Goal: Task Accomplishment & Management: Complete application form

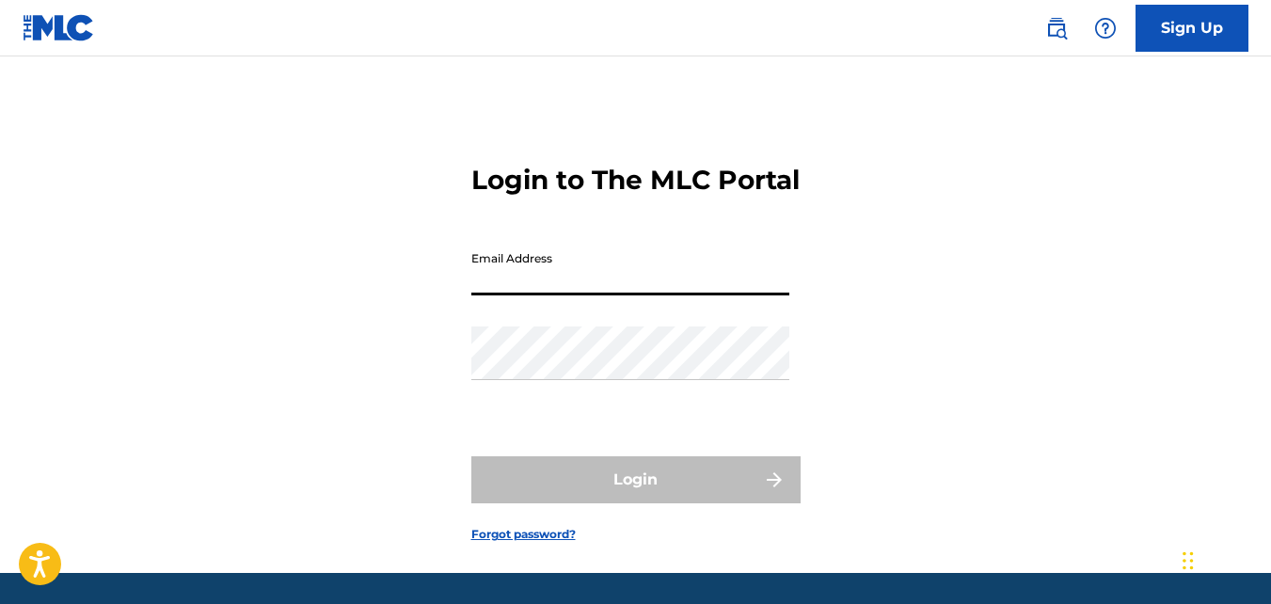
drag, startPoint x: 0, startPoint y: 0, endPoint x: 623, endPoint y: 299, distance: 691.1
click at [623, 295] on input "Email Address" at bounding box center [630, 269] width 318 height 54
type input "[EMAIL_ADDRESS][DOMAIN_NAME]"
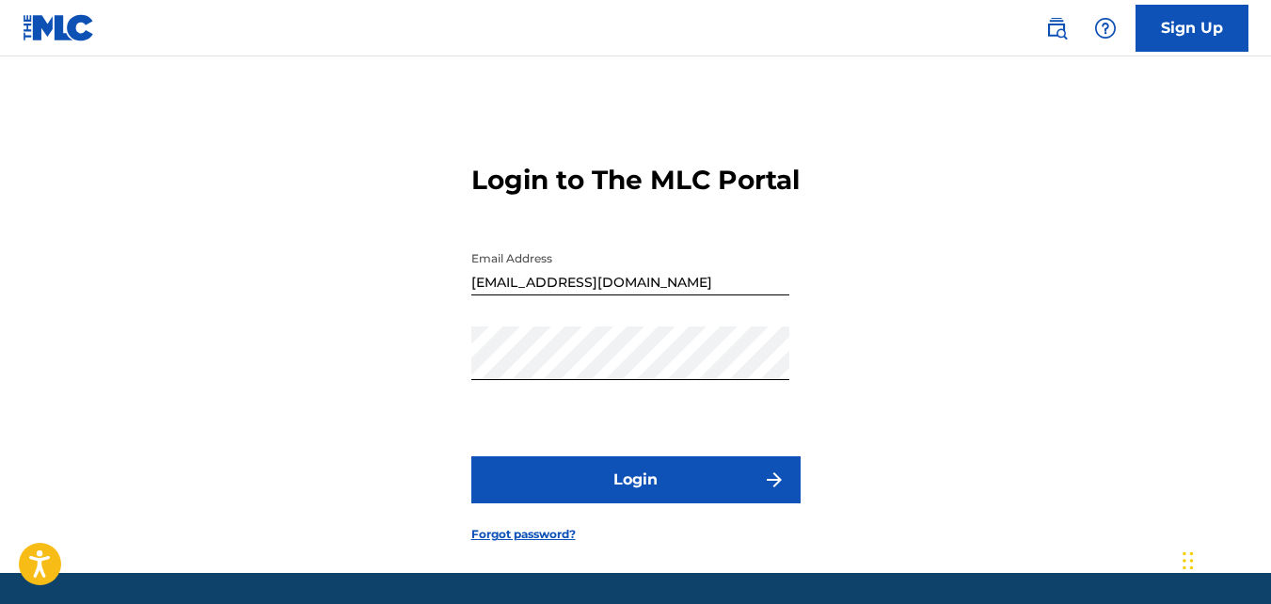
click at [611, 503] on button "Login" at bounding box center [635, 479] width 329 height 47
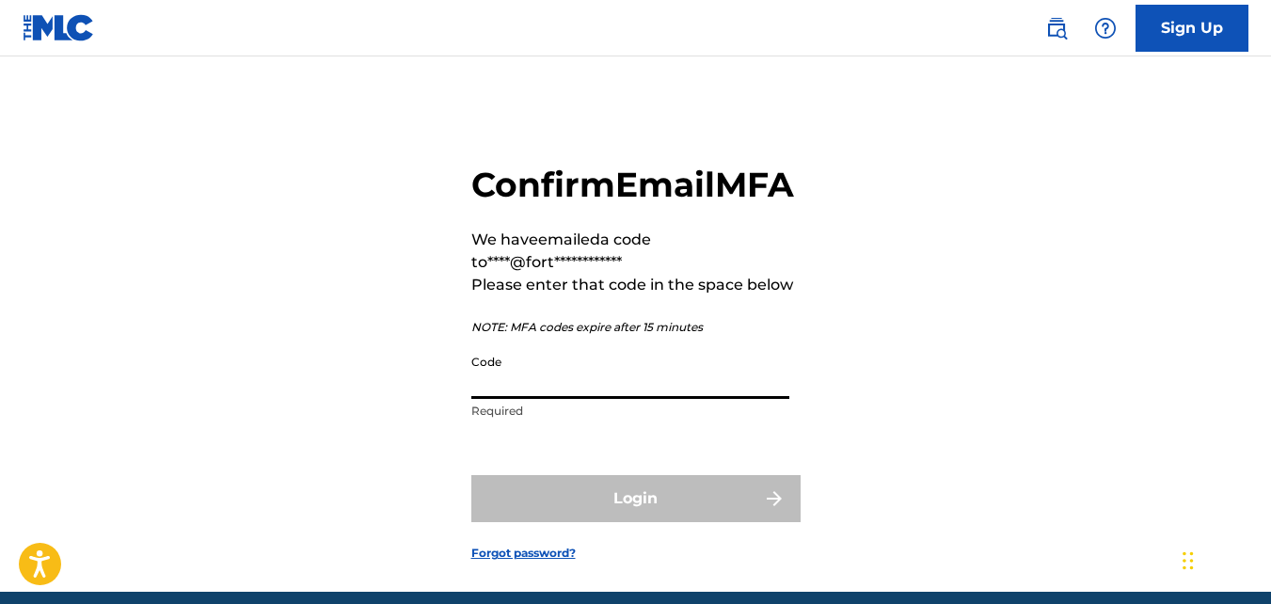
click at [608, 399] on input "Code" at bounding box center [630, 372] width 318 height 54
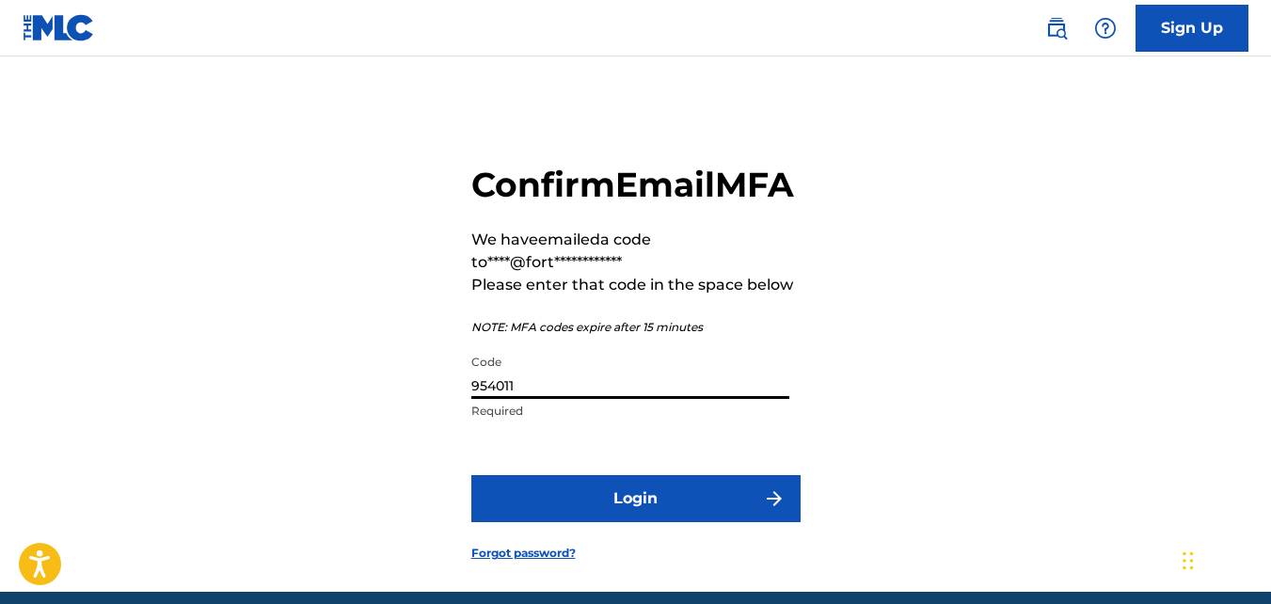
type input "954011"
click at [656, 522] on button "Login" at bounding box center [635, 498] width 329 height 47
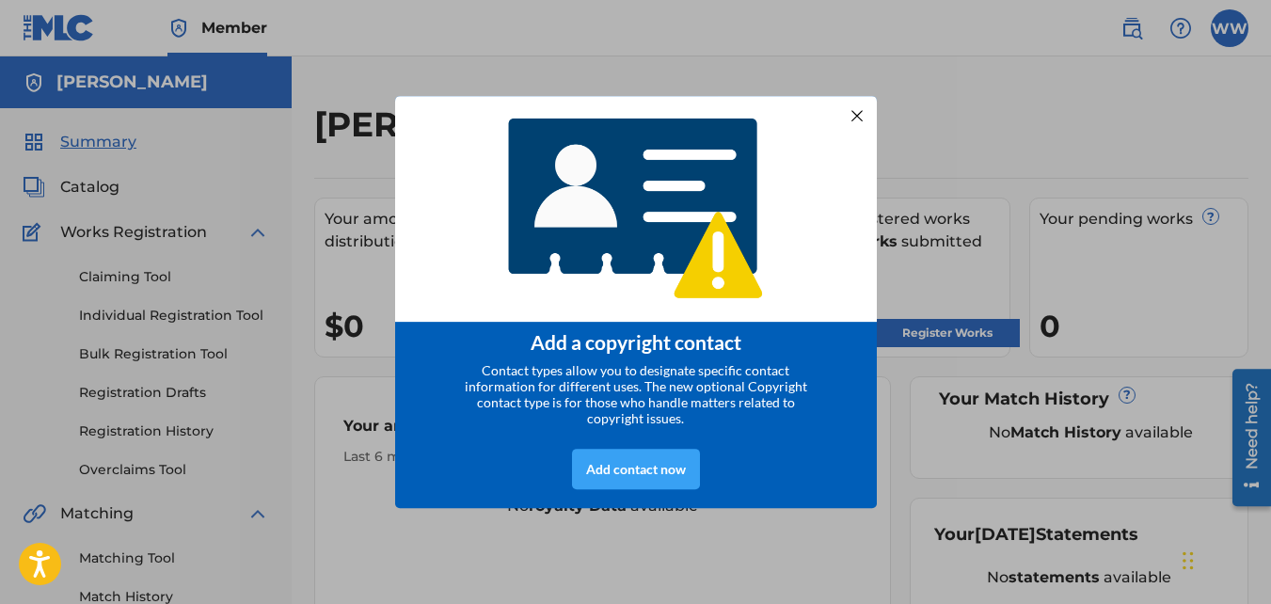
click at [676, 462] on div "Add contact now" at bounding box center [636, 469] width 128 height 40
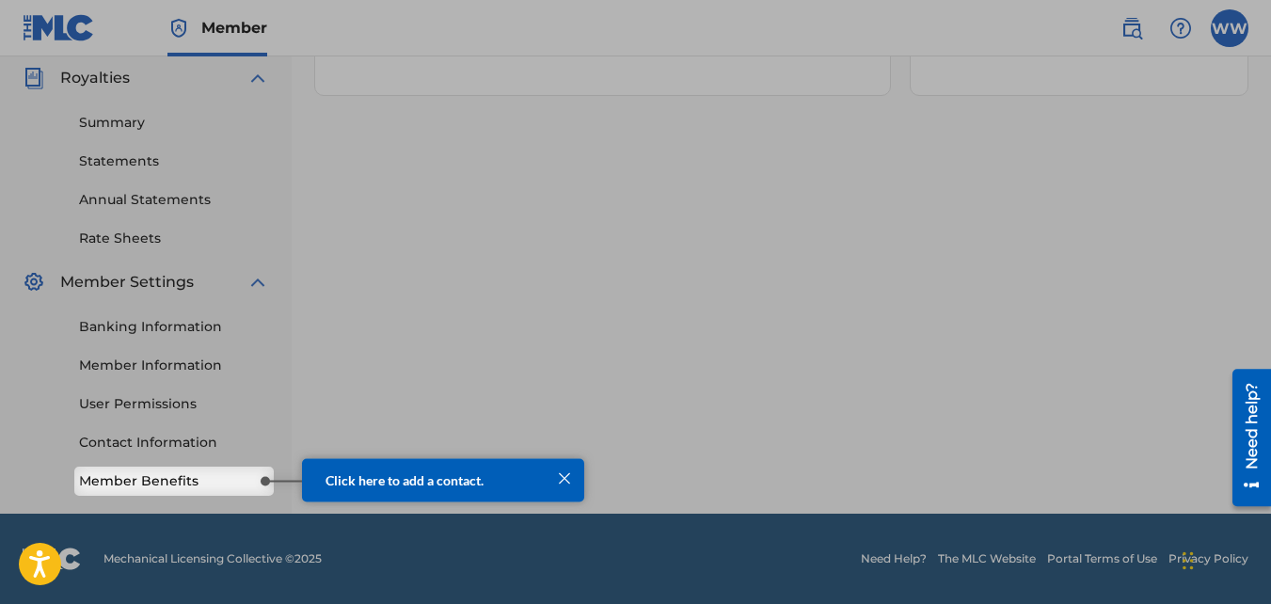
click at [501, 469] on div "Click here to add a contact." at bounding box center [443, 479] width 282 height 44
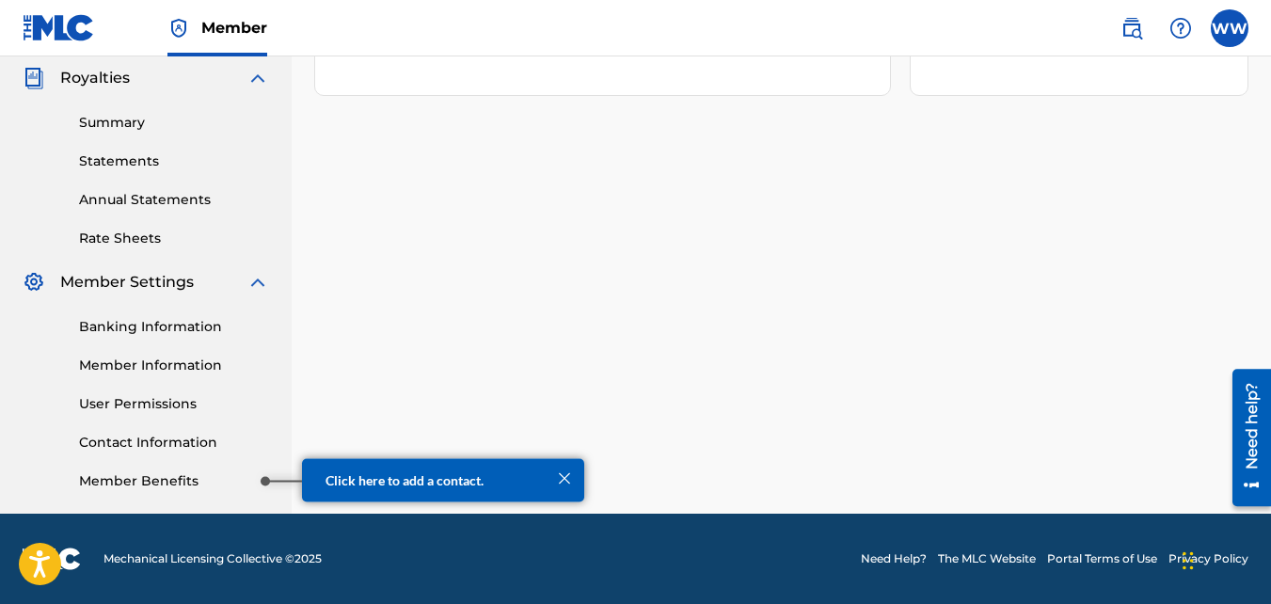
click at [187, 477] on link "Member Benefits" at bounding box center [174, 481] width 190 height 20
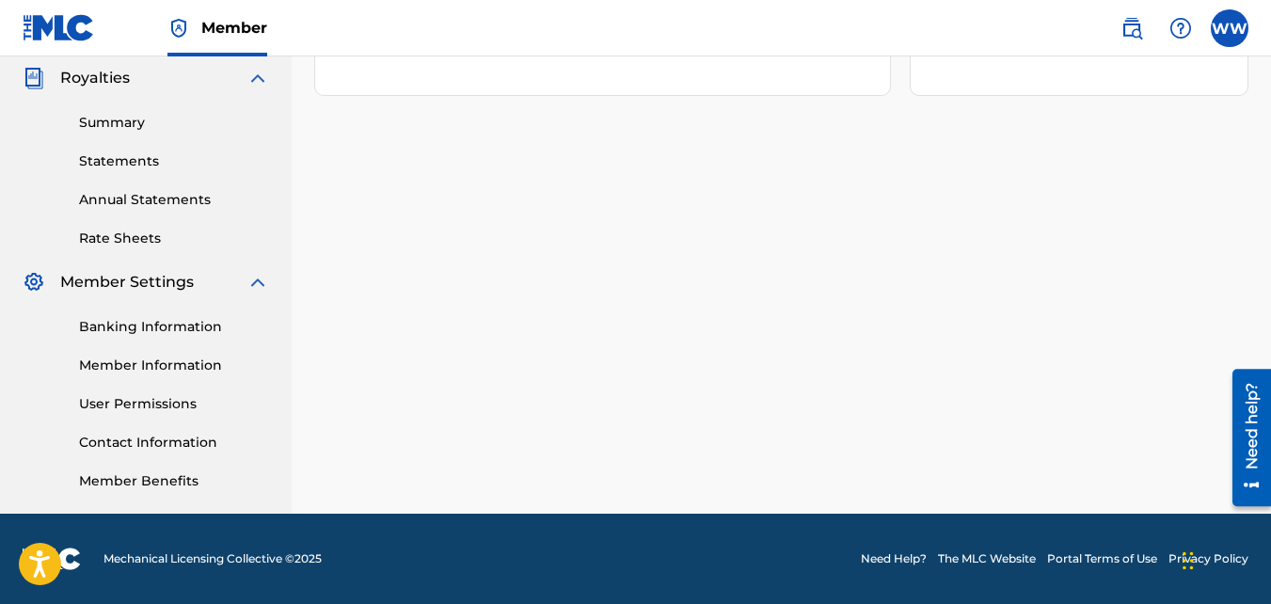
click at [156, 359] on link "Member Information" at bounding box center [174, 366] width 190 height 20
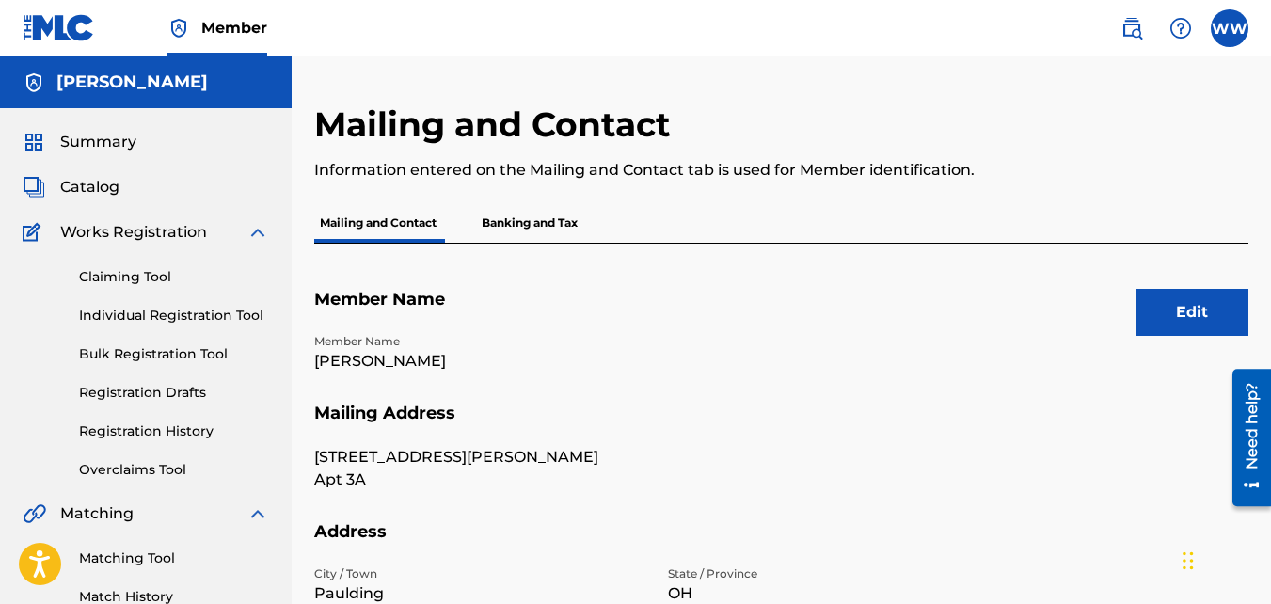
click at [115, 134] on span "Summary" at bounding box center [98, 142] width 76 height 23
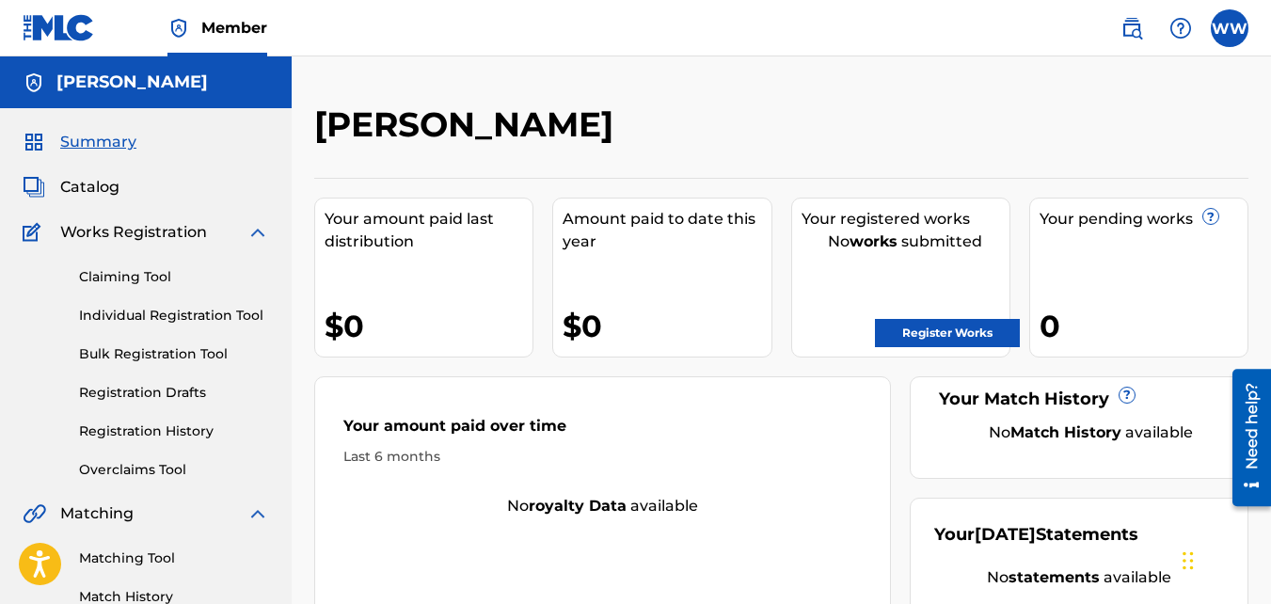
click at [930, 327] on link "Register Works" at bounding box center [947, 333] width 145 height 28
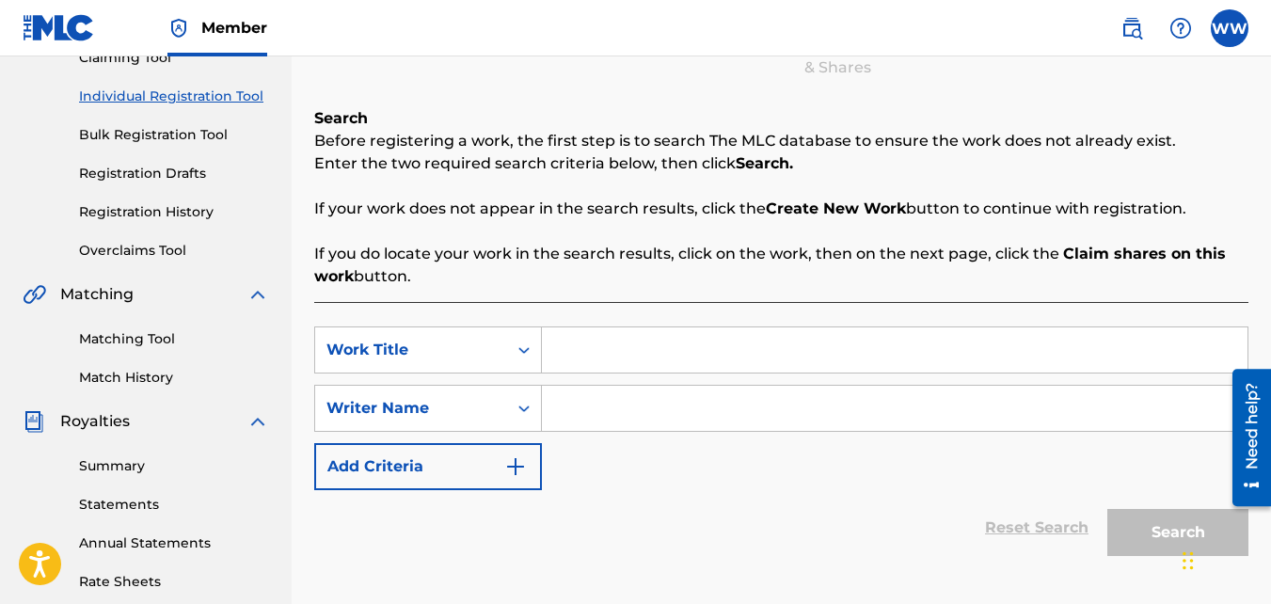
scroll to position [226, 0]
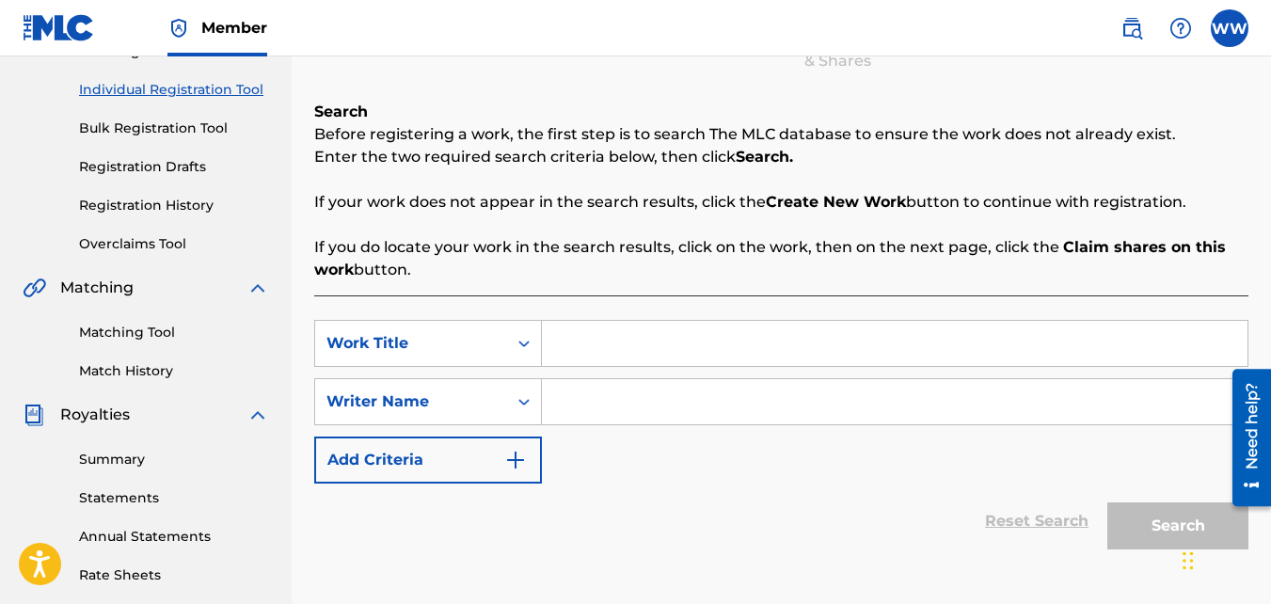
click at [1254, 151] on div "Register Work Search Enter Work Details Add Writers Add Publishers & Shares Add…" at bounding box center [782, 364] width 980 height 973
click at [628, 341] on input "Search Form" at bounding box center [895, 343] width 706 height 45
type input "Exiles"
click at [637, 408] on input "Search Form" at bounding box center [895, 401] width 706 height 45
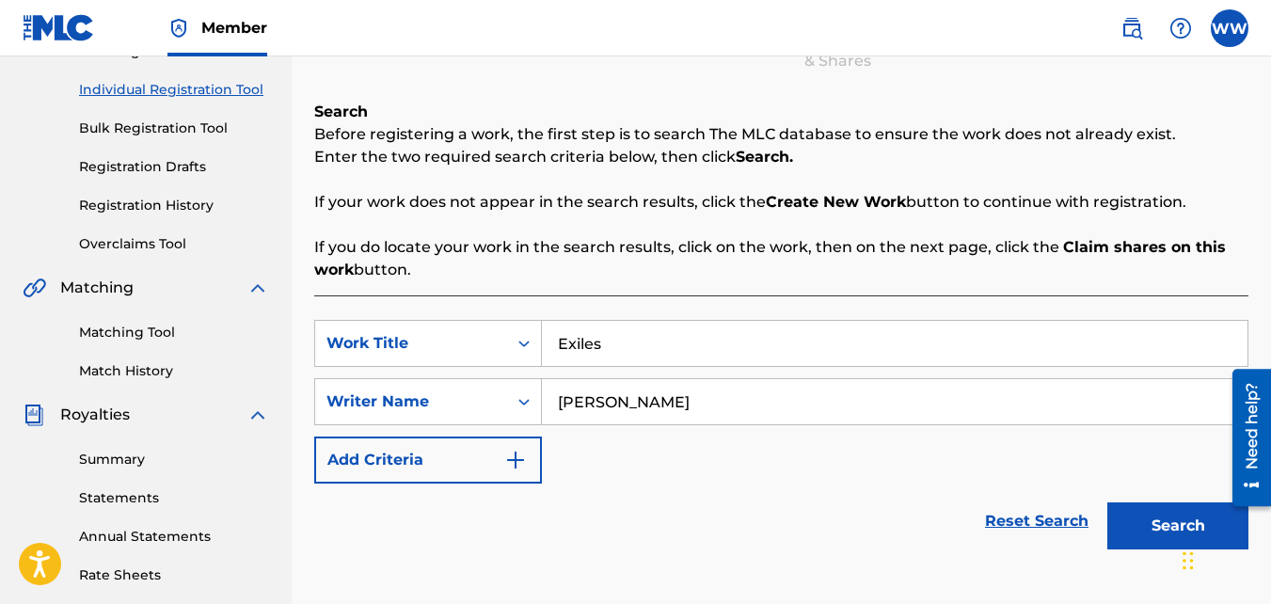
type input "[PERSON_NAME]"
click at [1142, 521] on button "Search" at bounding box center [1178, 526] width 141 height 47
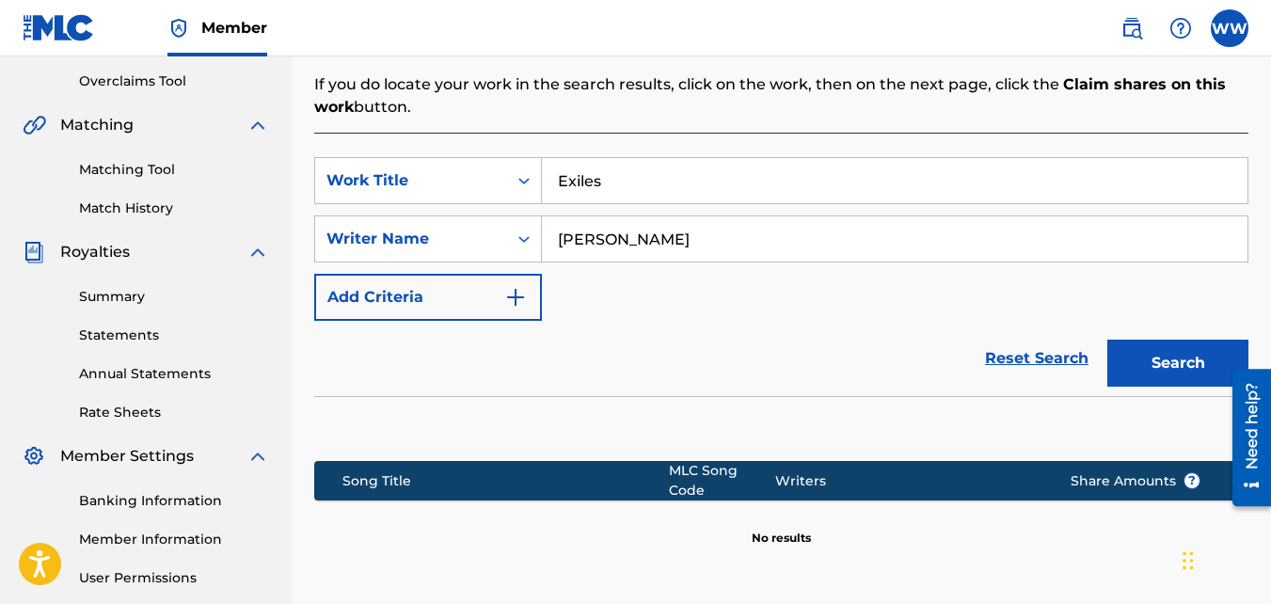
scroll to position [412, 0]
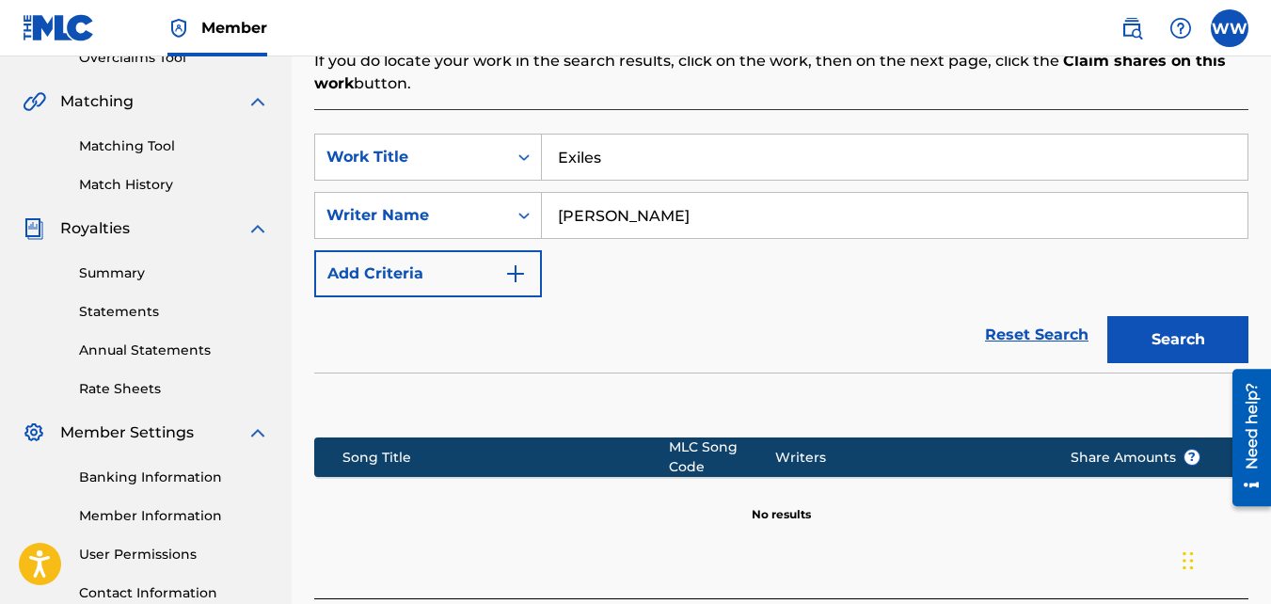
click at [1270, 216] on div "Register Work Search Enter Work Details Add Writers Add Publishers & Shares Add…" at bounding box center [782, 178] width 980 height 974
drag, startPoint x: 1270, startPoint y: 216, endPoint x: 1271, endPoint y: 129, distance: 86.6
click at [1106, 260] on div "SearchWithCriteria4f53d566-b196-4597-a2ea-51b0c173c9b3 Work Title Exiles Search…" at bounding box center [781, 216] width 934 height 164
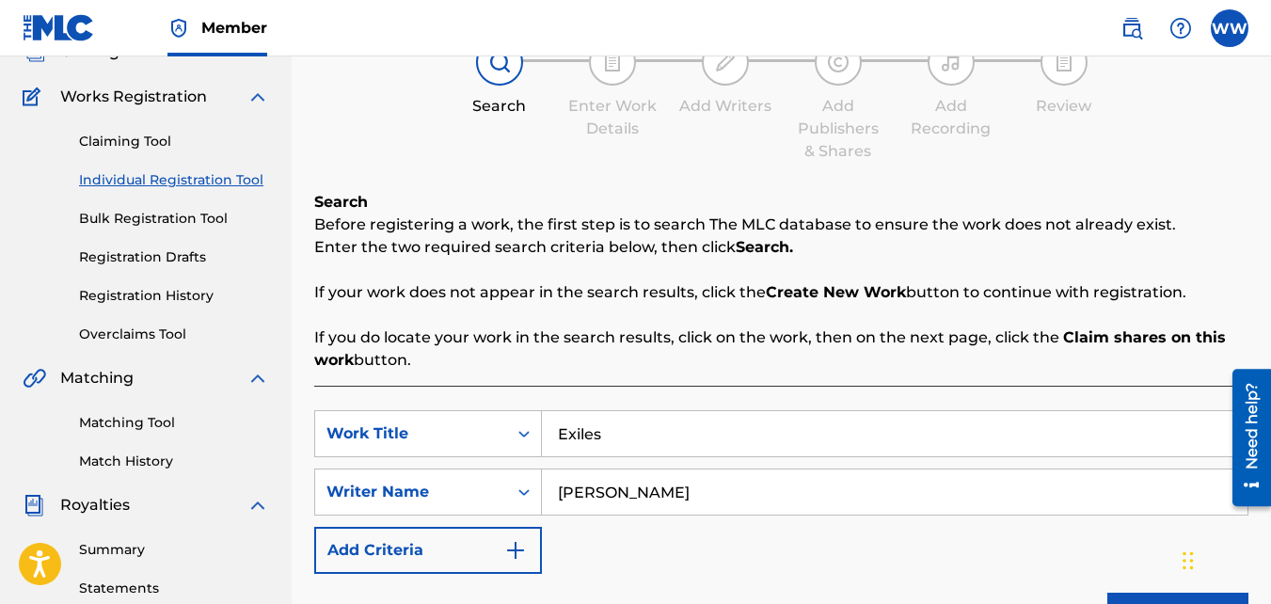
scroll to position [131, 0]
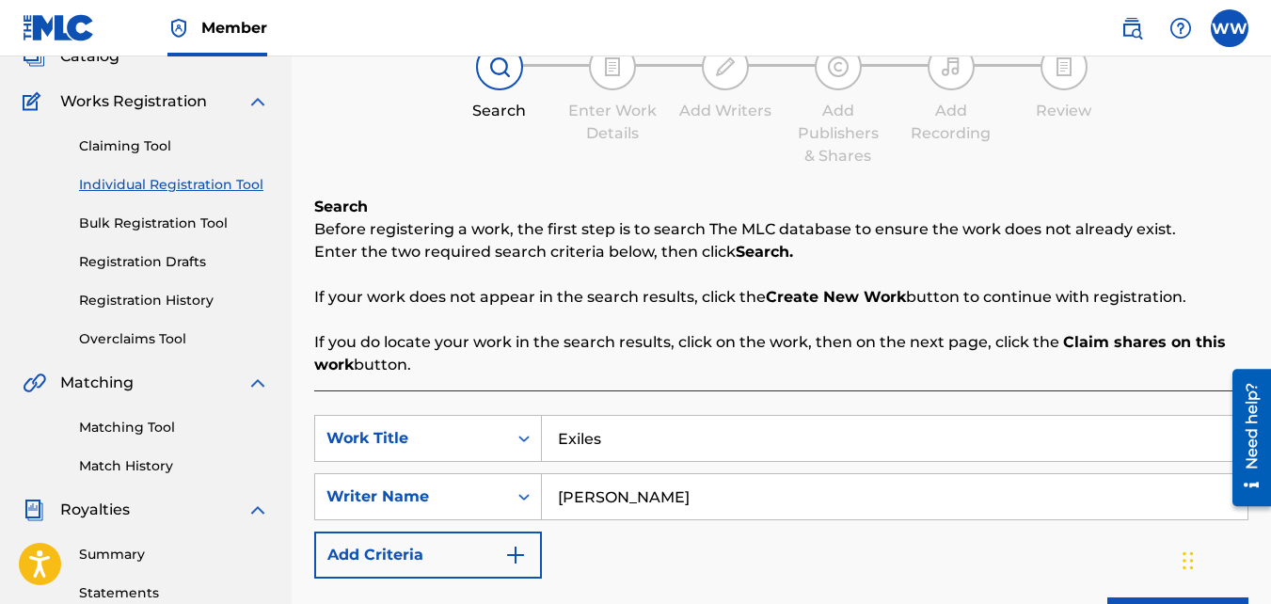
click at [504, 551] on img "Search Form" at bounding box center [515, 555] width 23 height 23
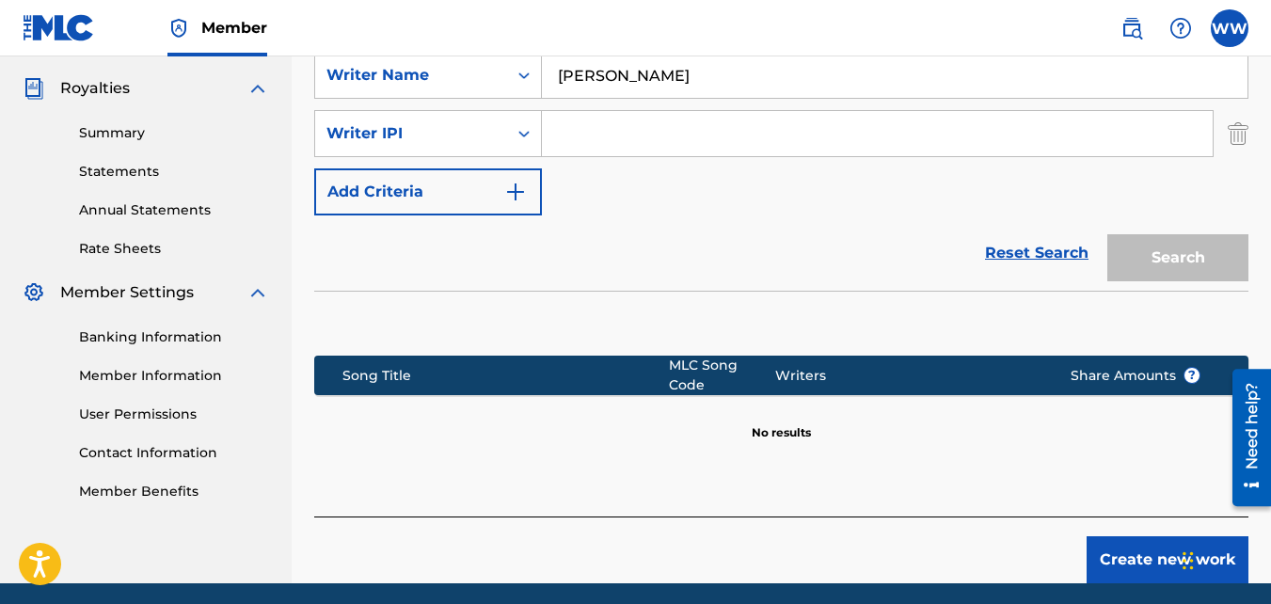
scroll to position [554, 0]
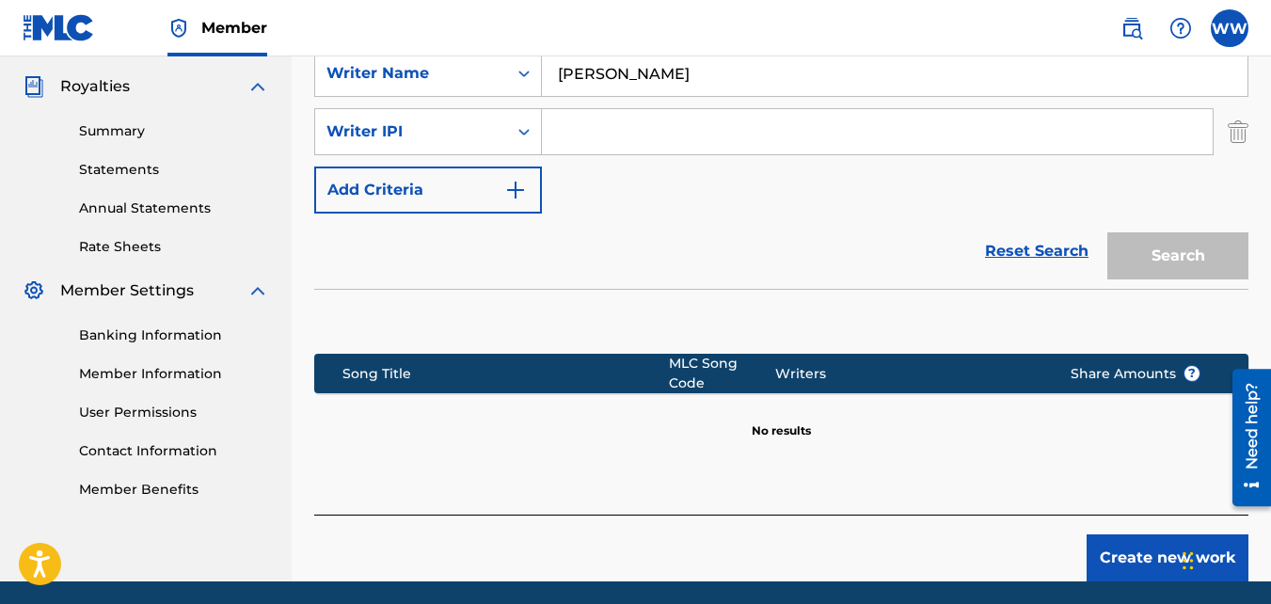
click at [204, 371] on link "Member Information" at bounding box center [174, 374] width 190 height 20
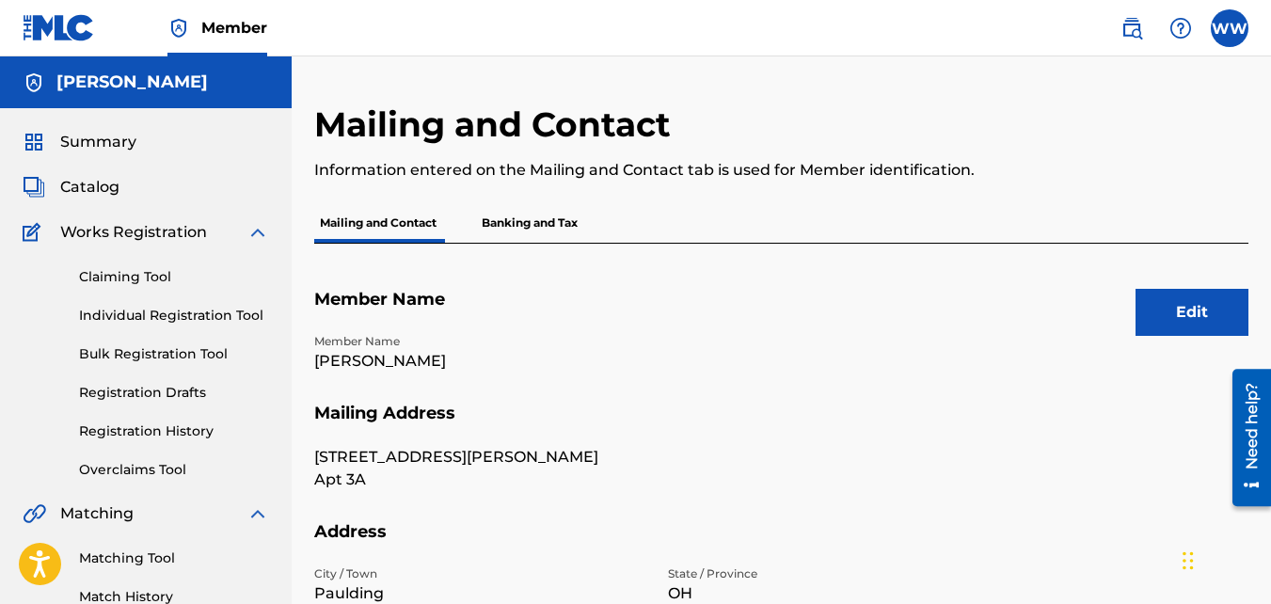
click at [125, 268] on link "Claiming Tool" at bounding box center [174, 277] width 190 height 20
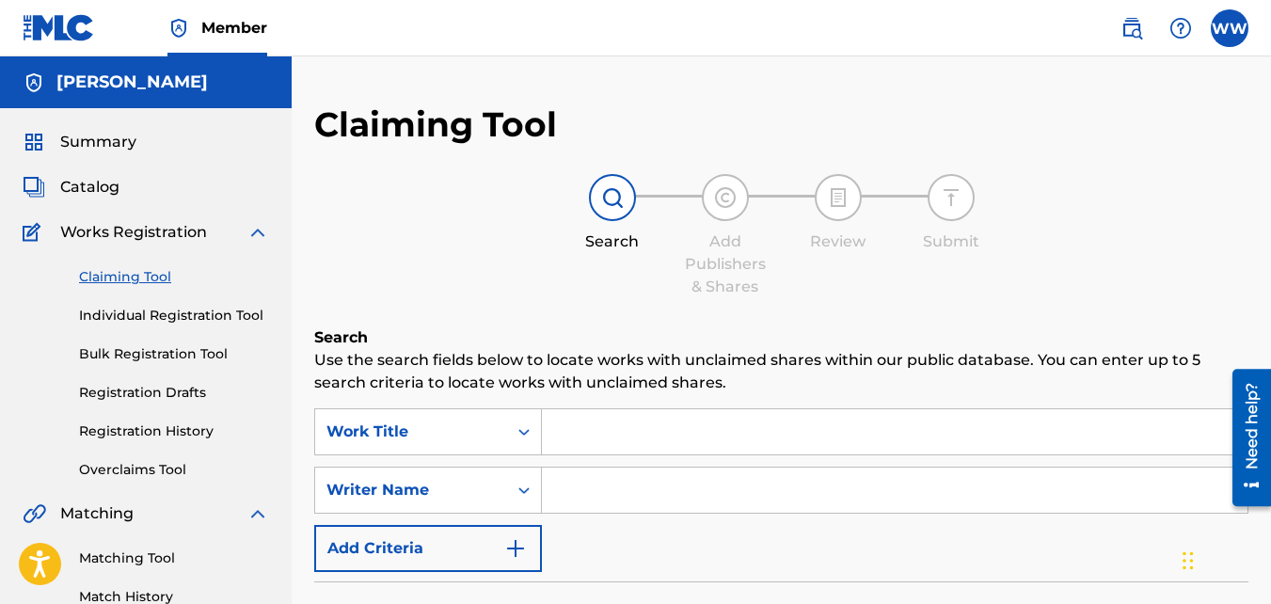
click at [696, 497] on input "Search Form" at bounding box center [895, 490] width 706 height 45
type input "fortunes faze"
drag, startPoint x: 1270, startPoint y: 213, endPoint x: 1277, endPoint y: 256, distance: 43.8
click at [1270, 256] on html "Accessibility Screen-Reader Guide, Feedback, and Issue Reporting | New window C…" at bounding box center [635, 302] width 1271 height 604
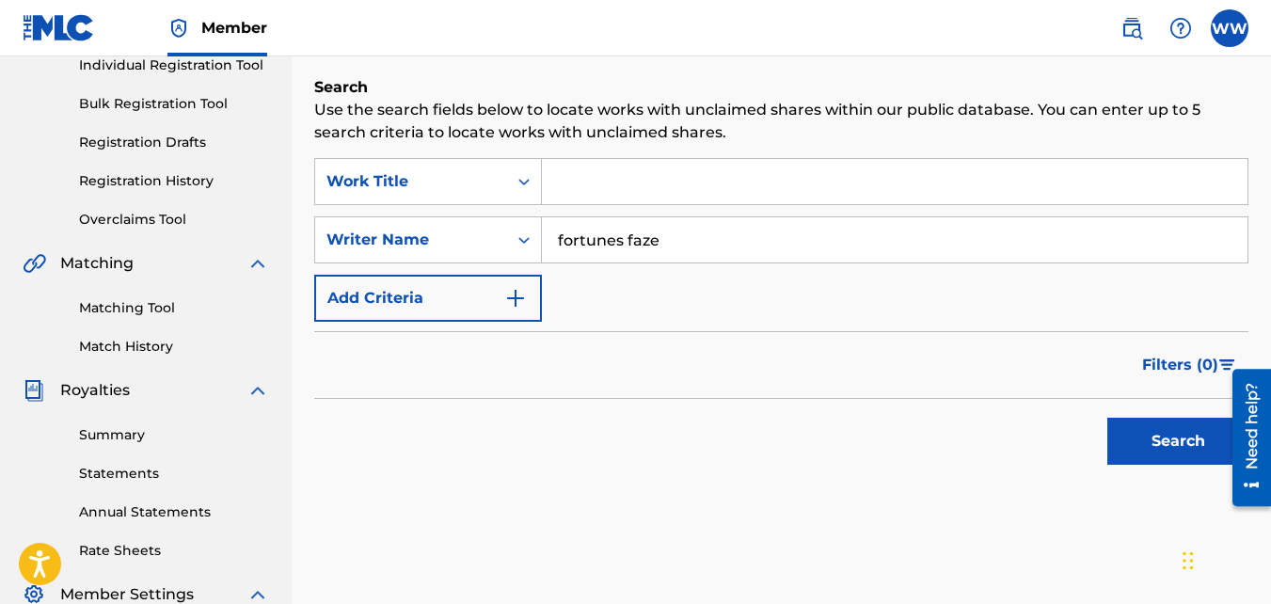
scroll to position [252, 0]
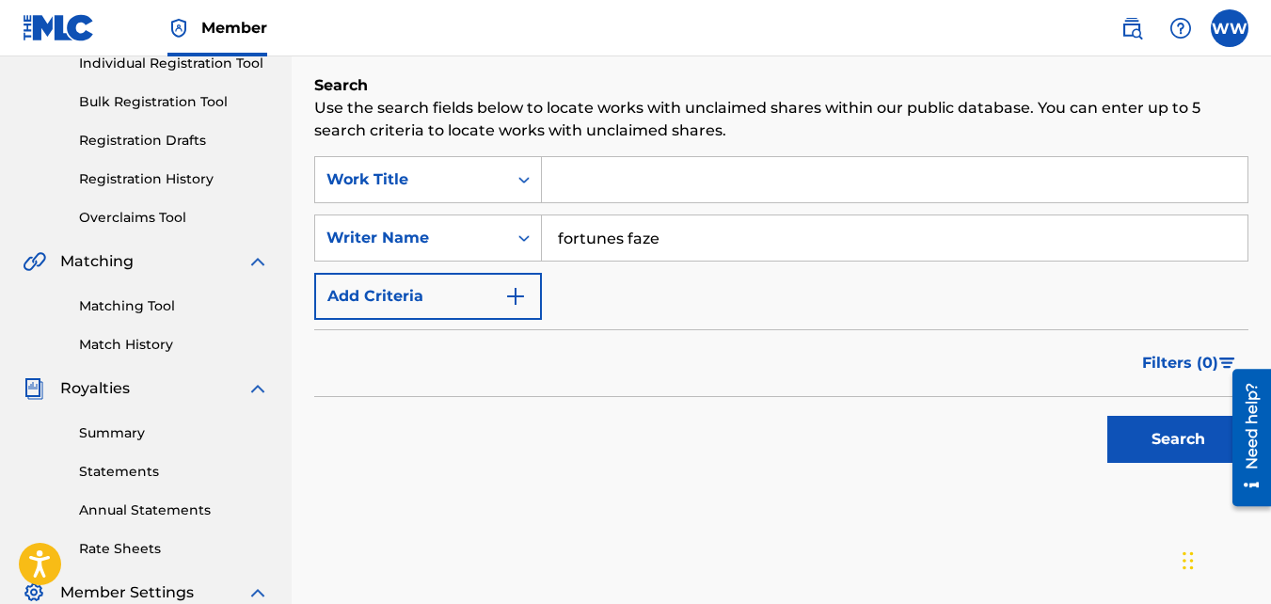
click at [1266, 282] on div "Claiming Tool Search Add Publishers & Shares Review Submit Search Use the searc…" at bounding box center [782, 337] width 980 height 973
click at [1154, 431] on button "Search" at bounding box center [1178, 439] width 141 height 47
click at [141, 302] on link "Matching Tool" at bounding box center [174, 306] width 190 height 20
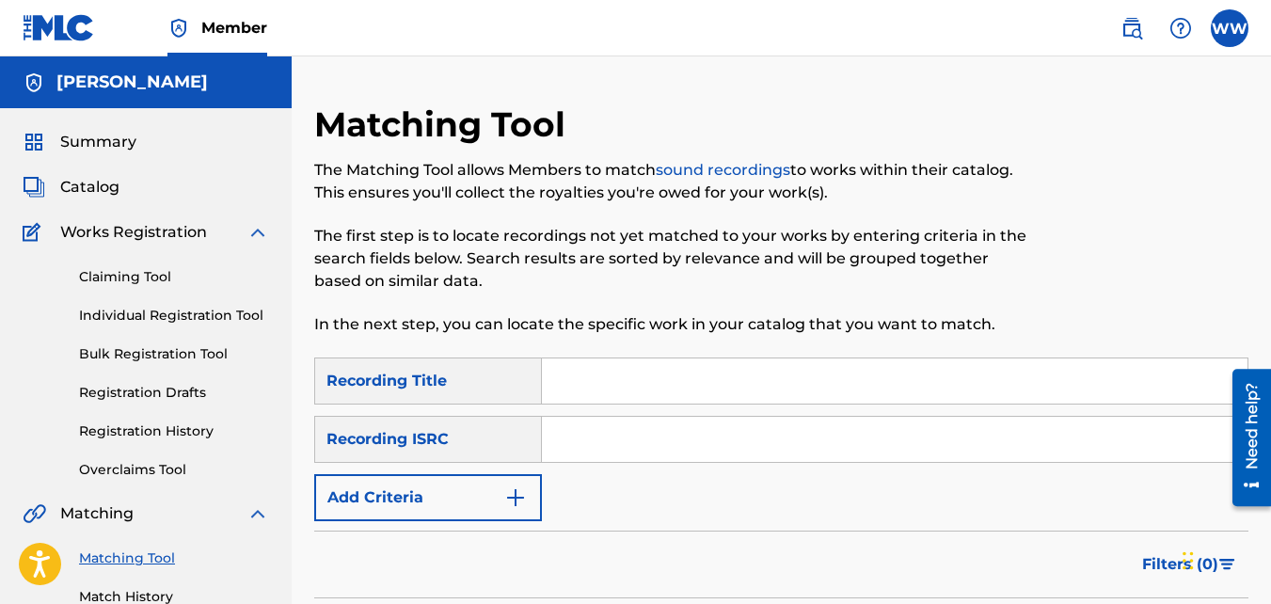
click at [141, 302] on div "Claiming Tool Individual Registration Tool Bulk Registration Tool Registration …" at bounding box center [146, 362] width 247 height 236
click at [736, 378] on input "Search Form" at bounding box center [895, 381] width 706 height 45
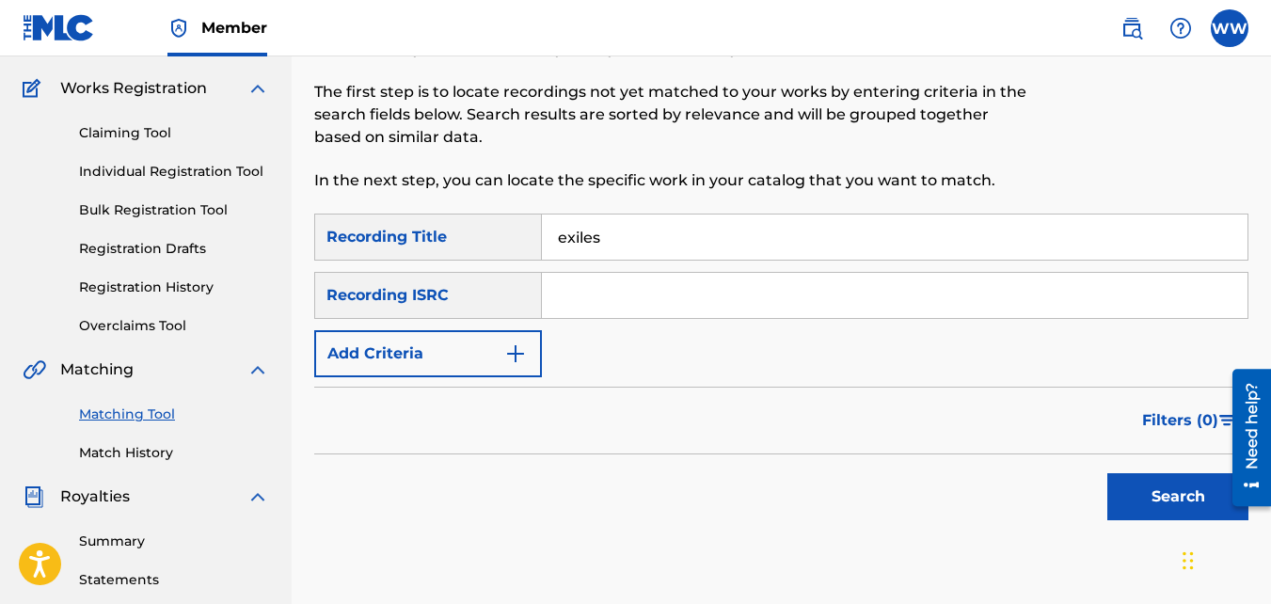
scroll to position [158, 0]
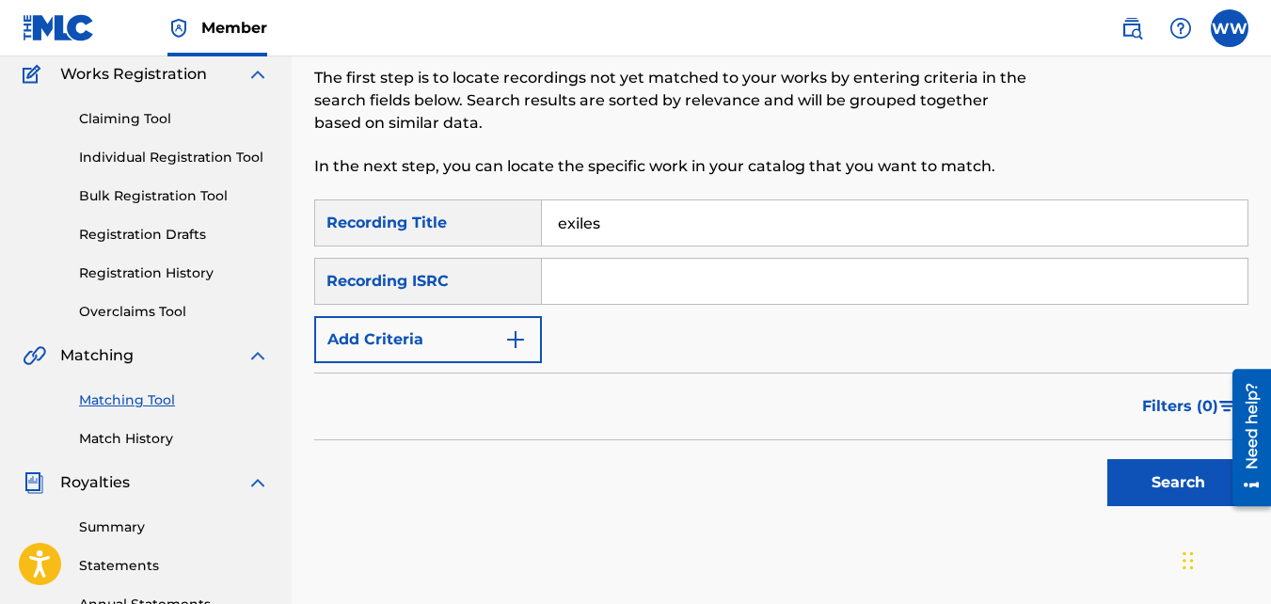
type input "exiles"
click at [1173, 479] on button "Search" at bounding box center [1178, 482] width 141 height 47
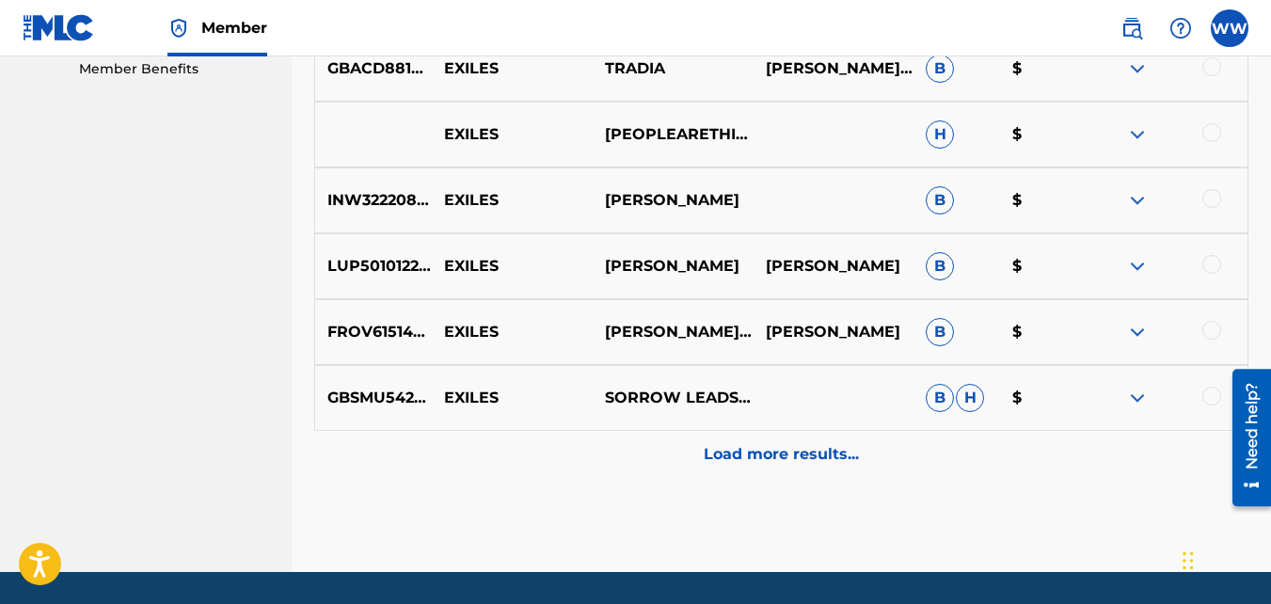
scroll to position [987, 0]
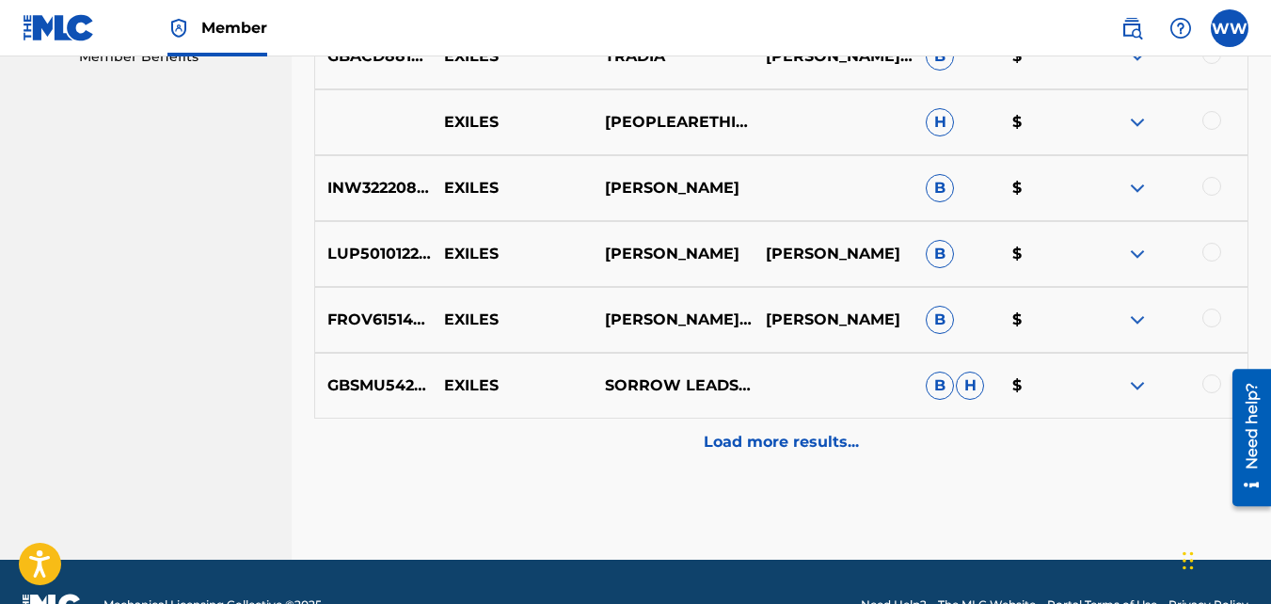
click at [833, 439] on p "Load more results..." at bounding box center [781, 442] width 155 height 23
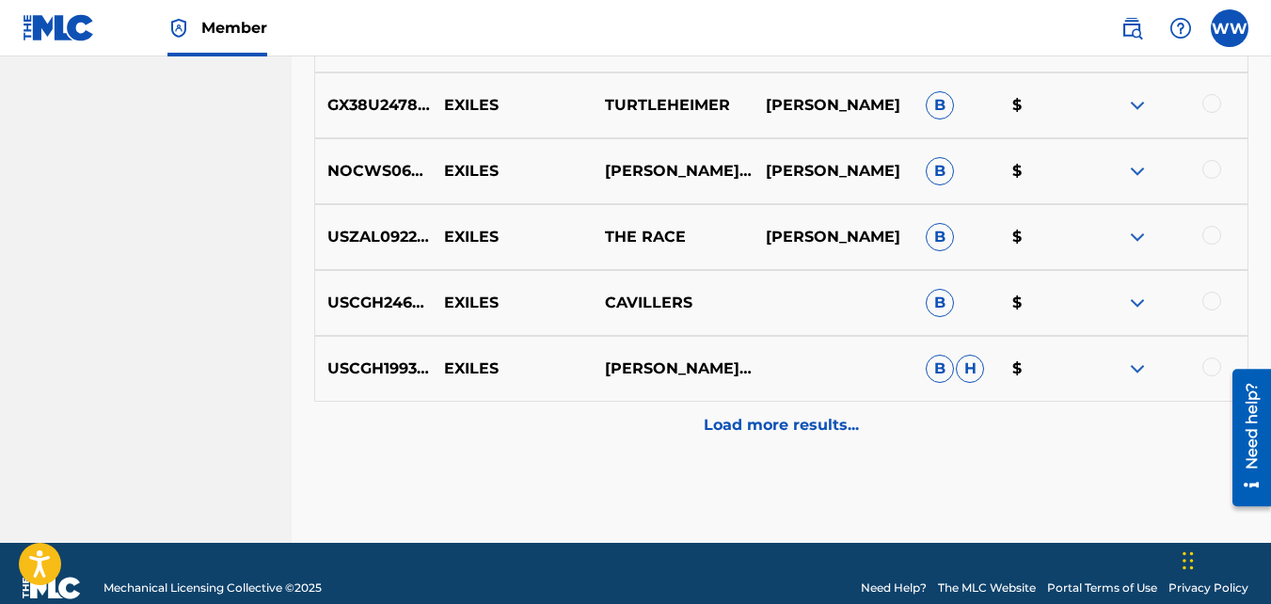
scroll to position [1671, 0]
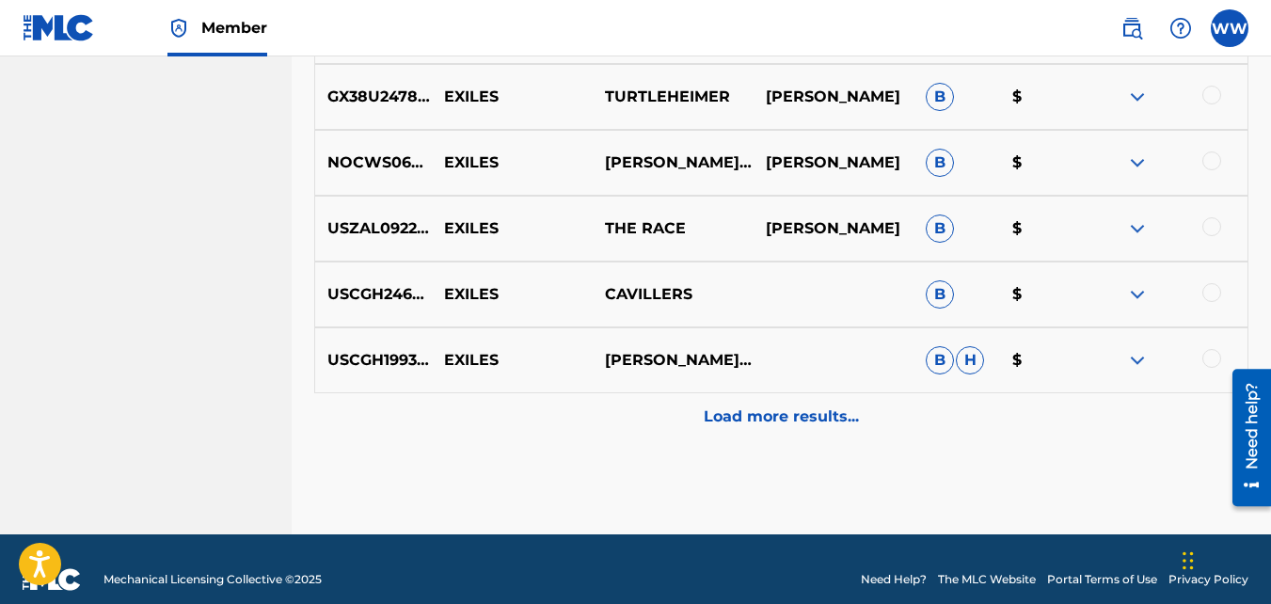
click at [828, 417] on p "Load more results..." at bounding box center [781, 417] width 155 height 23
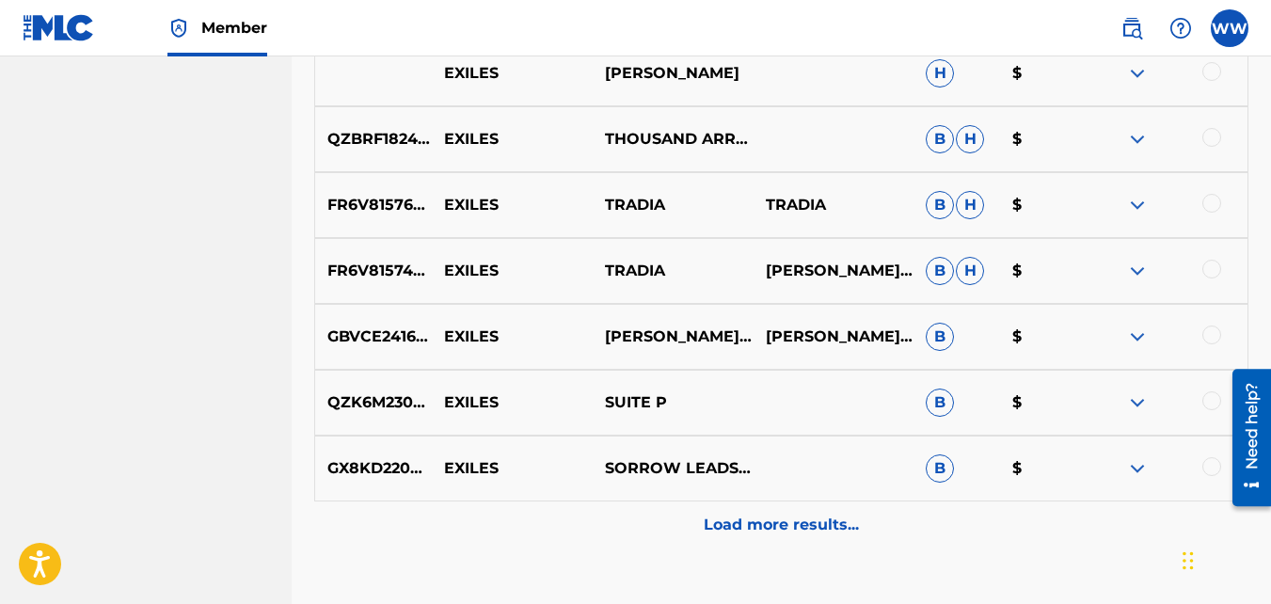
scroll to position [2227, 0]
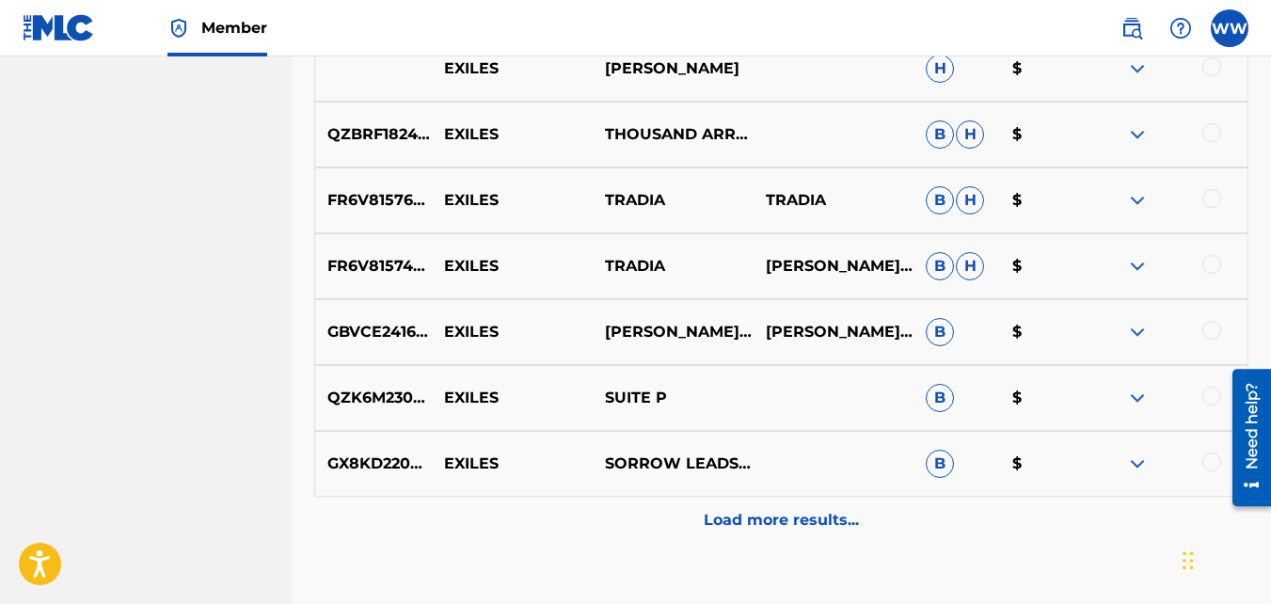
click at [848, 512] on p "Load more results..." at bounding box center [781, 520] width 155 height 23
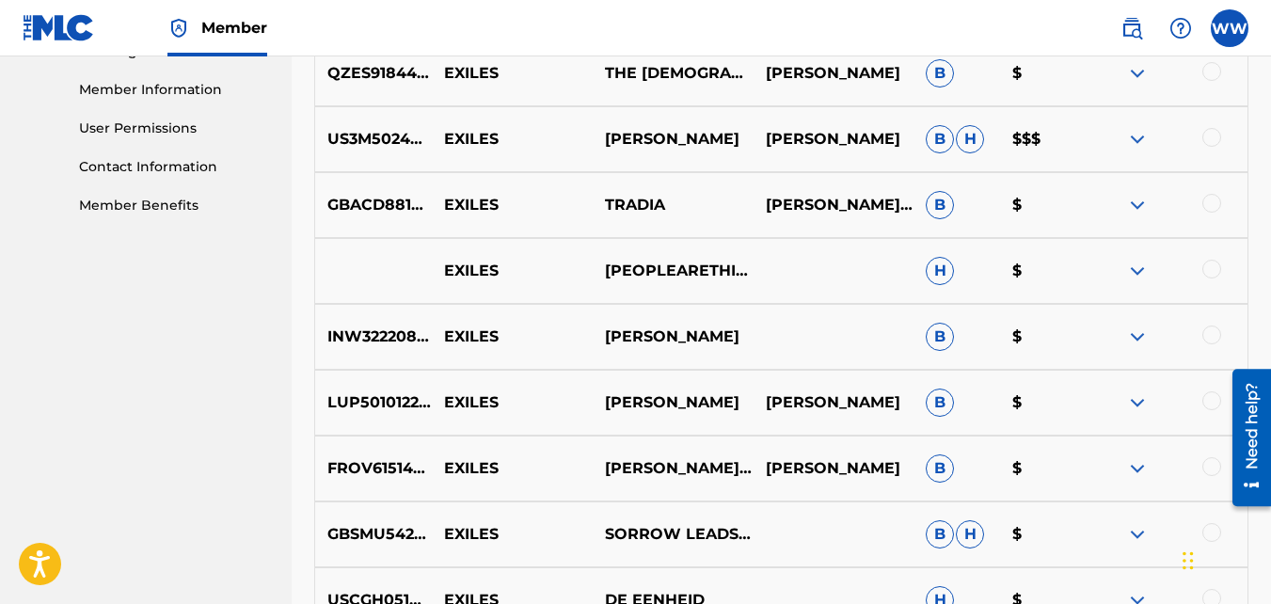
scroll to position [0, 0]
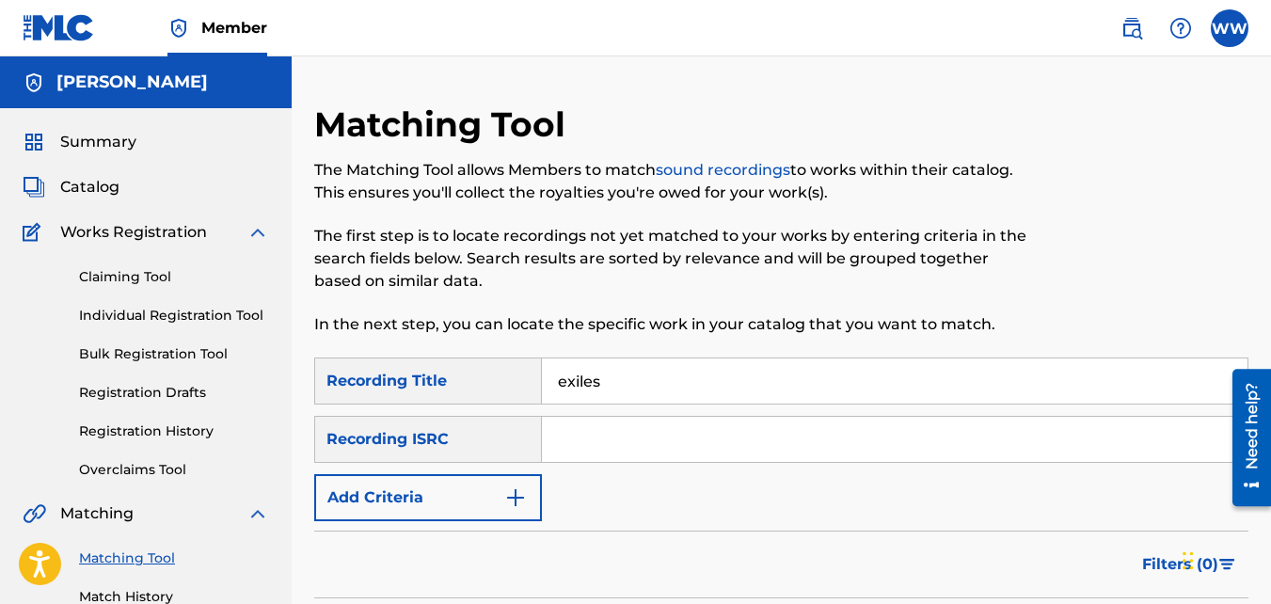
click at [1259, 18] on nav "Member WW WW [PERSON_NAME] [EMAIL_ADDRESS][DOMAIN_NAME] Notification Preference…" at bounding box center [635, 28] width 1271 height 56
click at [679, 432] on input "Search Form" at bounding box center [895, 439] width 706 height 45
paste input "usdy42539695"
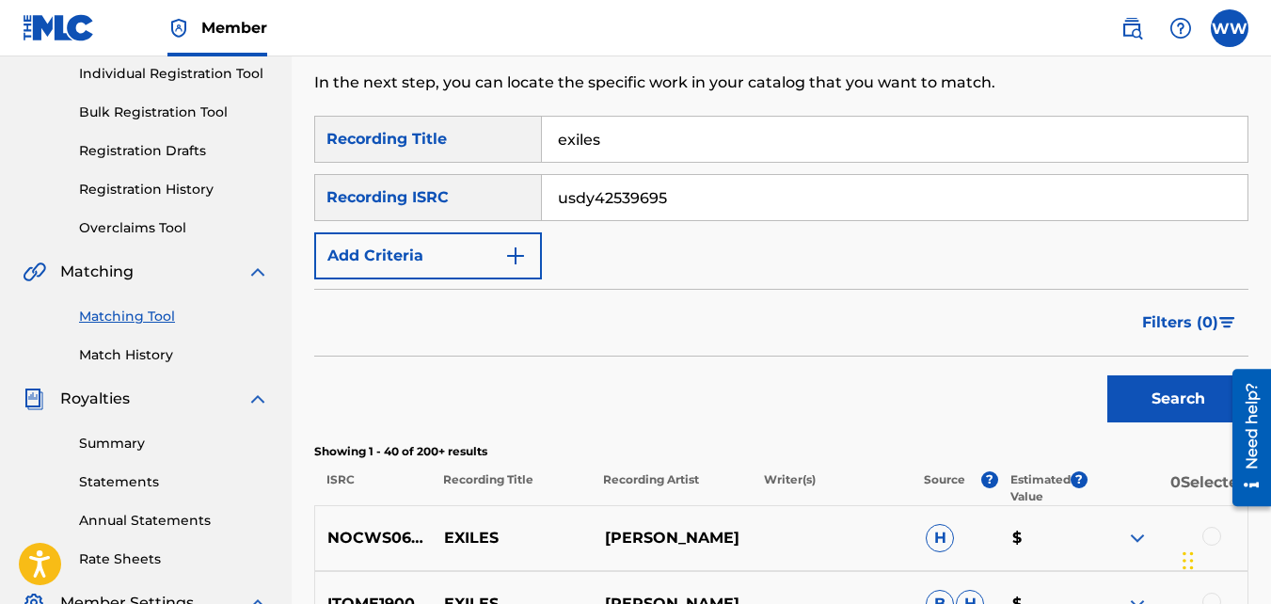
scroll to position [247, 0]
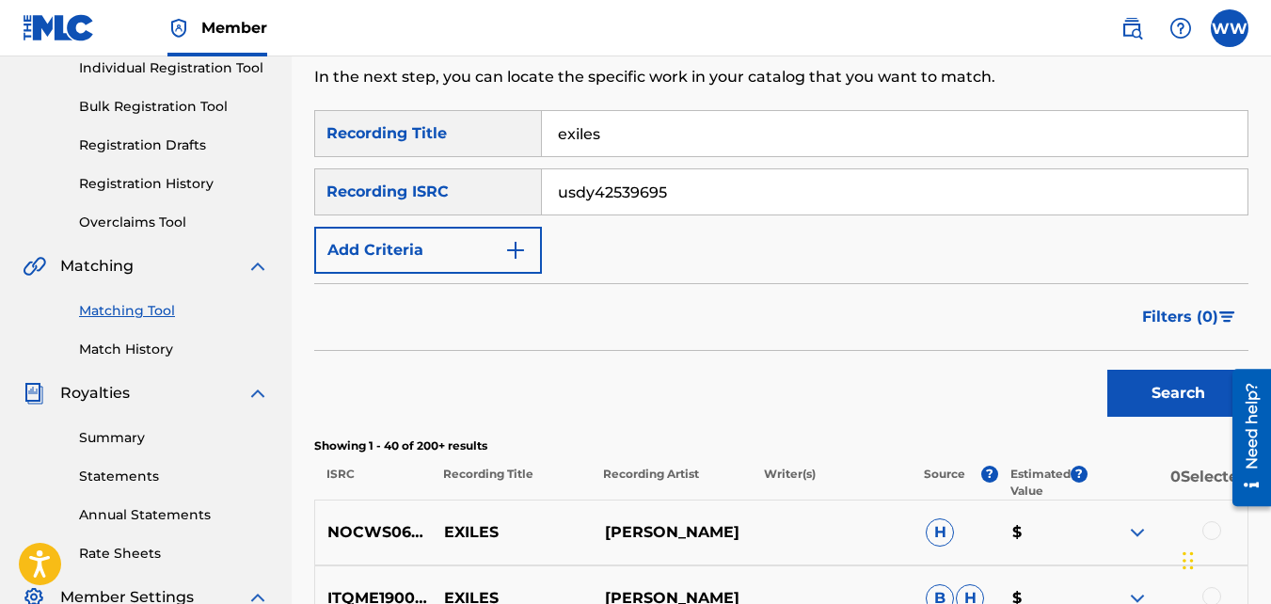
type input "usdy42539695"
click at [1177, 386] on button "Search" at bounding box center [1178, 393] width 141 height 47
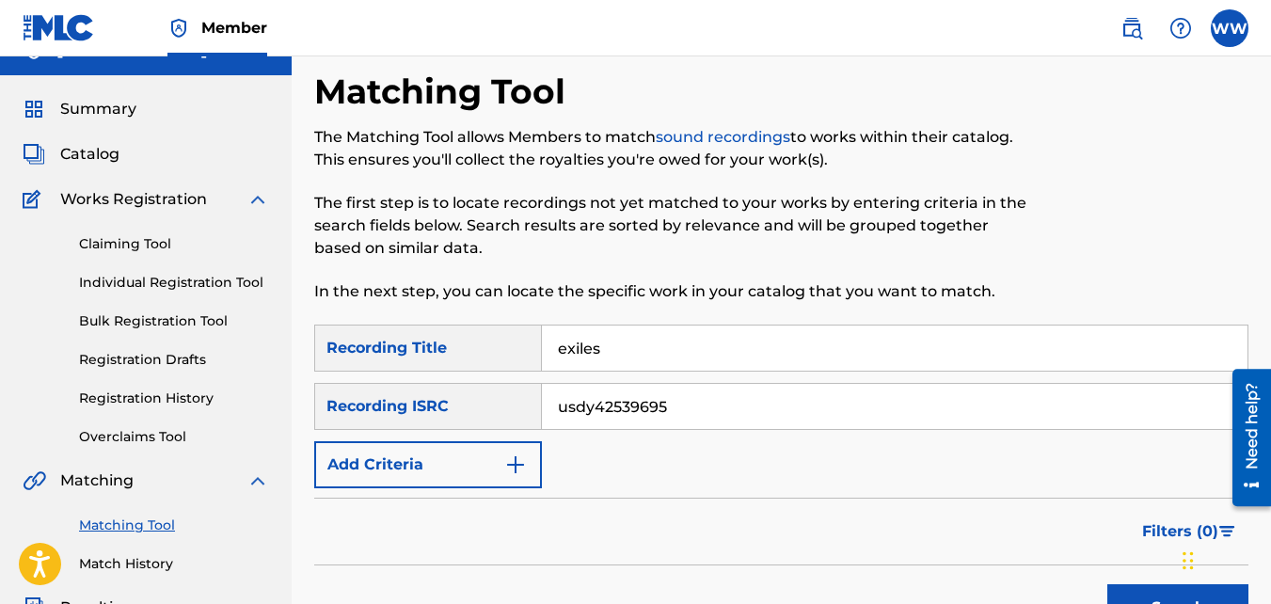
scroll to position [0, 0]
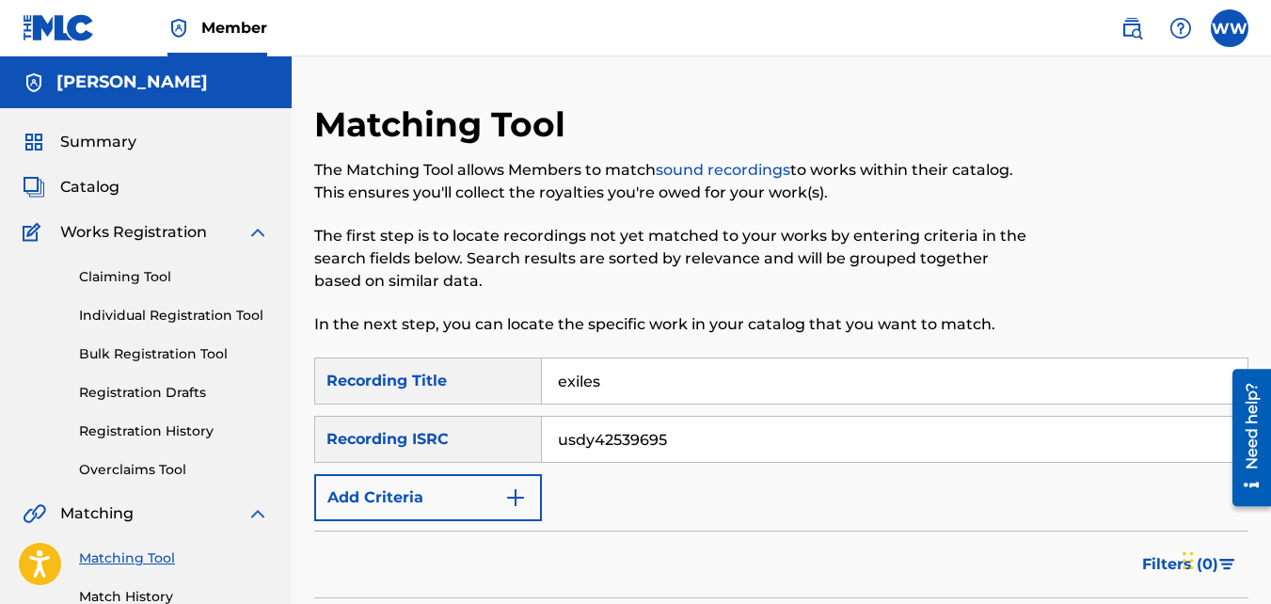
click at [743, 166] on link "sound recordings" at bounding box center [723, 170] width 135 height 18
click at [104, 270] on link "Claiming Tool" at bounding box center [174, 277] width 190 height 20
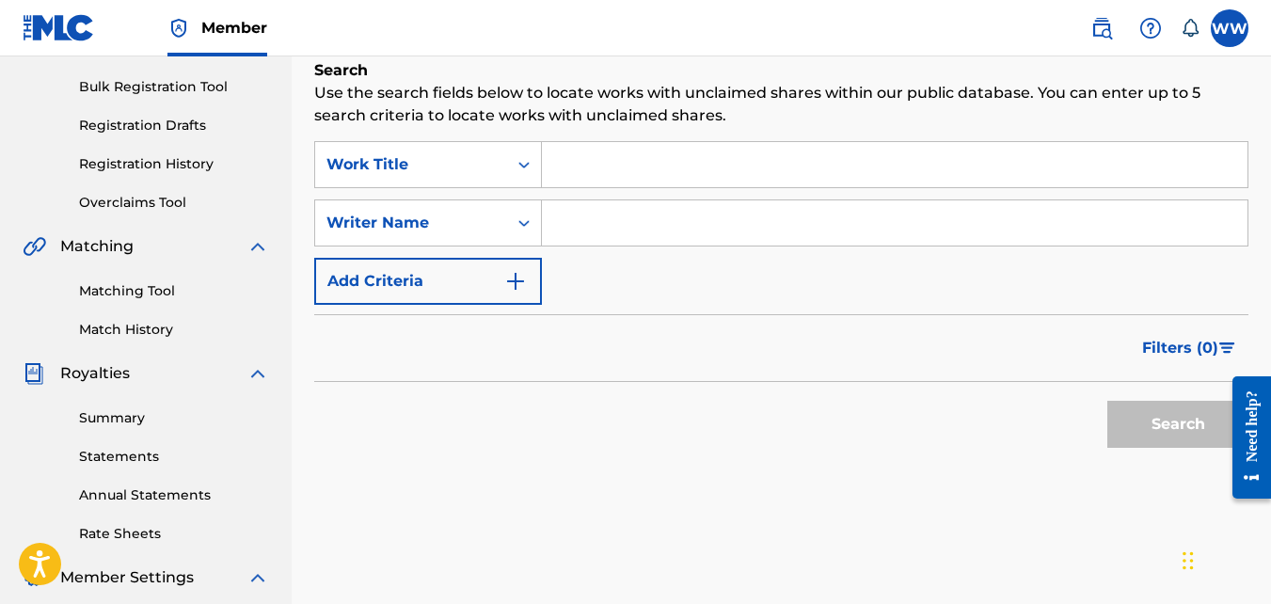
scroll to position [268, 0]
click at [651, 160] on input "Search Form" at bounding box center [895, 163] width 706 height 45
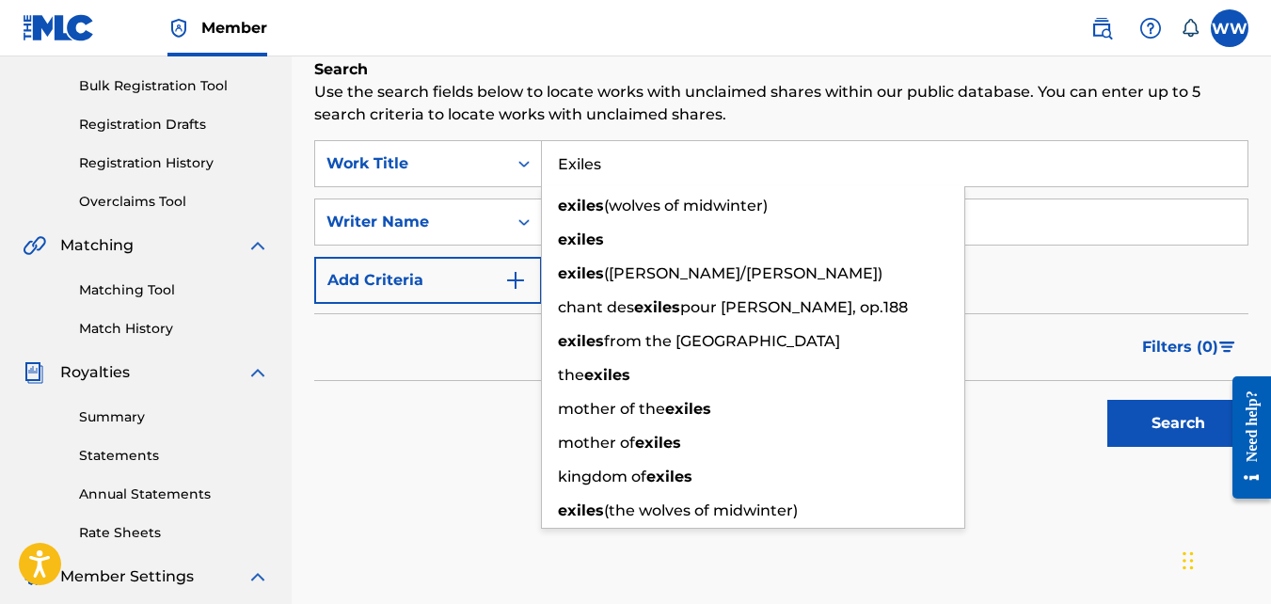
type input "Exiles"
click at [1023, 230] on input "Search Form" at bounding box center [895, 222] width 706 height 45
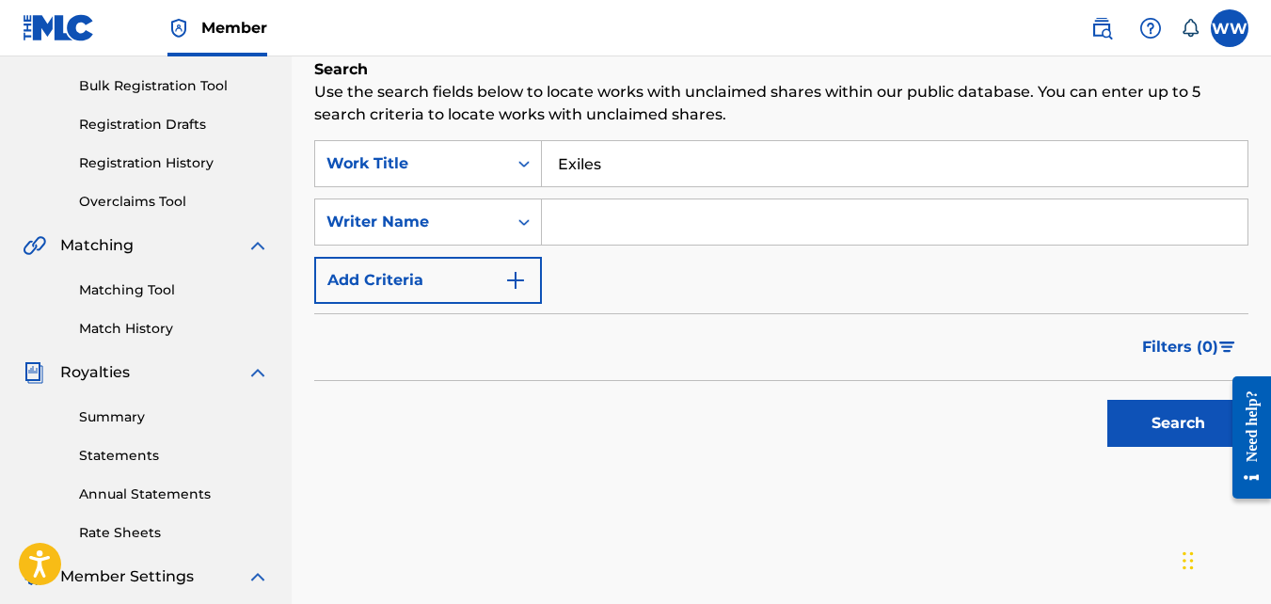
click at [1023, 230] on input "Search Form" at bounding box center [895, 222] width 706 height 45
type input "[PERSON_NAME]"
click at [513, 335] on div "Filters ( 0 )" at bounding box center [781, 347] width 934 height 68
click at [473, 283] on button "Add Criteria" at bounding box center [428, 280] width 228 height 47
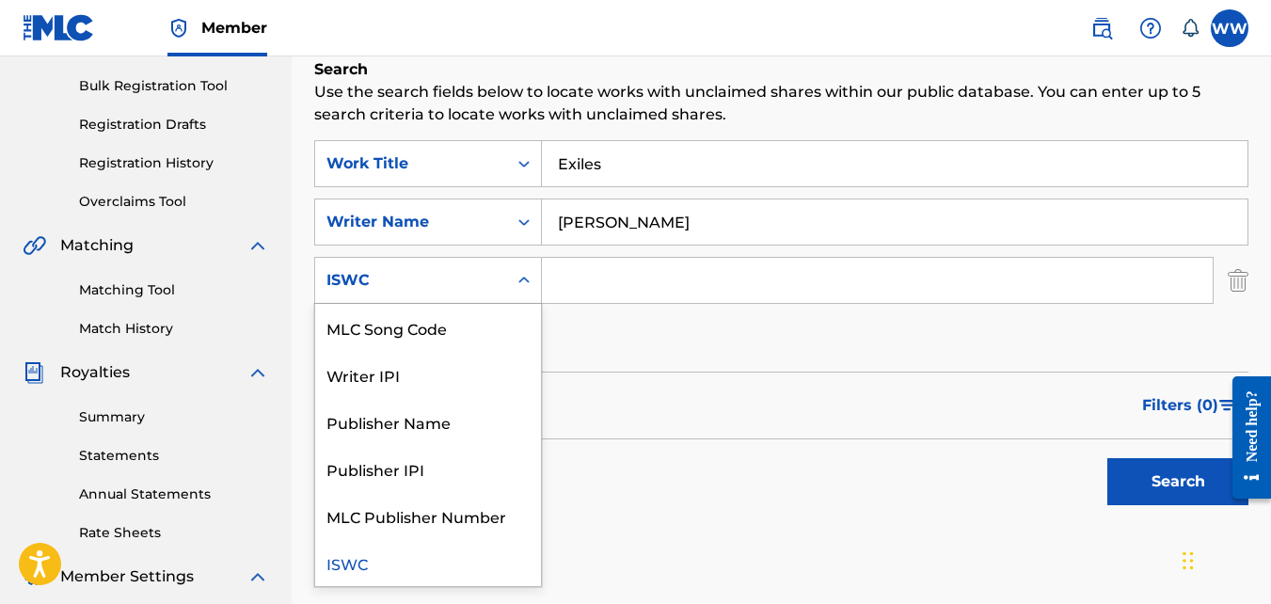
click at [517, 271] on icon "Search Form" at bounding box center [524, 280] width 19 height 19
click at [482, 471] on div "Publisher IPI" at bounding box center [428, 468] width 226 height 47
click at [514, 286] on div "Search Form" at bounding box center [524, 280] width 34 height 34
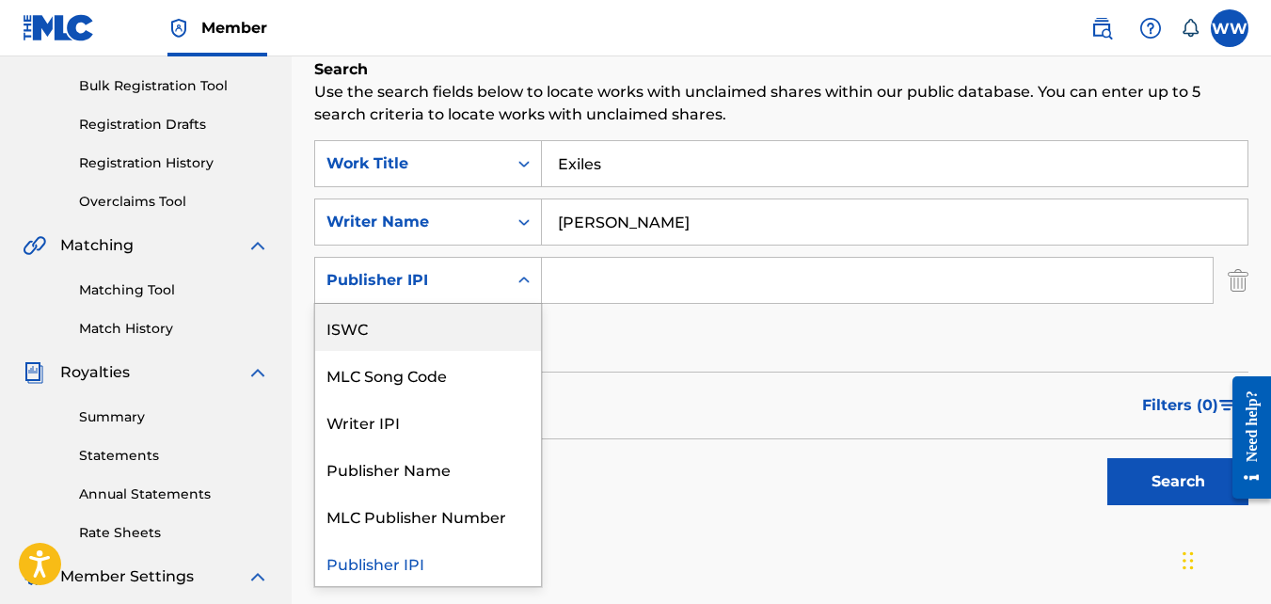
click at [489, 328] on div "ISWC" at bounding box center [428, 327] width 226 height 47
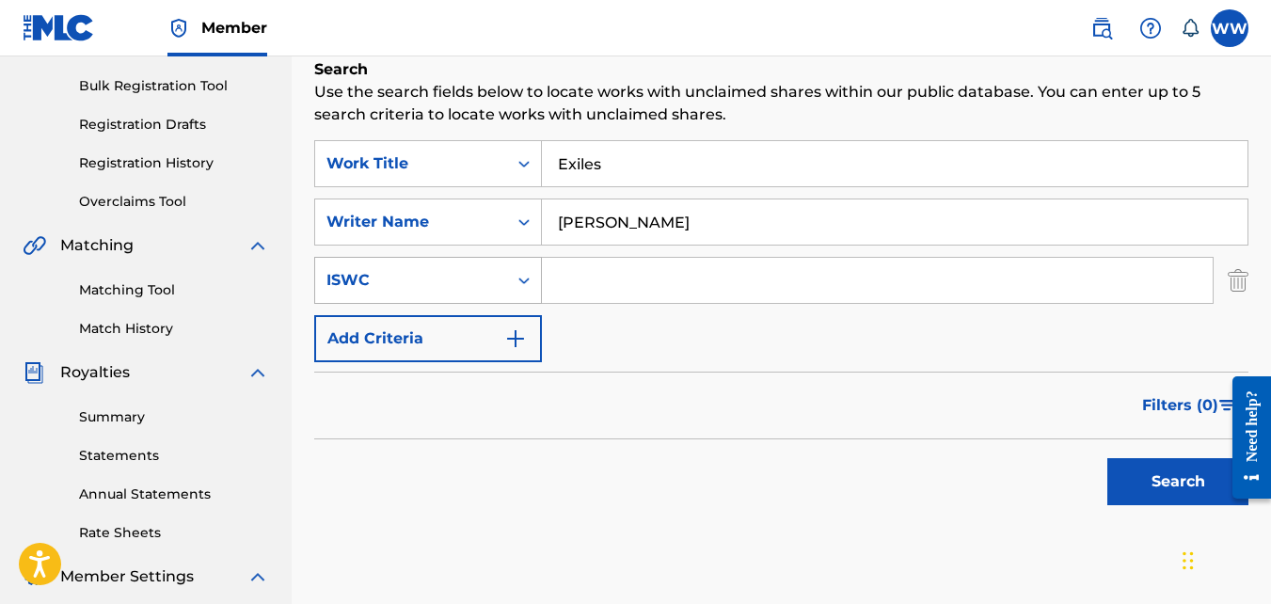
click at [486, 279] on div "ISWC" at bounding box center [411, 280] width 169 height 23
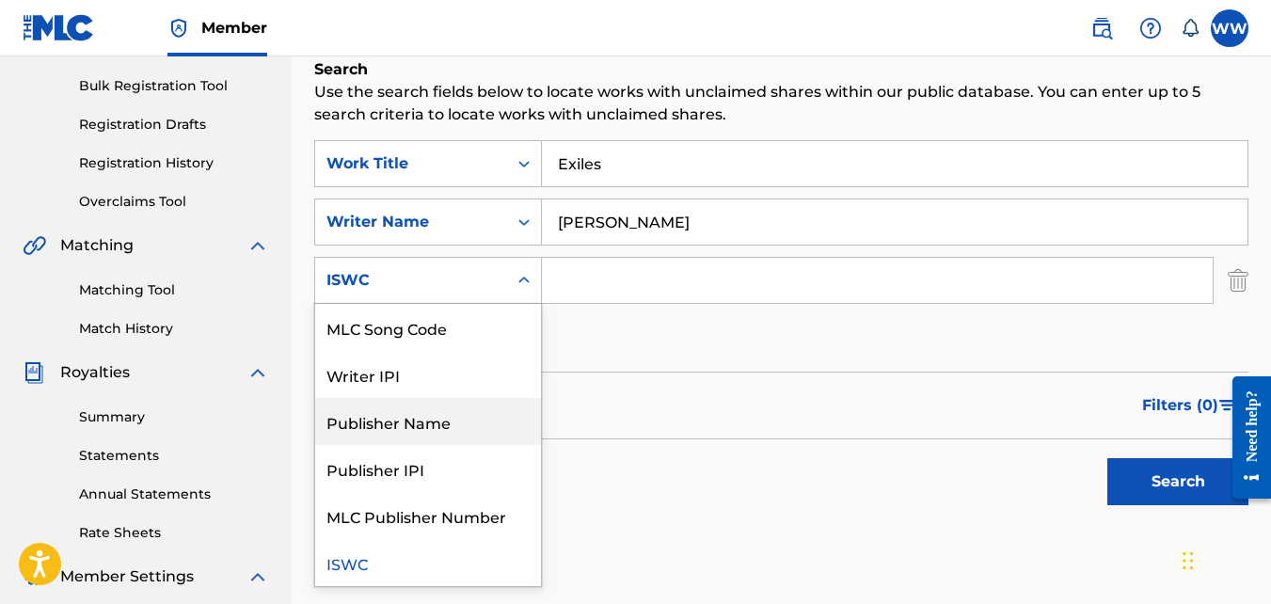
click at [469, 419] on div "Publisher Name" at bounding box center [428, 421] width 226 height 47
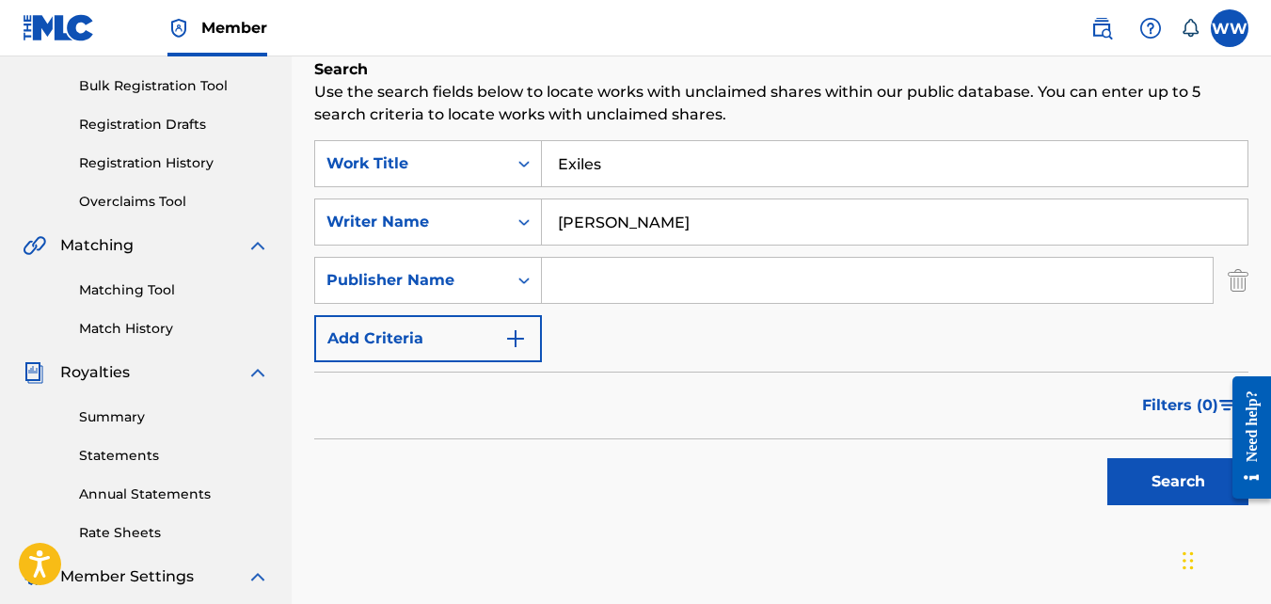
click at [638, 272] on input "Search Form" at bounding box center [877, 280] width 671 height 45
type input "[PERSON_NAME] Recordings"
click at [487, 337] on button "Add Criteria" at bounding box center [428, 338] width 228 height 47
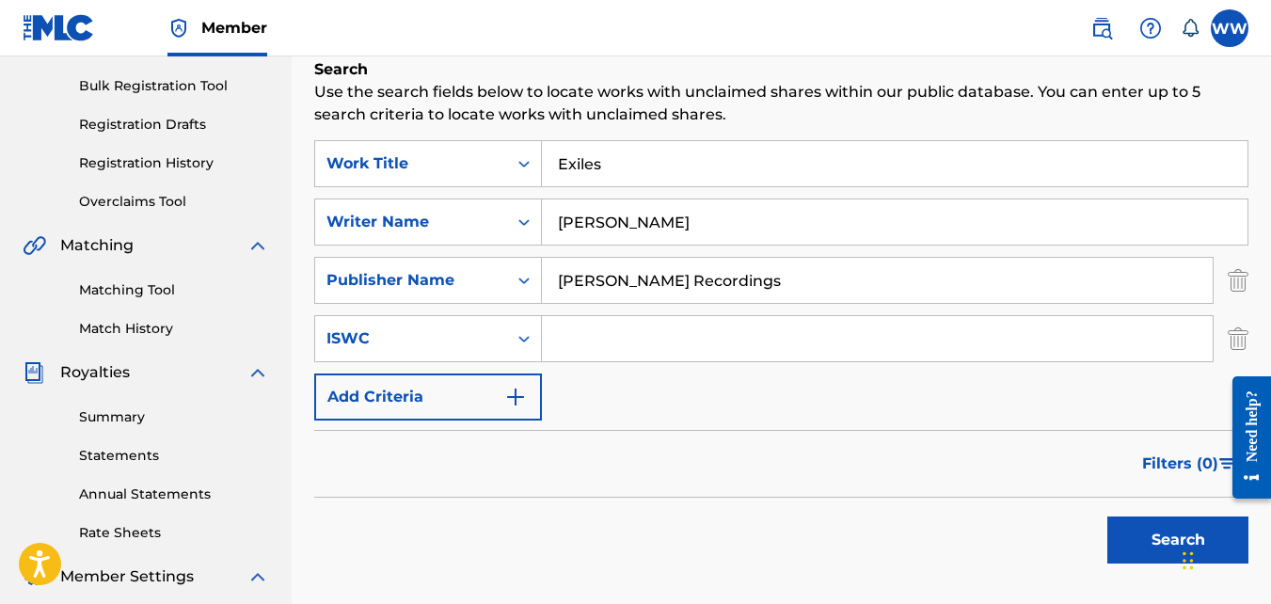
click at [477, 397] on button "Add Criteria" at bounding box center [428, 397] width 228 height 47
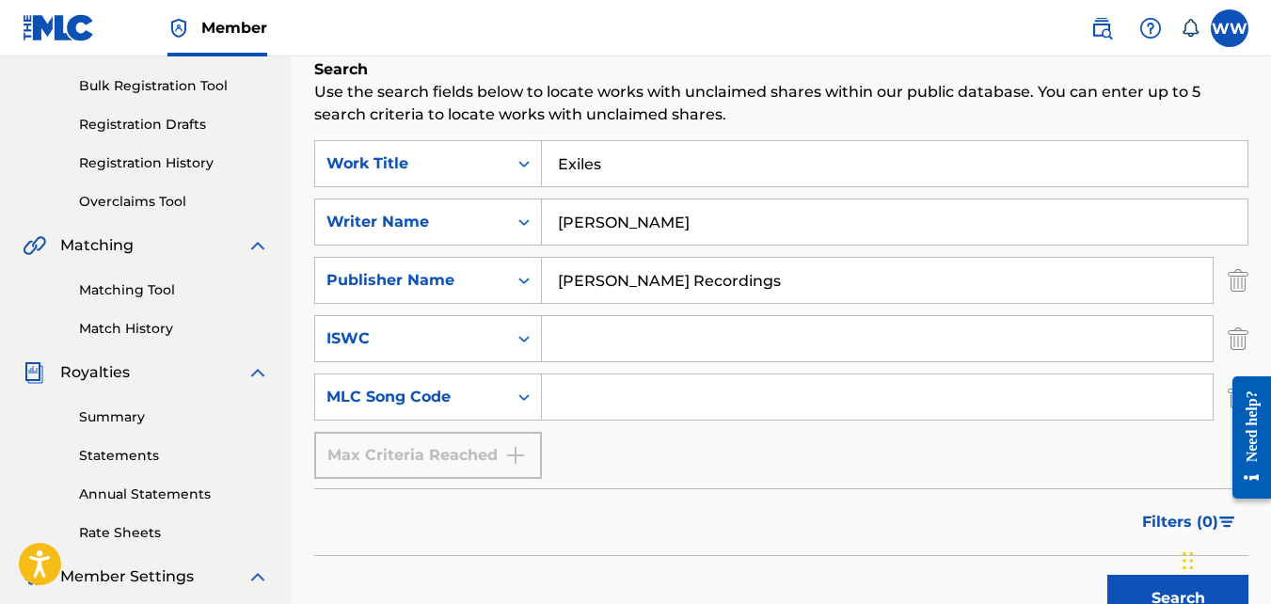
click at [1160, 586] on button "Search" at bounding box center [1178, 598] width 141 height 47
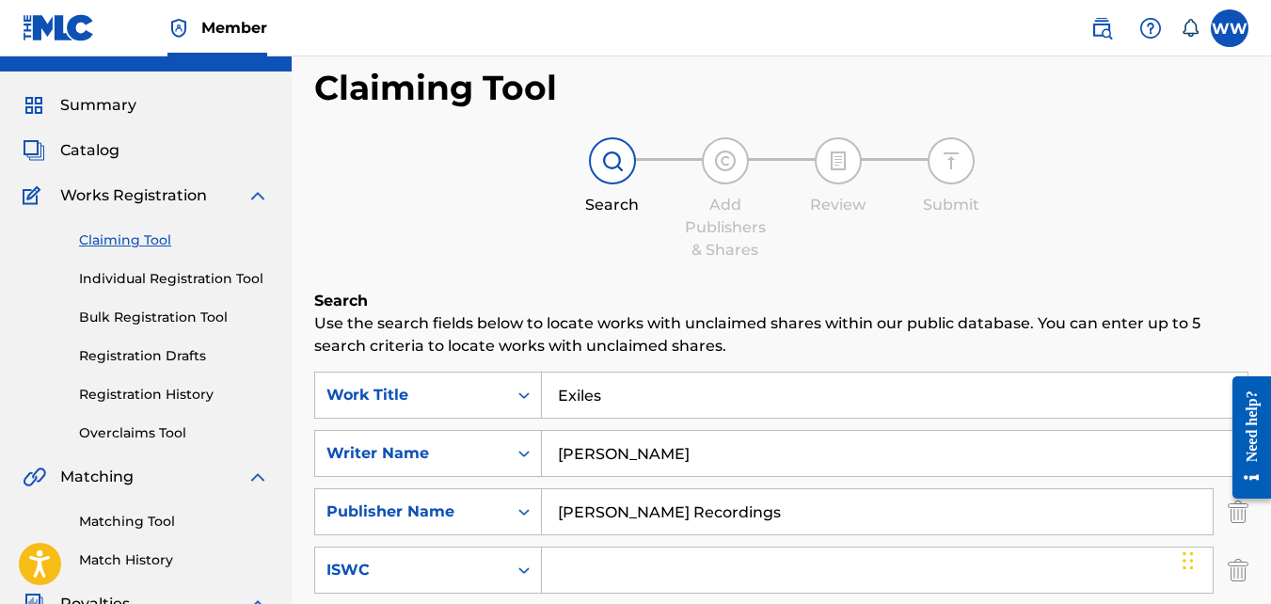
scroll to position [31, 0]
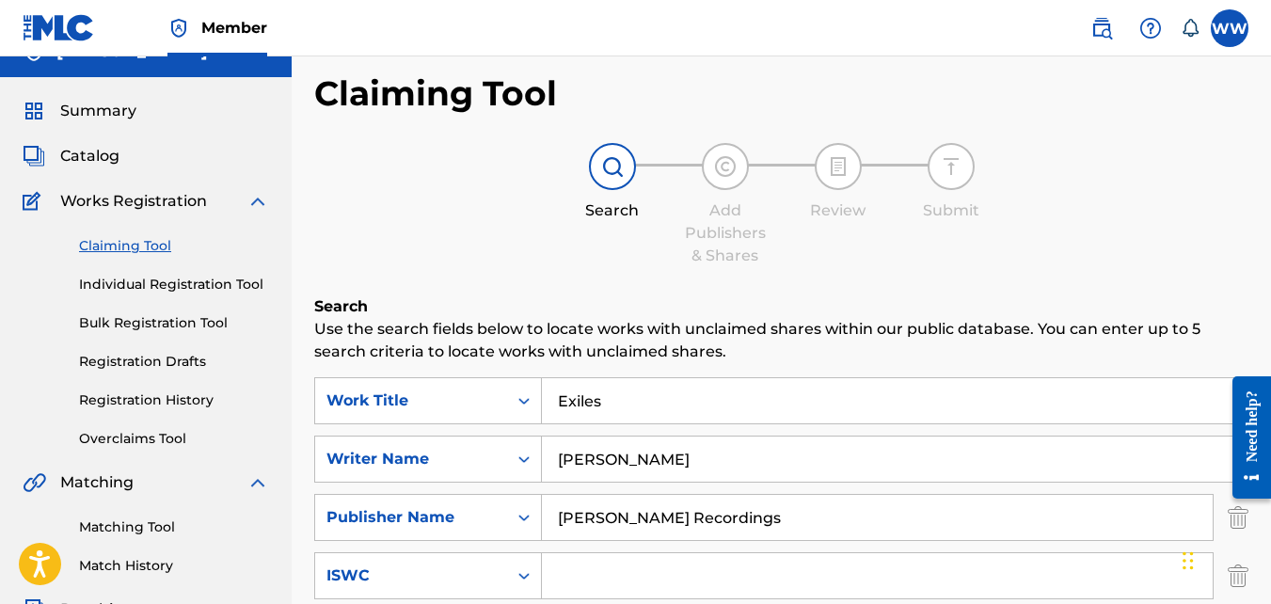
click at [94, 152] on span "Catalog" at bounding box center [89, 156] width 59 height 23
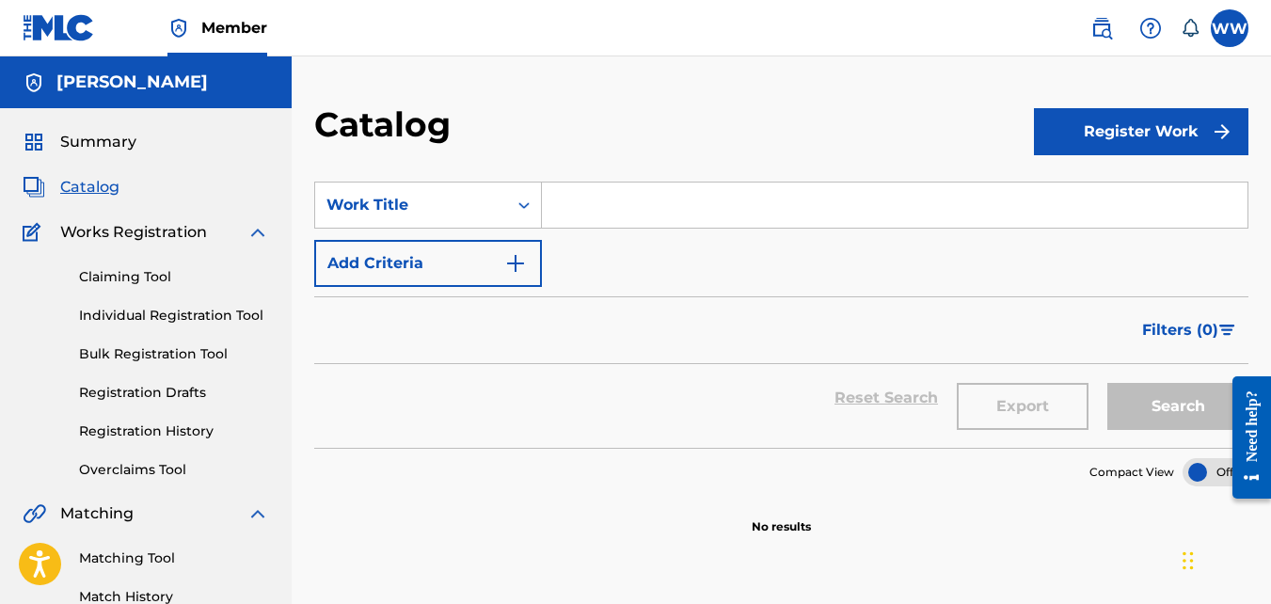
click at [1071, 123] on button "Register Work" at bounding box center [1141, 131] width 215 height 47
click at [1078, 182] on link "Individual" at bounding box center [1141, 192] width 215 height 45
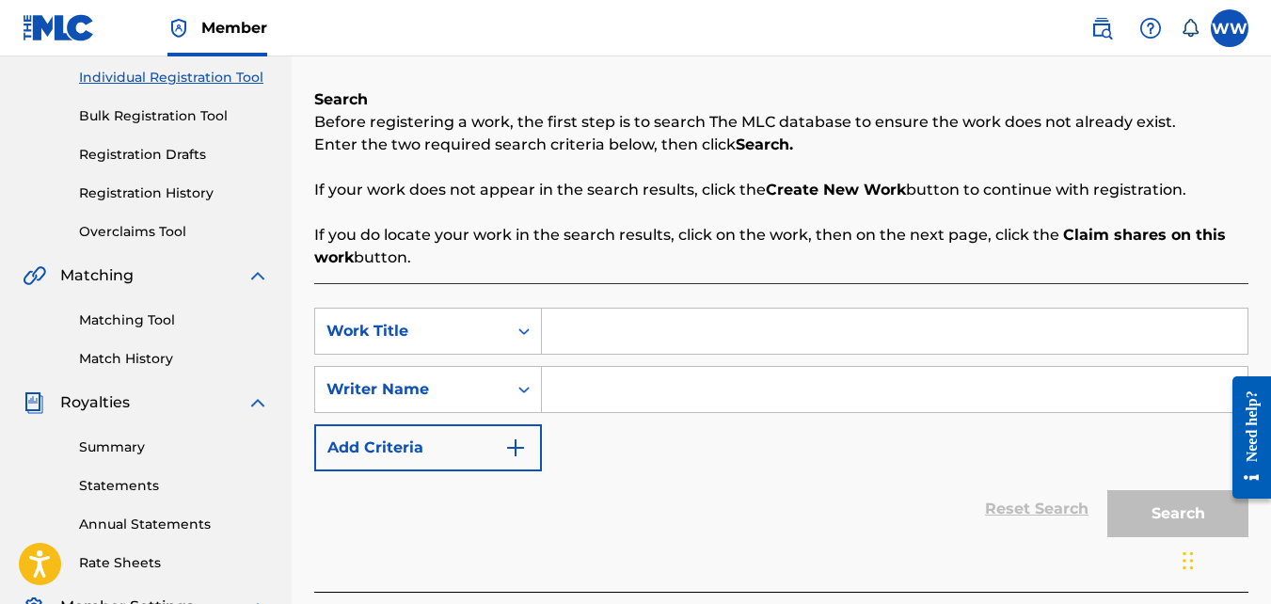
scroll to position [247, 0]
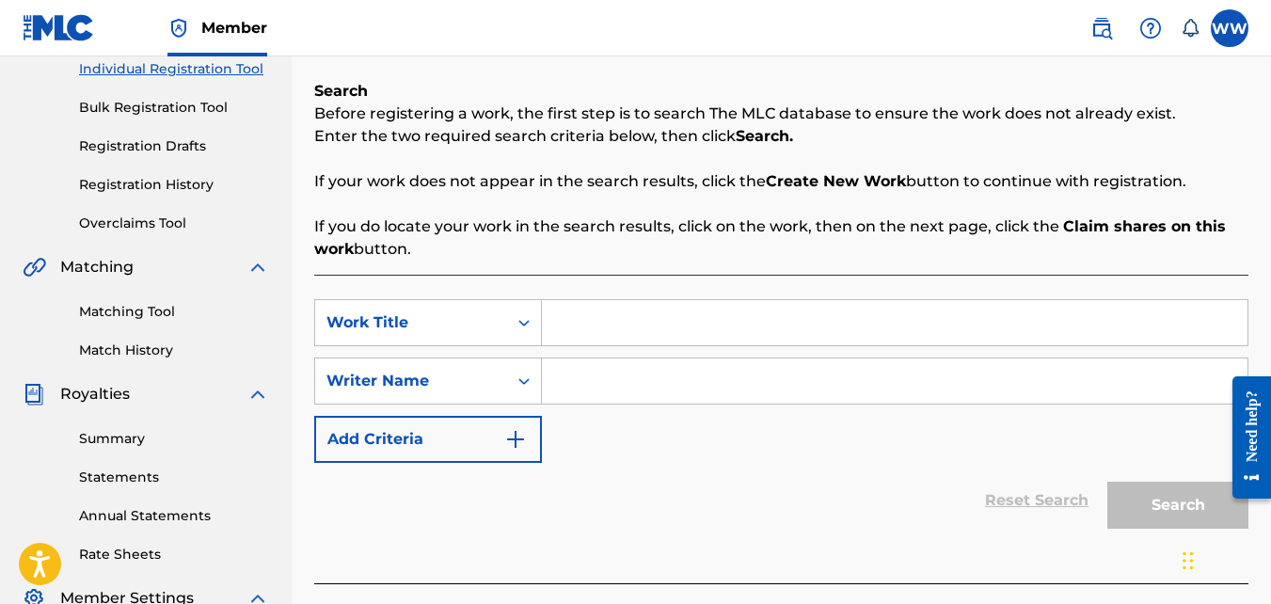
click at [683, 323] on input "Search Form" at bounding box center [895, 322] width 706 height 45
click at [685, 325] on input "E" at bounding box center [895, 322] width 706 height 45
type input "Exiles"
click at [669, 396] on input "Search Form" at bounding box center [895, 381] width 706 height 45
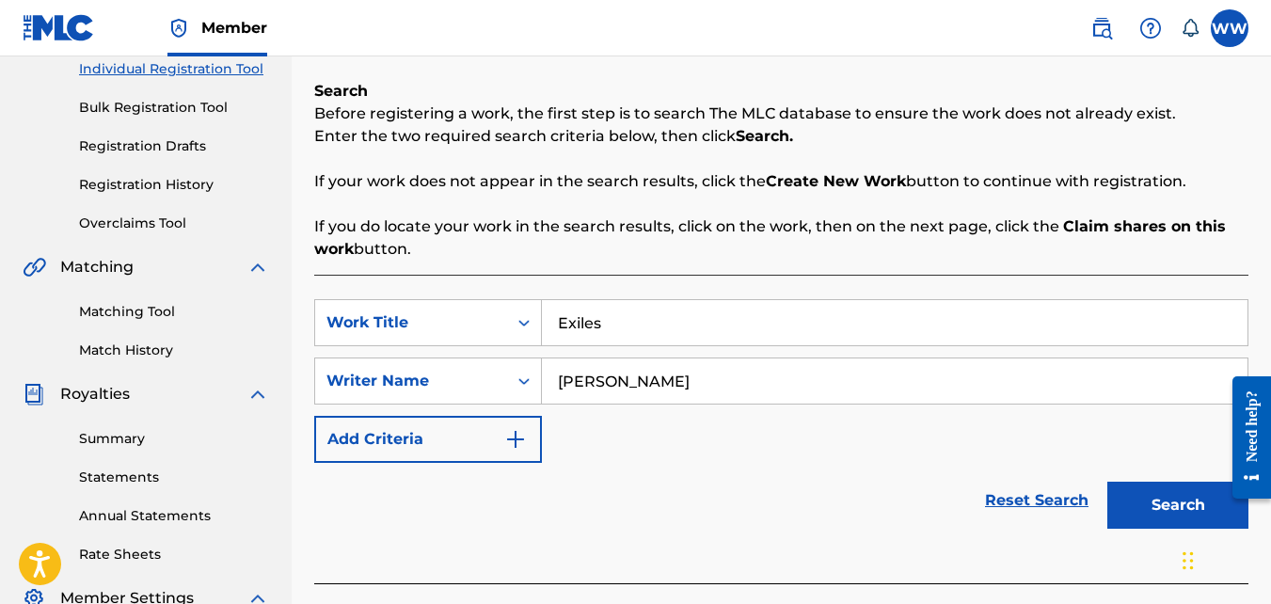
type input "[PERSON_NAME]"
click at [1143, 503] on button "Search" at bounding box center [1178, 505] width 141 height 47
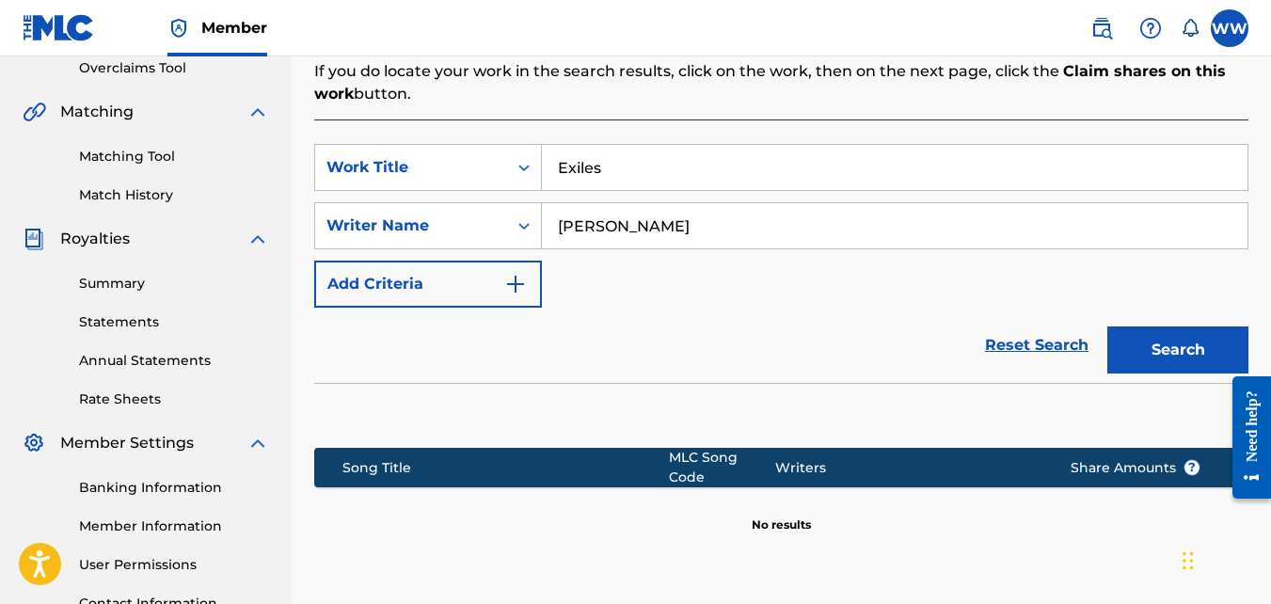
scroll to position [518, 0]
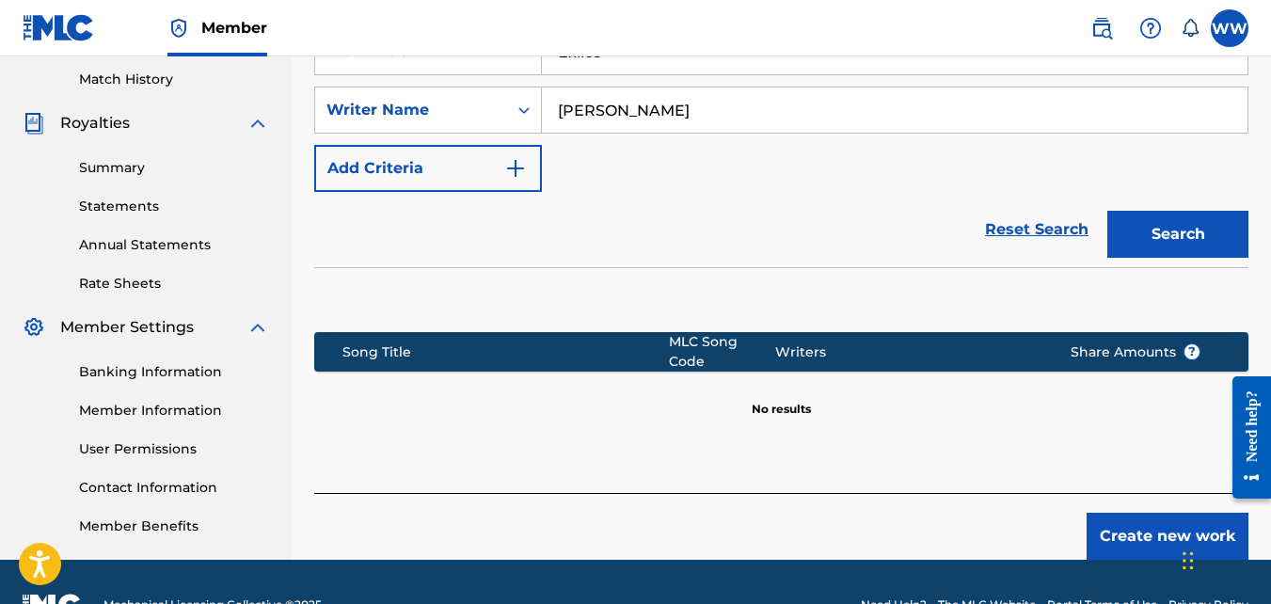
click at [1112, 517] on button "Create new work" at bounding box center [1168, 536] width 162 height 47
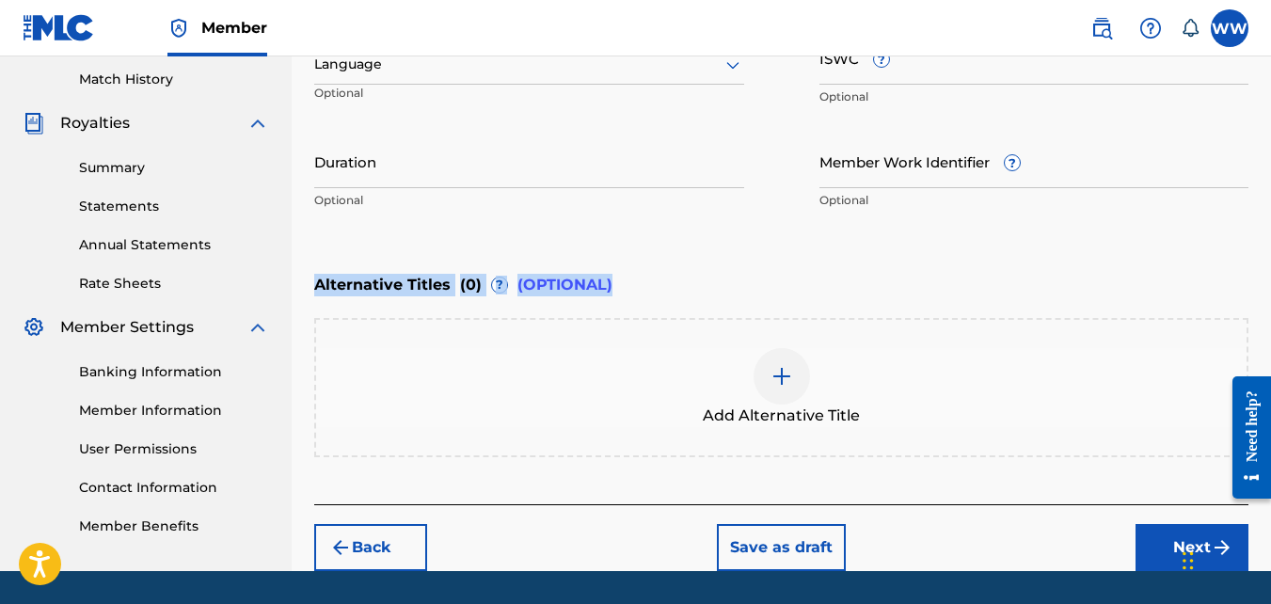
drag, startPoint x: 1269, startPoint y: 290, endPoint x: 1267, endPoint y: 208, distance: 81.9
click at [1267, 208] on div "Register Work Search Enter Work Details Add Writers Add Publishers & Shares Add…" at bounding box center [782, 78] width 980 height 985
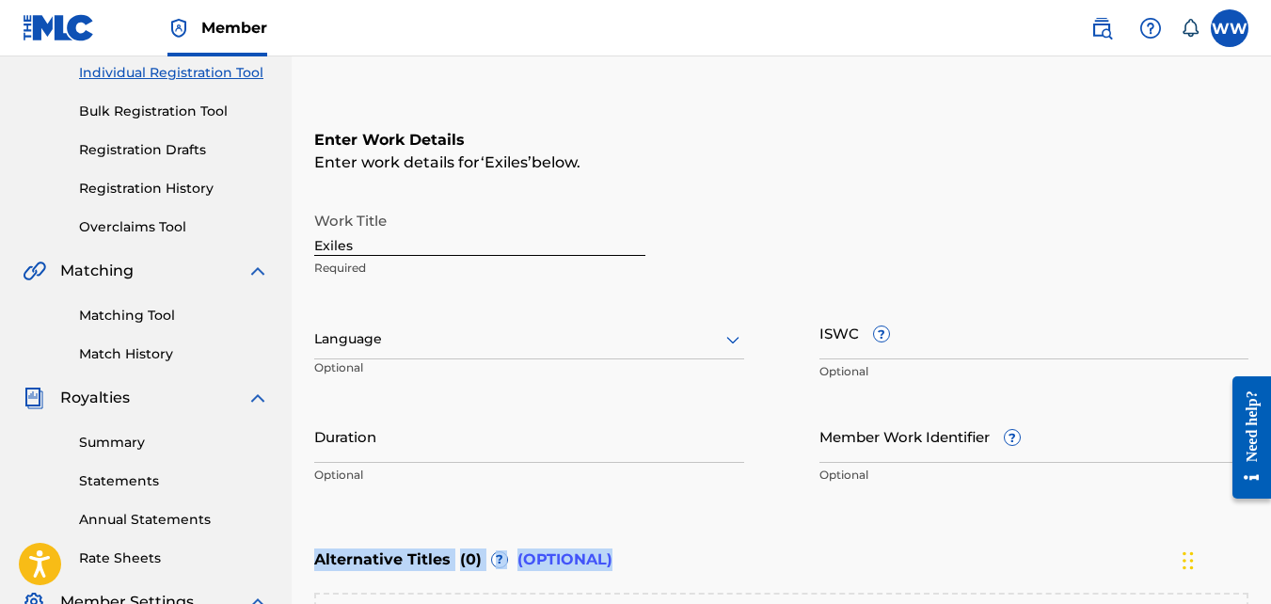
scroll to position [238, 0]
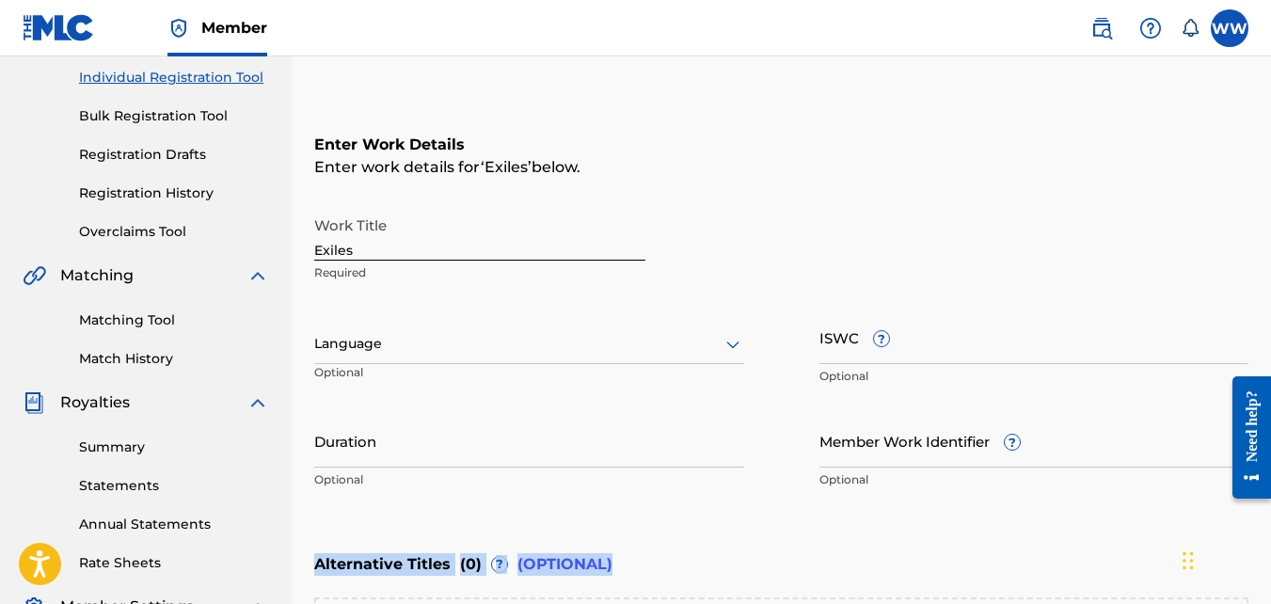
click at [676, 346] on div at bounding box center [529, 344] width 430 height 24
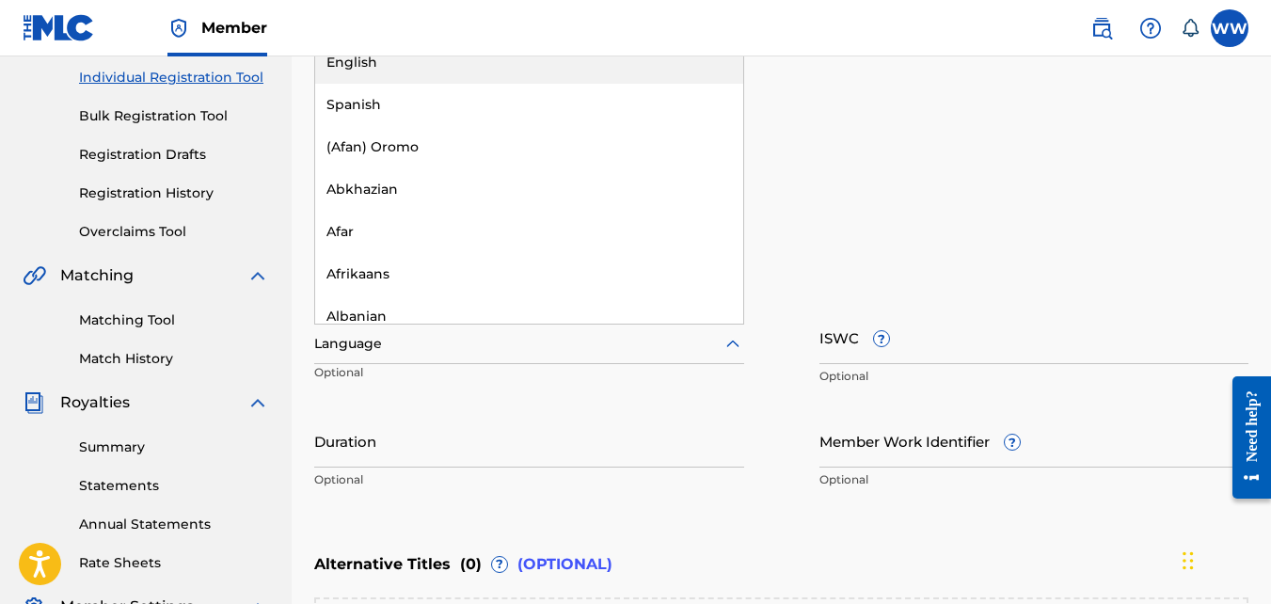
click at [671, 76] on div "English" at bounding box center [529, 62] width 428 height 42
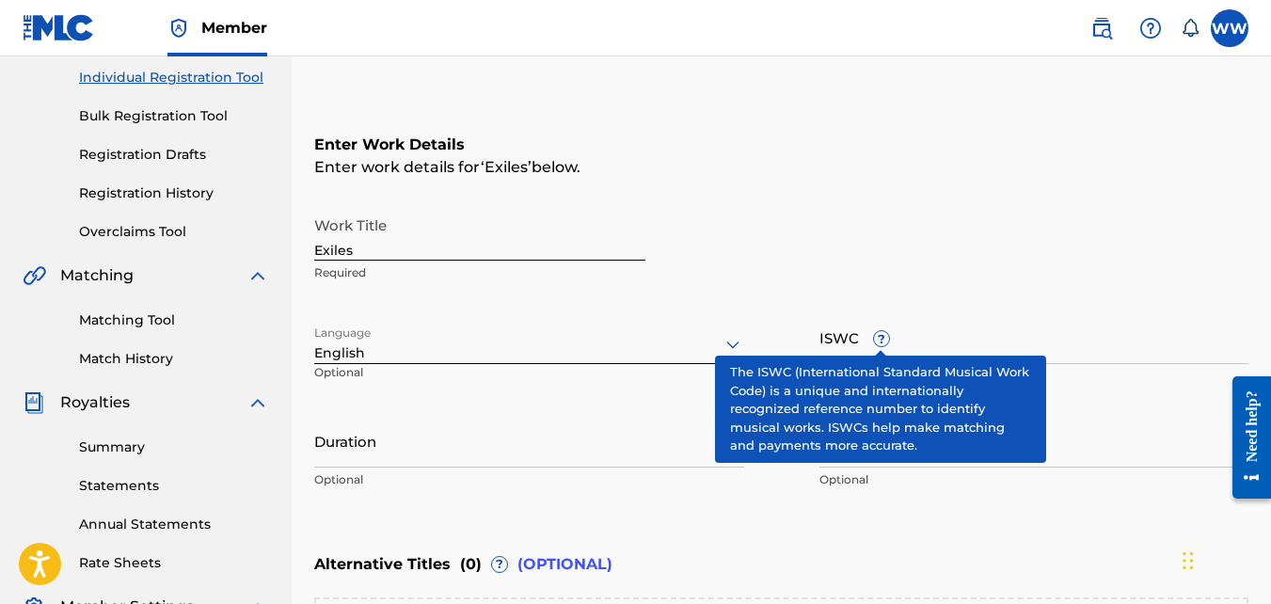
click at [881, 336] on span "?" at bounding box center [881, 338] width 15 height 15
click at [881, 336] on input "ISWC ?" at bounding box center [1035, 338] width 430 height 54
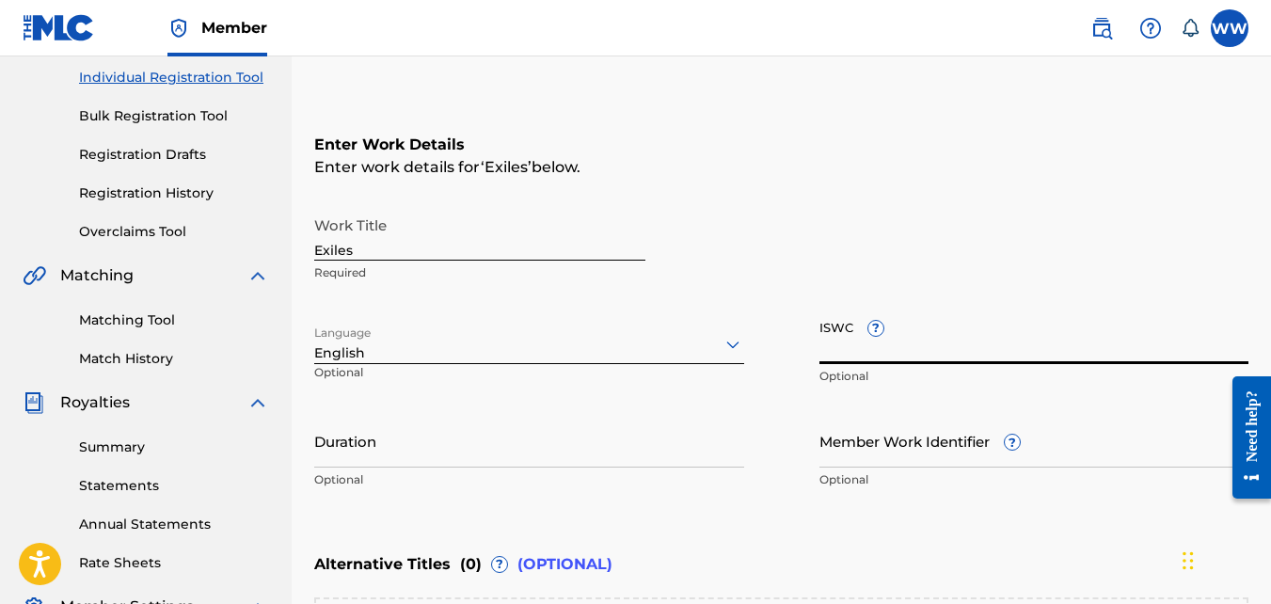
click at [902, 328] on input "ISWC ?" at bounding box center [1035, 338] width 430 height 54
click at [837, 339] on input "ISWC ?" at bounding box center [1035, 338] width 430 height 54
paste input "usdy42539695"
type input "usdy42539695"
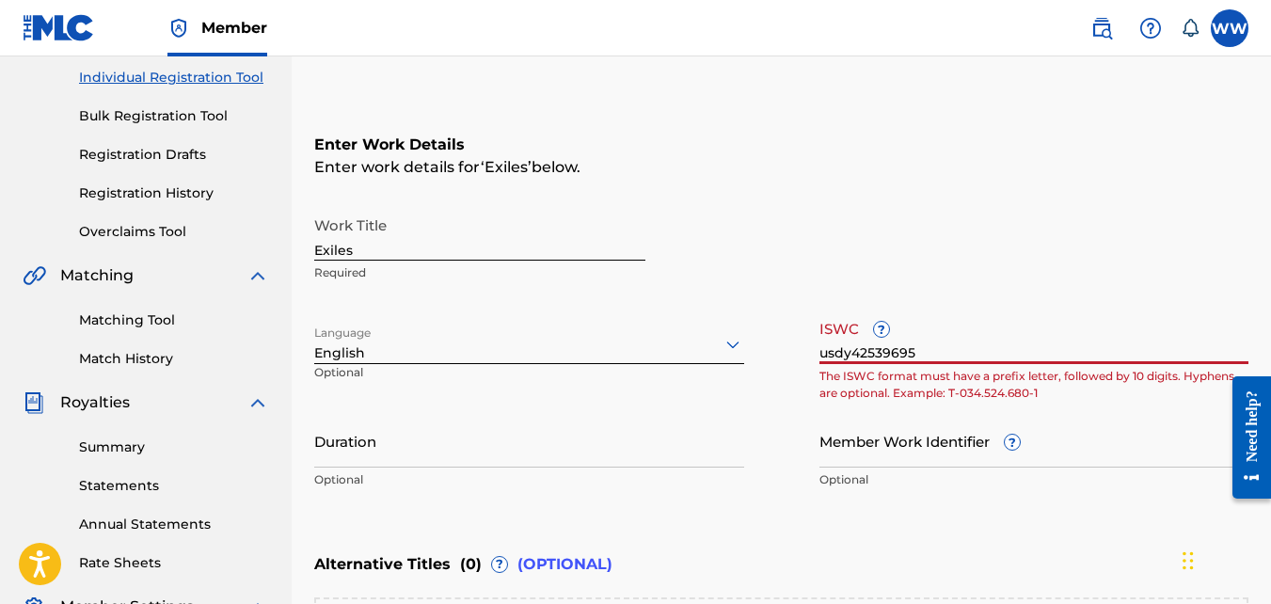
drag, startPoint x: 927, startPoint y: 357, endPoint x: 746, endPoint y: 343, distance: 181.2
click at [746, 343] on div "Work Title Exiles Required Language English Optional ISWC ? usdy42539695 The IS…" at bounding box center [781, 353] width 934 height 292
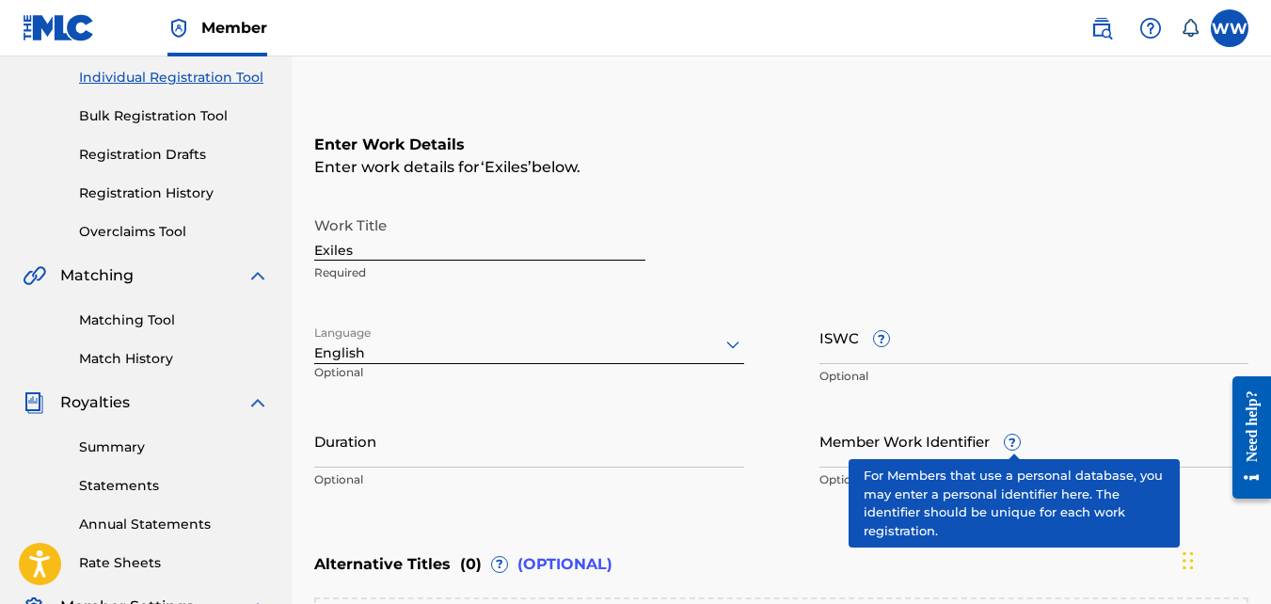
click at [1014, 442] on span "?" at bounding box center [1012, 442] width 15 height 15
click at [1014, 442] on input "Member Work Identifier ?" at bounding box center [1035, 441] width 430 height 54
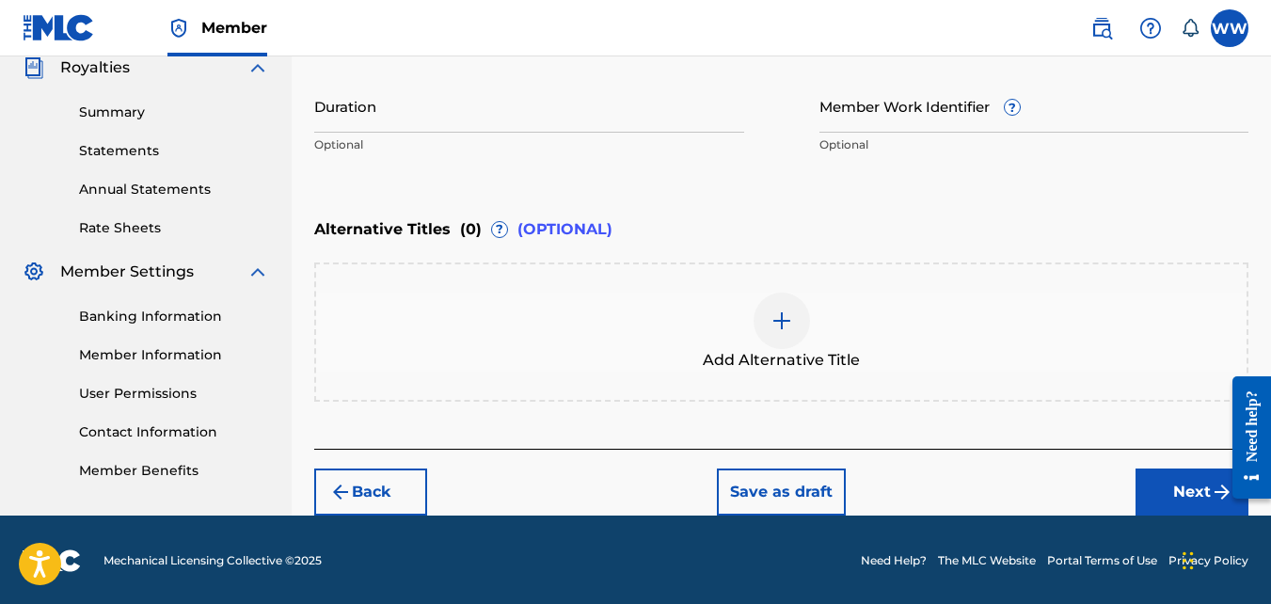
scroll to position [575, 0]
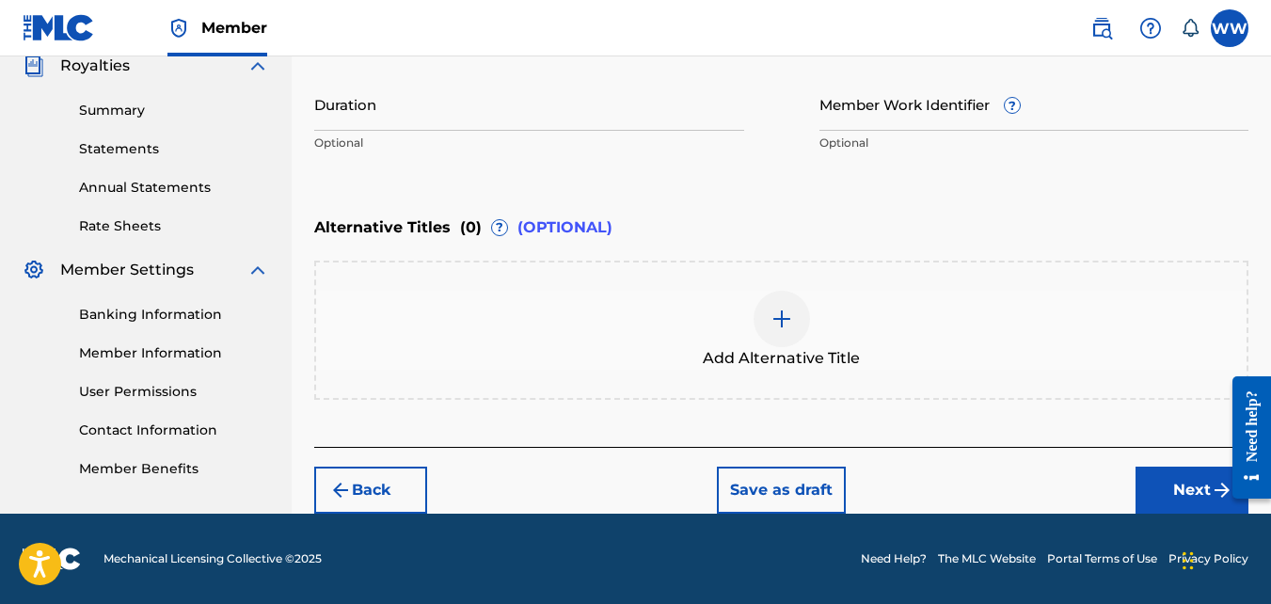
click at [1166, 476] on button "Next" at bounding box center [1192, 490] width 113 height 47
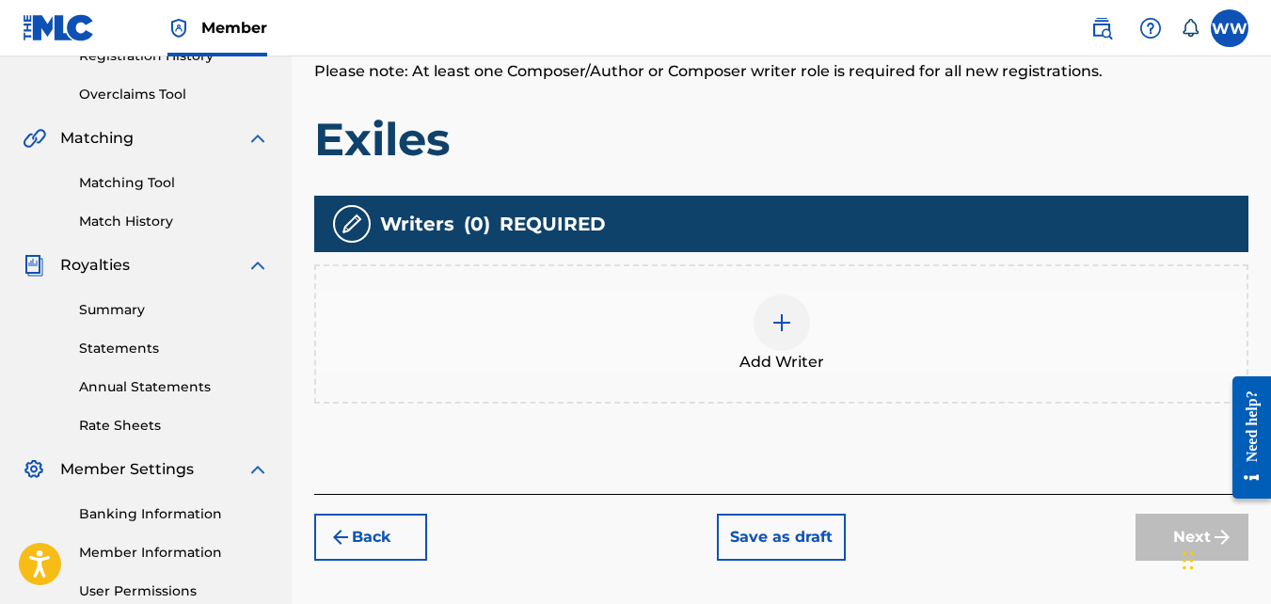
scroll to position [387, 0]
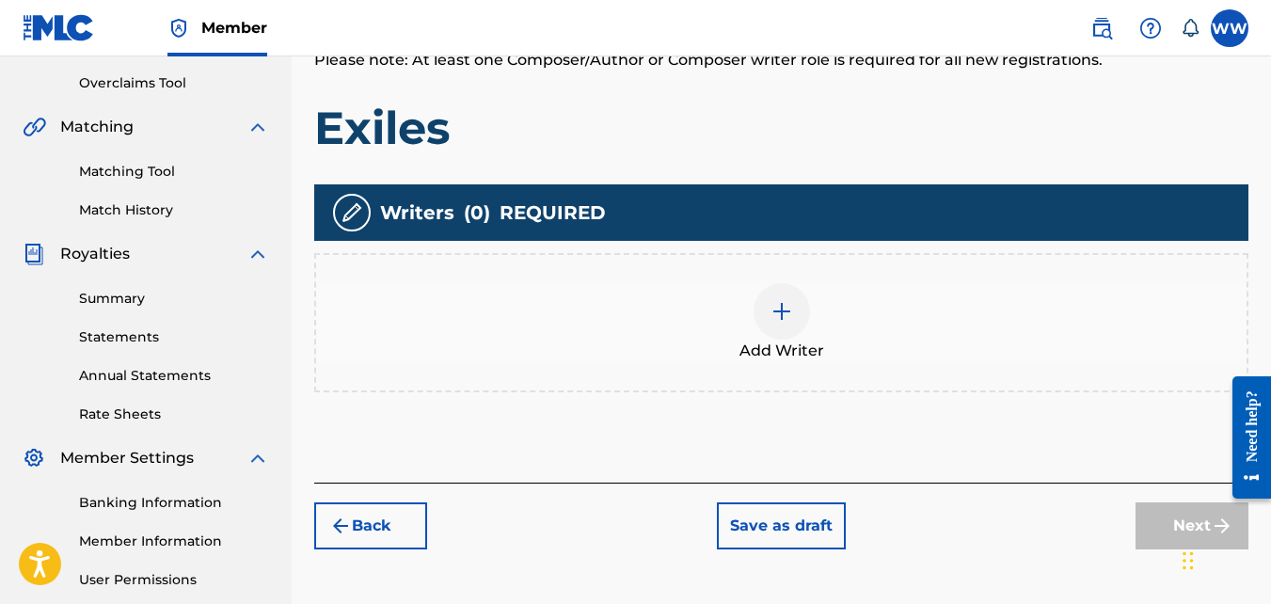
click at [790, 306] on img at bounding box center [782, 311] width 23 height 23
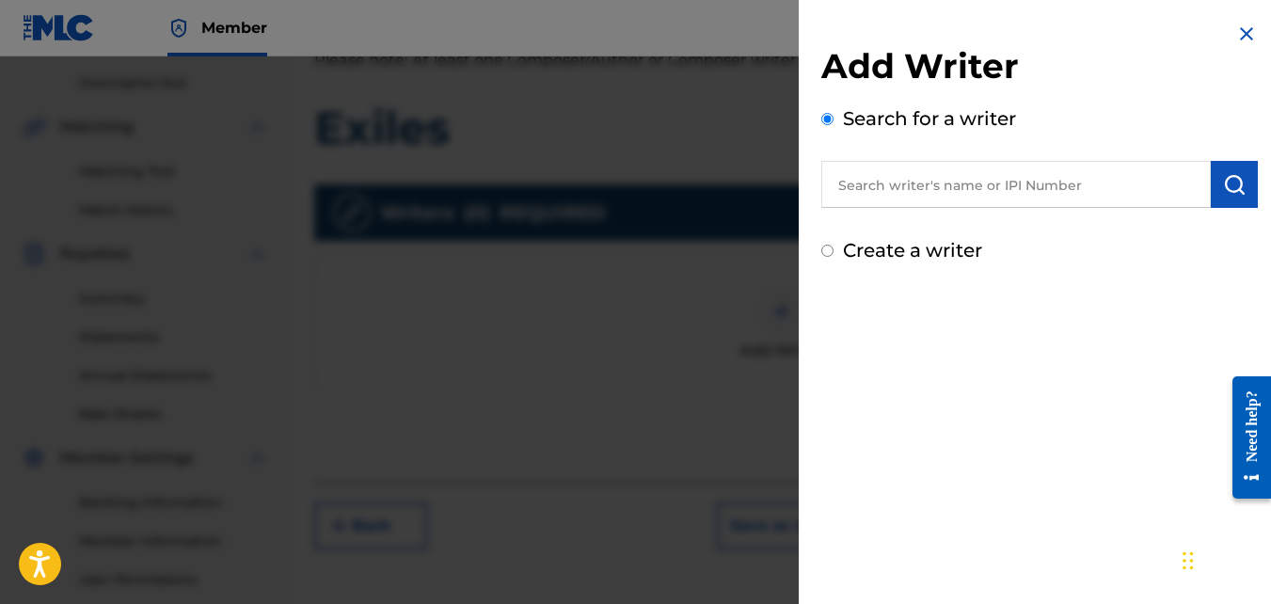
click at [930, 190] on input "text" at bounding box center [1017, 184] width 390 height 47
type input "[PERSON_NAME]"
click at [1223, 179] on img "submit" at bounding box center [1234, 184] width 23 height 23
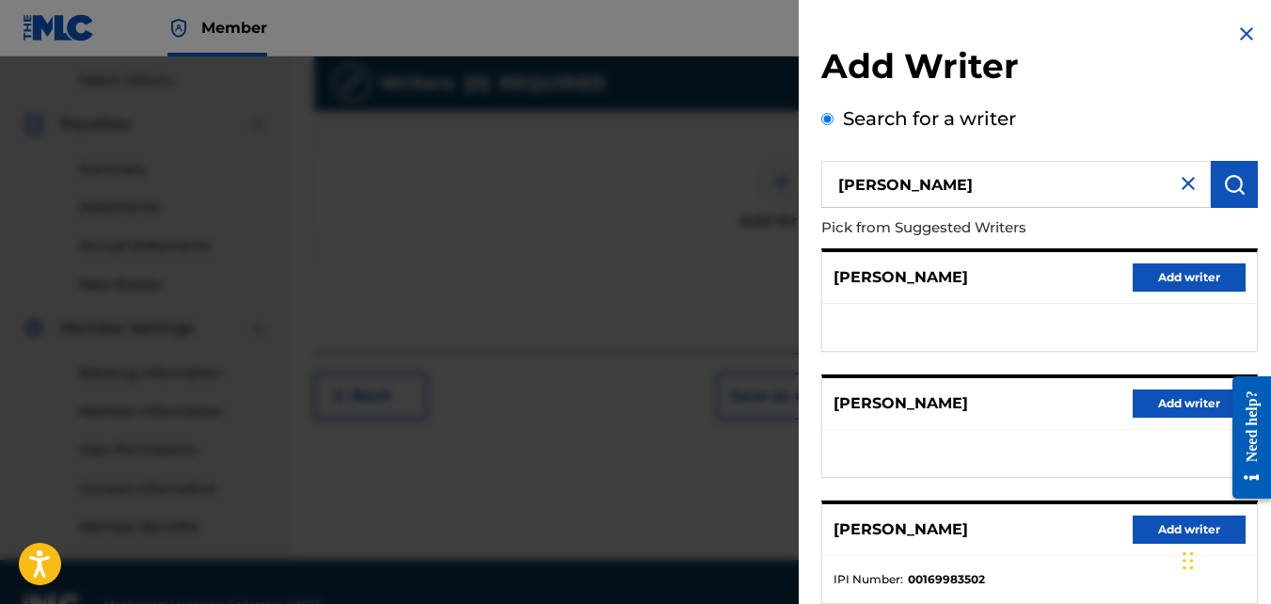
scroll to position [563, 0]
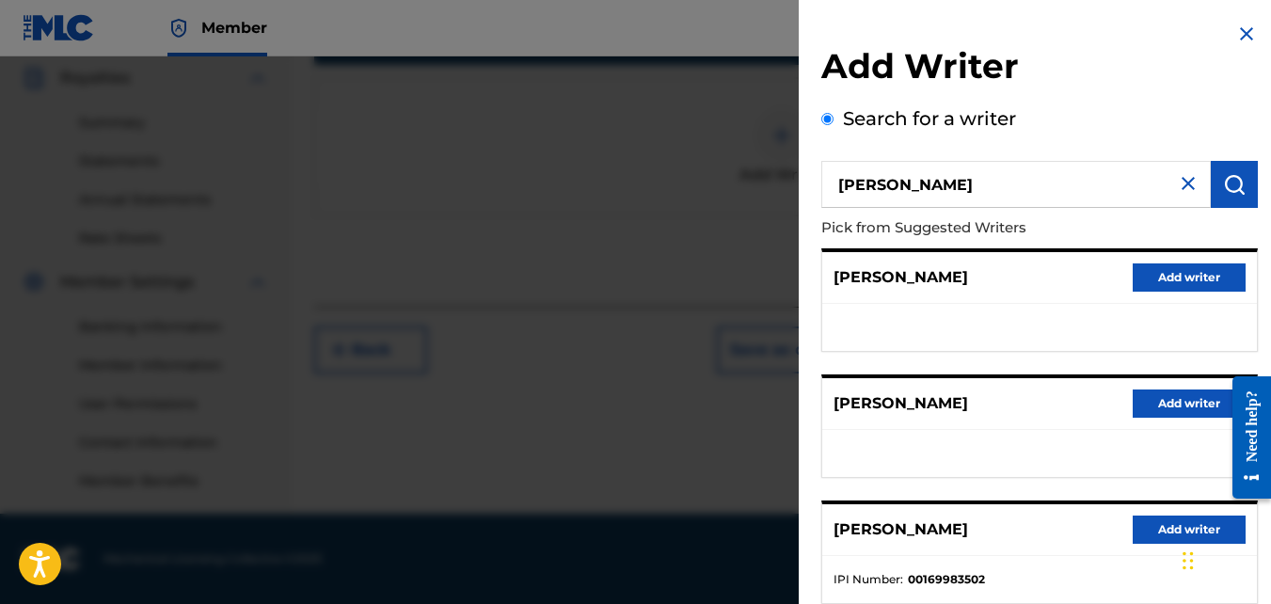
click at [1238, 28] on img at bounding box center [1247, 34] width 23 height 23
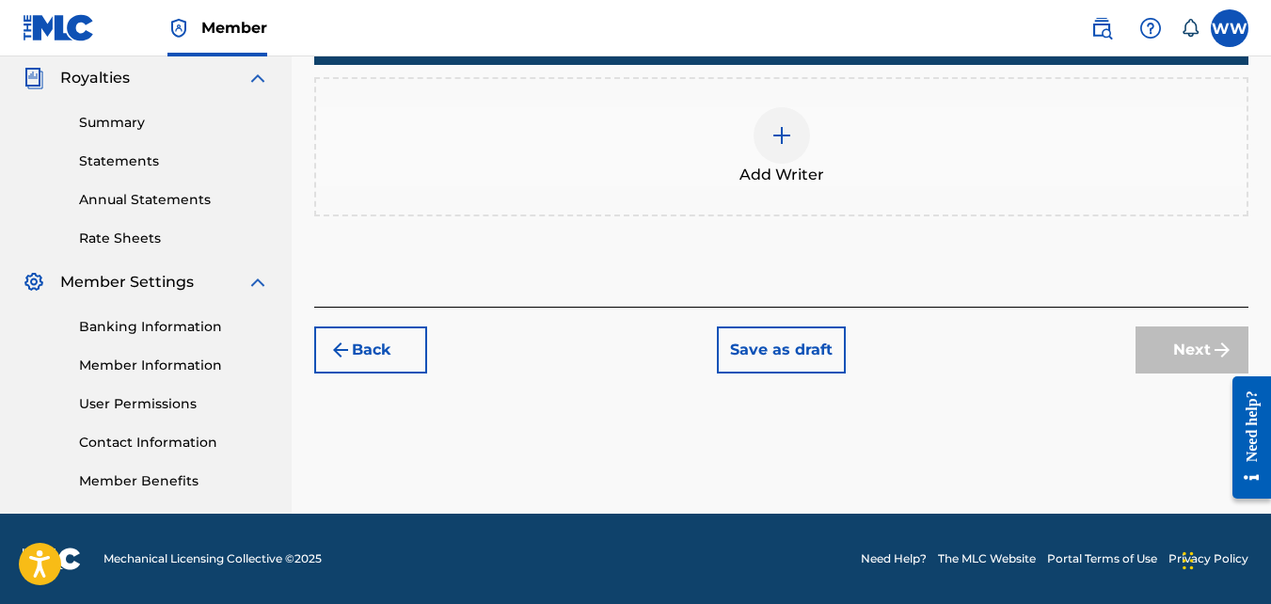
click at [778, 145] on img at bounding box center [782, 135] width 23 height 23
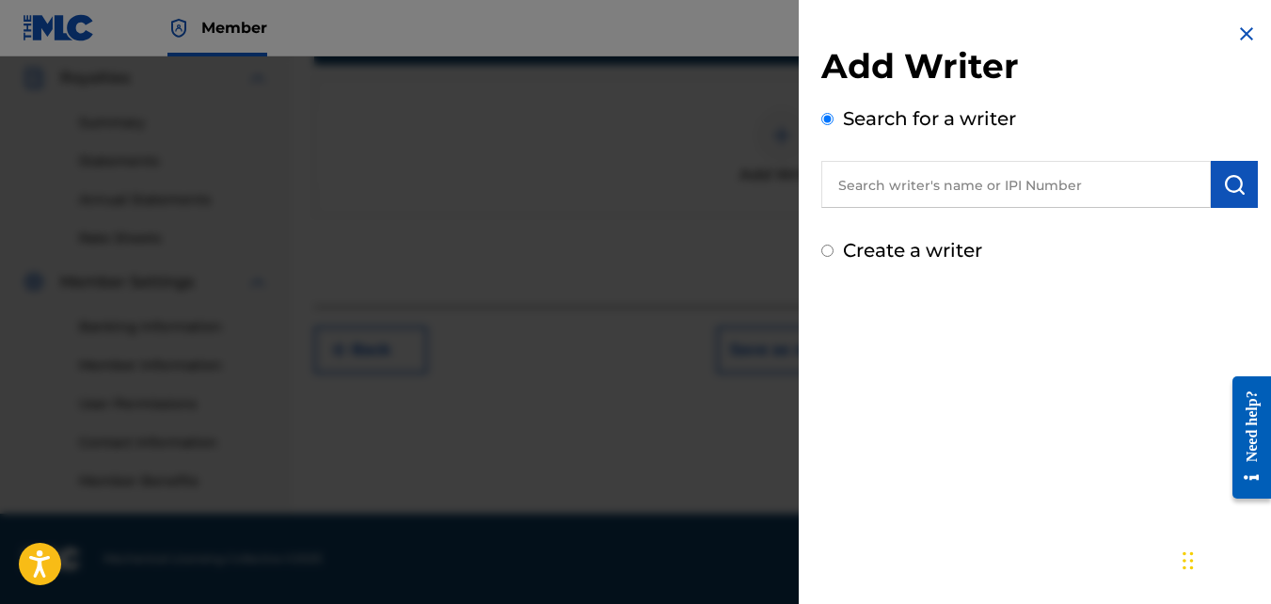
click at [830, 247] on input "Create a writer" at bounding box center [828, 251] width 12 height 12
radio input "false"
radio input "true"
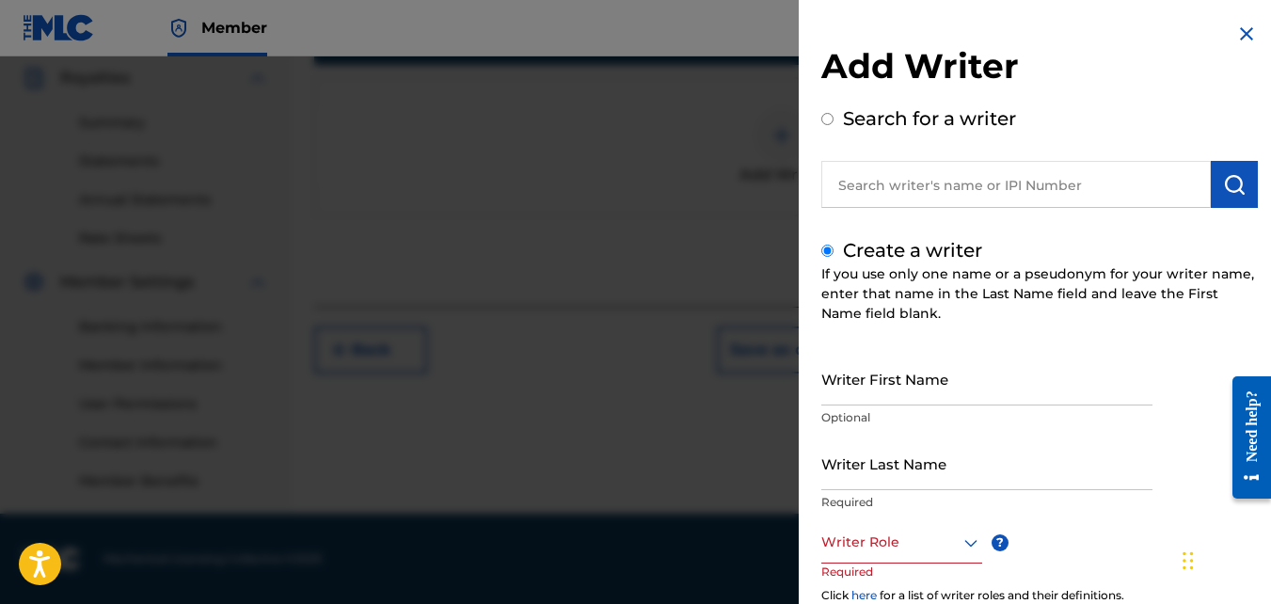
click at [934, 381] on input "Writer First Name" at bounding box center [987, 379] width 331 height 54
type input "[PERSON_NAME]"
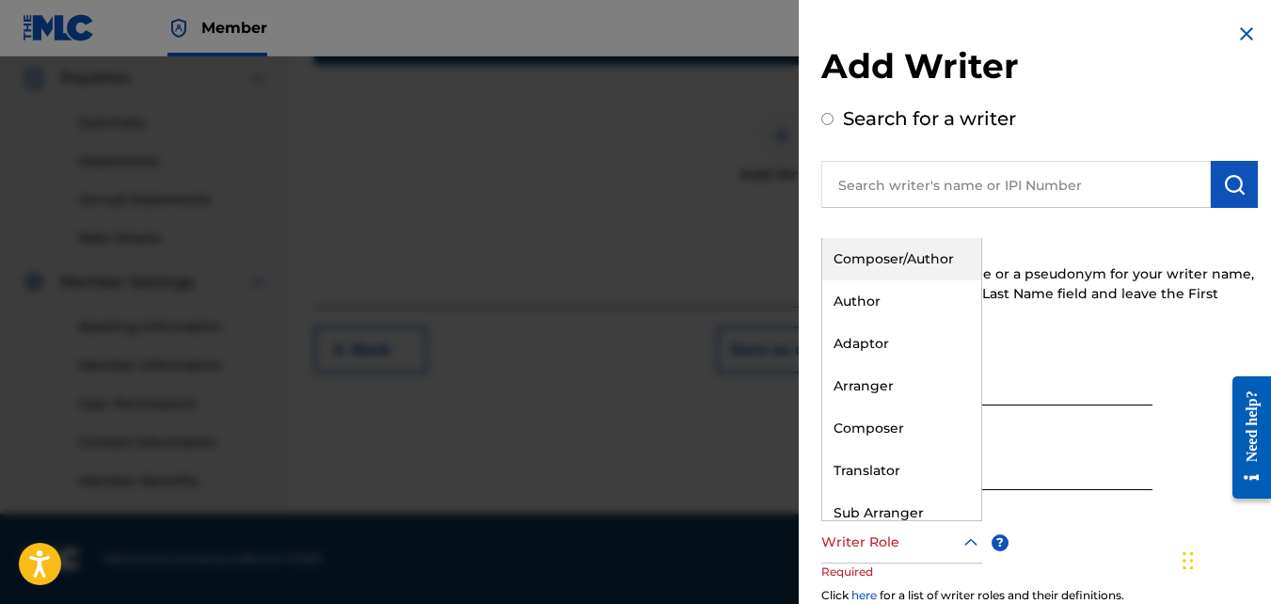
click at [968, 546] on icon at bounding box center [971, 543] width 23 height 23
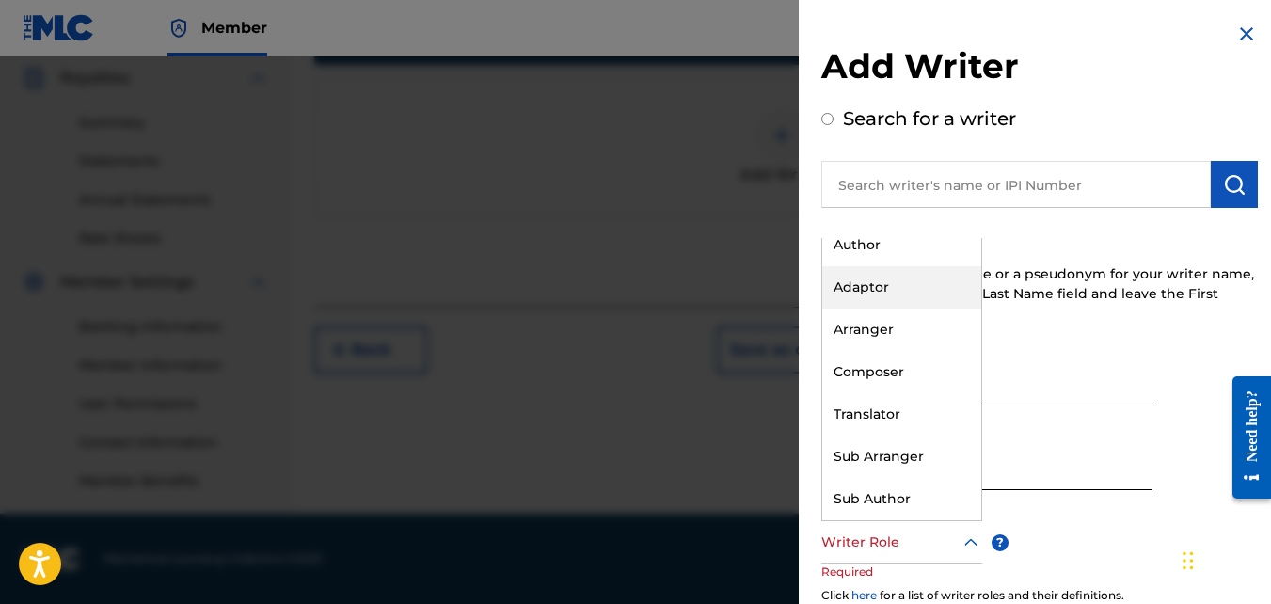
scroll to position [0, 0]
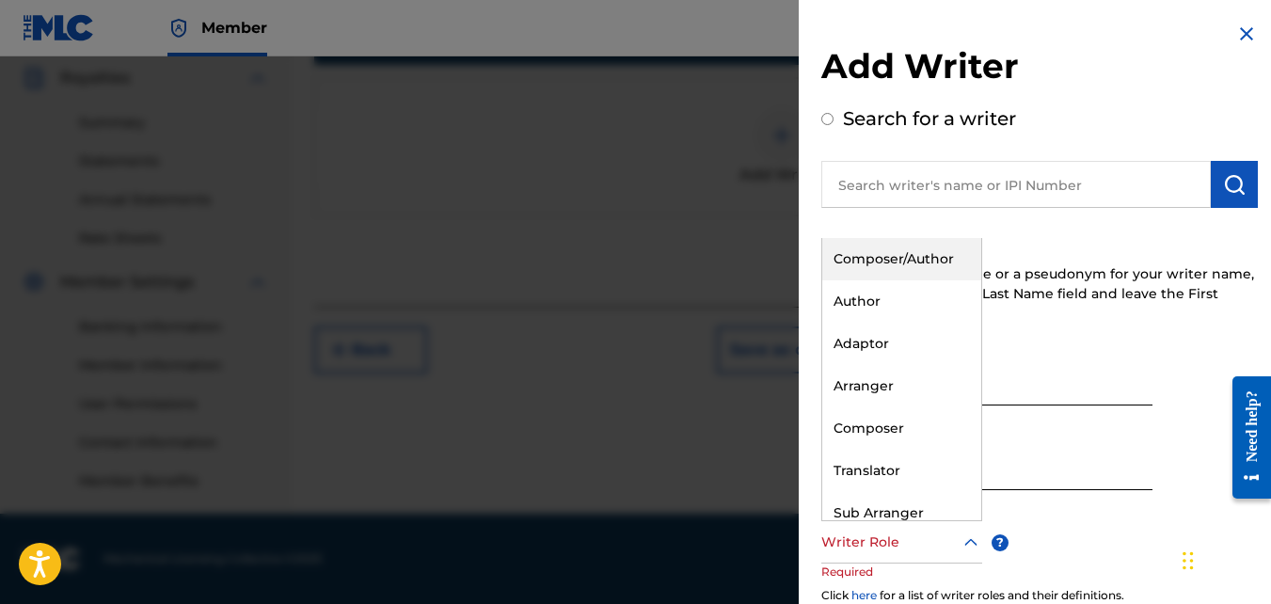
click at [891, 254] on div "Composer/Author" at bounding box center [901, 259] width 159 height 42
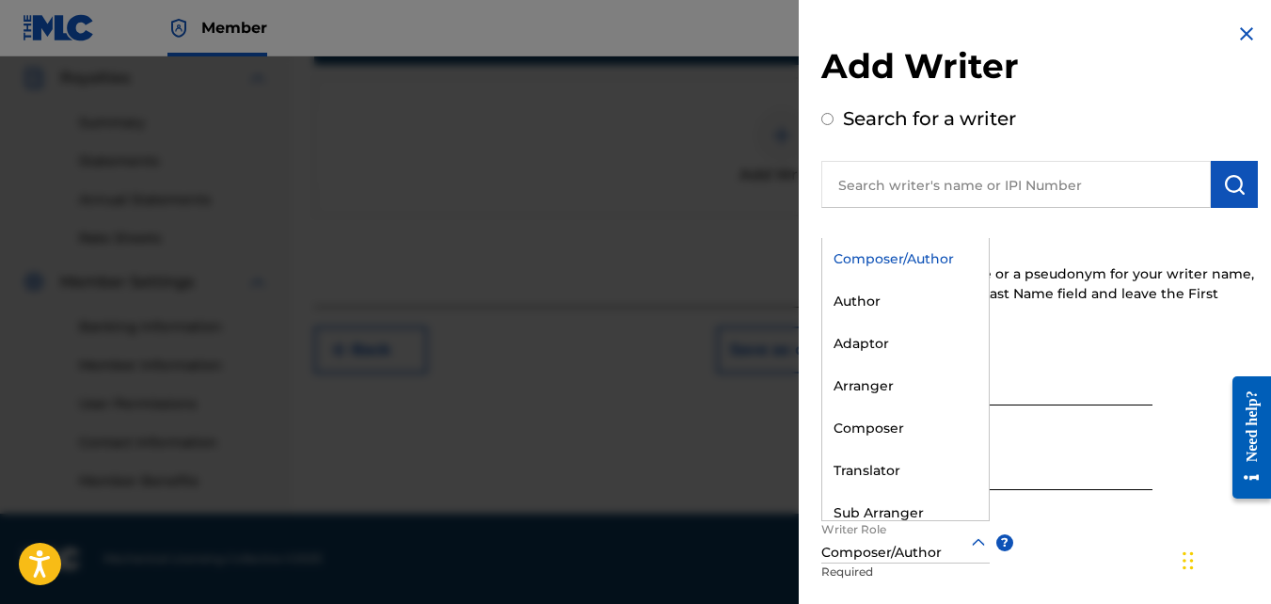
click at [1139, 590] on div "Writer First Name [PERSON_NAME] Optional Writer Last Name [PERSON_NAME] Require…" at bounding box center [1040, 559] width 437 height 414
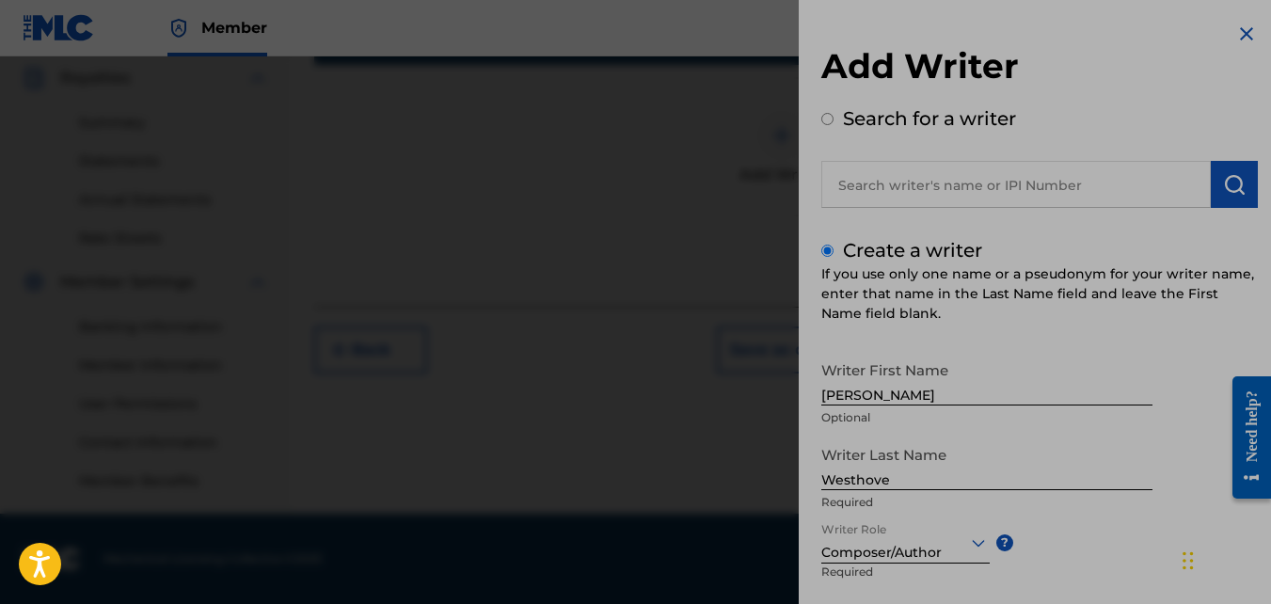
click at [1155, 584] on div "Writer First Name [PERSON_NAME] Optional Writer Last Name [PERSON_NAME] Require…" at bounding box center [1040, 559] width 437 height 414
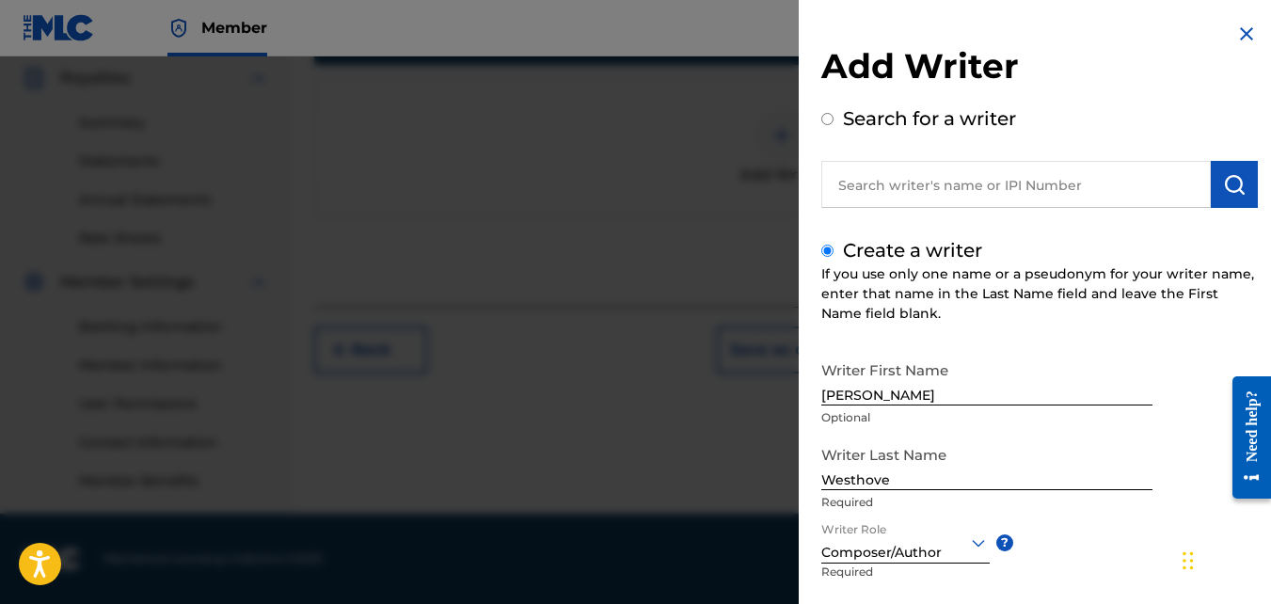
click at [916, 471] on input "Westhove" at bounding box center [987, 464] width 331 height 54
click at [898, 426] on div "Writer First Name [PERSON_NAME] Optional" at bounding box center [987, 394] width 331 height 85
click at [885, 479] on input "Westhov" at bounding box center [987, 464] width 331 height 54
type input "[PERSON_NAME]"
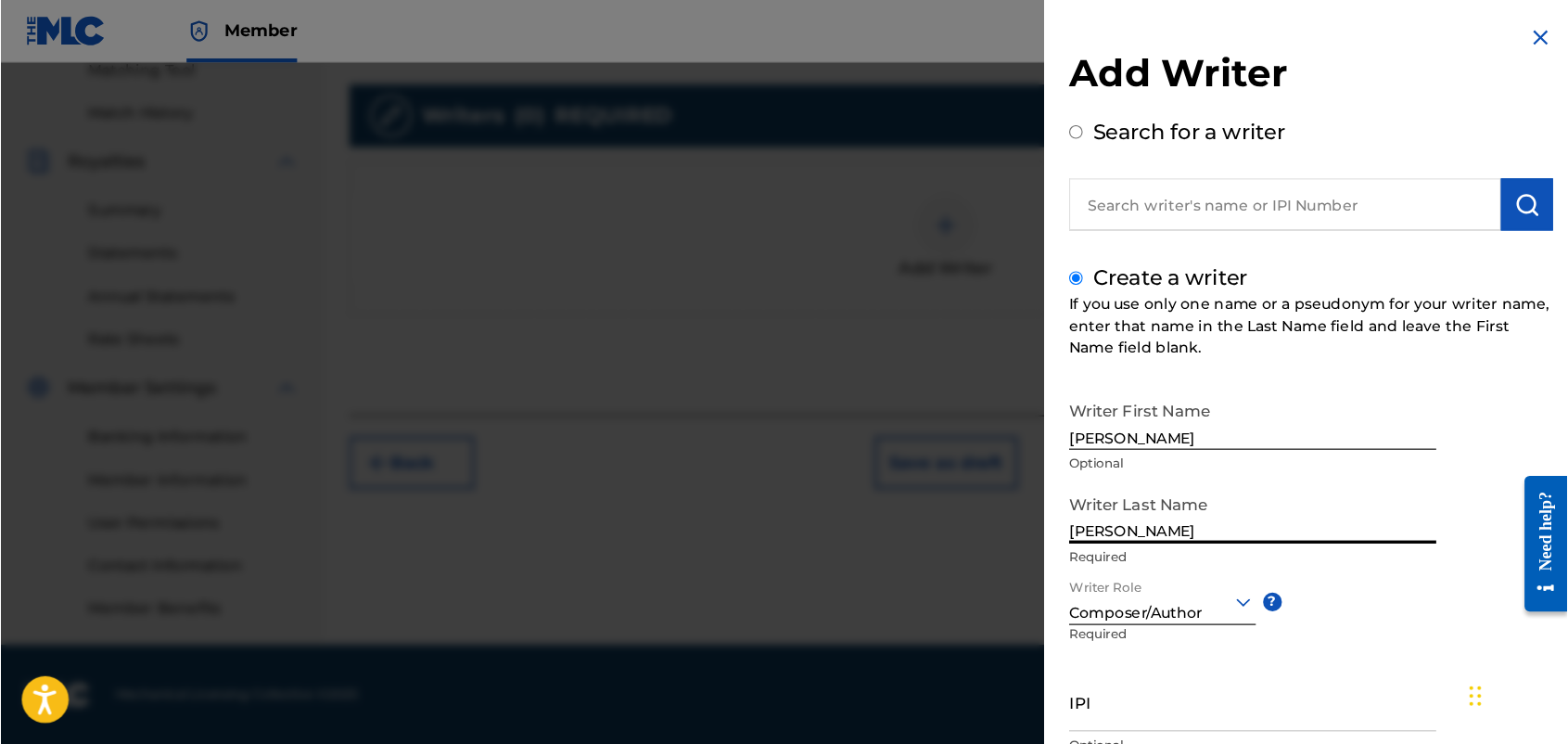
scroll to position [405, 0]
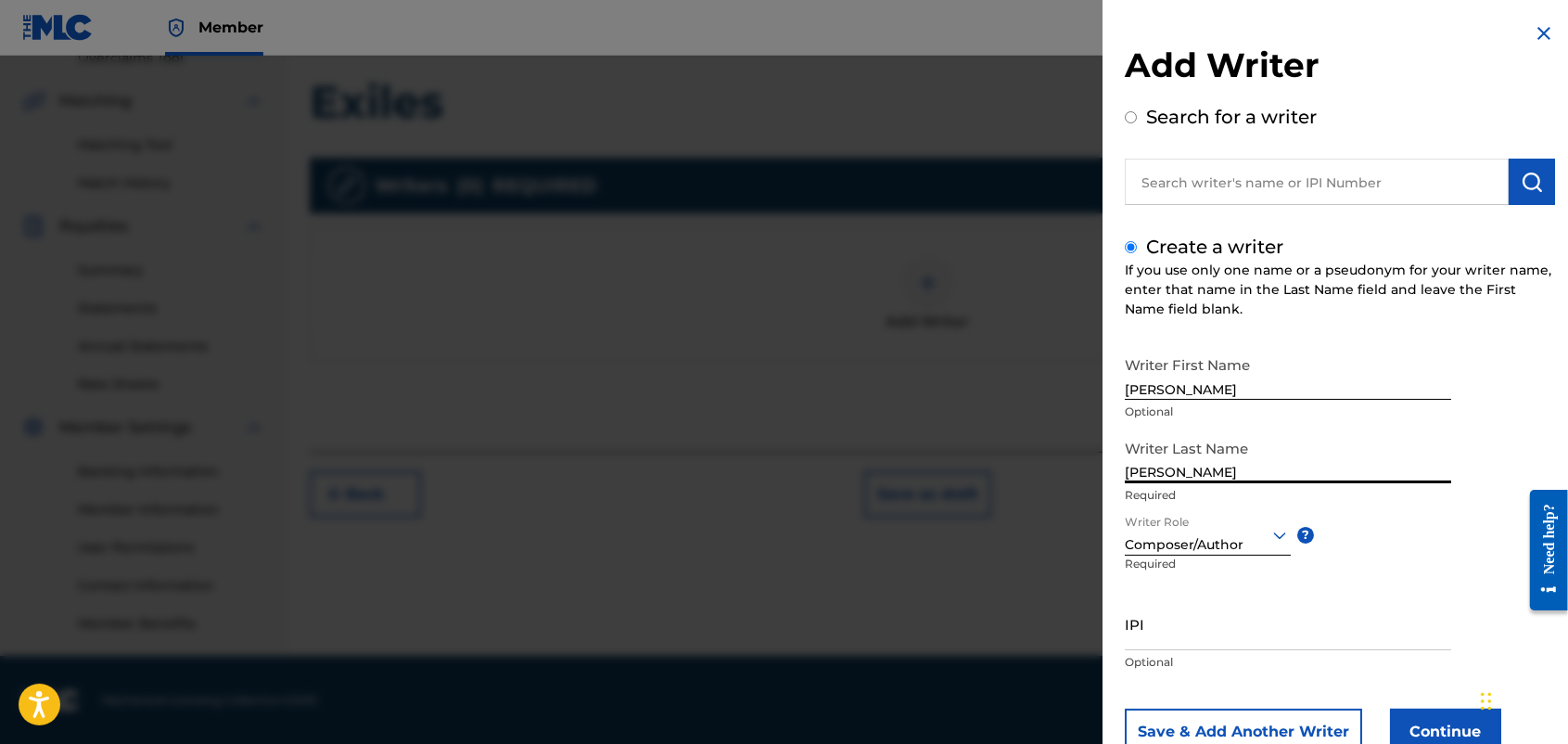
drag, startPoint x: 1211, startPoint y: 0, endPoint x: 1114, endPoint y: 377, distance: 389.3
click at [1114, 377] on div "Add Writer Search for a writer Create a writer If you use only one name or a ps…" at bounding box center [1340, 402] width 475 height 805
click at [1215, 594] on input "IPI" at bounding box center [1288, 624] width 326 height 53
paste input "1270029485"
type input "1270029485"
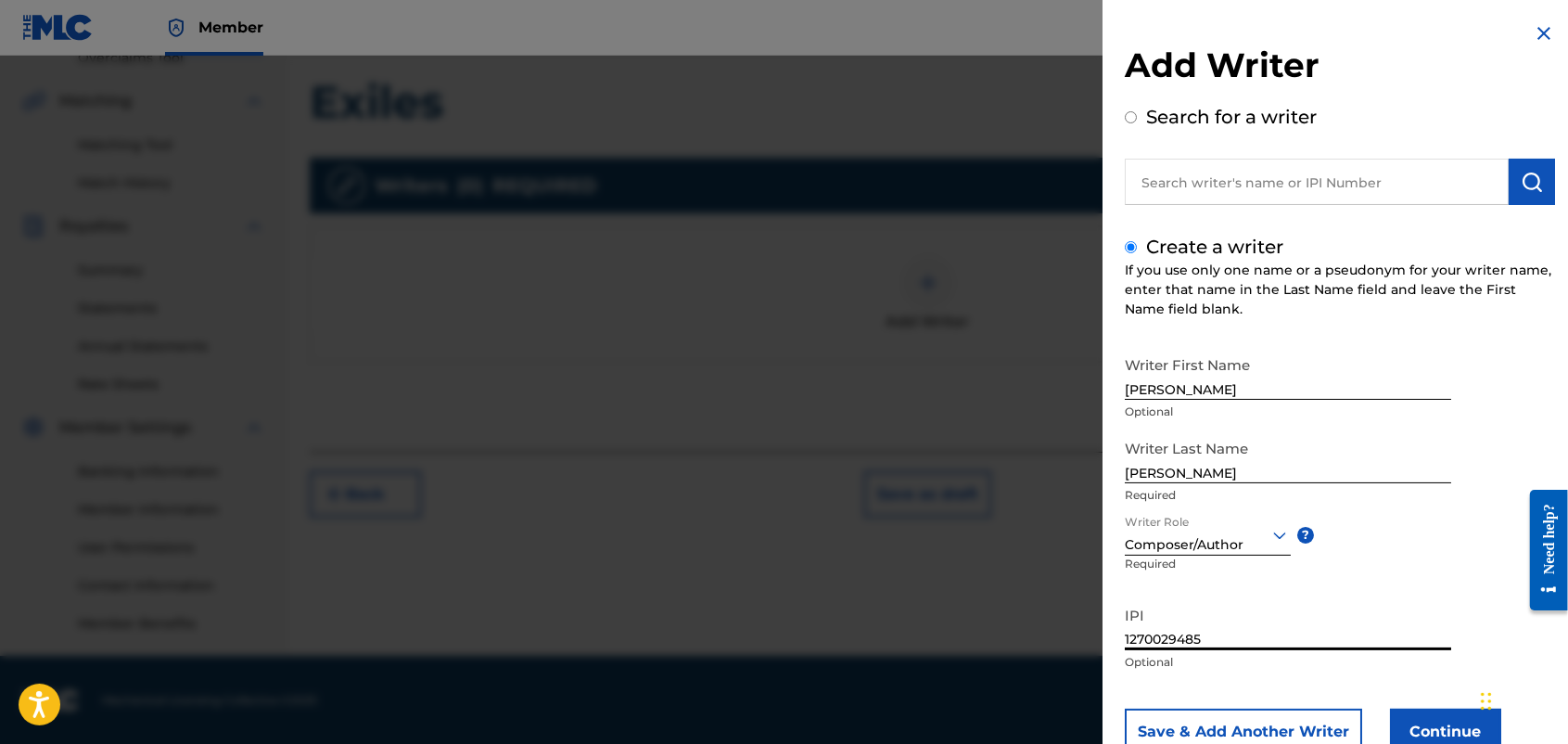
click at [1252, 594] on button "Continue" at bounding box center [1446, 731] width 111 height 46
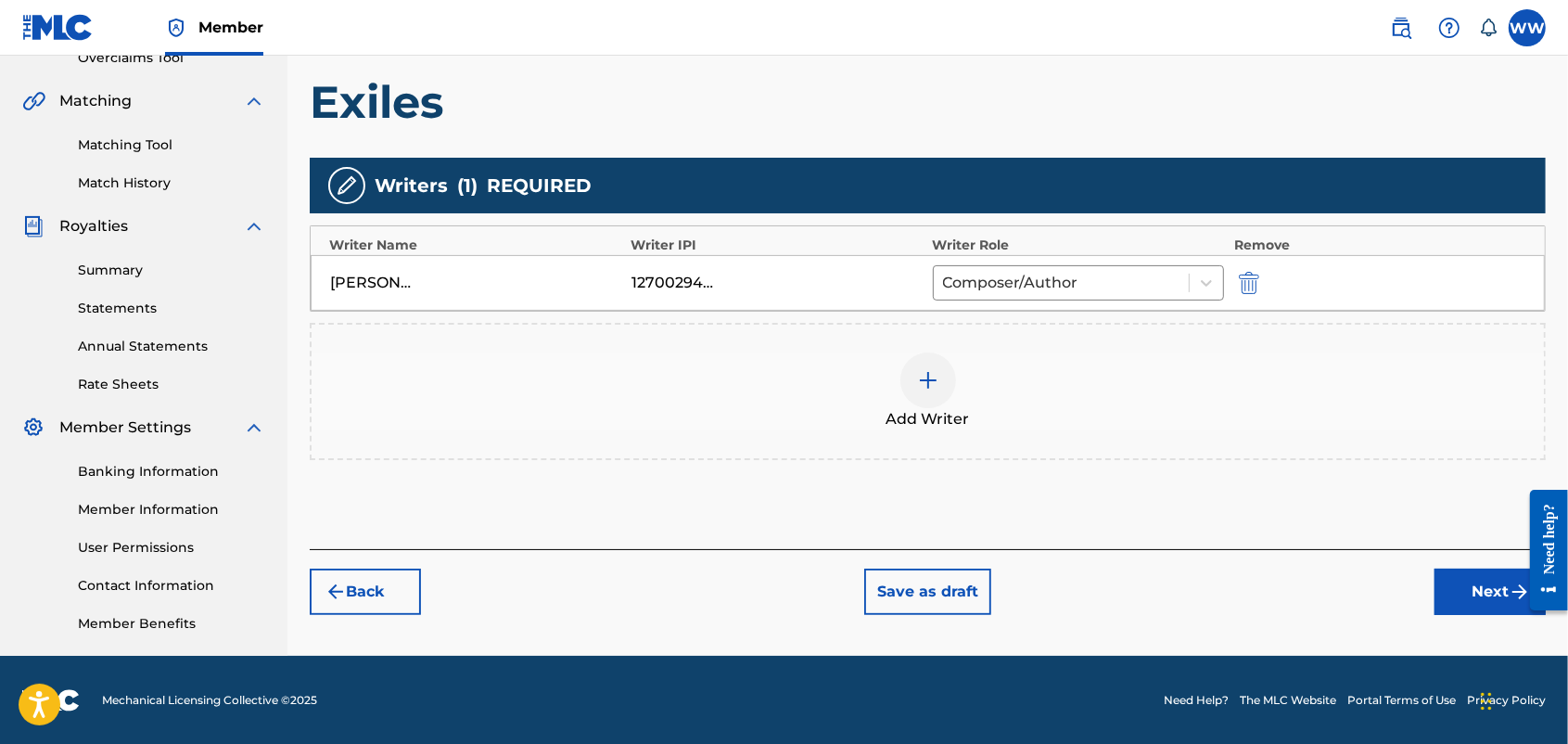
click at [1252, 573] on button "Next" at bounding box center [1490, 591] width 111 height 46
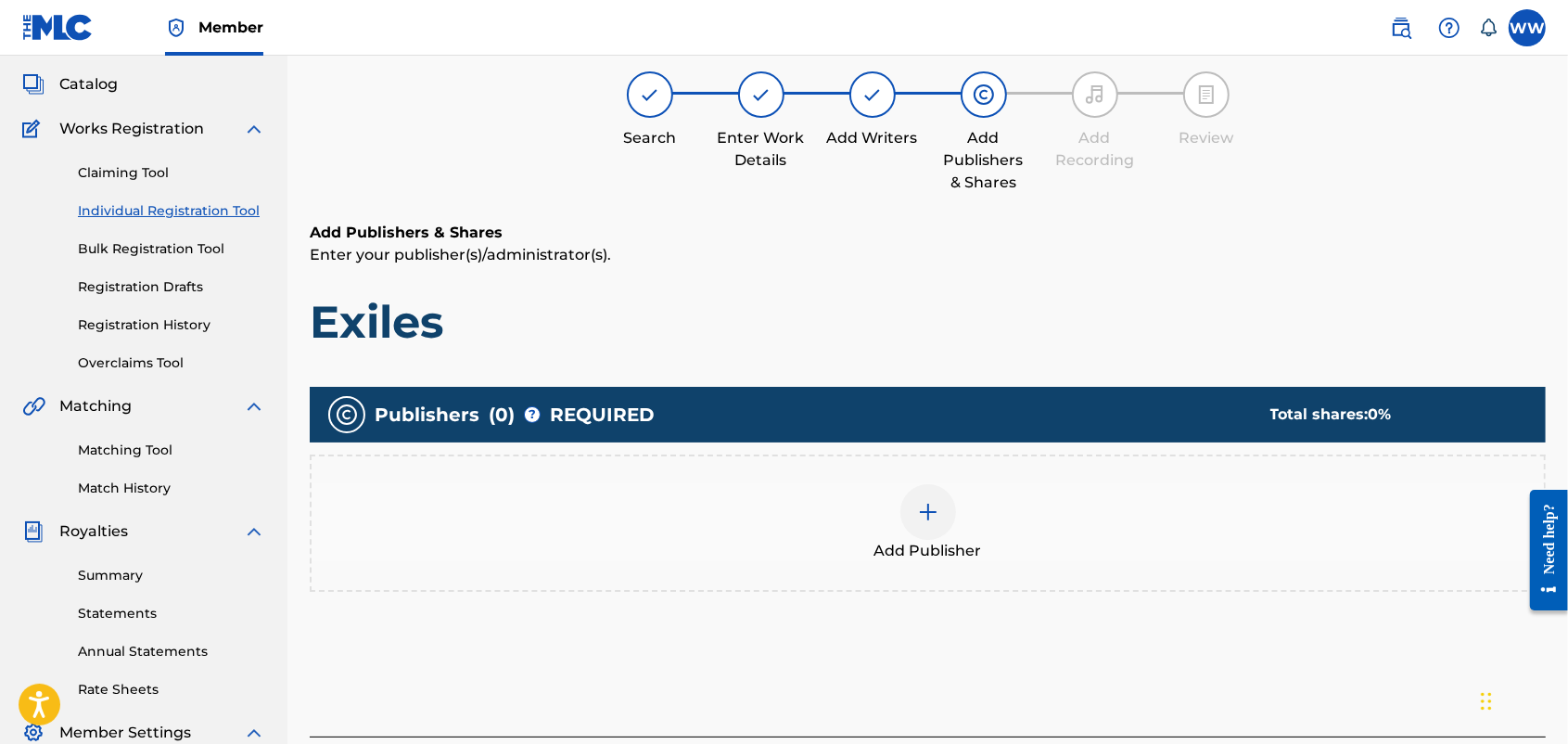
scroll to position [84, 0]
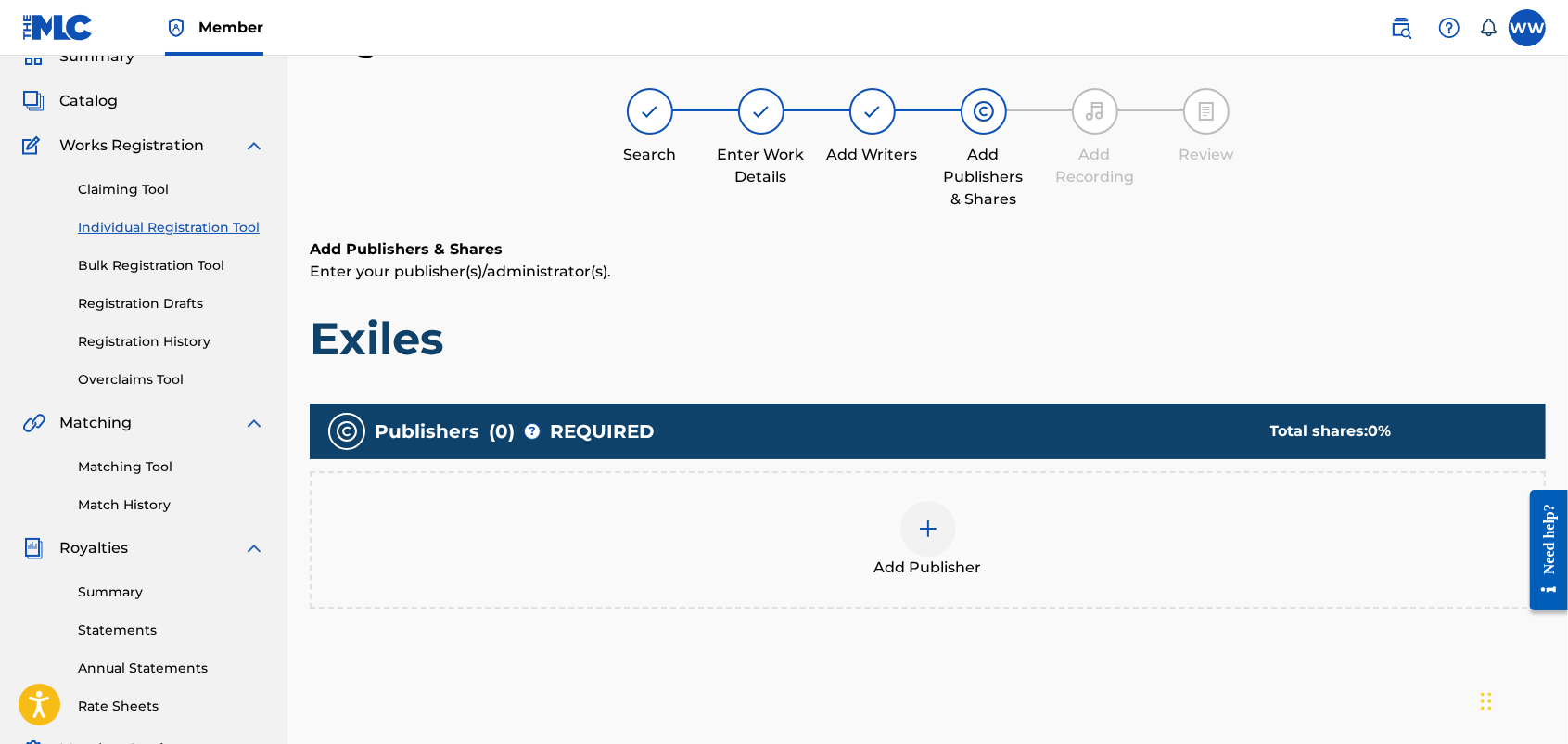
click at [928, 524] on img at bounding box center [928, 528] width 23 height 23
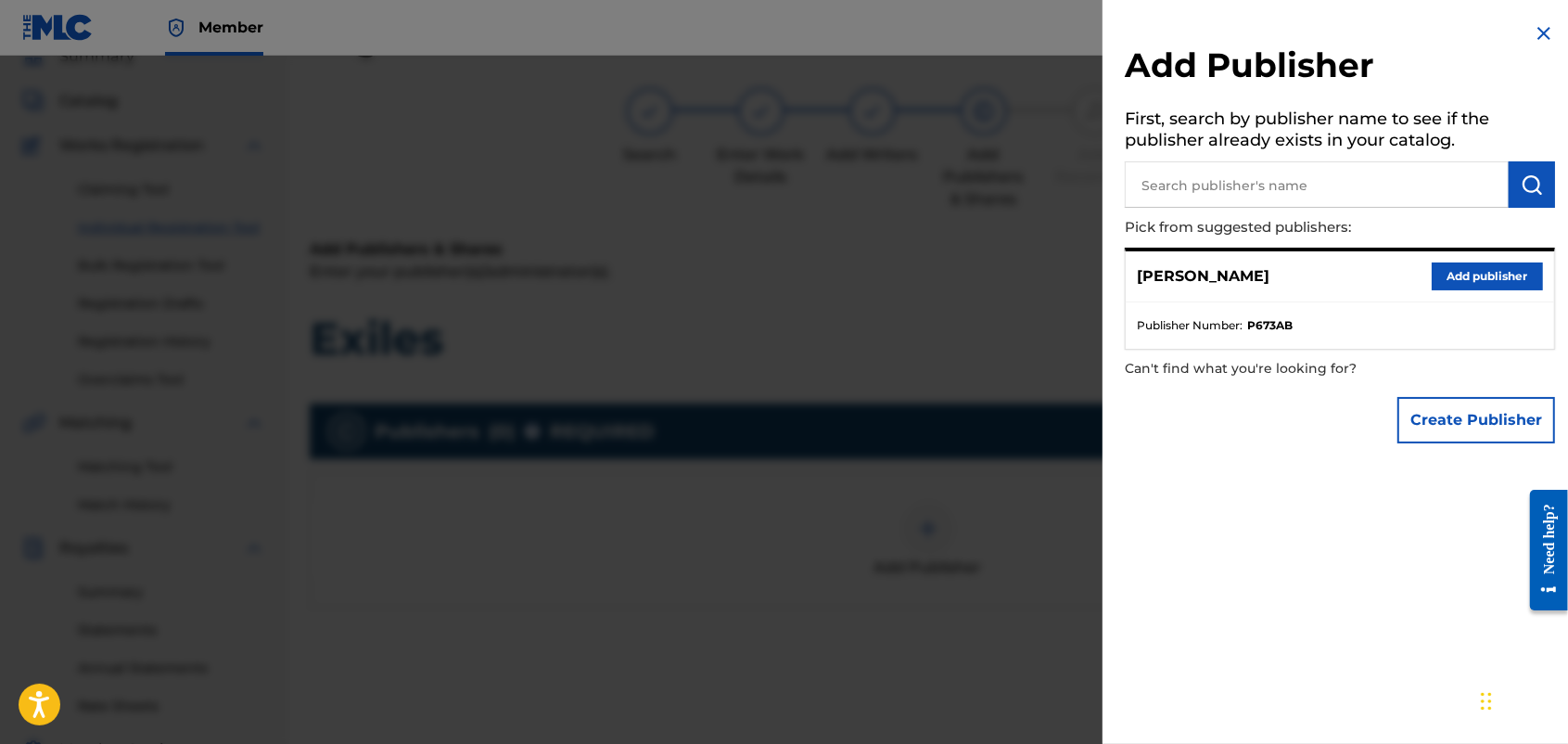
click at [1252, 267] on button "Add publisher" at bounding box center [1487, 276] width 111 height 28
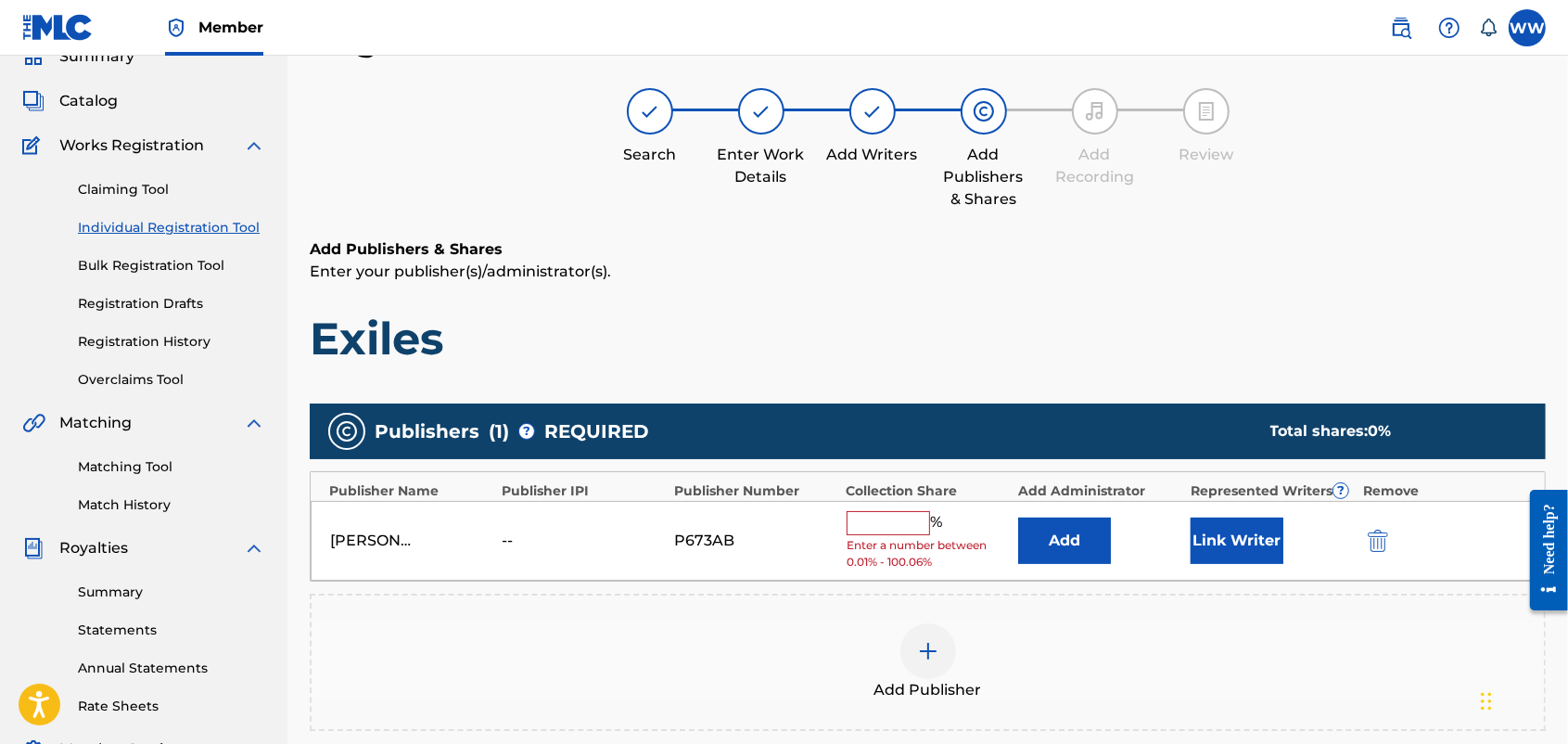
click at [900, 516] on input "text" at bounding box center [888, 523] width 84 height 24
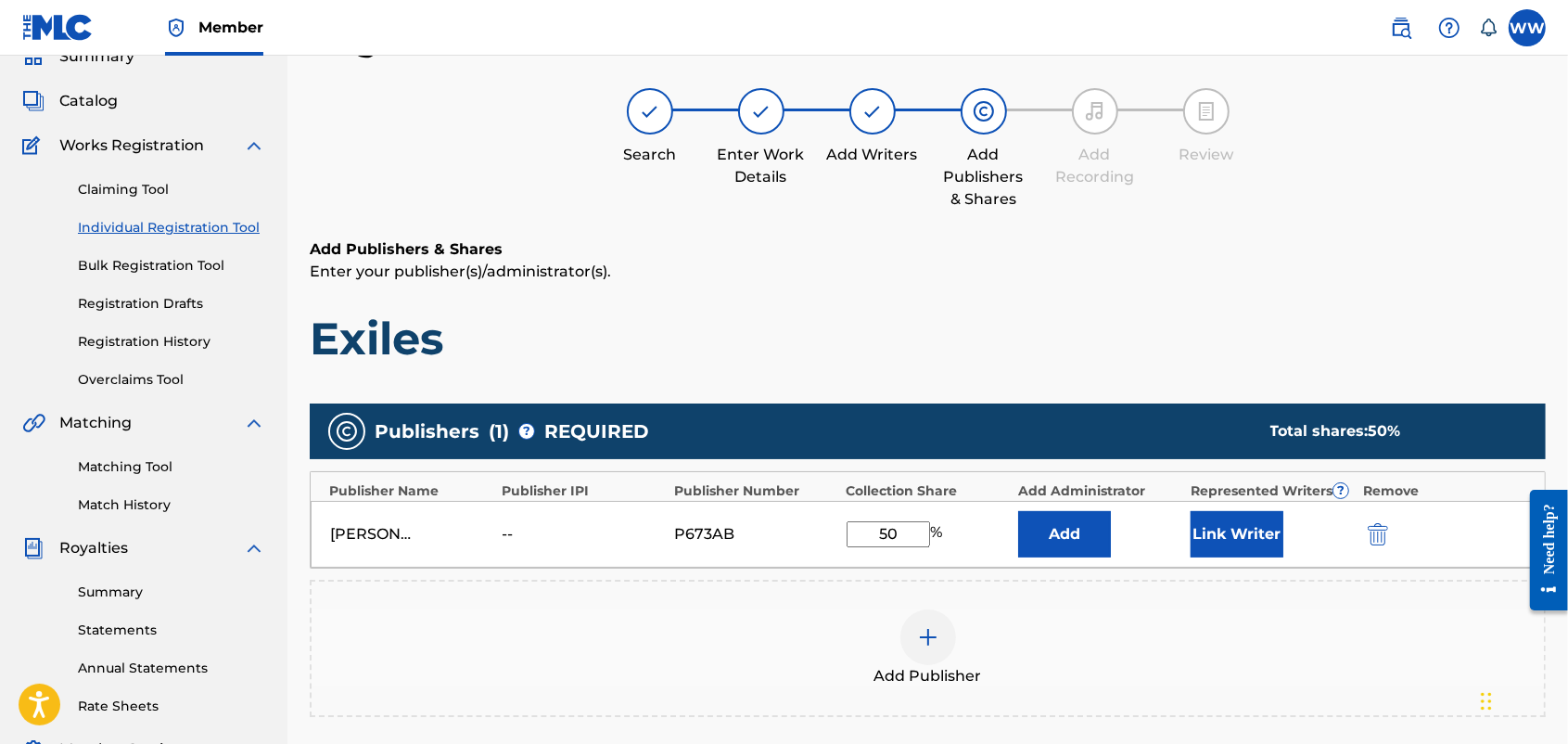
type input "50"
click at [1147, 594] on div "Add Publisher" at bounding box center [927, 647] width 1233 height 78
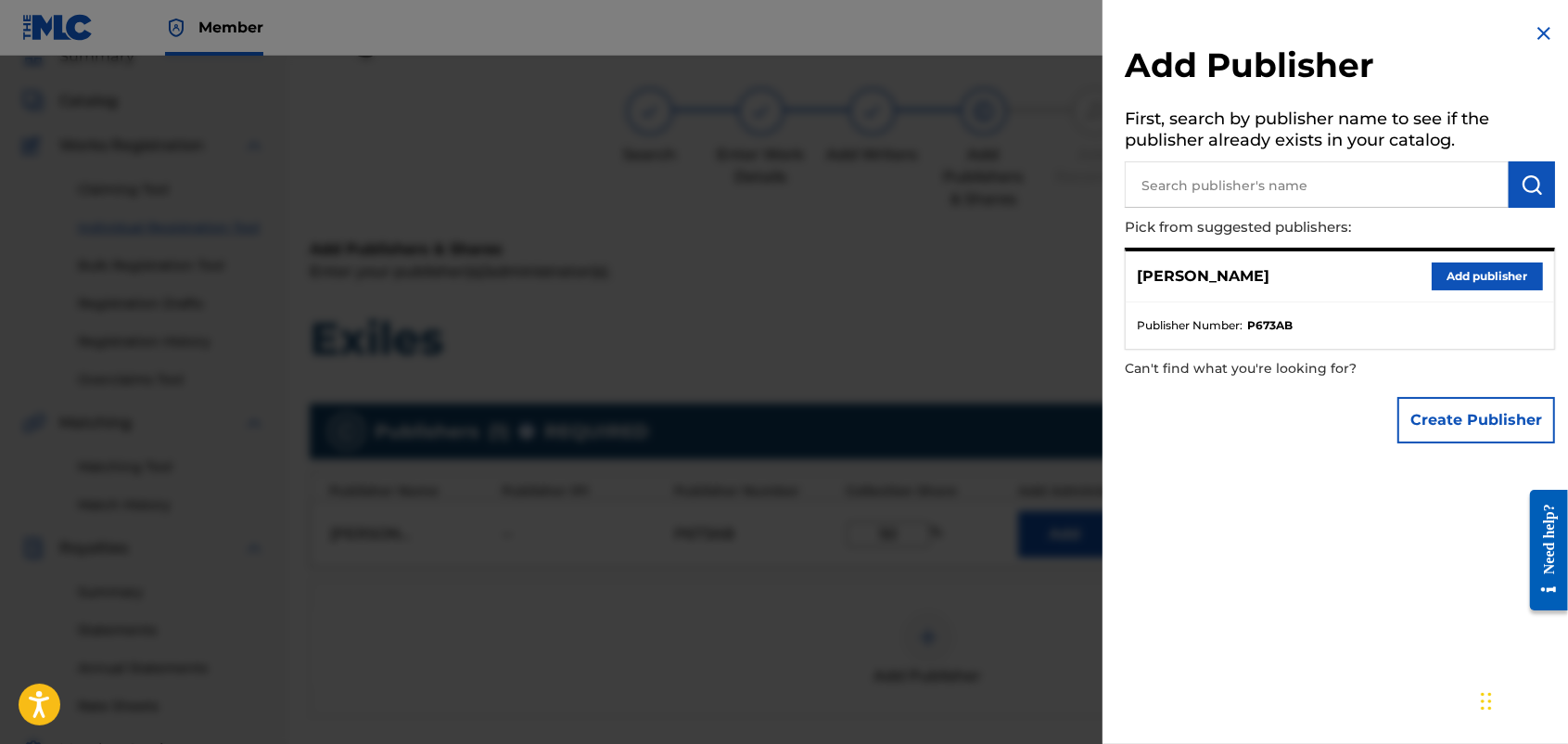
click at [1252, 26] on img at bounding box center [1544, 34] width 23 height 23
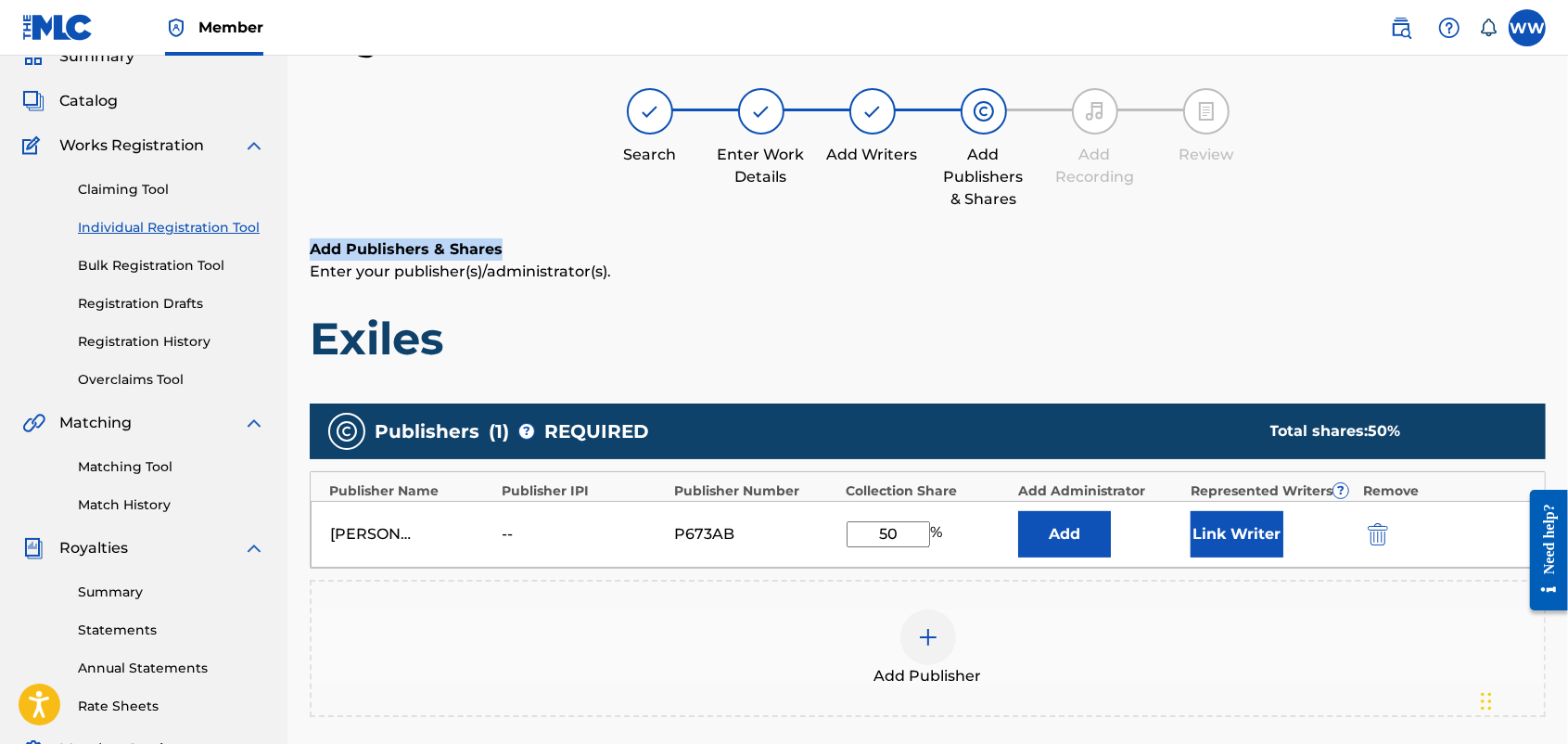
drag, startPoint x: 1567, startPoint y: 142, endPoint x: 1577, endPoint y: 258, distance: 116.4
click at [1252, 258] on html "Accessibility Screen-Reader Guide, Feedback, and Issue Reporting | New window M…" at bounding box center [784, 288] width 1568 height 744
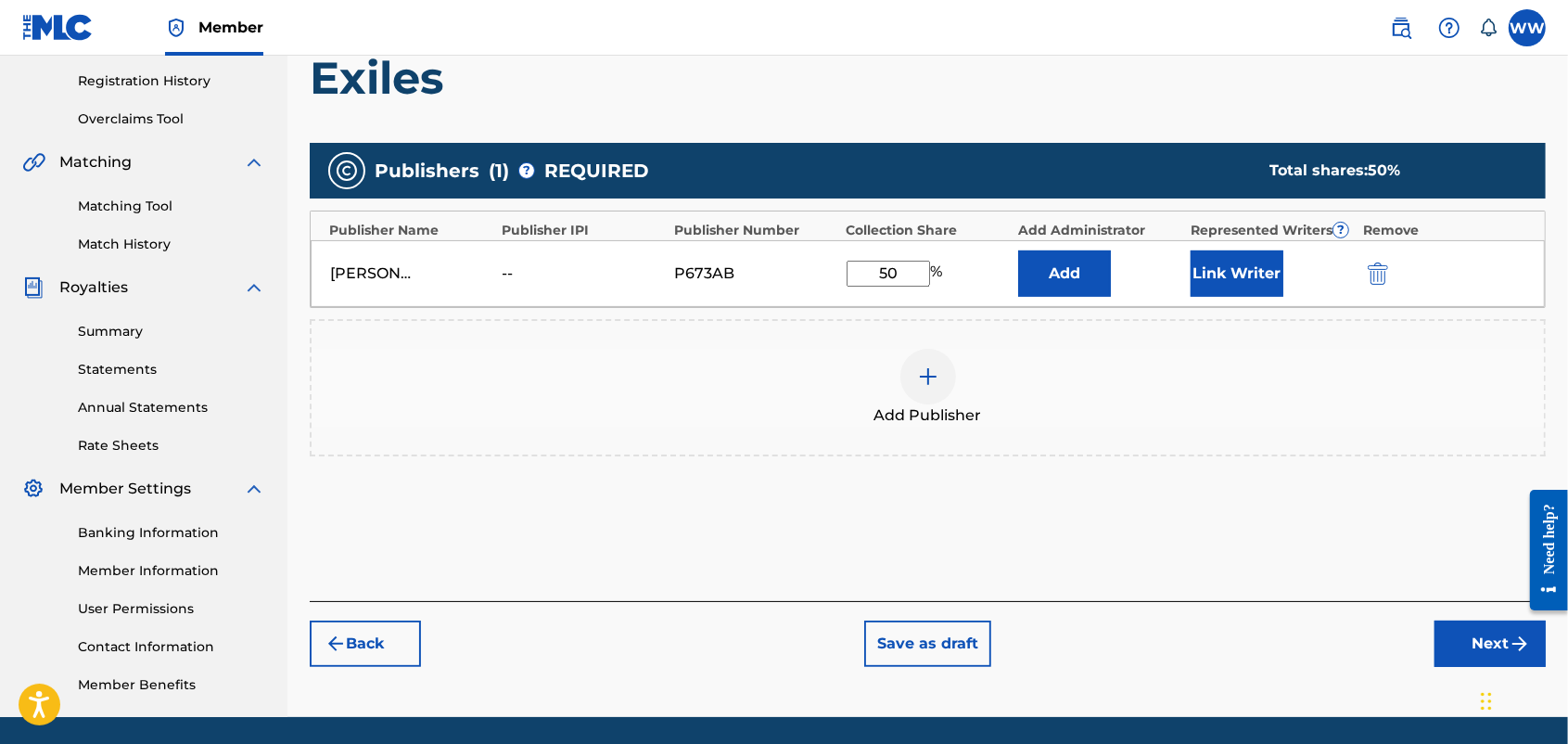
scroll to position [346, 0]
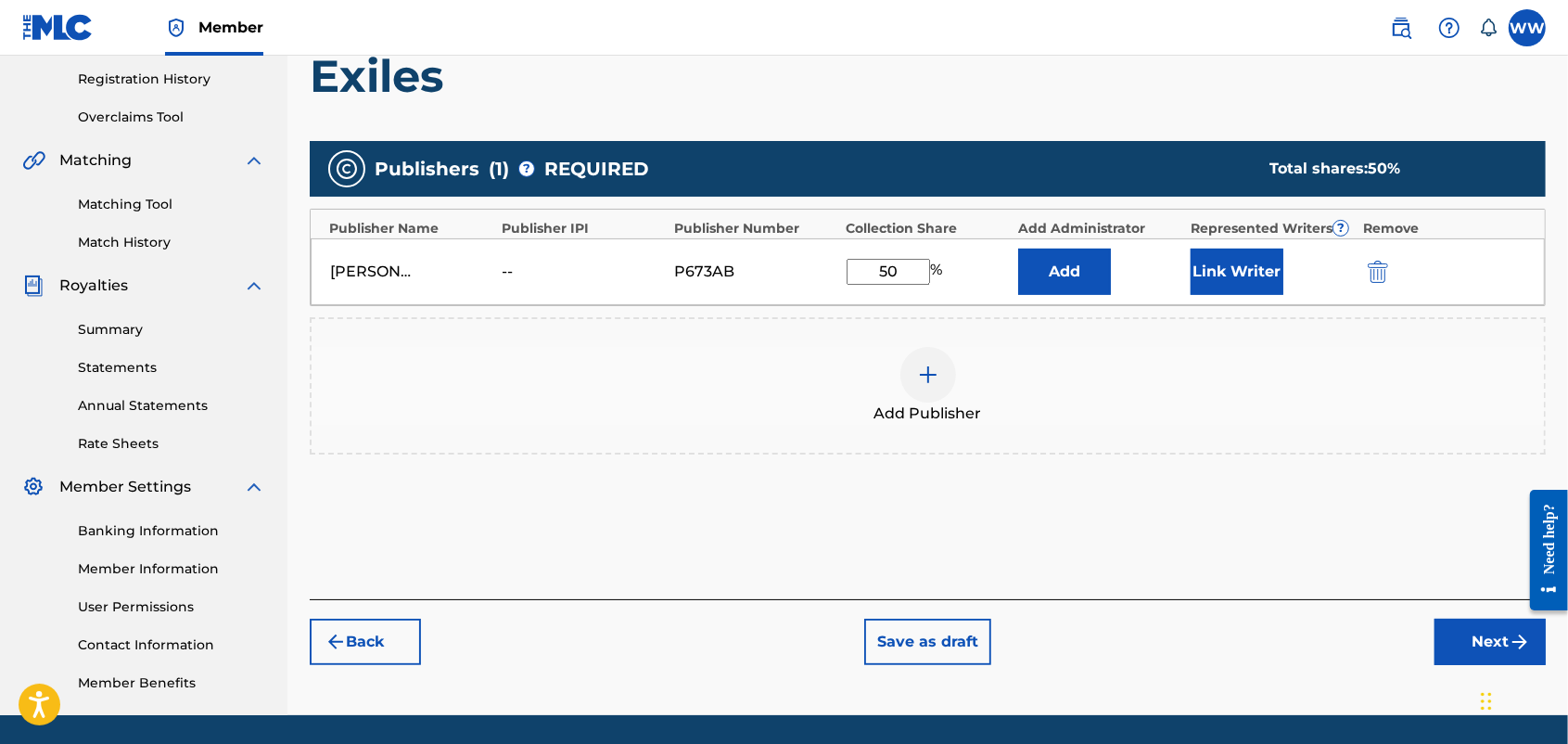
click at [1252, 594] on button "Next" at bounding box center [1490, 642] width 111 height 46
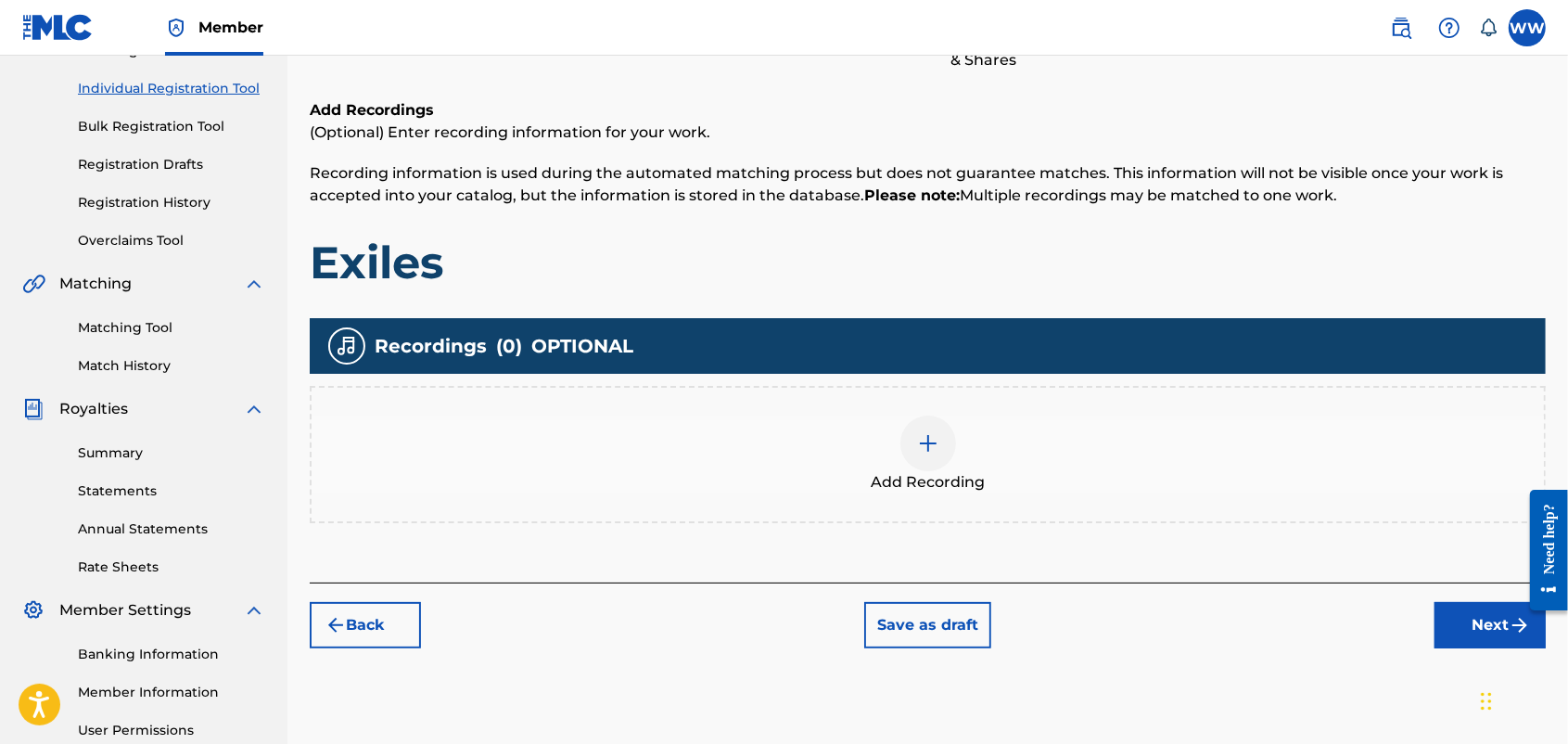
scroll to position [226, 0]
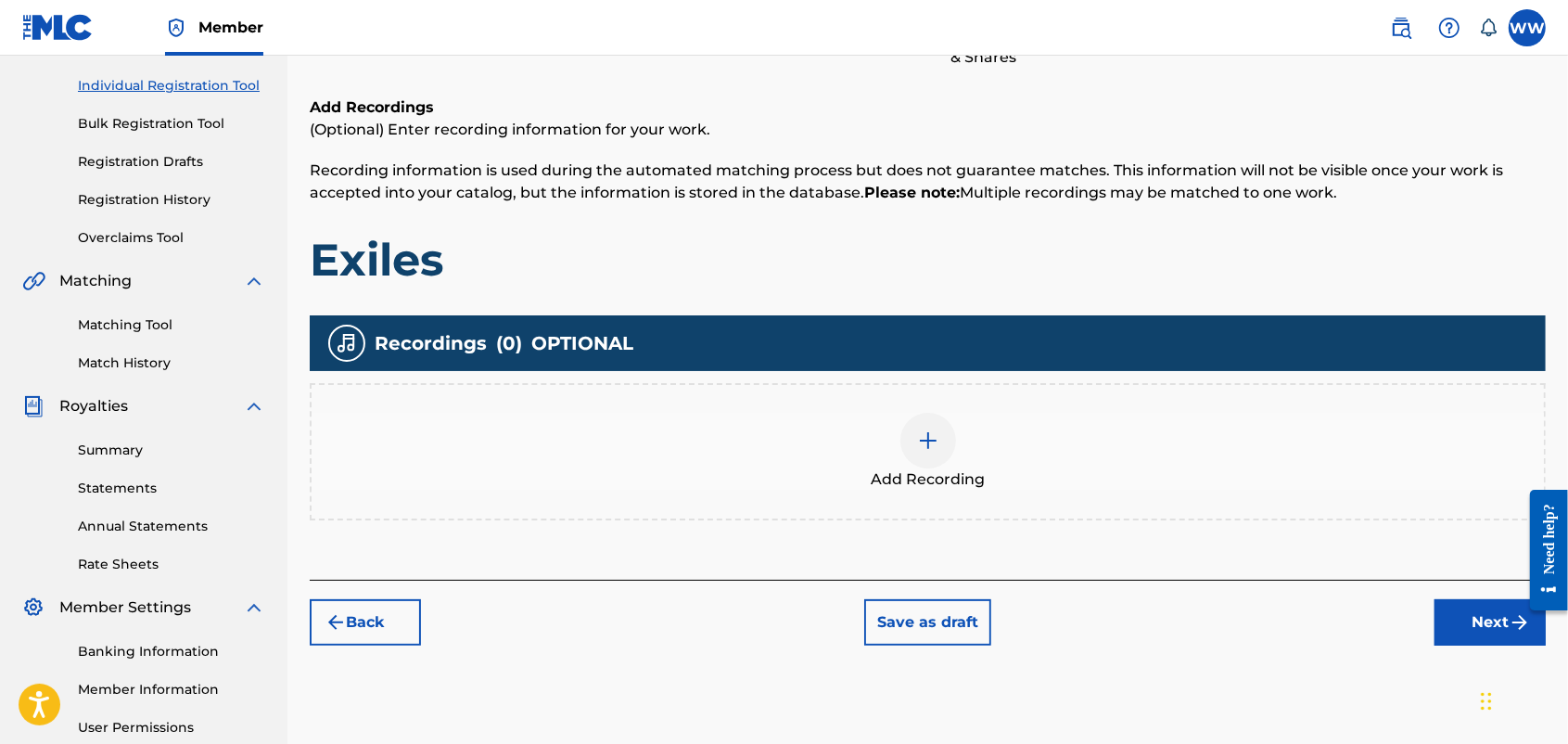
click at [938, 439] on img at bounding box center [928, 440] width 23 height 23
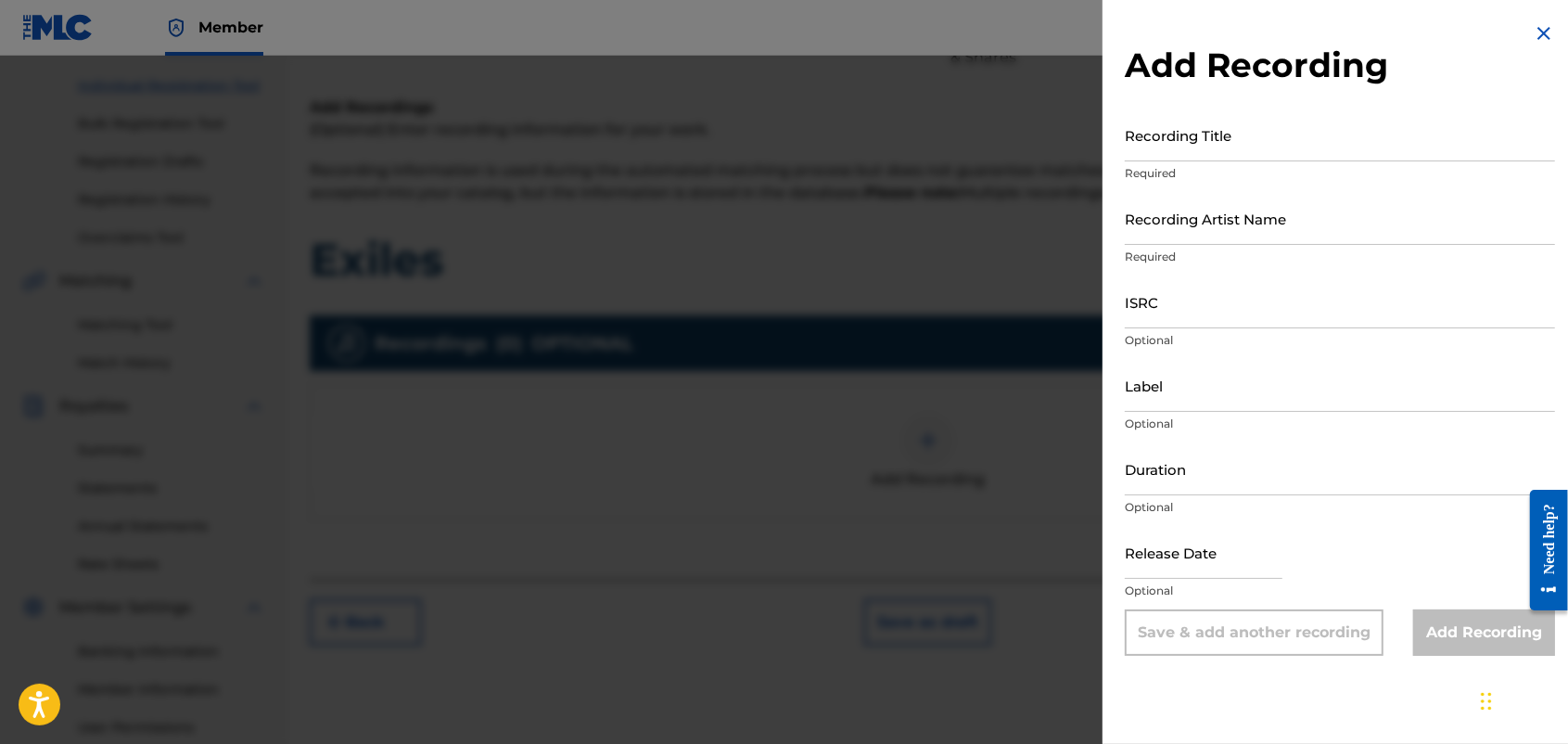
click at [1252, 132] on input "Recording Title" at bounding box center [1340, 135] width 431 height 53
type input "Exiles"
click at [1252, 229] on input "Recording Artist Name" at bounding box center [1340, 219] width 431 height 53
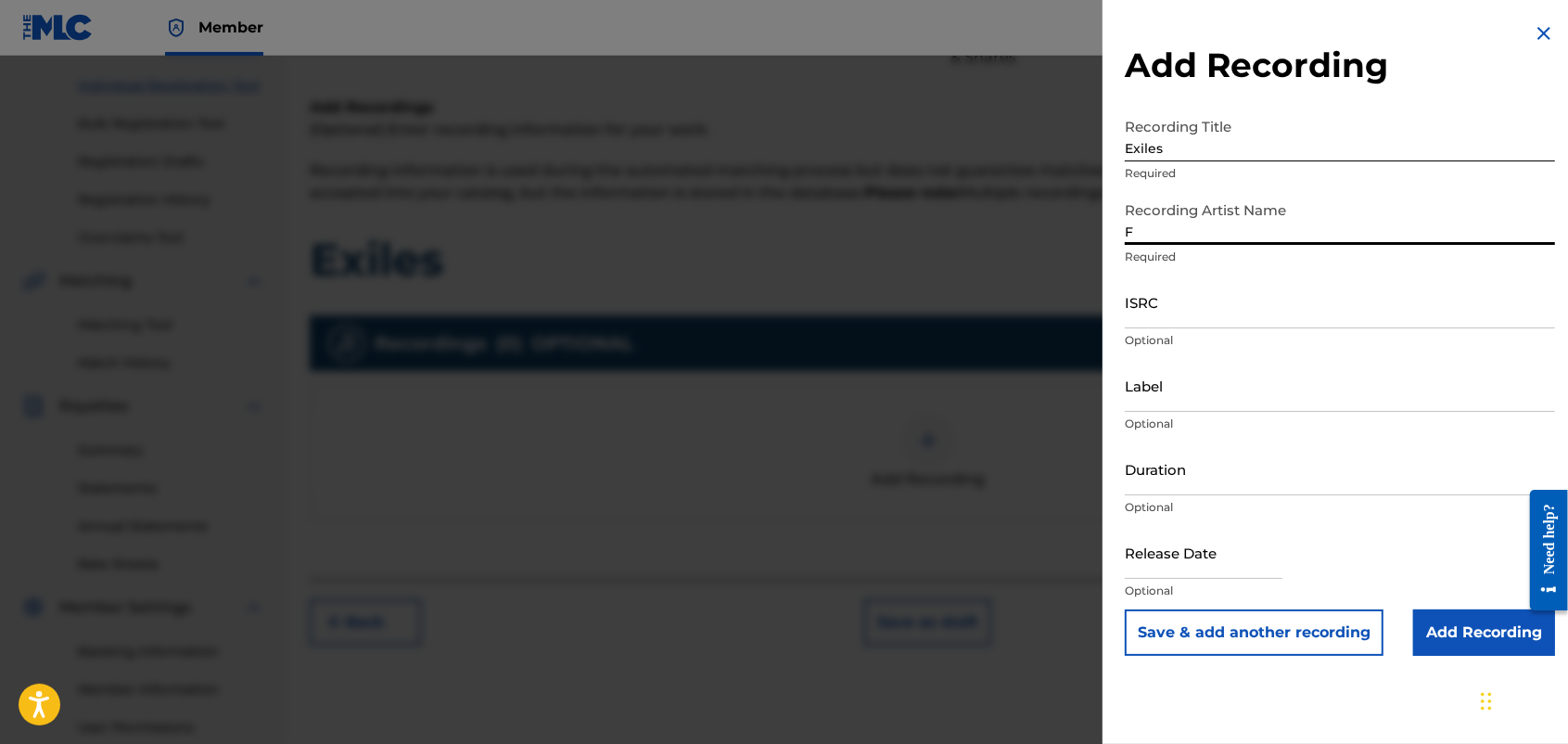
type input "FORTUNES FAZE"
click at [1252, 594] on button "Save & add another recording" at bounding box center [1255, 632] width 259 height 46
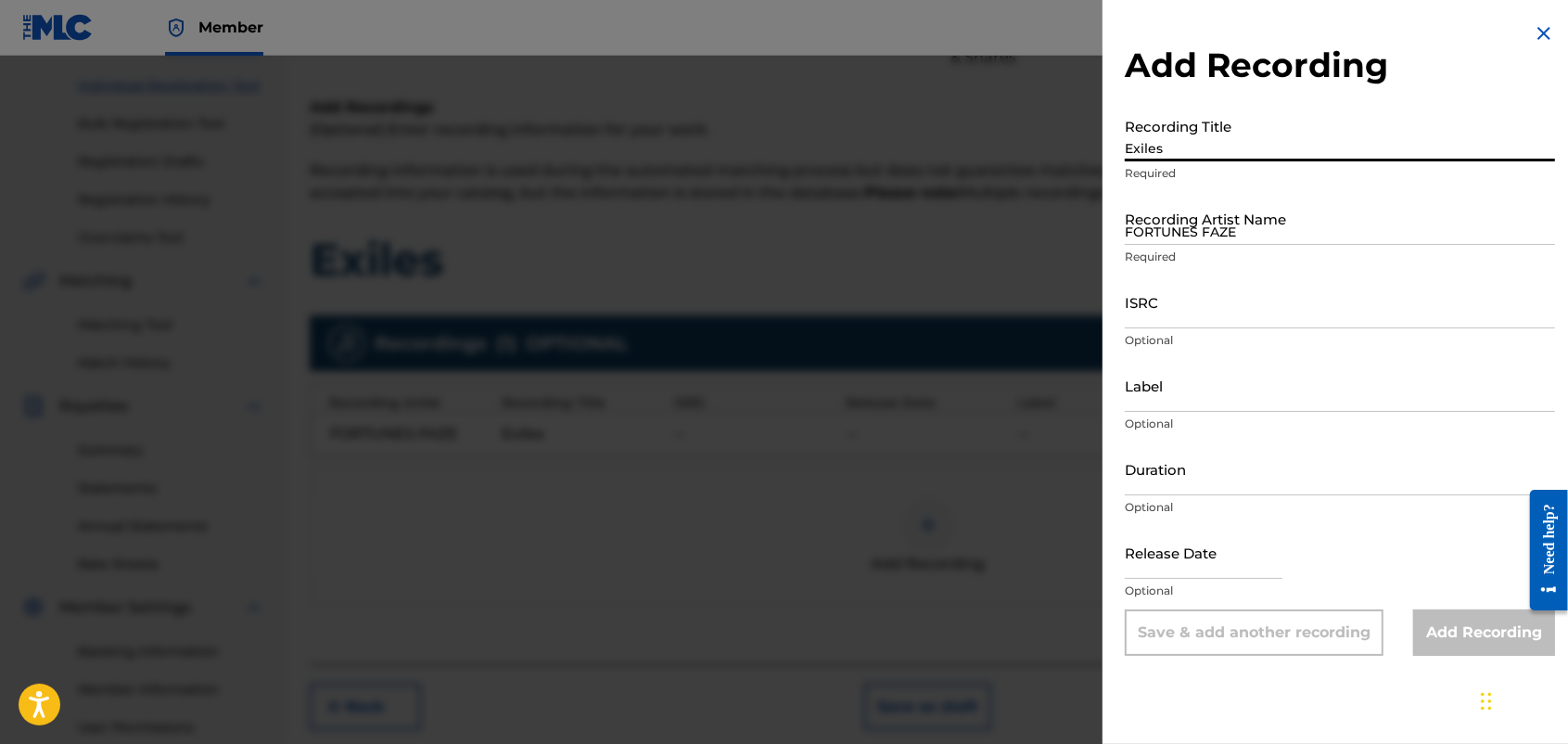
click at [1199, 141] on input "Exiles" at bounding box center [1340, 135] width 431 height 53
type input "Faded Echoes"
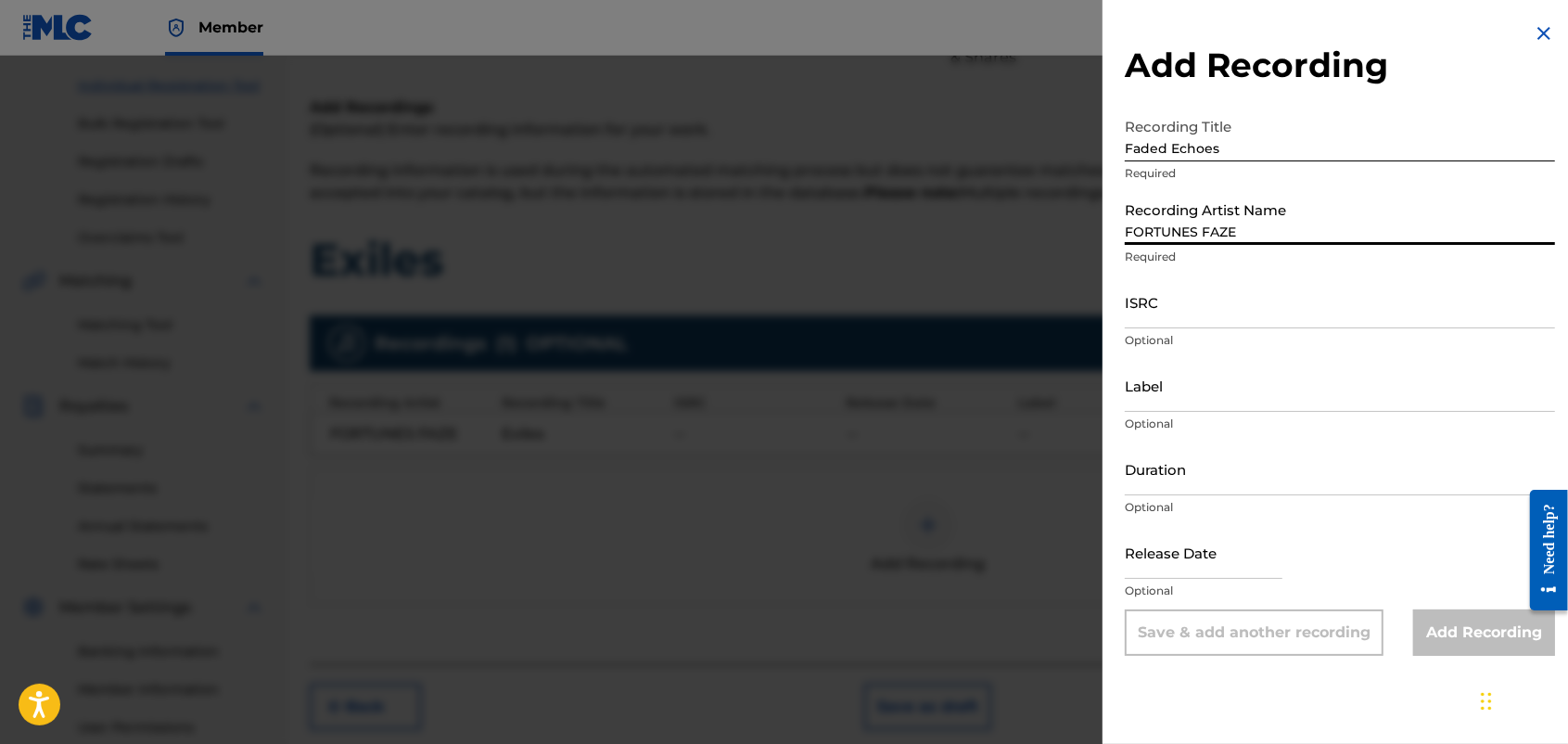
click at [1232, 224] on input "FORTUNES FAZE" at bounding box center [1340, 219] width 431 height 53
type input "FORTUNES FAZE"
click at [1232, 594] on div "Save & add another recording" at bounding box center [1255, 632] width 259 height 46
click at [1252, 28] on img at bounding box center [1544, 34] width 23 height 23
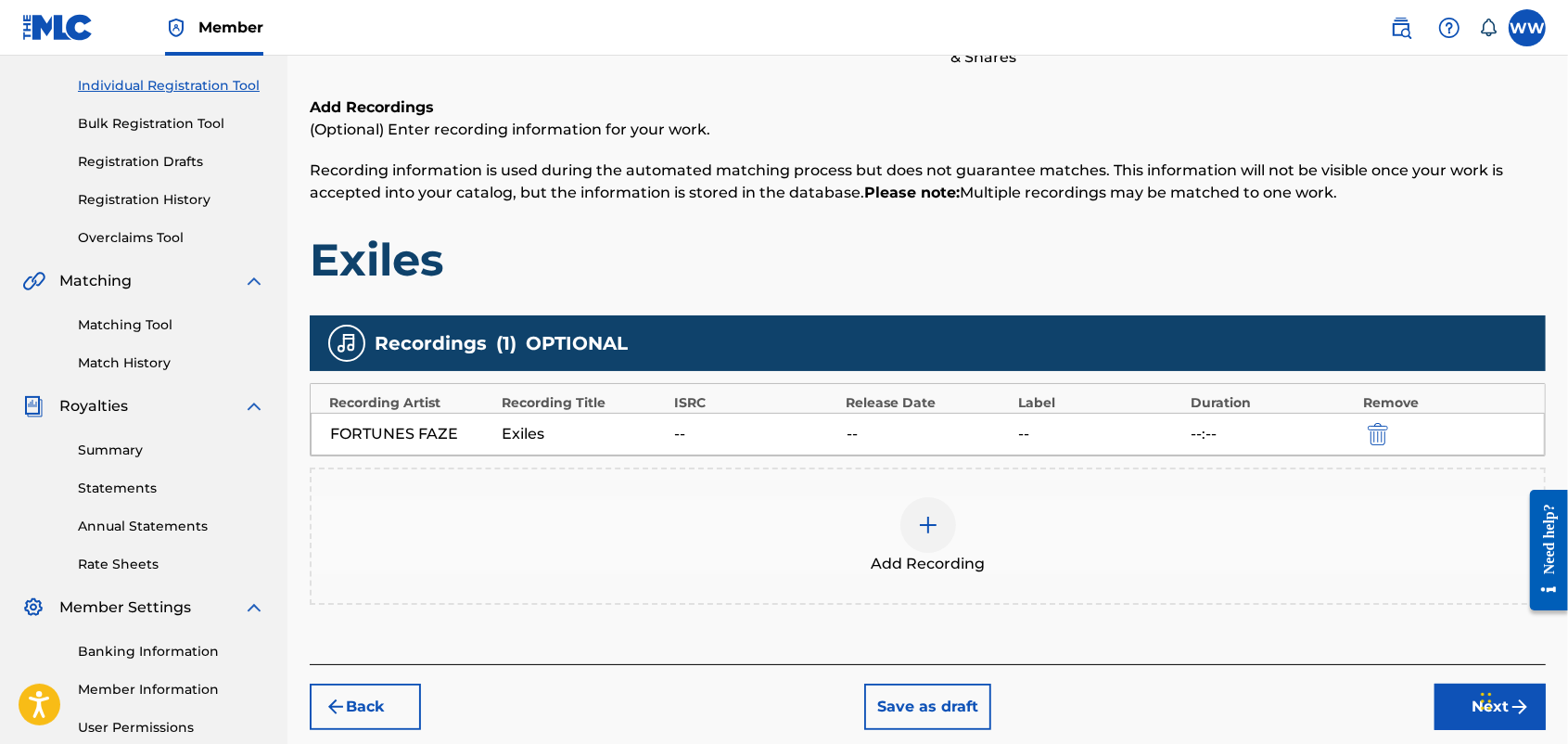
click at [932, 522] on img at bounding box center [928, 524] width 23 height 23
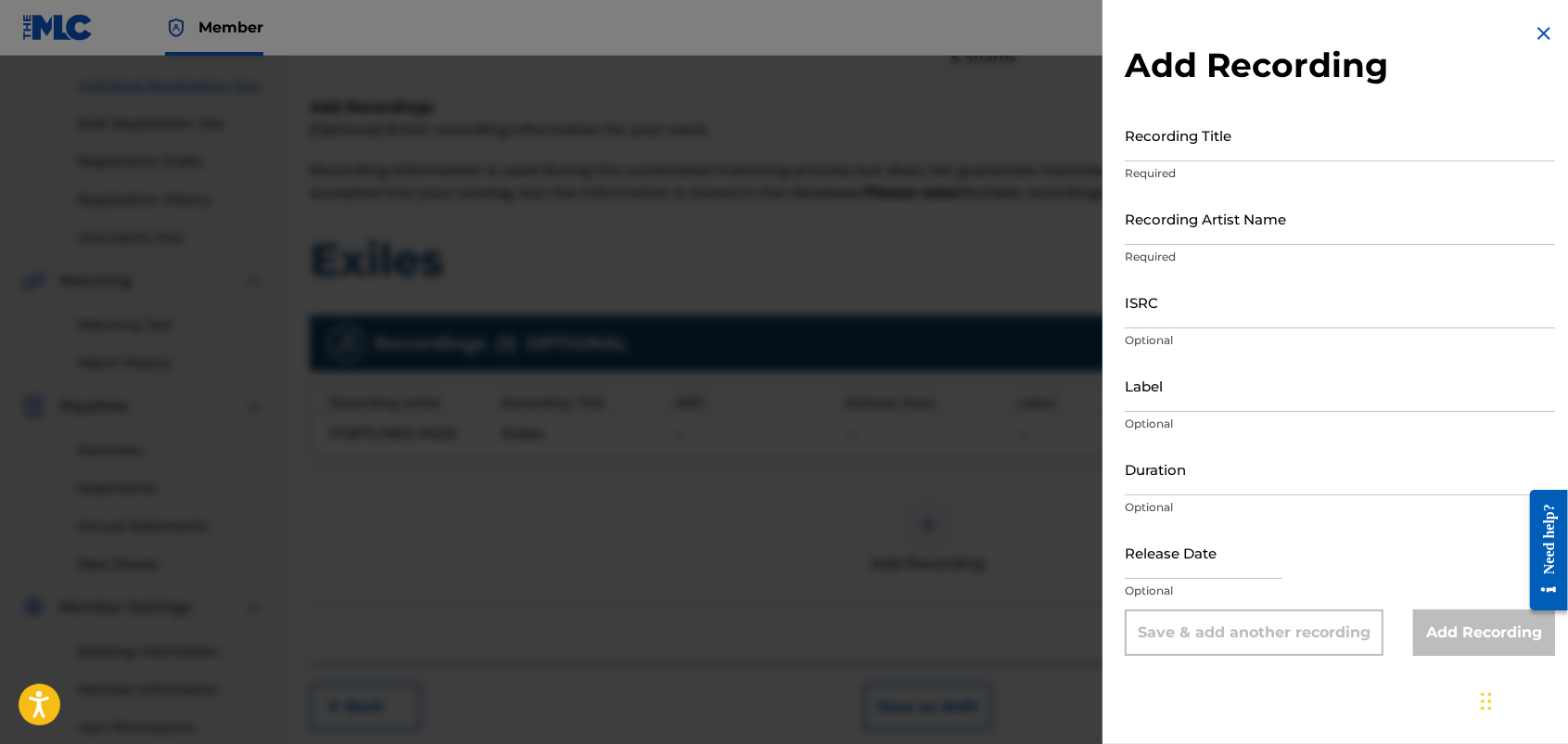
click at [1211, 156] on input "Recording Title" at bounding box center [1340, 135] width 431 height 53
type input "Faded Echoes"
click at [1206, 230] on input "Recording Artist Name" at bounding box center [1340, 219] width 431 height 53
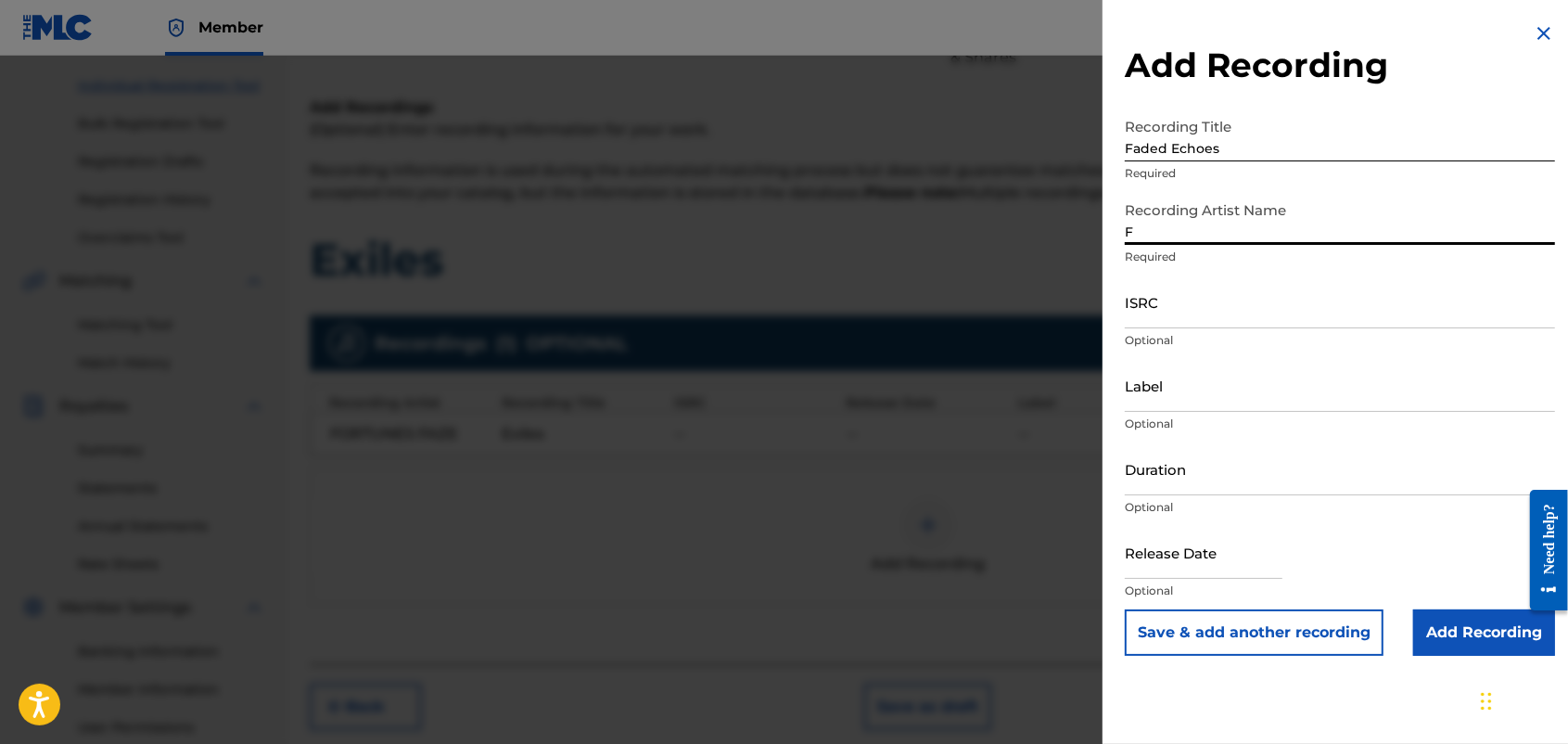
type input "FORTUNES FAZE"
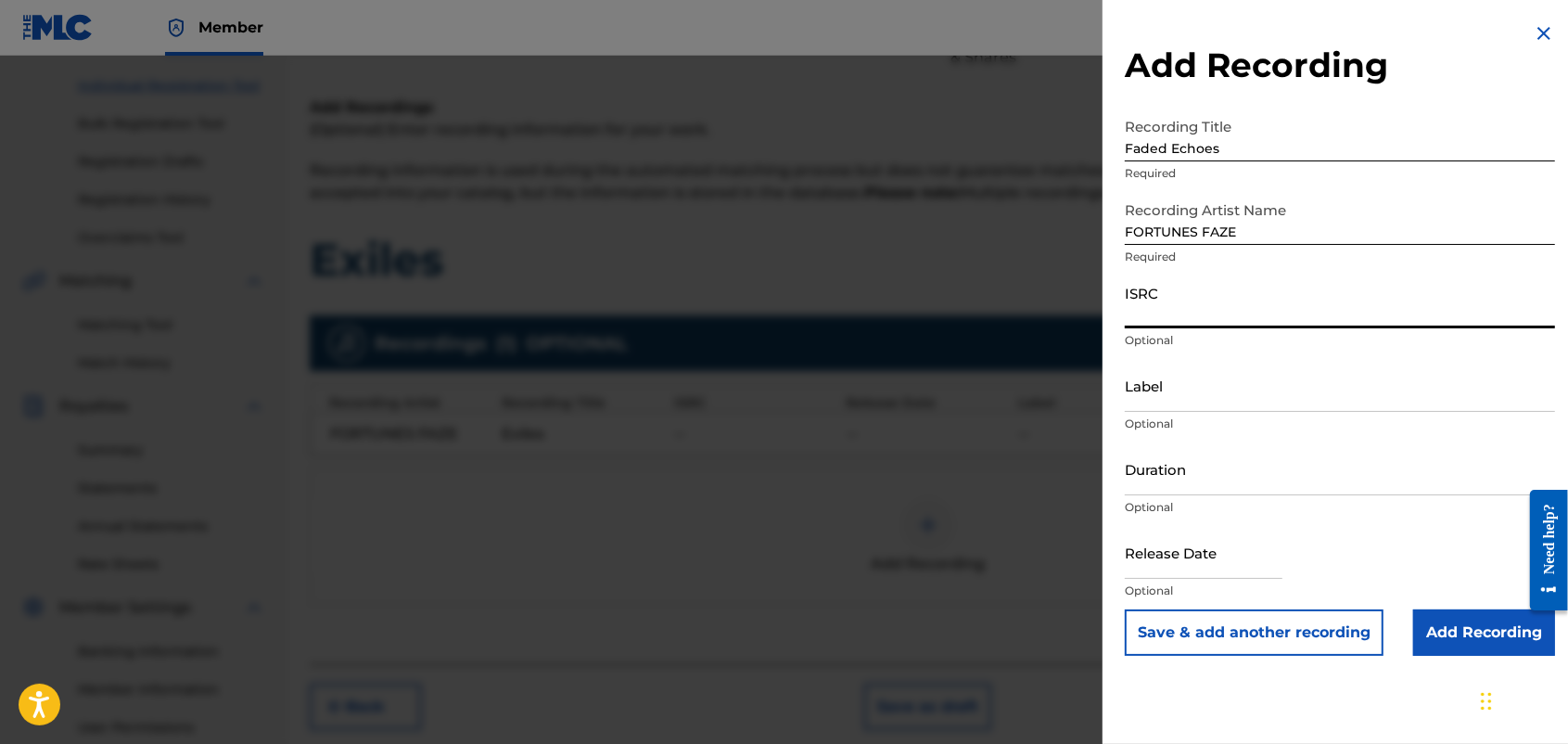
click at [1176, 303] on input "ISRC" at bounding box center [1340, 302] width 431 height 53
paste input "usdy42539696"
type input "usdy42539696"
click at [1252, 594] on button "Save & add another recording" at bounding box center [1255, 632] width 259 height 46
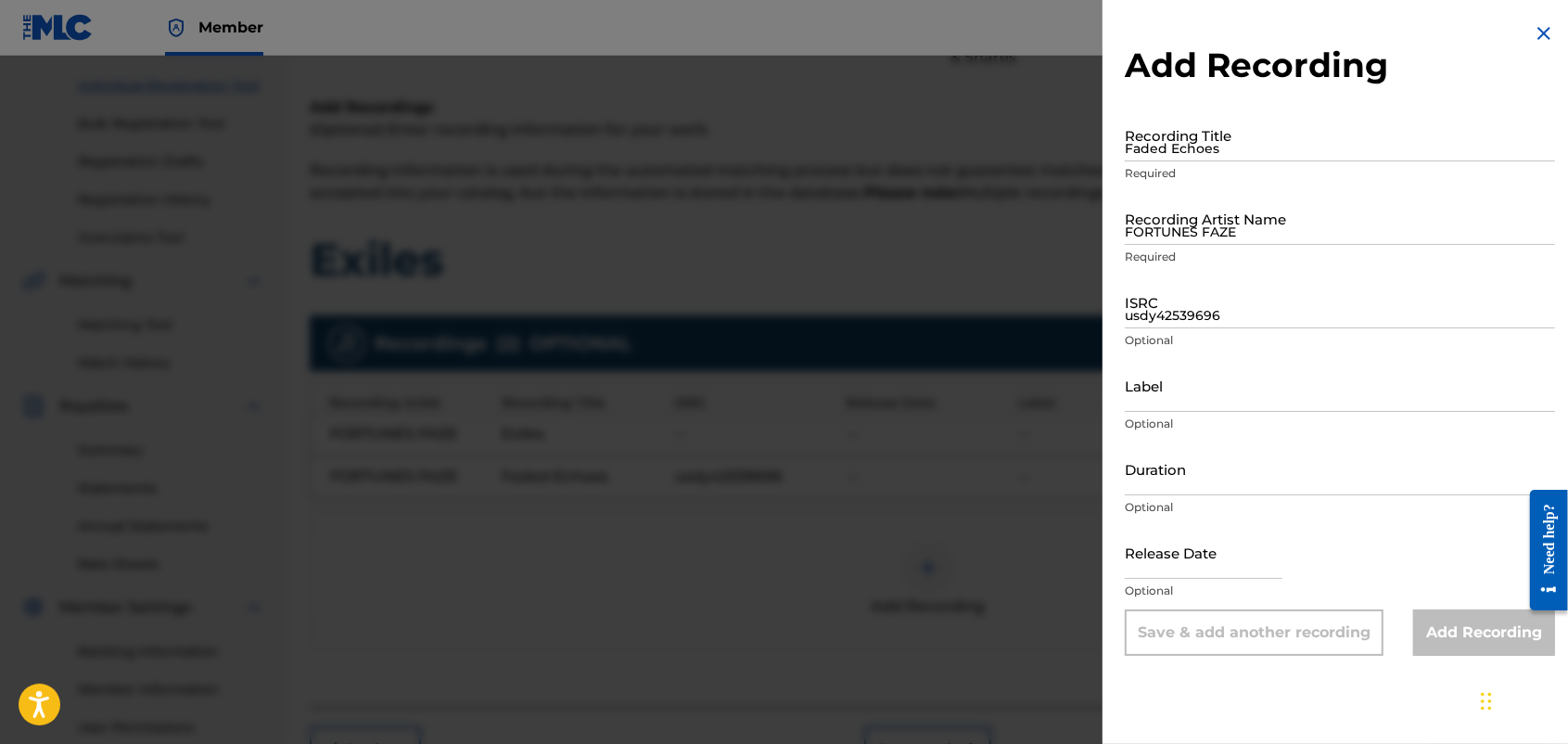
click at [1252, 133] on input "Faded Echoes" at bounding box center [1340, 135] width 431 height 53
type input "Gypsy Dream"
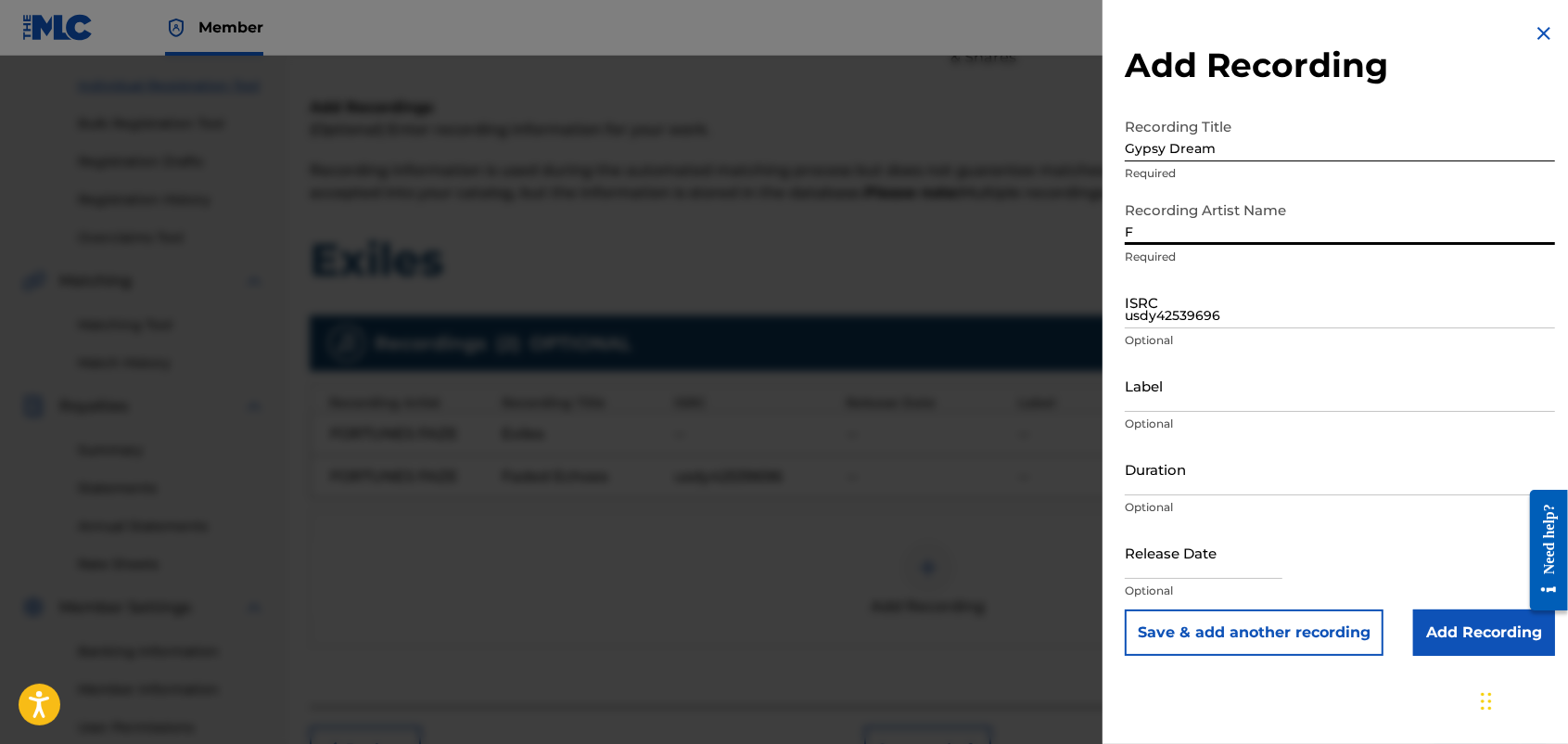
type input "FORTUNES FAZE"
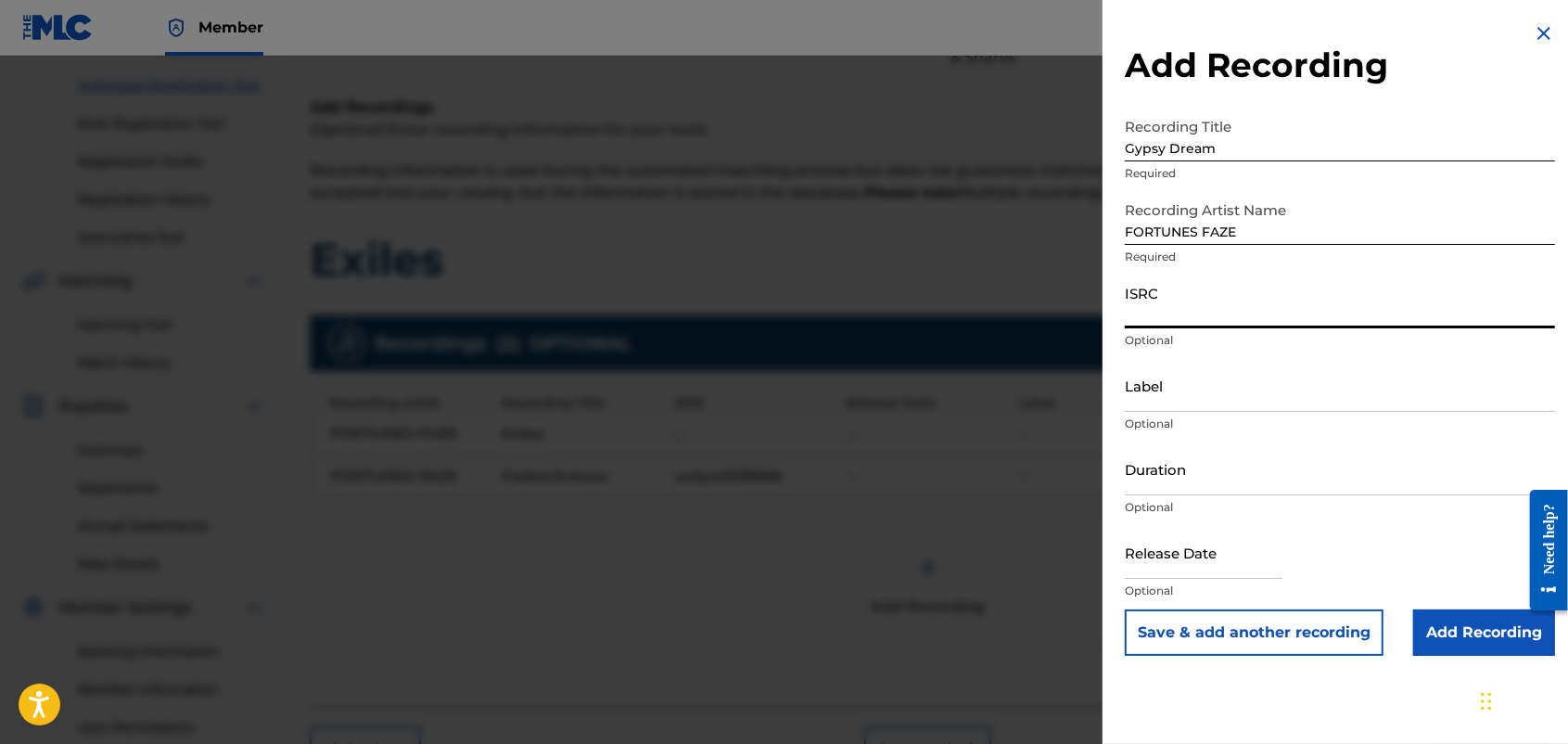
paste input "usdy42539697"
type input "usdy42539697"
click at [1252, 594] on button "Save & add another recording" at bounding box center [1255, 632] width 259 height 46
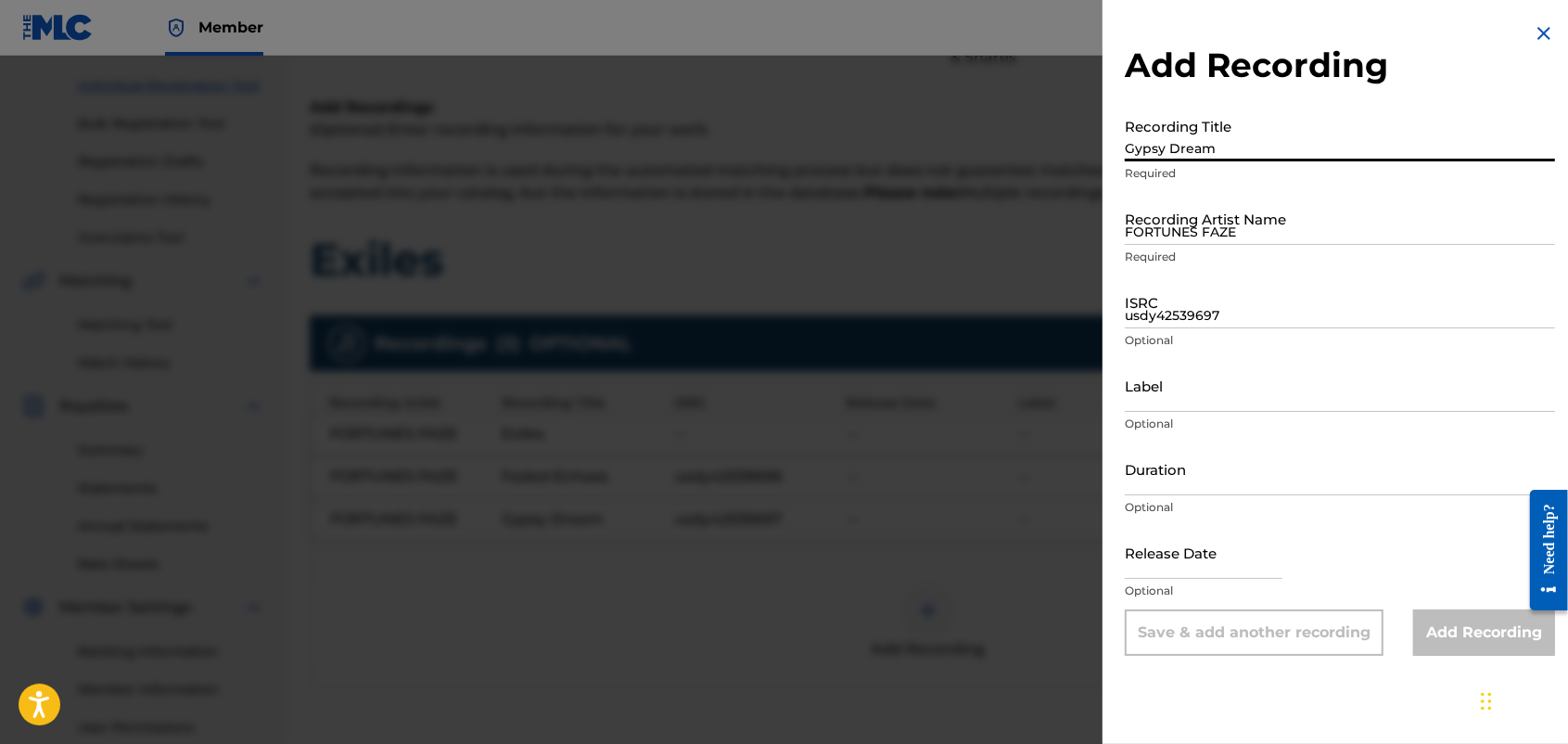
click at [1166, 140] on input "Gypsy Dream" at bounding box center [1340, 135] width 431 height 53
type input "F"
type input "Rock & Roll Queen"
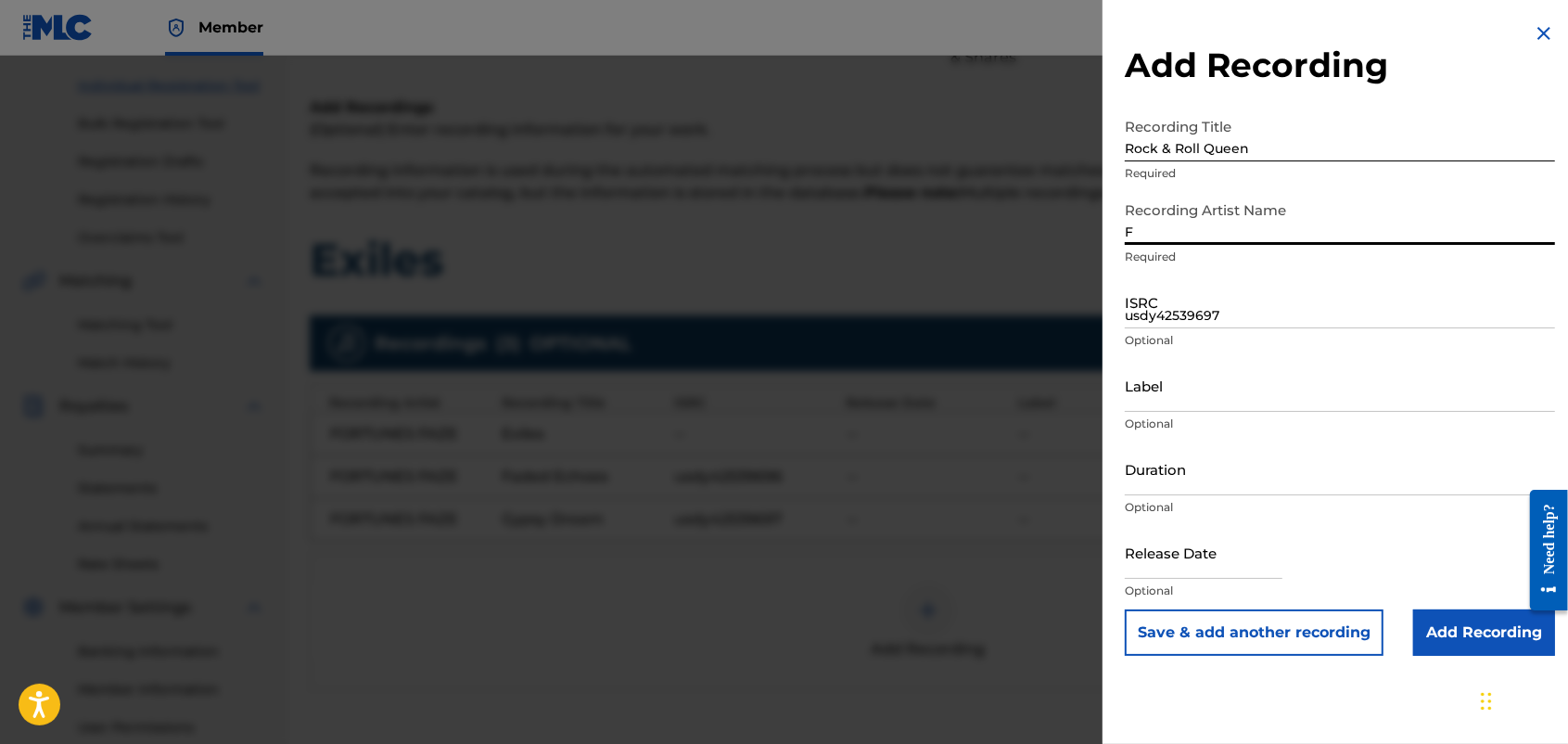
type input "FORTUNES FAZE"
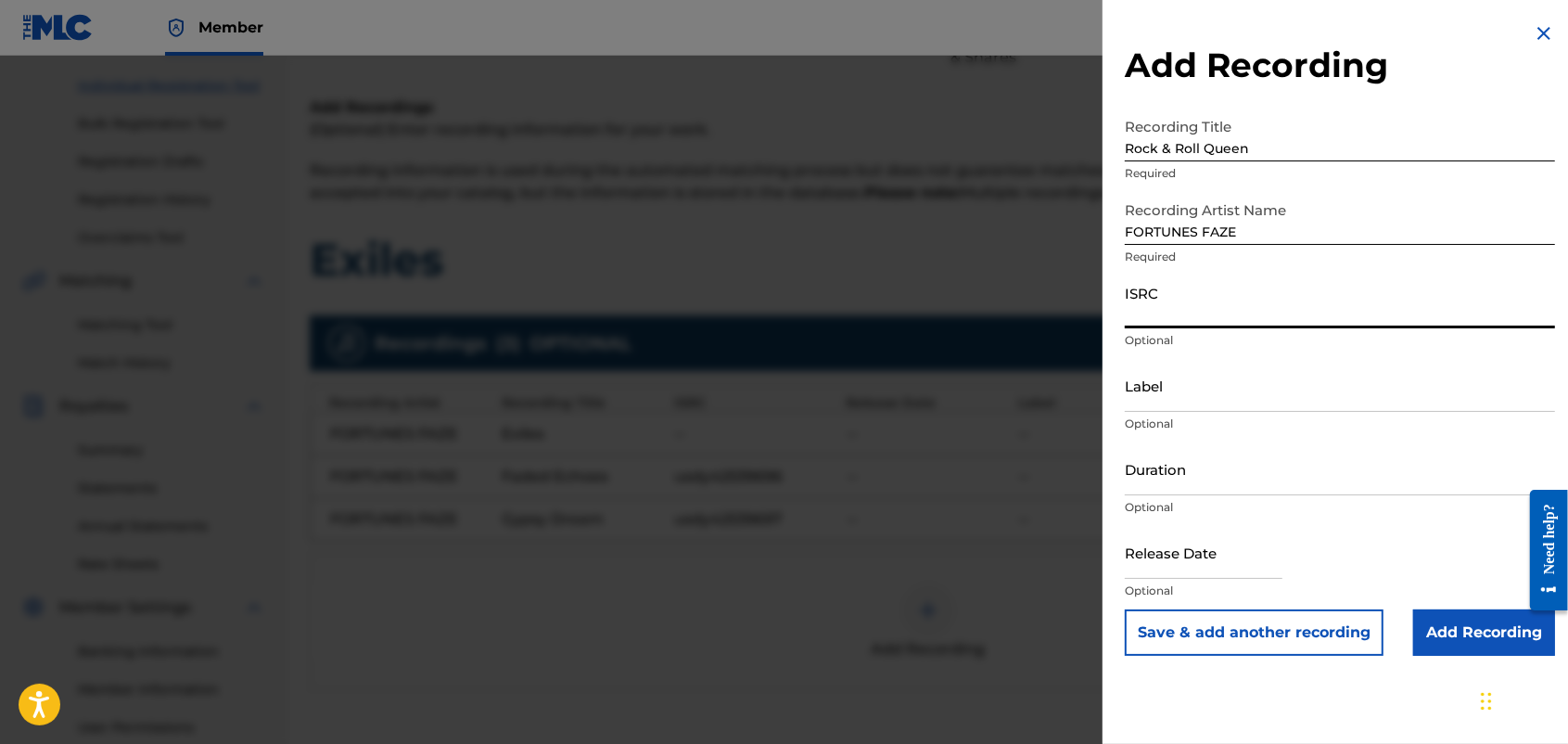
paste input "usdy42539698"
type input "usdy42539698"
click at [1252, 594] on button "Save & add another recording" at bounding box center [1255, 632] width 259 height 46
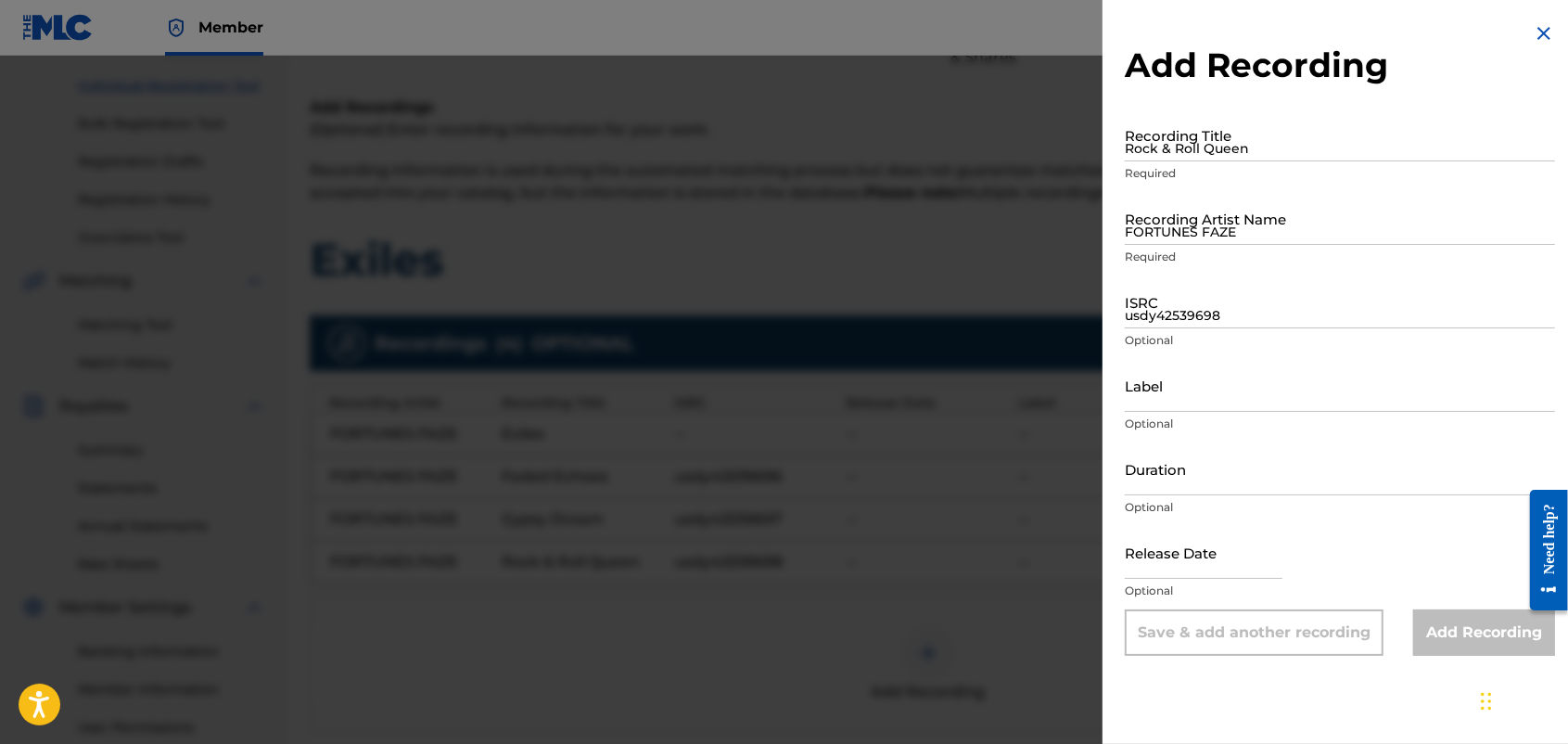
click at [1159, 99] on div "Add Recording Recording Title Rock & Roll Queen Required Recording Artist Name …" at bounding box center [1340, 339] width 475 height 678
click at [1159, 139] on input "Rock & Roll Queen" at bounding box center [1340, 135] width 431 height 53
click at [1159, 139] on input "Recording Title" at bounding box center [1340, 135] width 431 height 53
type input "Fortune Seeker"
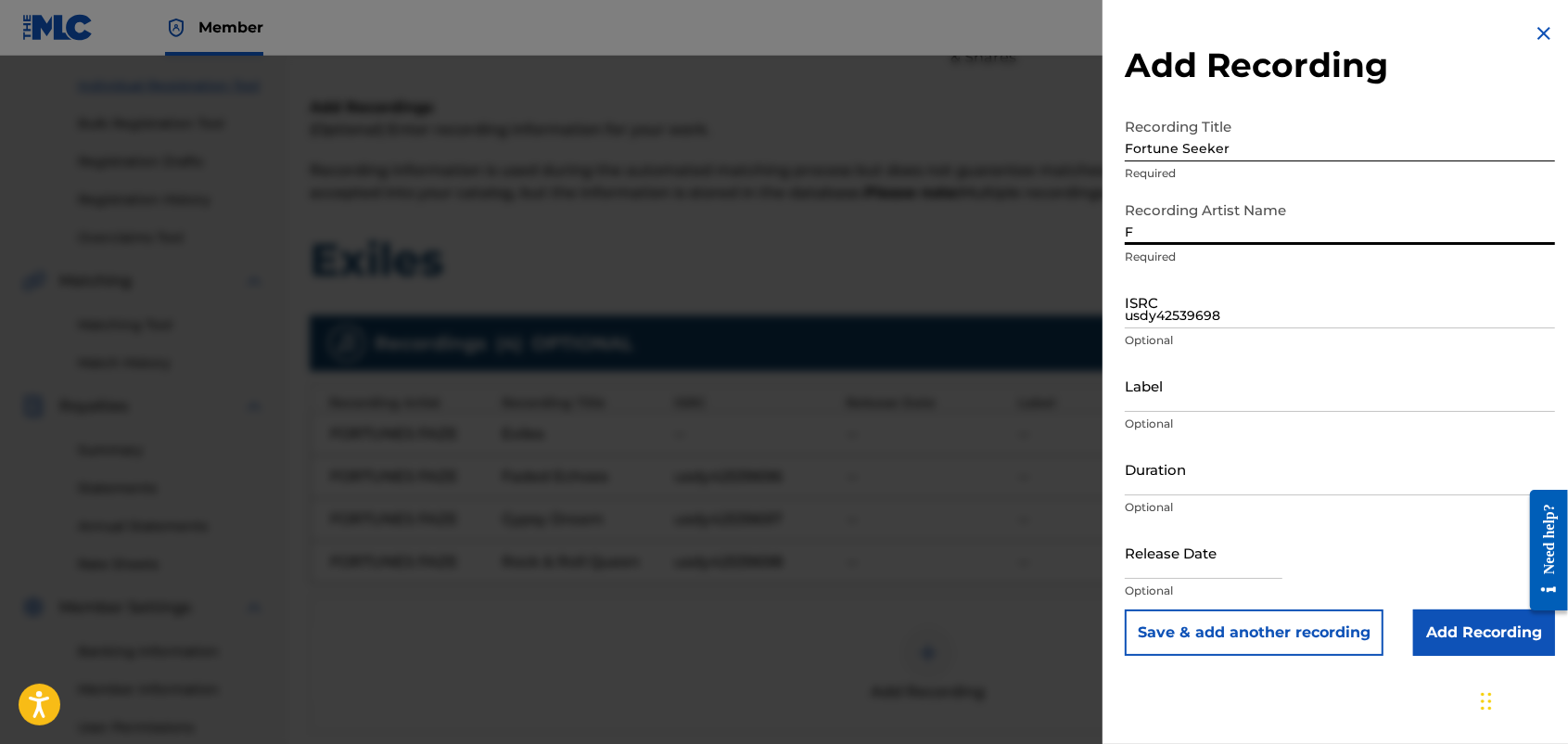
type input "FORTUNES FAZE"
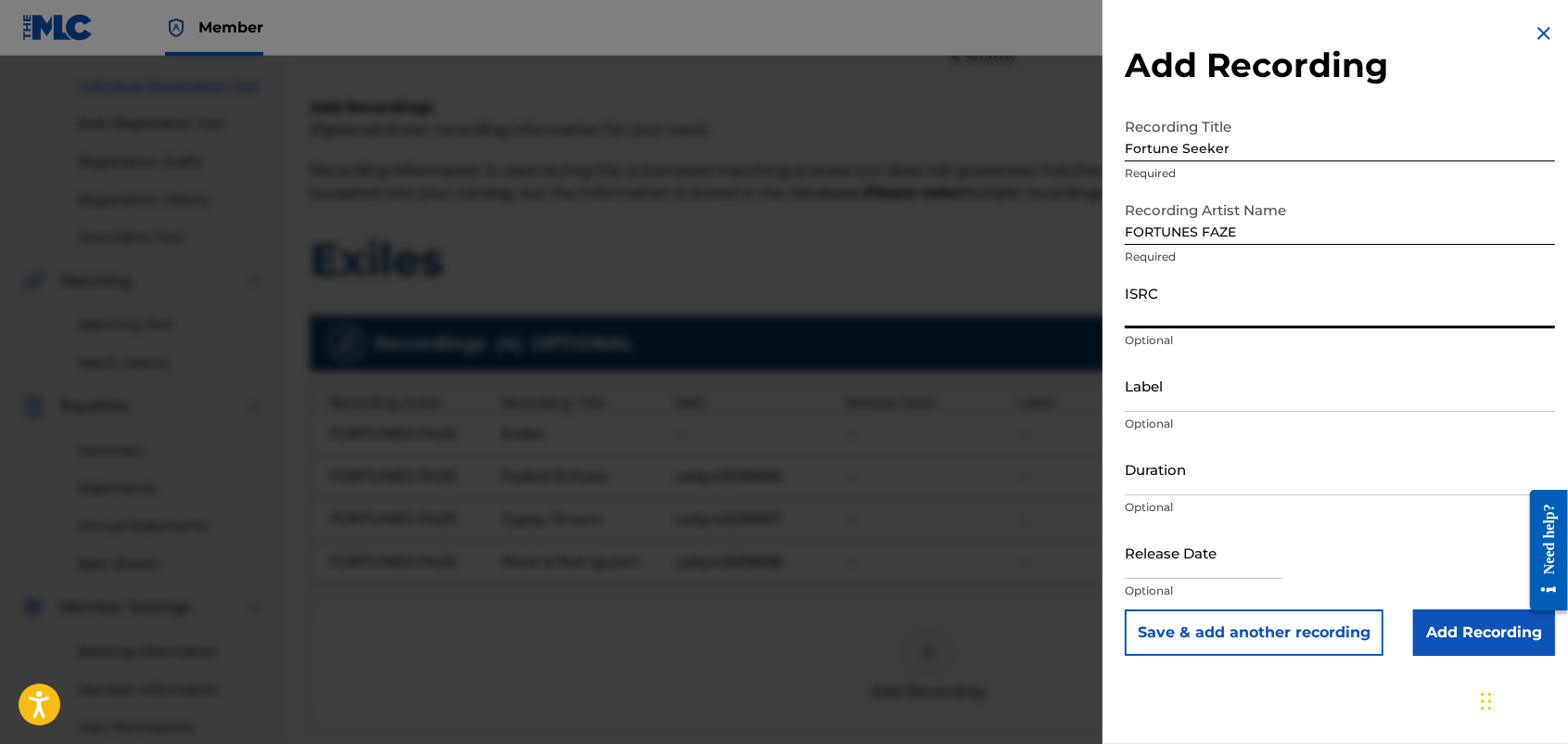
paste input "usdy42539699"
type input "usdy42539699"
click at [1252, 454] on input "Duration" at bounding box center [1340, 469] width 431 height 53
click at [1252, 594] on button "Save & add another recording" at bounding box center [1255, 632] width 259 height 46
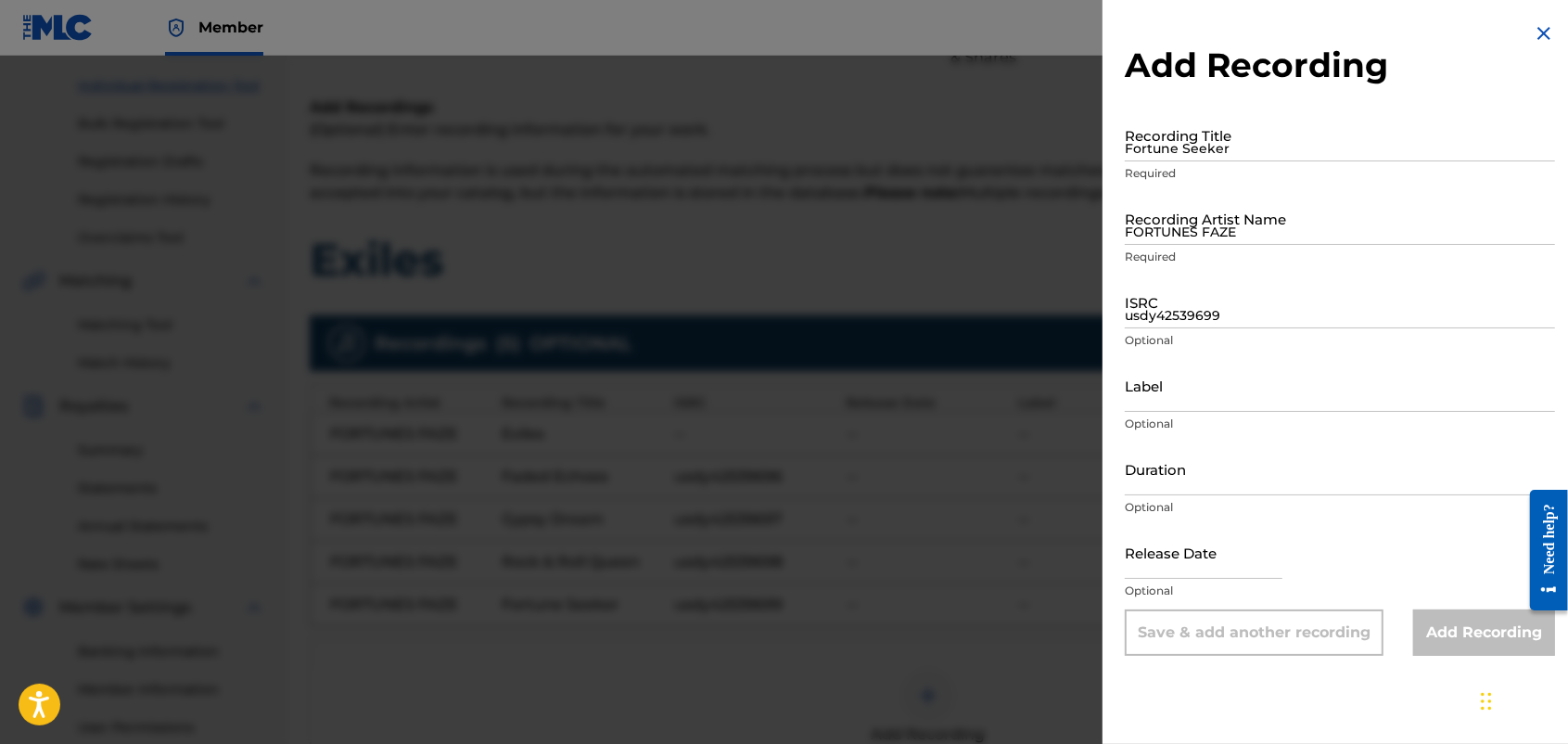
click at [1239, 164] on div "Recording Title Fortune Seeker Required" at bounding box center [1340, 150] width 431 height 84
click at [1136, 151] on input "Fortune Seeker" at bounding box center [1340, 135] width 431 height 53
type input "Midnight Spell"
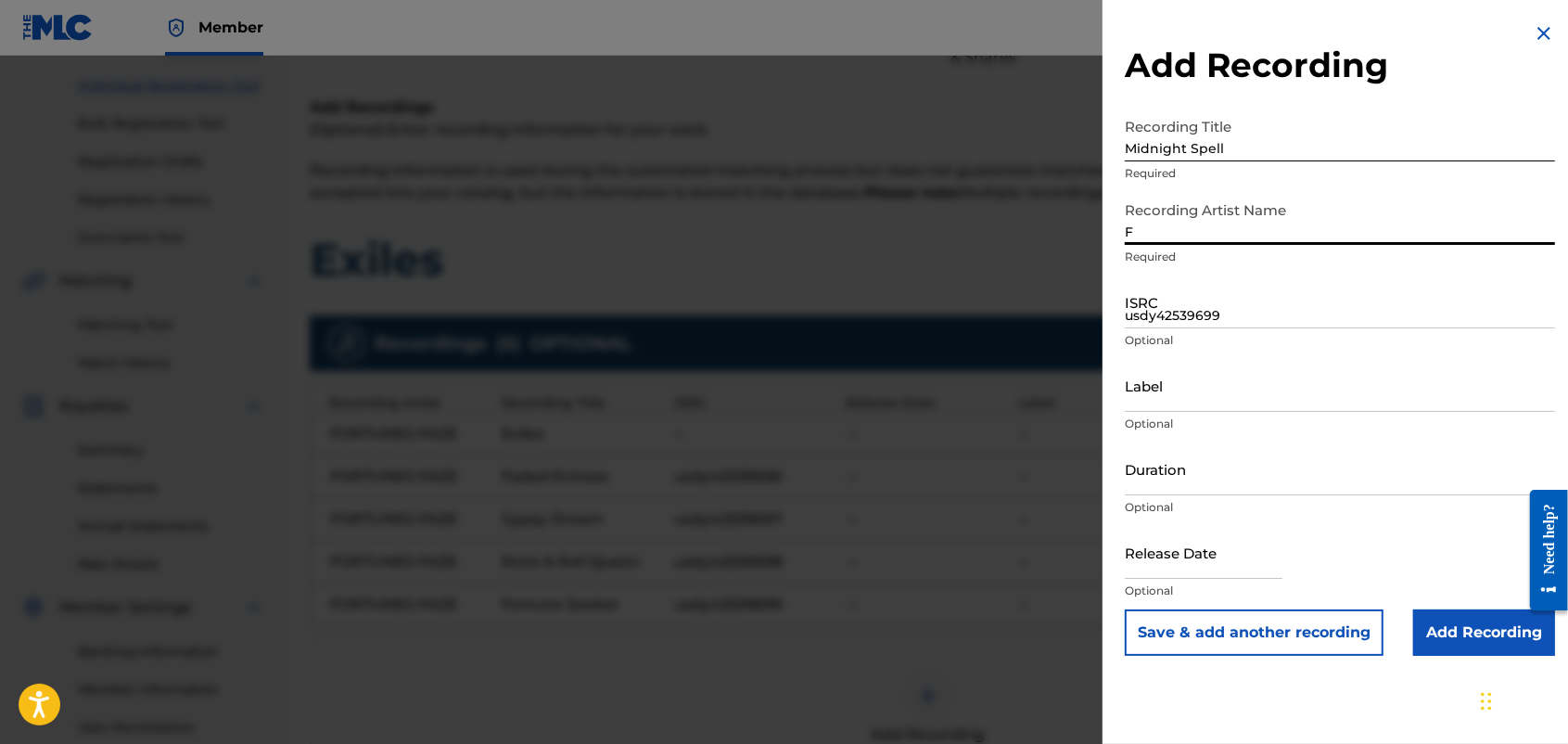
type input "FORTUNES FAZE"
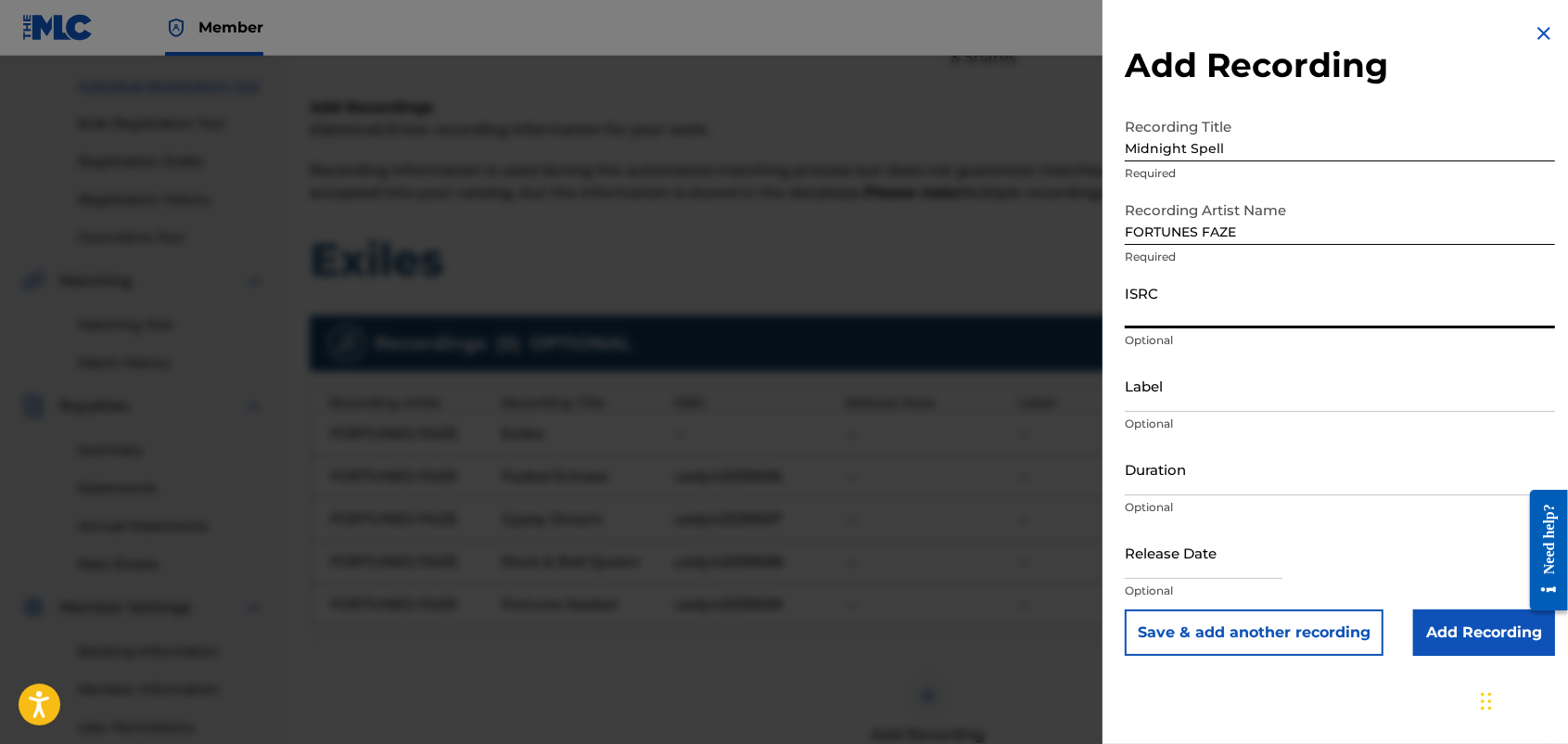
paste input "usdy42539700"
type input "usdy42539700"
click at [1252, 594] on button "Save & add another recording" at bounding box center [1255, 632] width 259 height 46
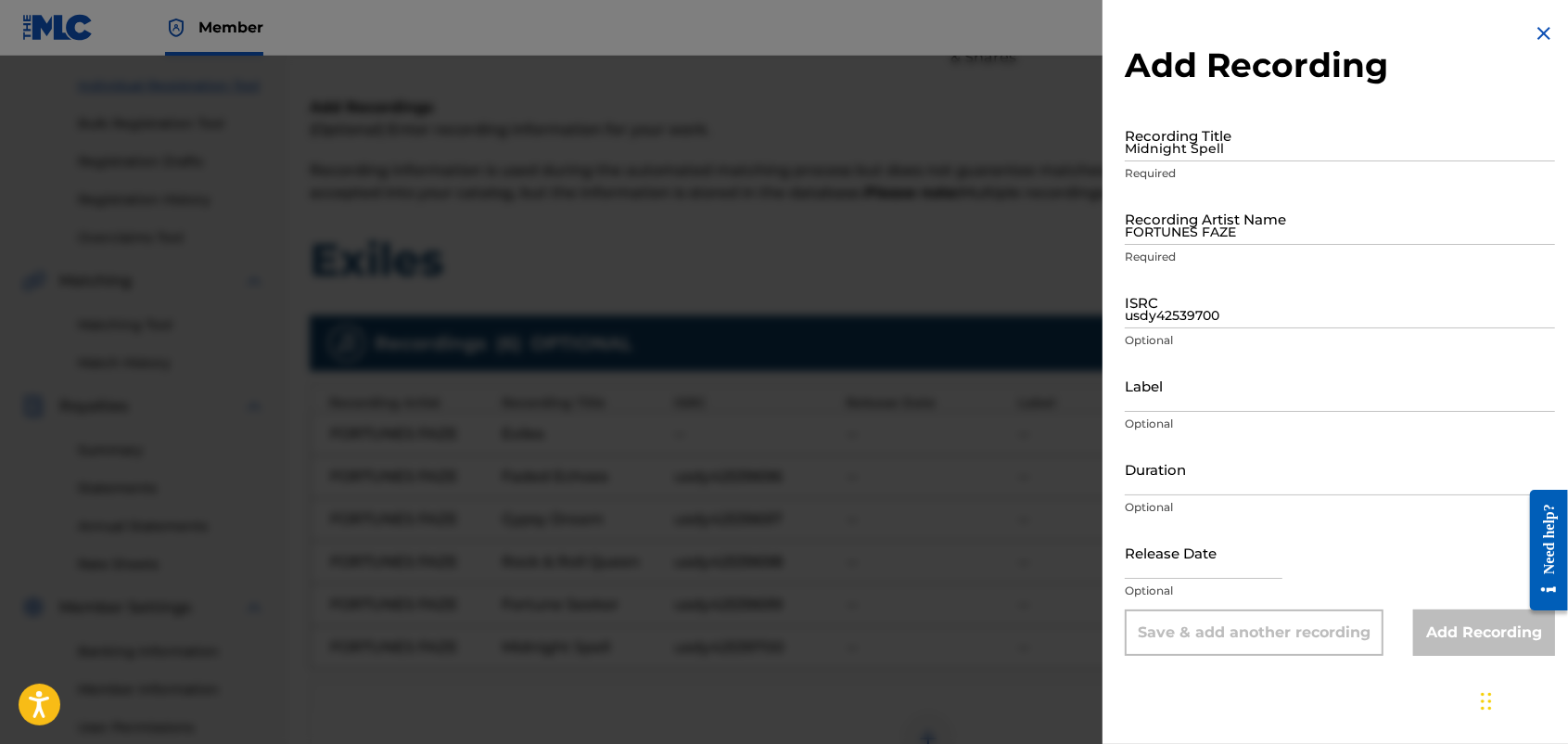
click at [1252, 163] on div "Recording Title Midnight Spell Required" at bounding box center [1340, 150] width 431 height 84
click at [1252, 142] on input "Midnight Spell" at bounding box center [1340, 135] width 431 height 53
click at [1161, 140] on input "Midnight Spell" at bounding box center [1340, 135] width 431 height 53
type input "Patriot"
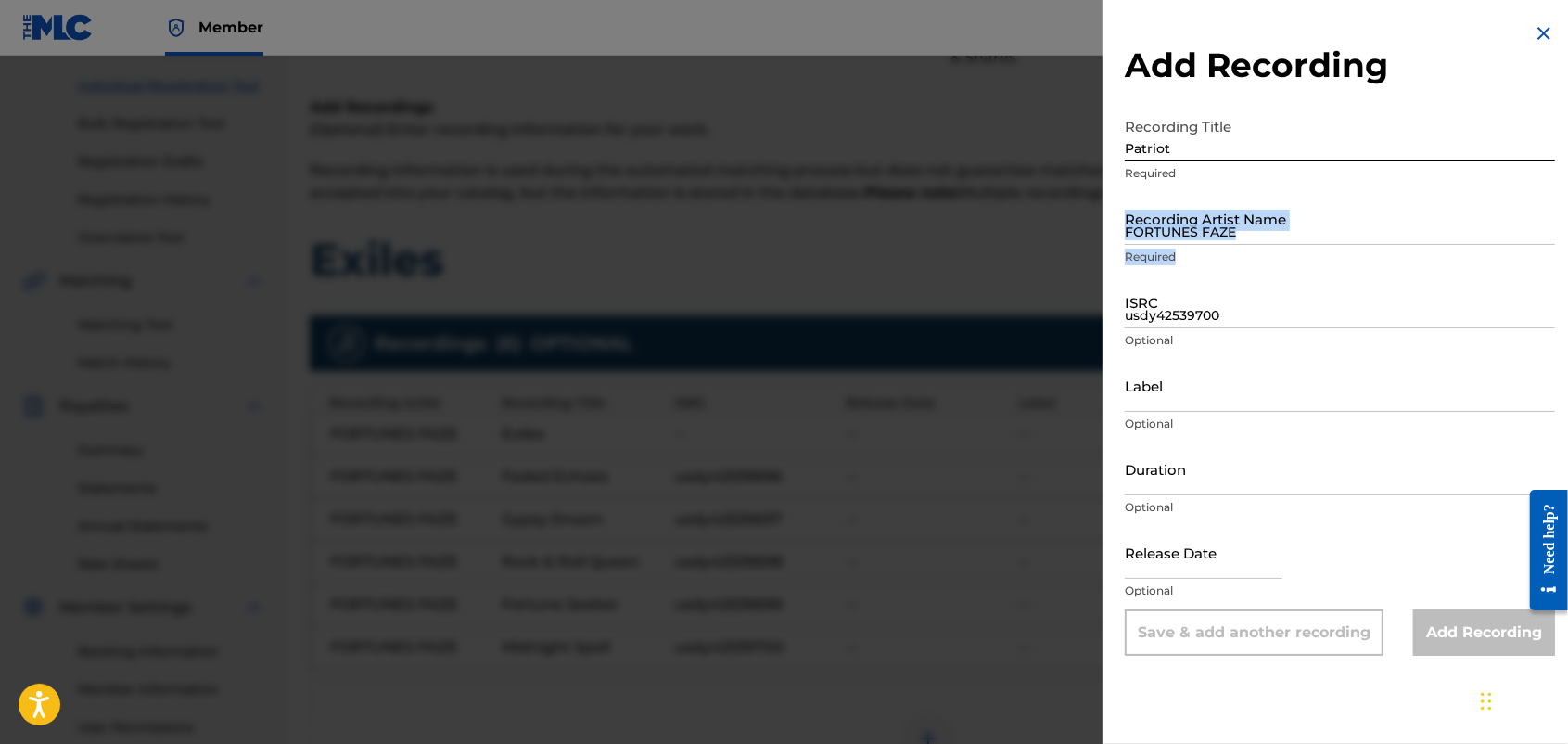
drag, startPoint x: 1192, startPoint y: 247, endPoint x: 1193, endPoint y: 232, distance: 15.0
click at [1193, 232] on div "Recording Artist Name FORTUNES FAZE Required" at bounding box center [1340, 234] width 431 height 84
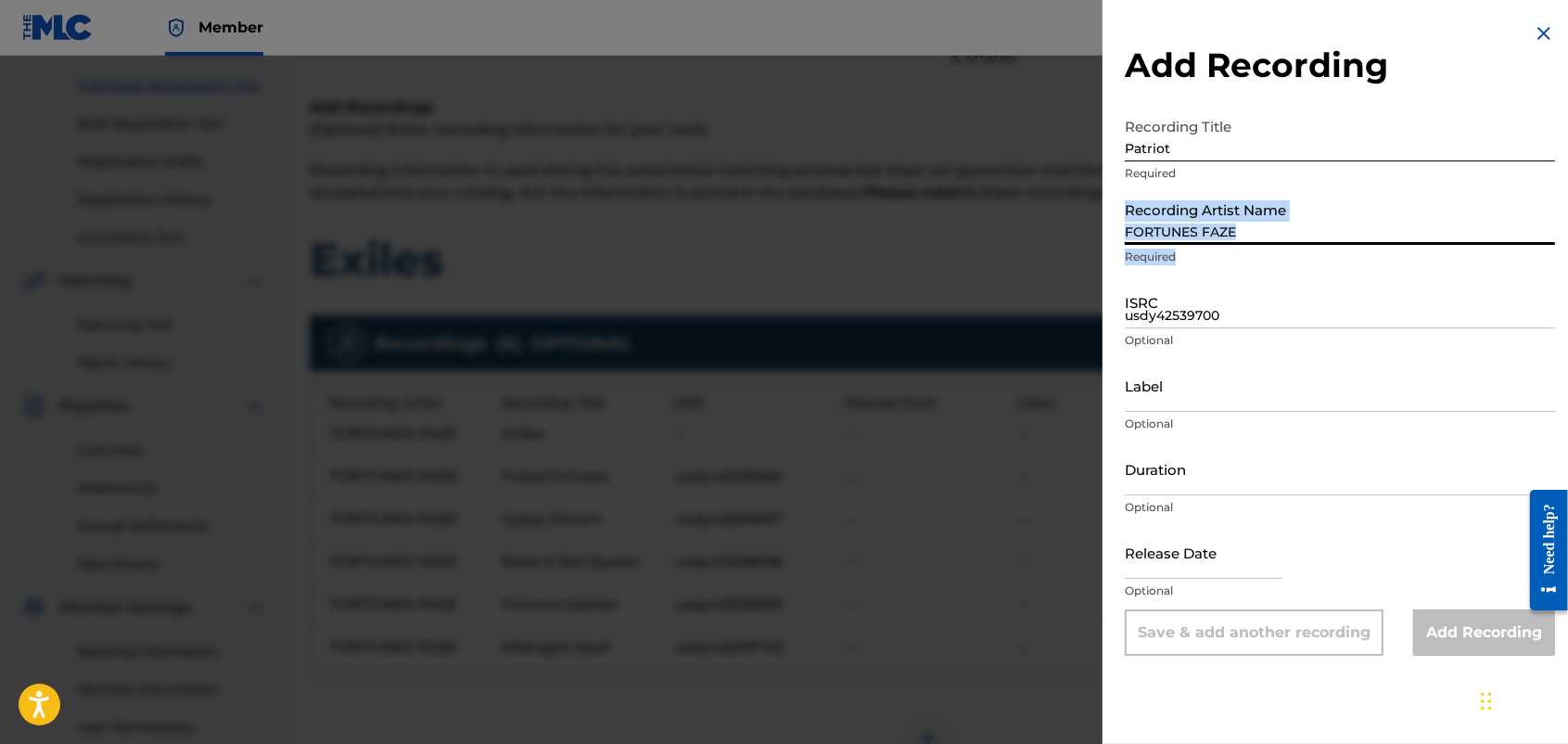
click at [1193, 232] on input "FORTUNES FAZE" at bounding box center [1340, 219] width 431 height 53
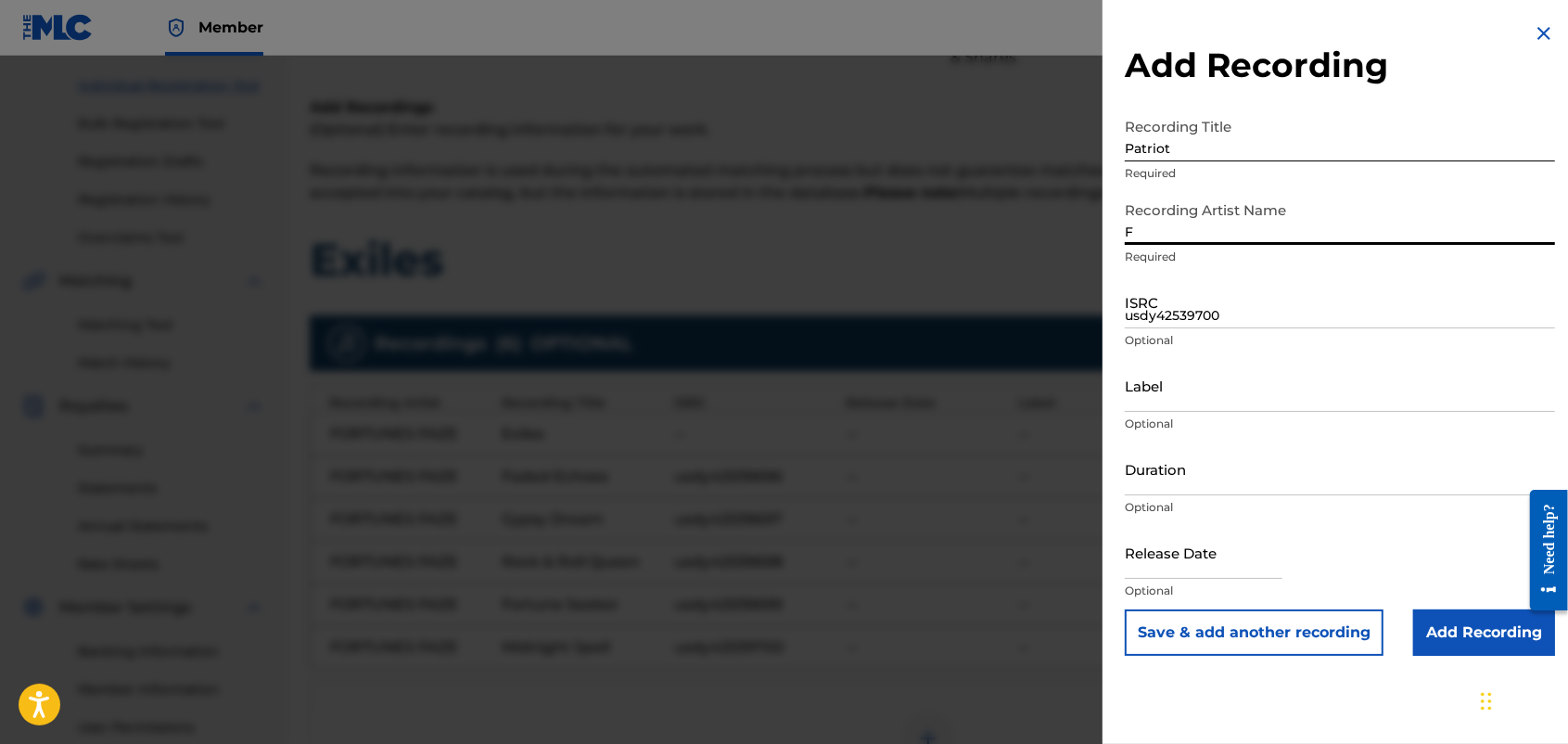
type input "FORTUNES FAZE"
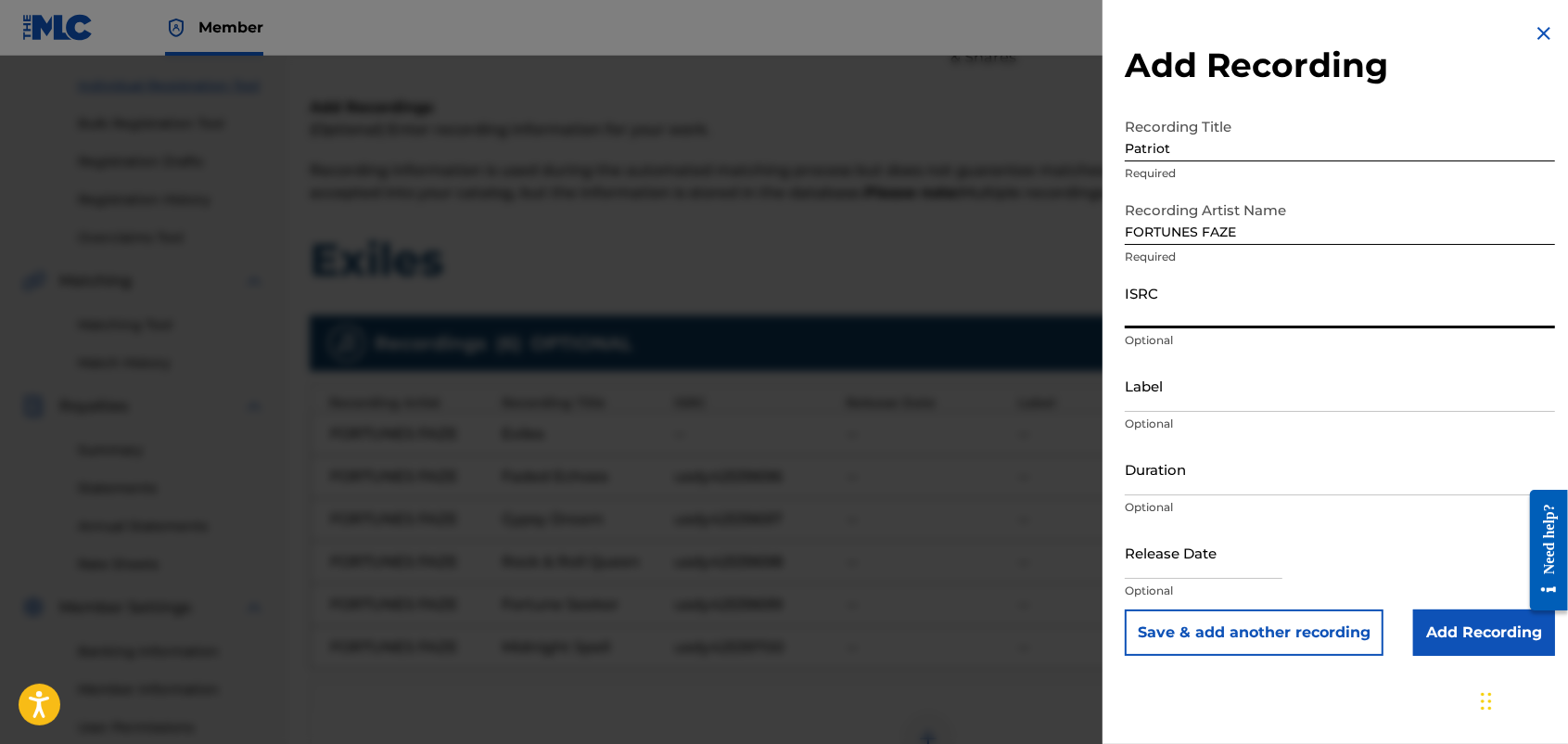
paste input "usdy42539701"
type input "usdy42539701"
click at [1252, 594] on button "Save & add another recording" at bounding box center [1255, 632] width 259 height 46
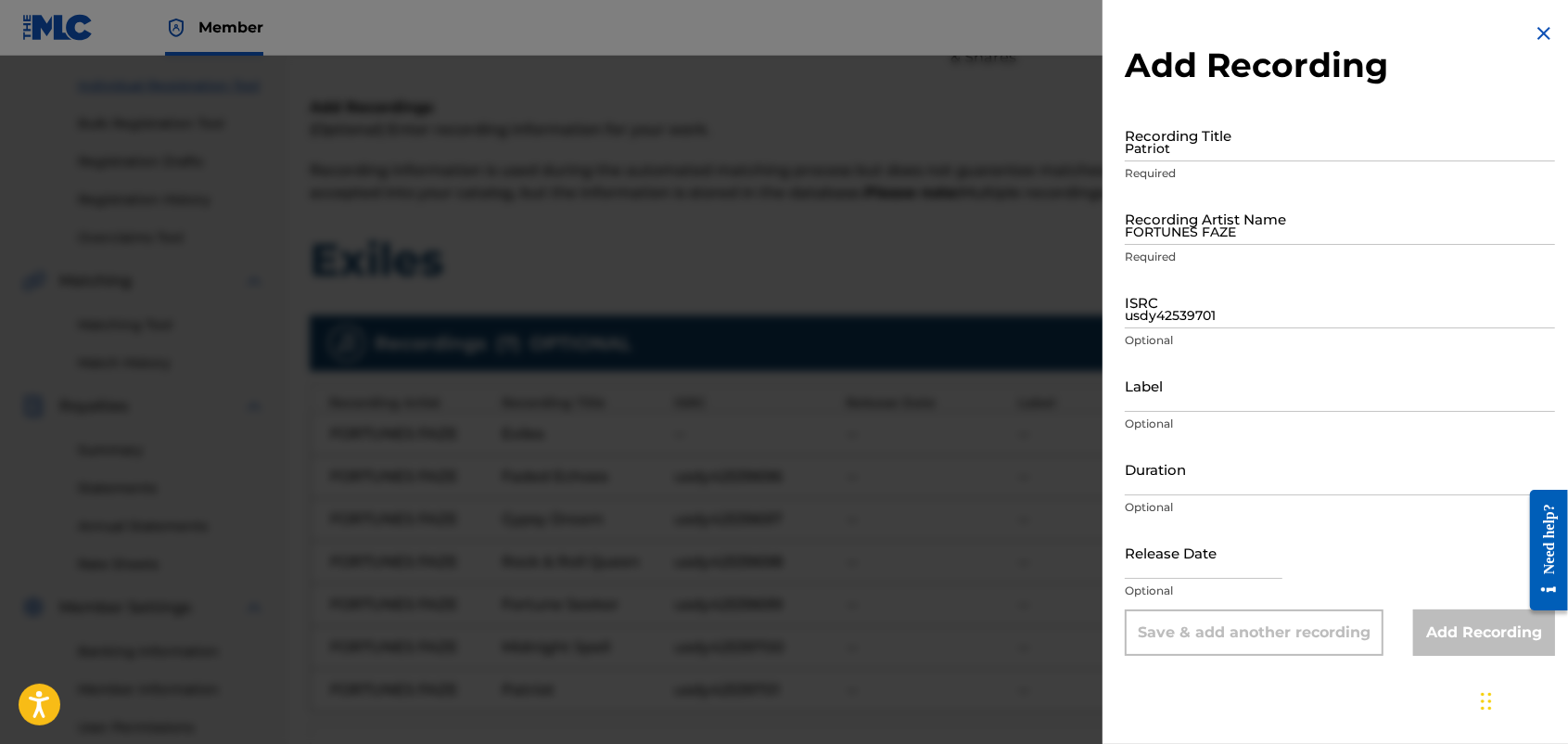
click at [1172, 151] on input "Patriot" at bounding box center [1340, 135] width 431 height 53
type input "Mountain Solitude"
click at [1189, 232] on input "FORTUNES FAZE" at bounding box center [1340, 219] width 431 height 53
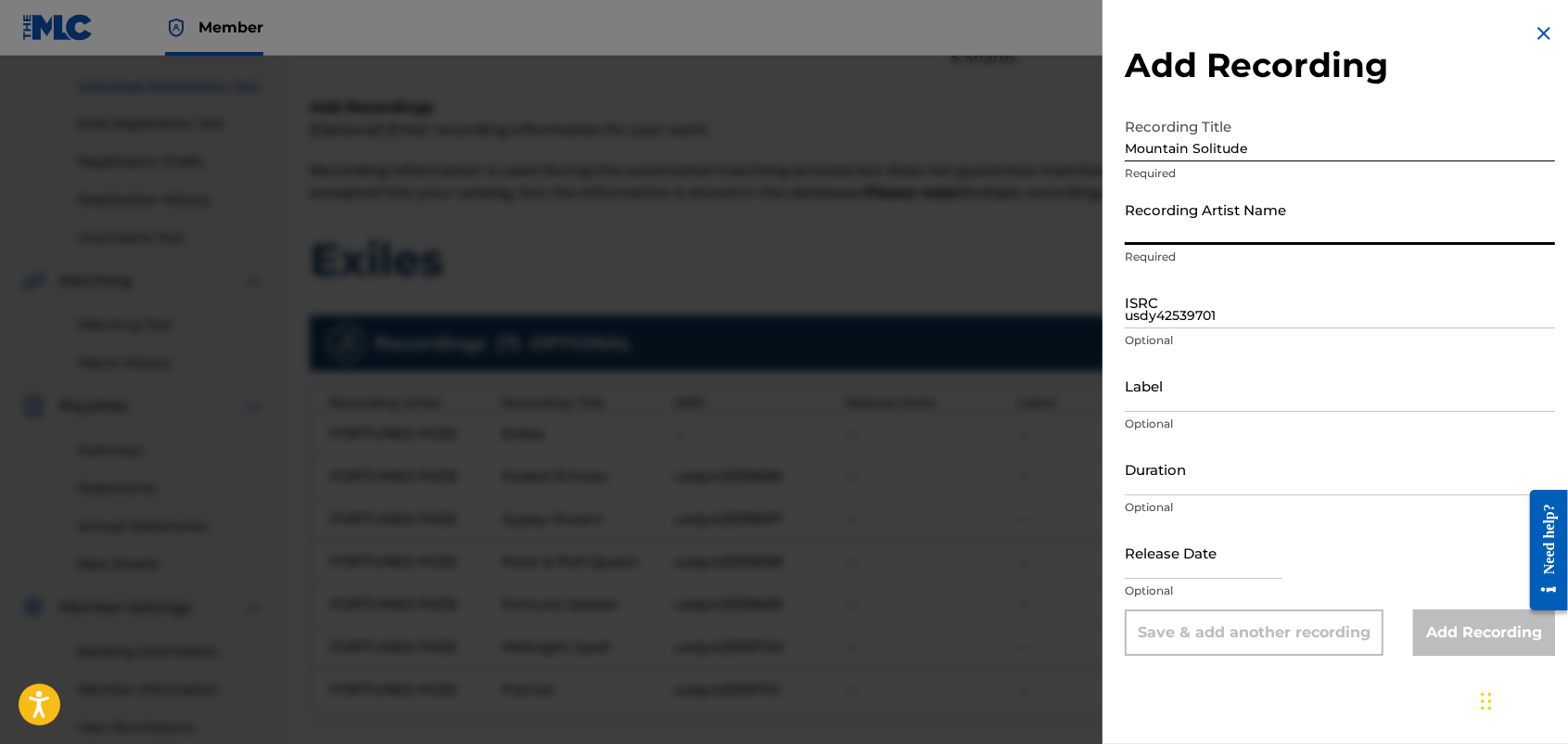
type input "FORTUNES FAZE"
click at [1198, 316] on input "usdy42539701" at bounding box center [1340, 302] width 431 height 53
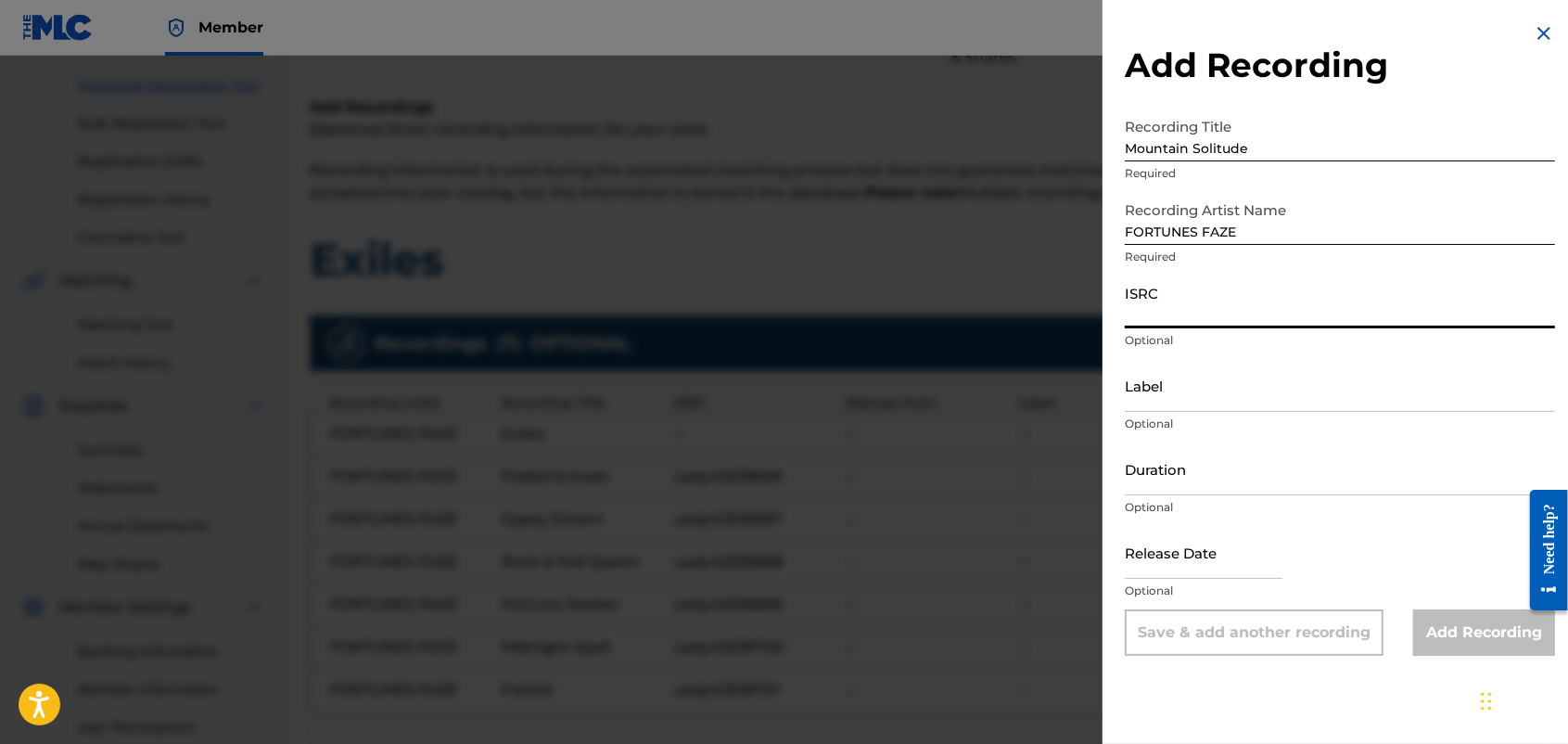
paste input "usdy42539702"
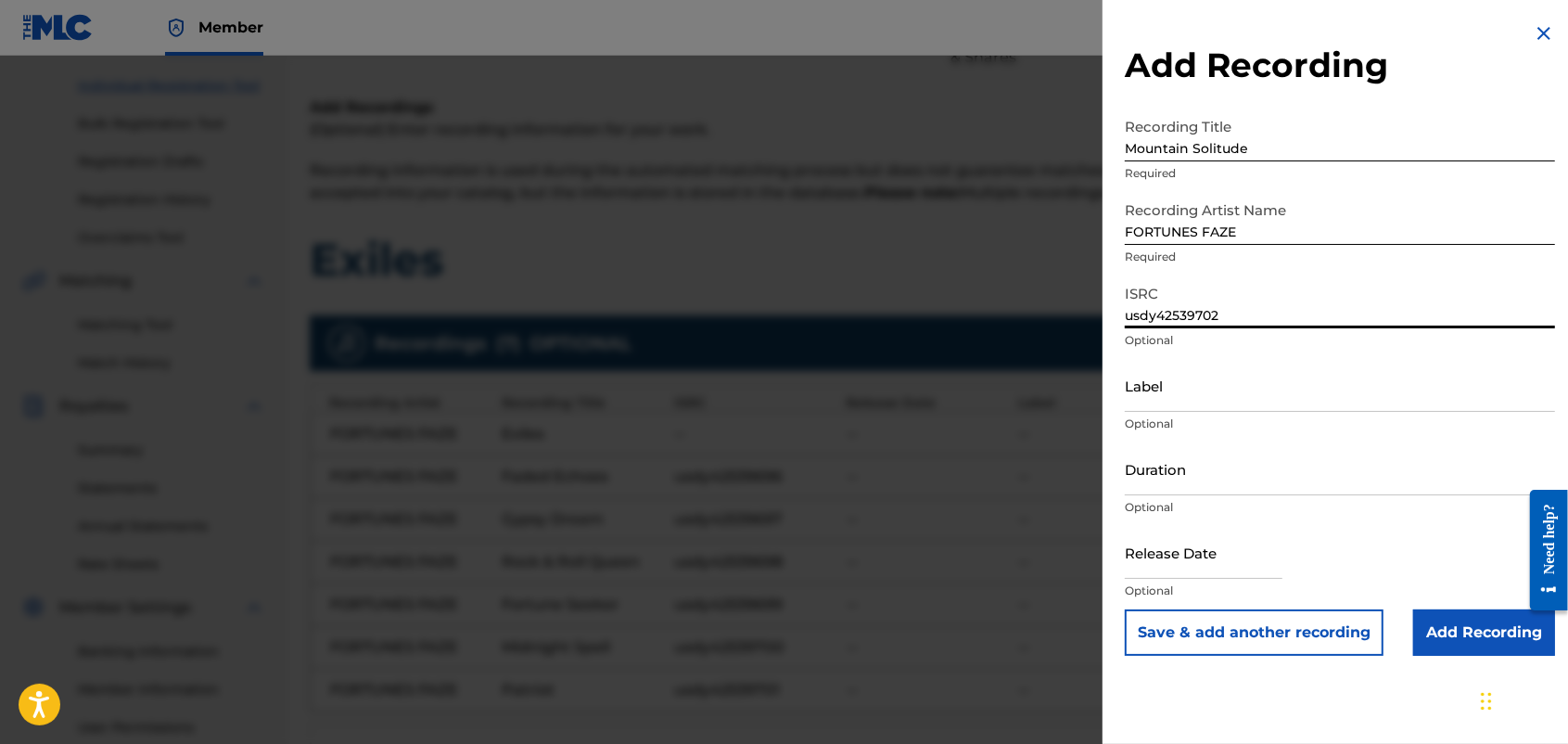
type input "usdy42539702"
click at [1252, 594] on button "Save & add another recording" at bounding box center [1255, 632] width 259 height 46
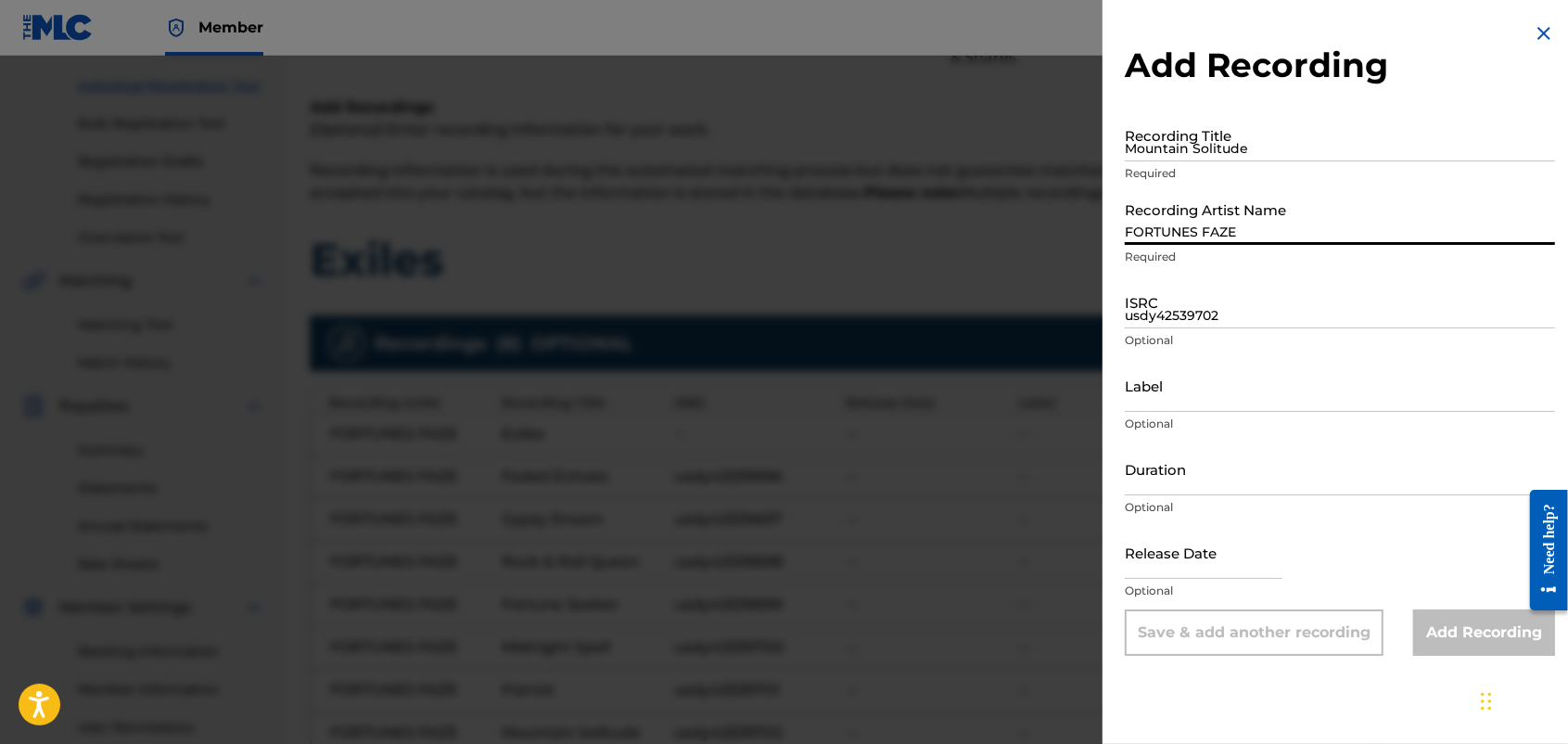
click at [1252, 224] on input "FORTUNES FAZE" at bounding box center [1340, 219] width 431 height 53
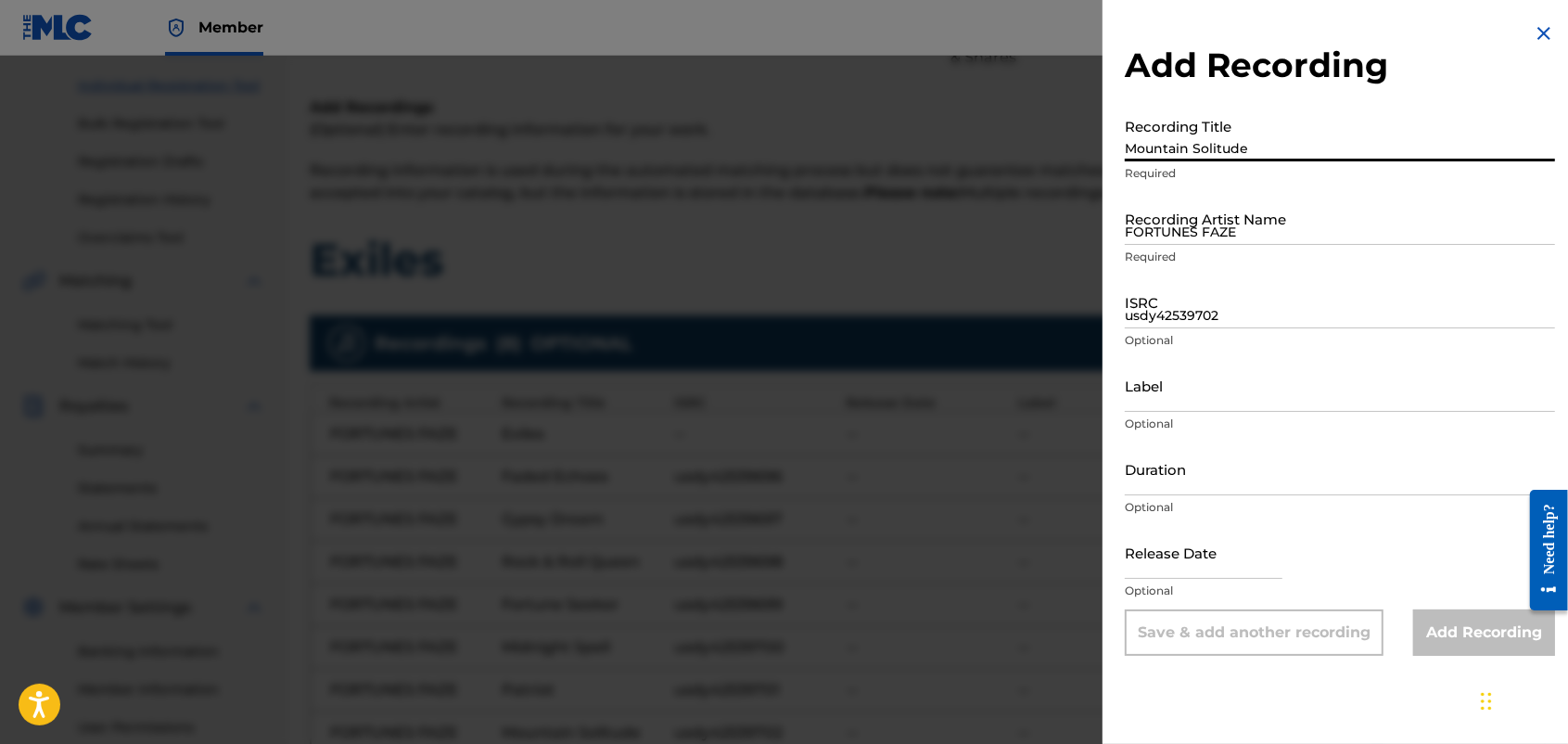
click at [1252, 145] on input "Mountain Solitude" at bounding box center [1340, 135] width 431 height 53
type input "Survive on My Own"
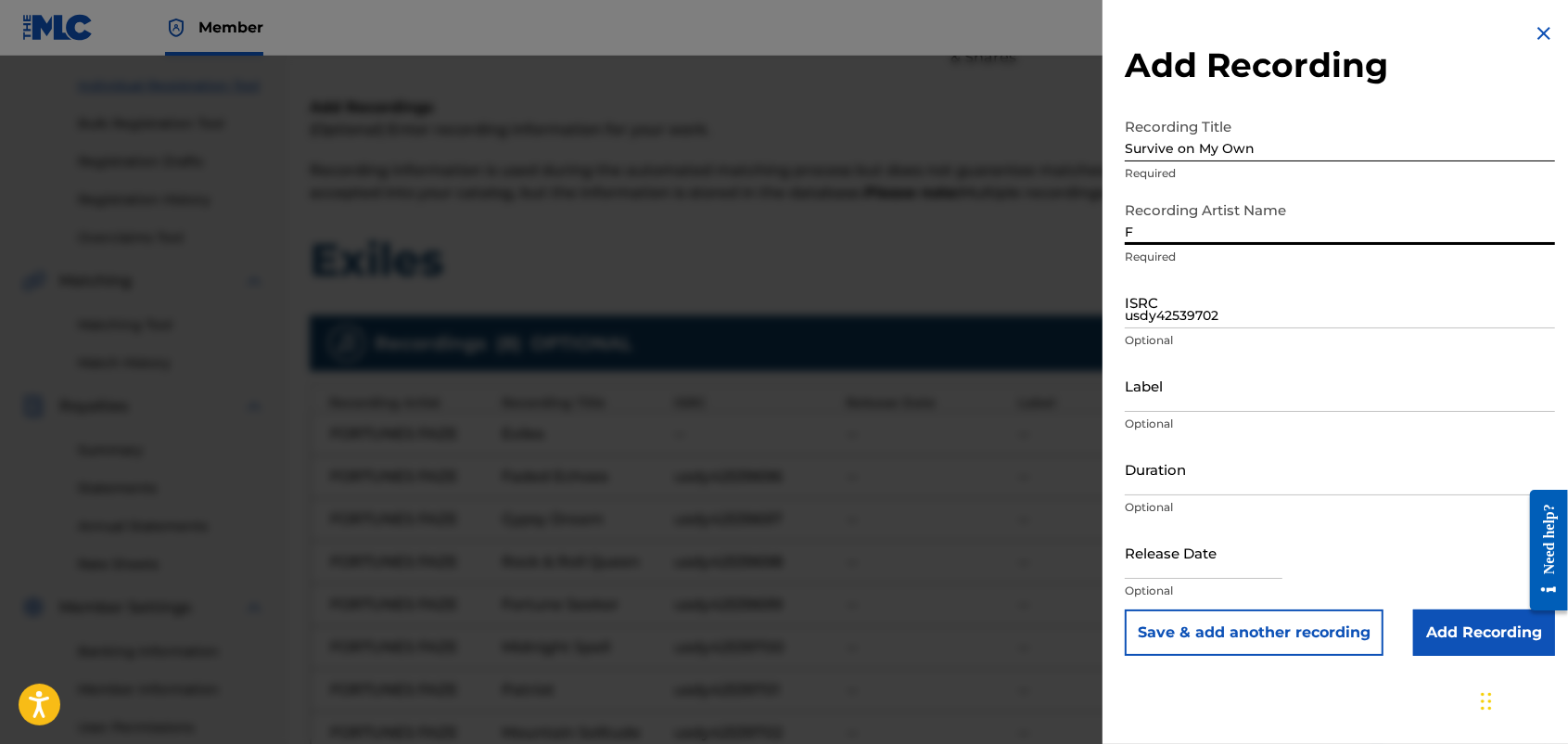
type input "FORTUNES FAZE"
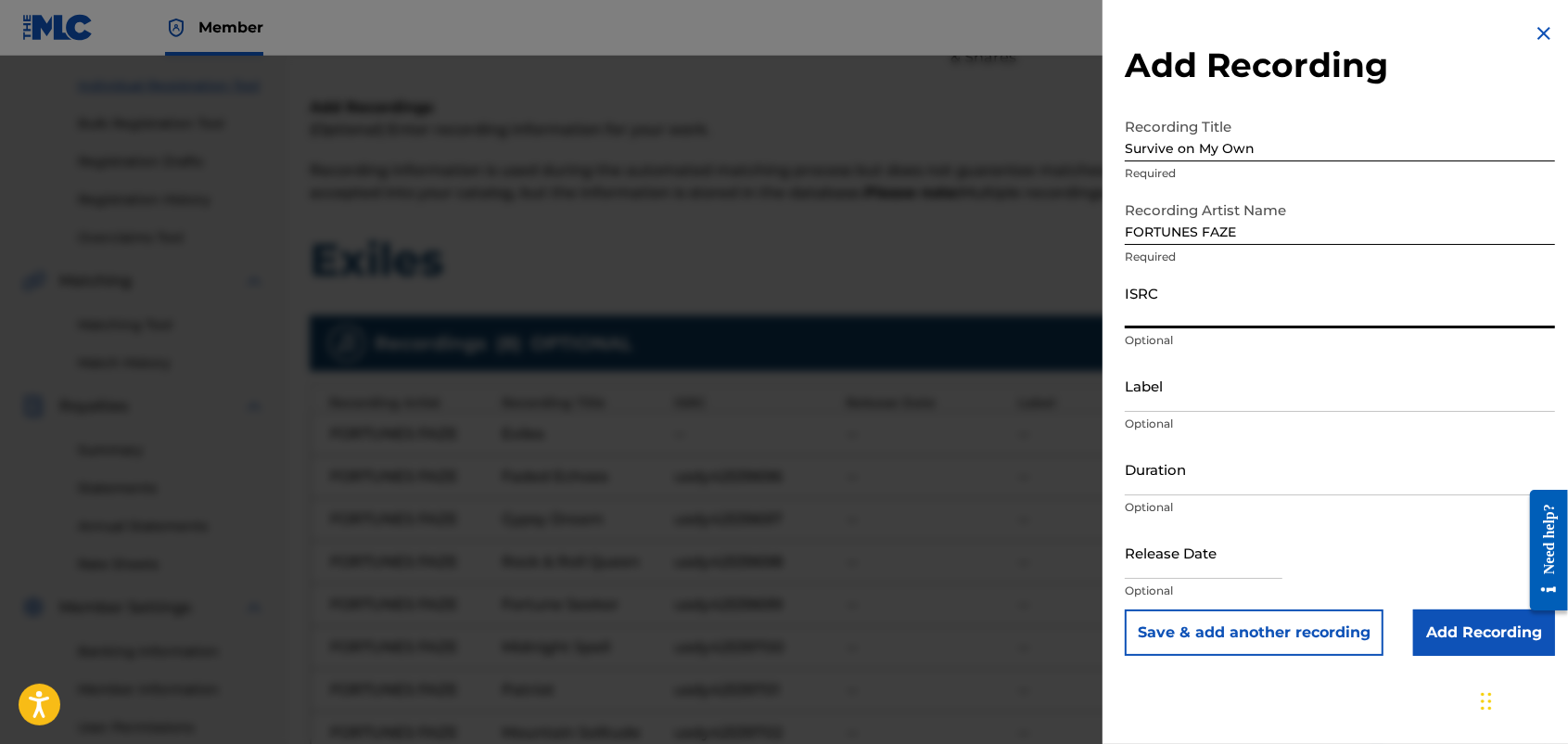
paste input "usdy42539703"
type input "usdy42539703"
click at [773, 318] on div at bounding box center [784, 427] width 1568 height 744
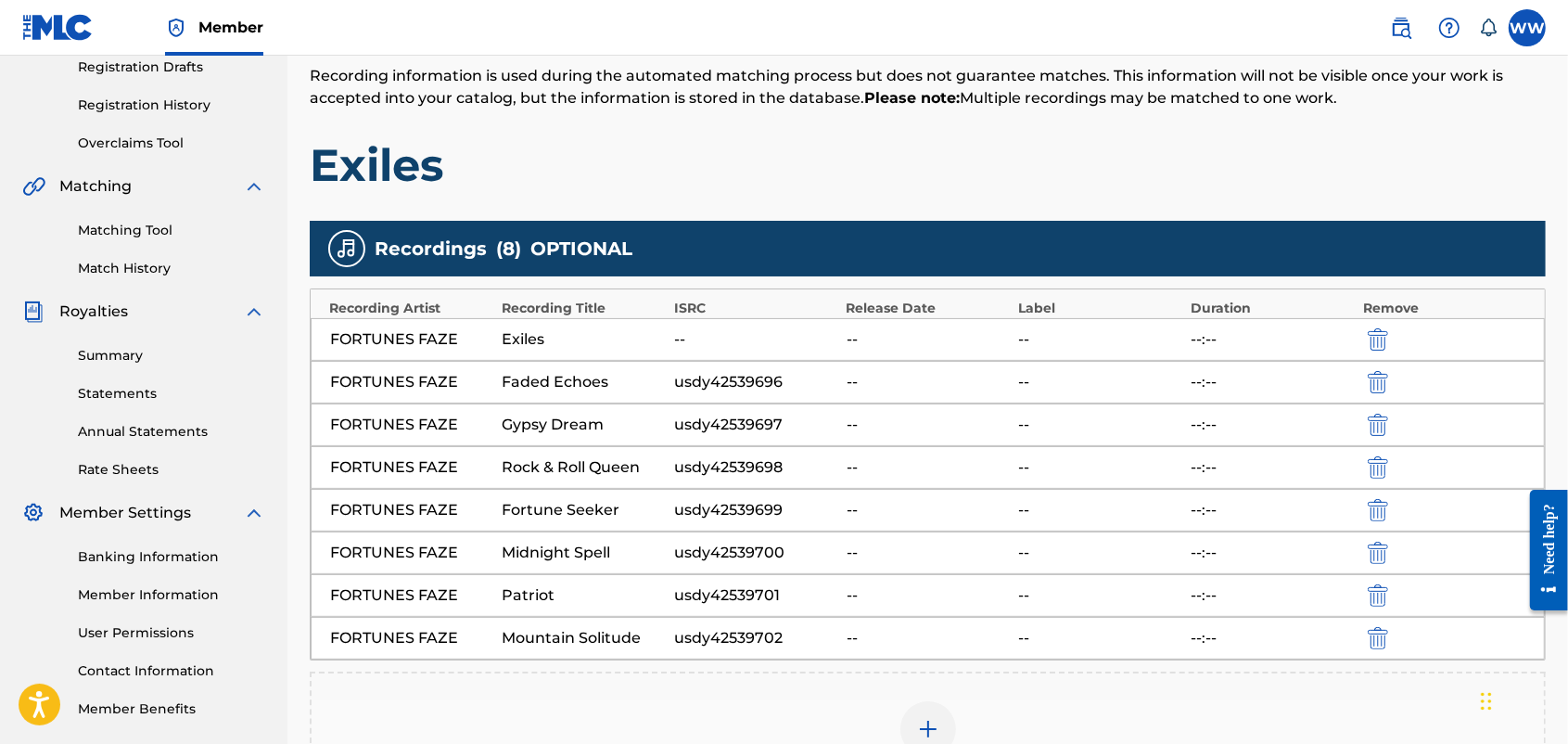
scroll to position [359, 0]
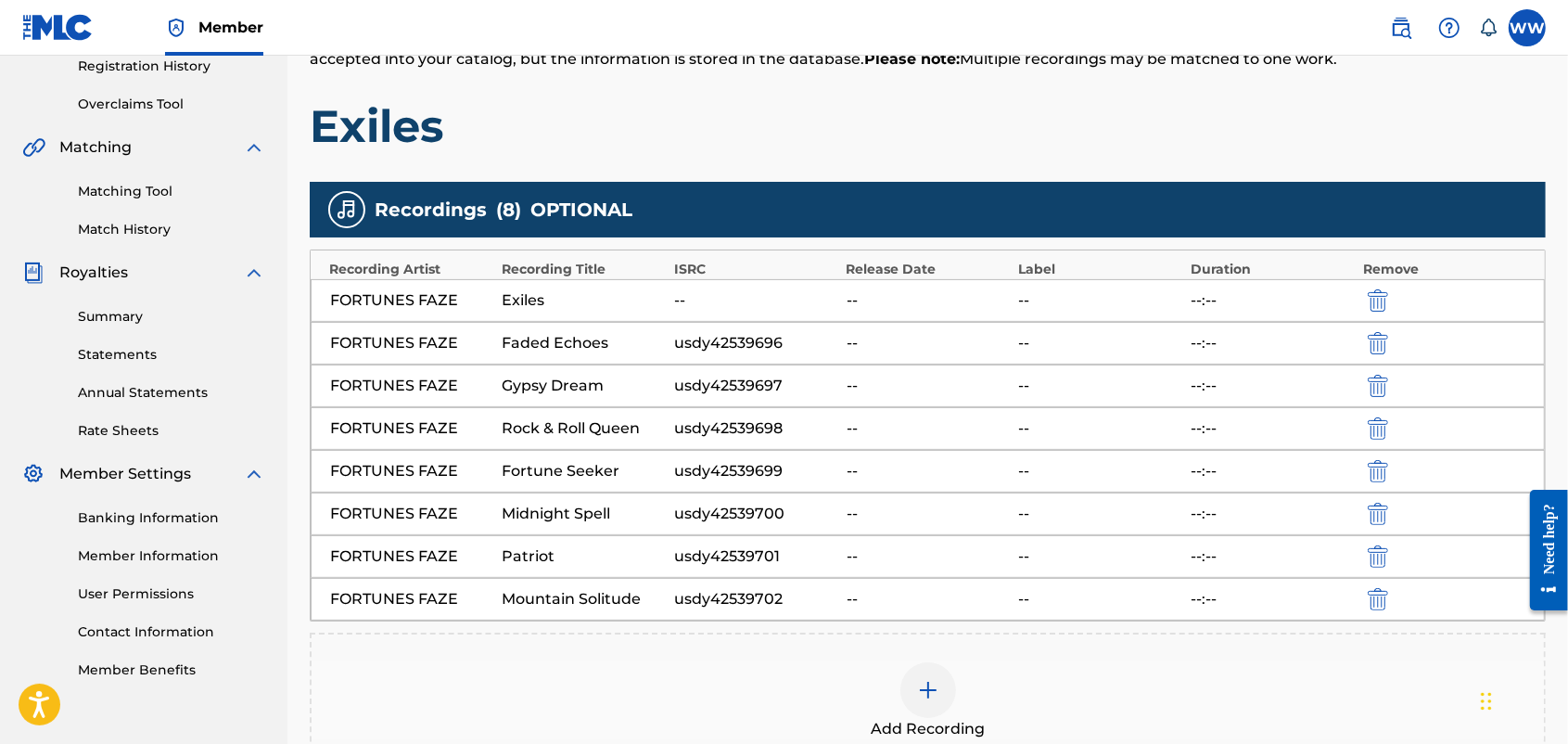
click at [1078, 147] on h1 "Exiles" at bounding box center [927, 126] width 1236 height 55
click at [693, 142] on h1 "Exiles" at bounding box center [927, 126] width 1236 height 55
click at [321, 37] on nav "Member WW WW [PERSON_NAME] [EMAIL_ADDRESS][DOMAIN_NAME] Notification Preference…" at bounding box center [784, 28] width 1568 height 55
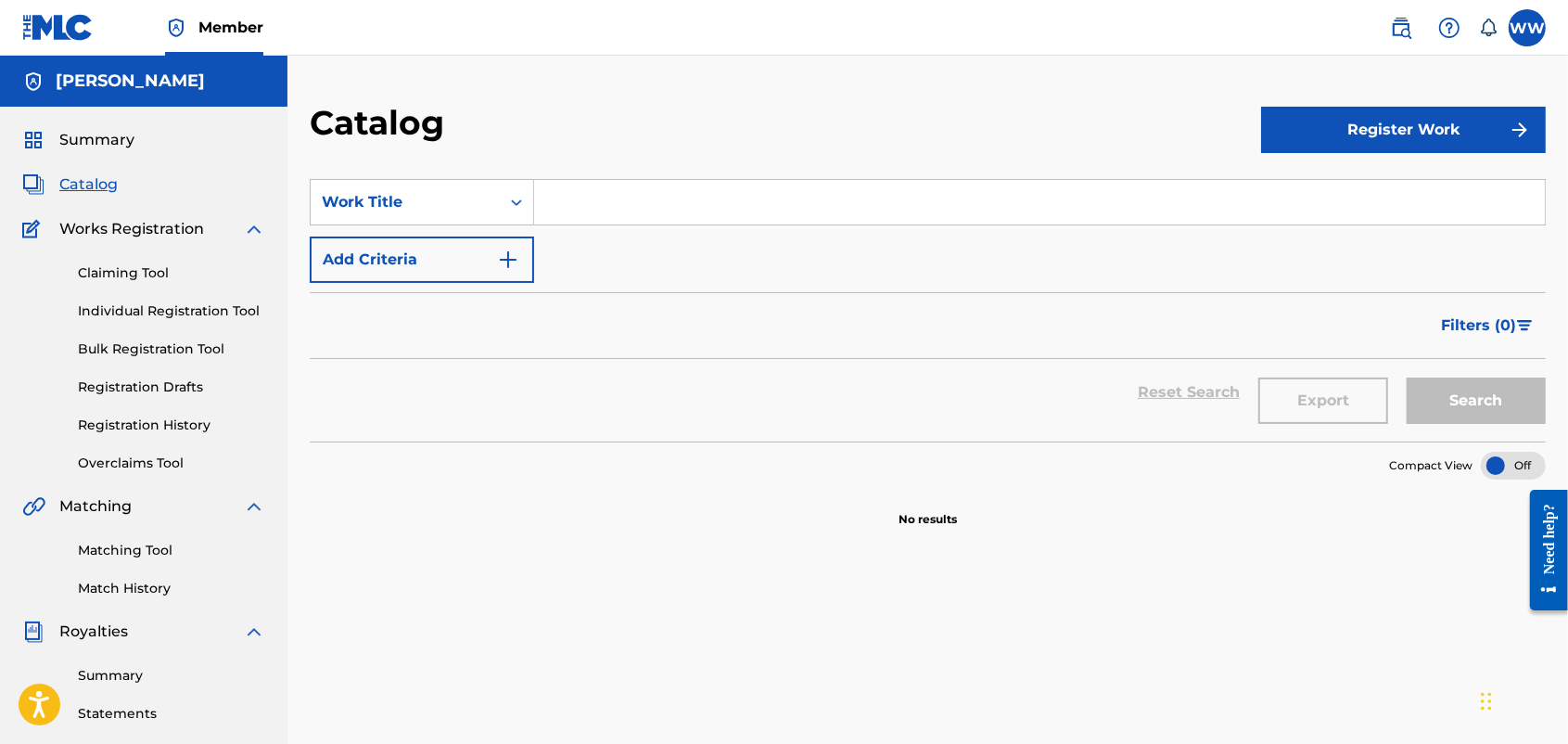
click at [1252, 134] on button "Register Work" at bounding box center [1403, 129] width 285 height 46
click at [1252, 125] on button "Register Work" at bounding box center [1403, 129] width 285 height 46
click at [1252, 181] on link "Individual" at bounding box center [1403, 189] width 285 height 44
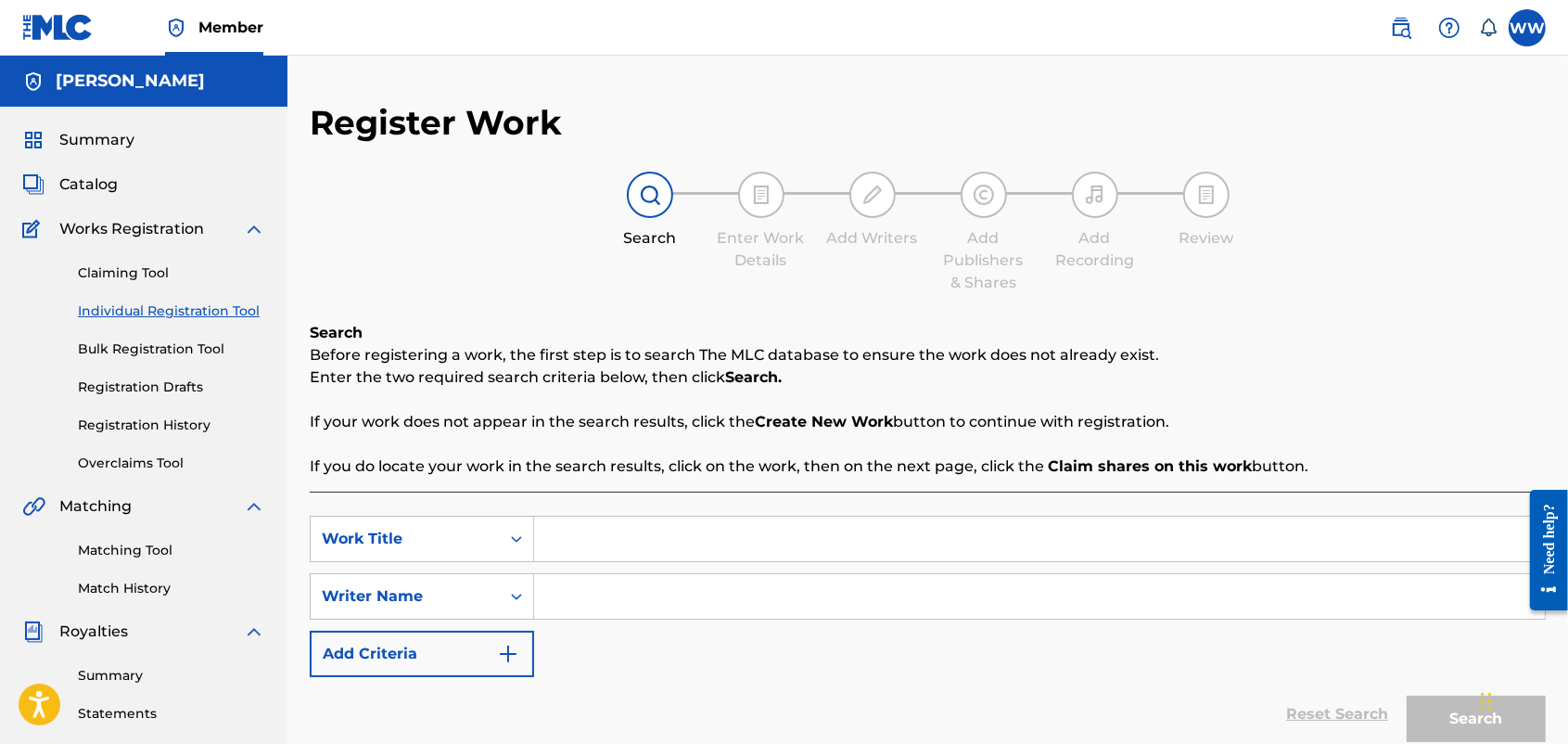
click at [1131, 262] on div "Add Recording" at bounding box center [1095, 249] width 93 height 44
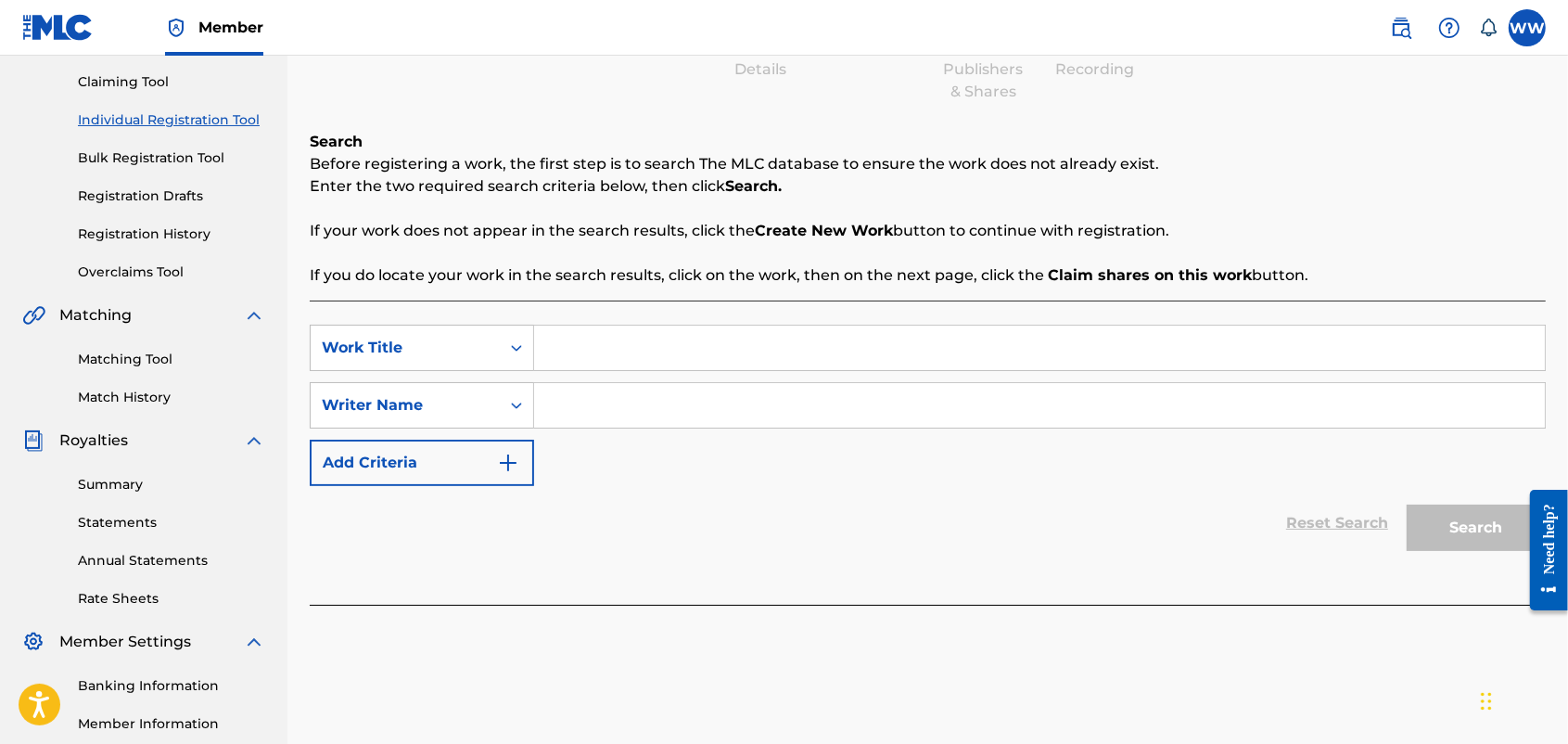
scroll to position [214, 0]
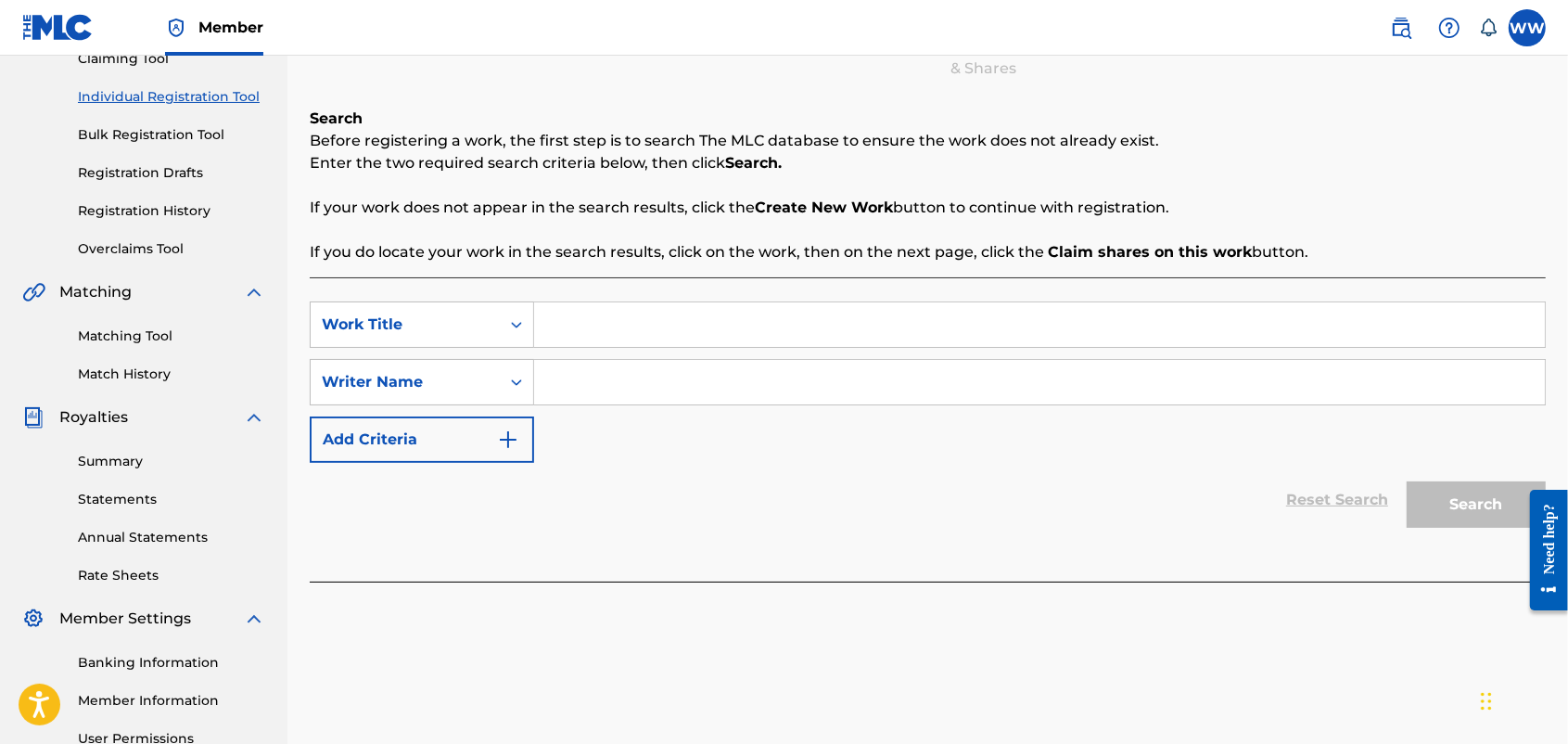
click at [1039, 285] on div "SearchWithCriteria9e5defdc-ff63-4b00-992f-e8dade42c875 Work Title SearchWithCri…" at bounding box center [927, 429] width 1236 height 304
click at [738, 326] on input "Search Form" at bounding box center [1040, 324] width 1011 height 44
type input "Survive on My Own"
click at [720, 380] on input "Search Form" at bounding box center [1040, 381] width 1011 height 44
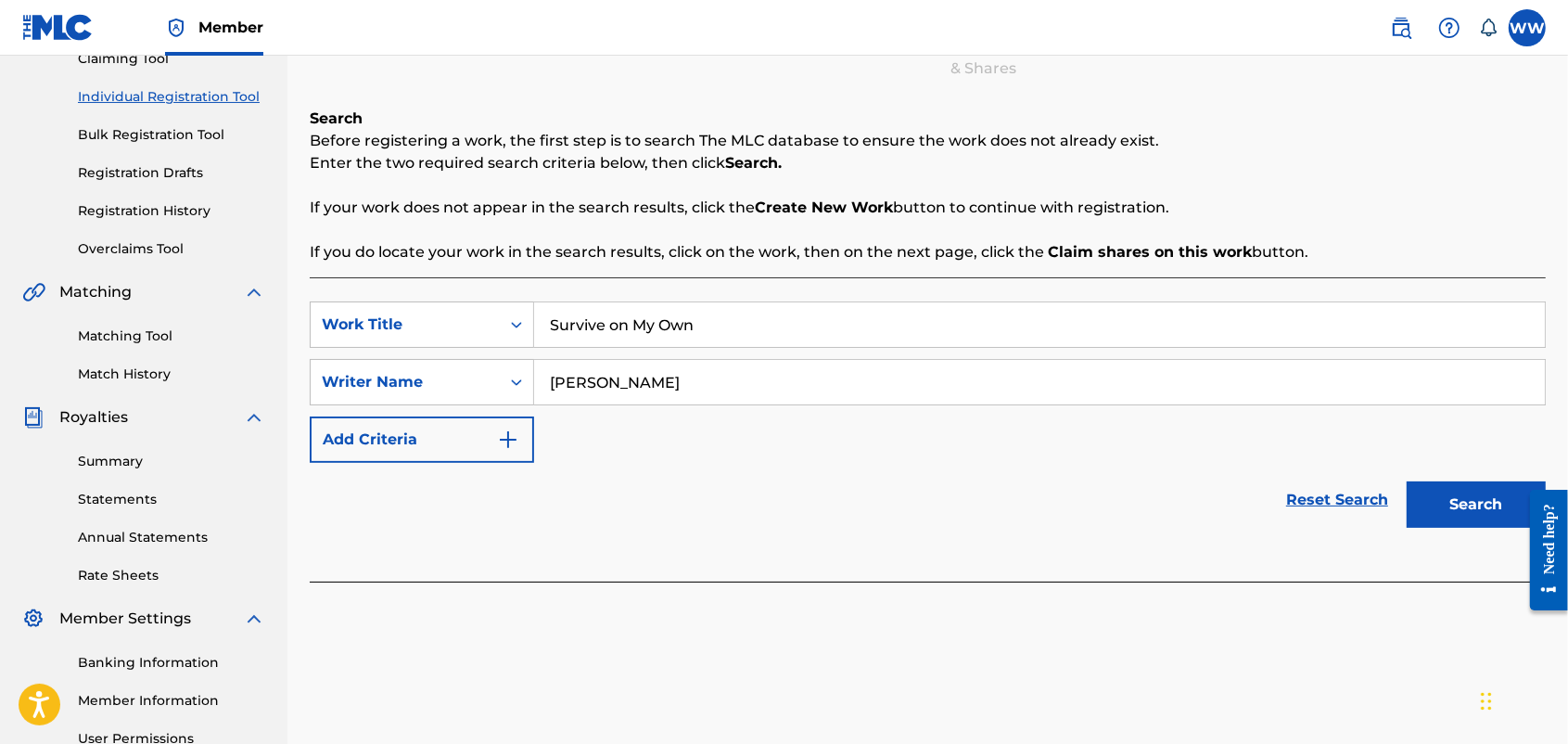
type input "[PERSON_NAME]"
click at [1252, 489] on button "Search" at bounding box center [1476, 504] width 139 height 46
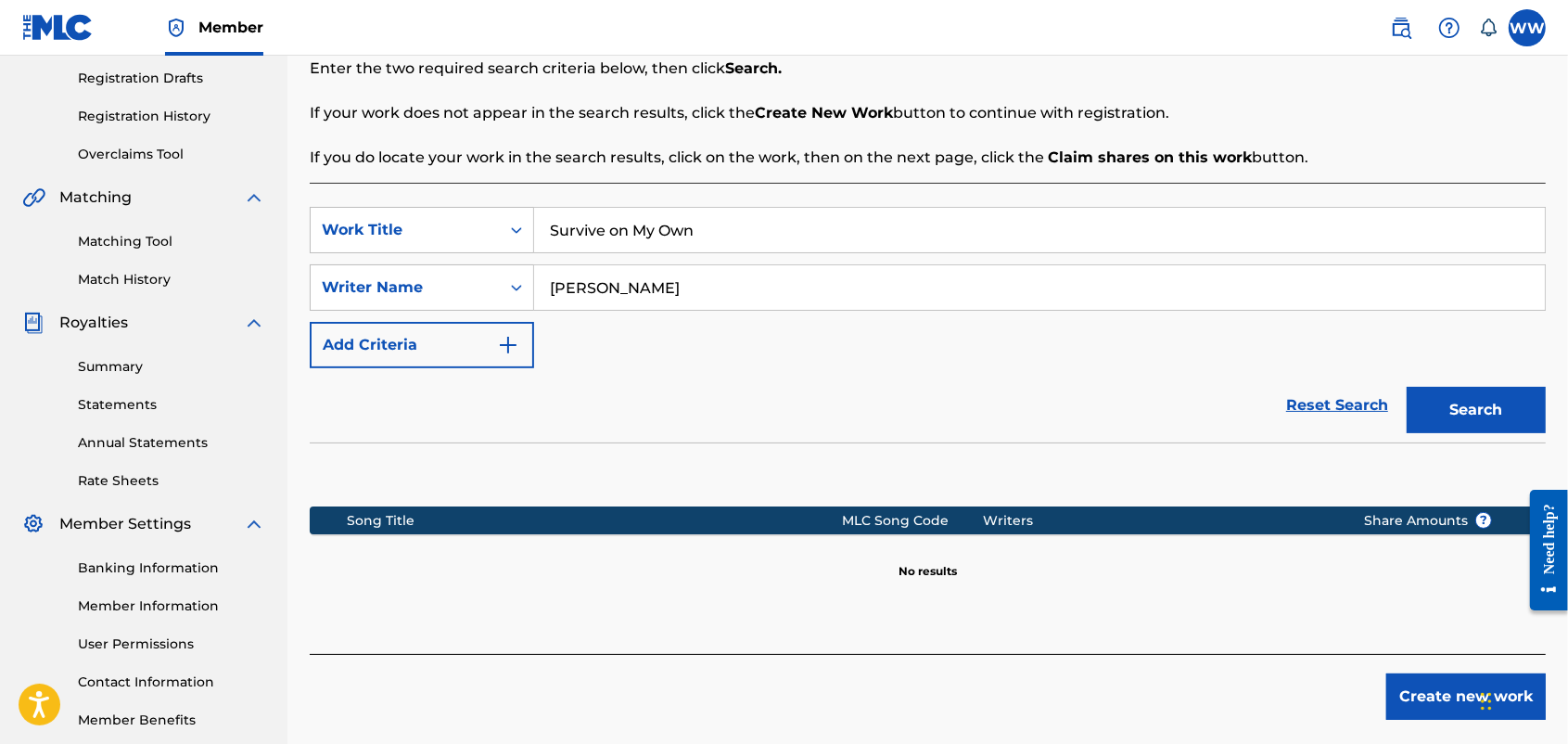
scroll to position [359, 0]
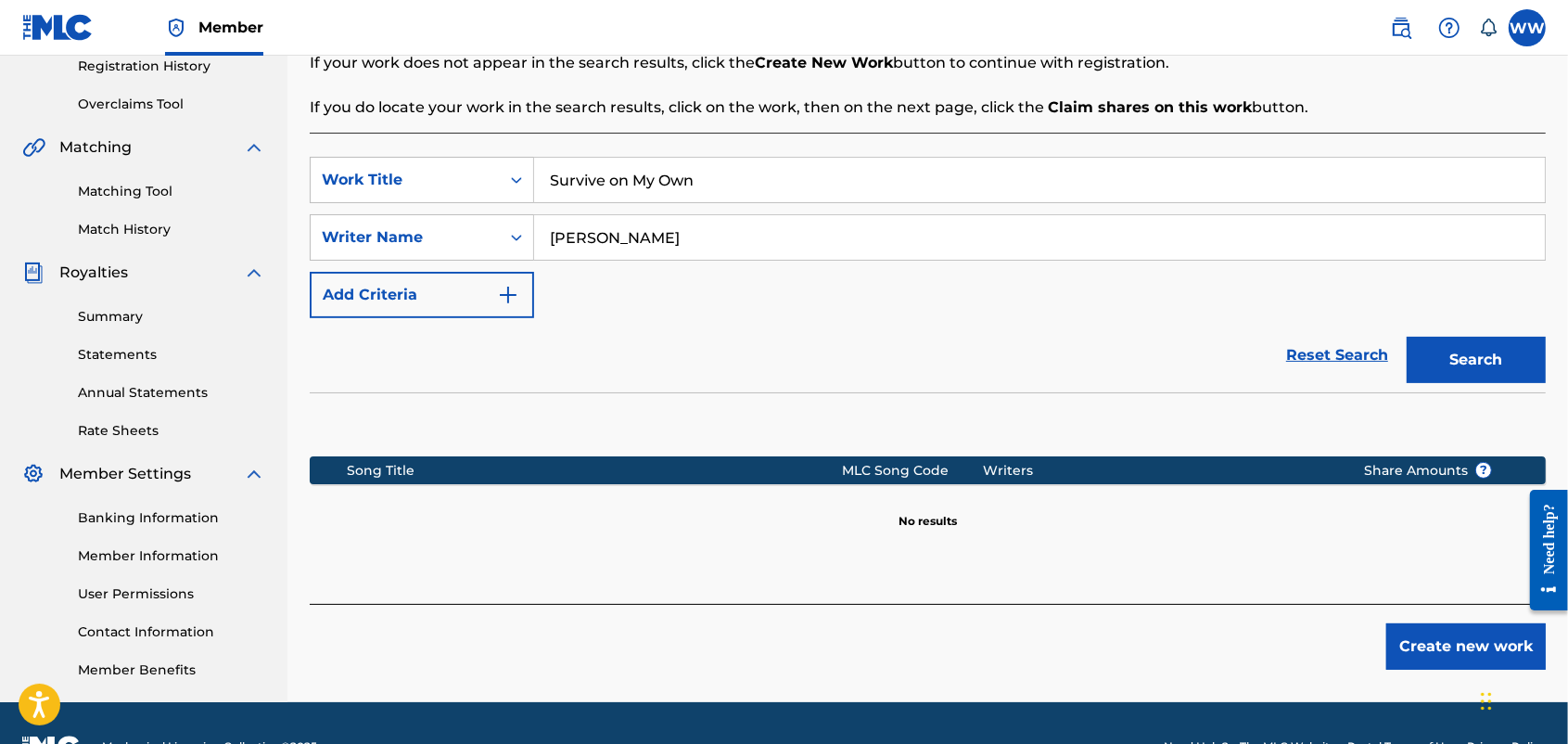
click at [1252, 594] on button "Create new work" at bounding box center [1466, 645] width 160 height 46
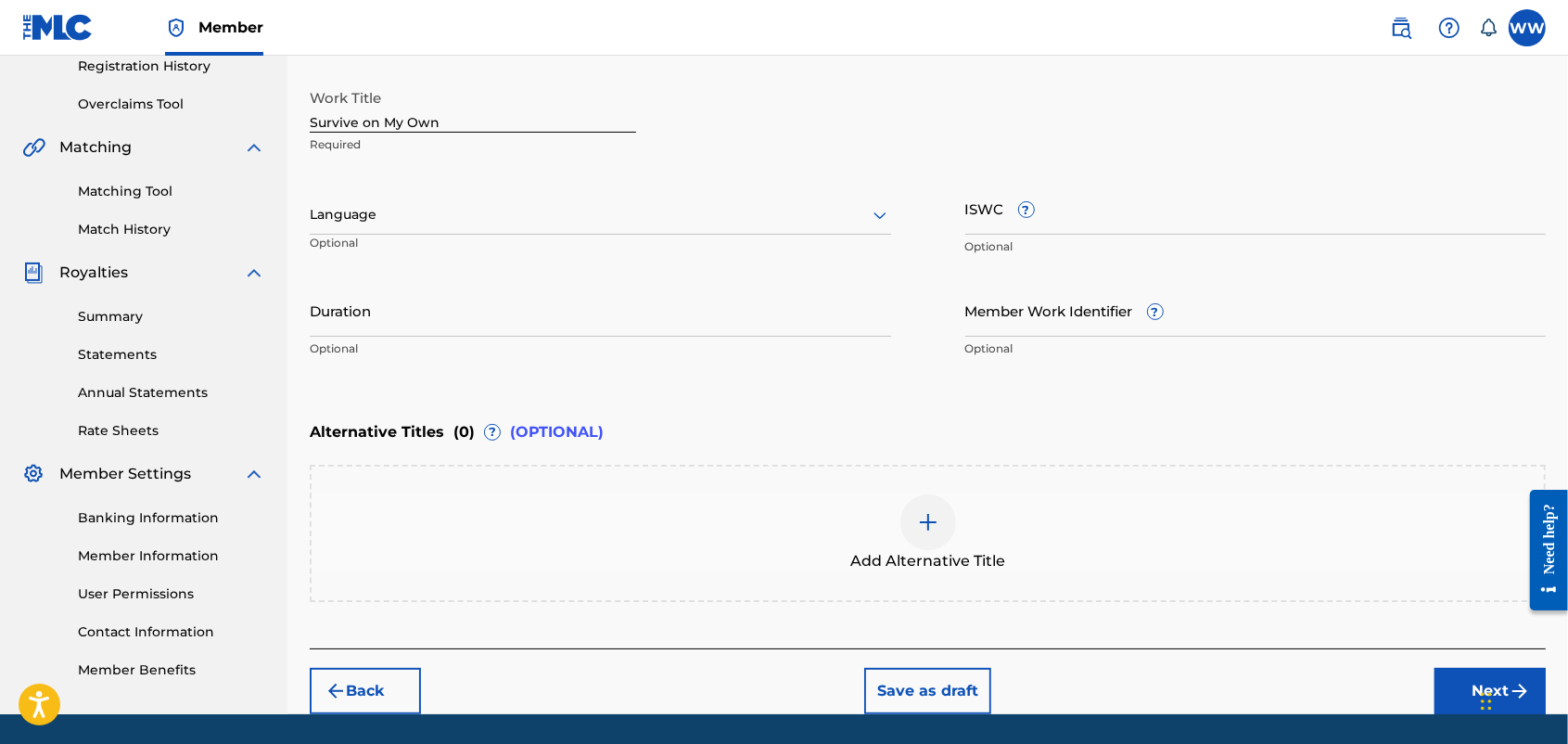
click at [1078, 340] on p "Optional" at bounding box center [1257, 348] width 581 height 17
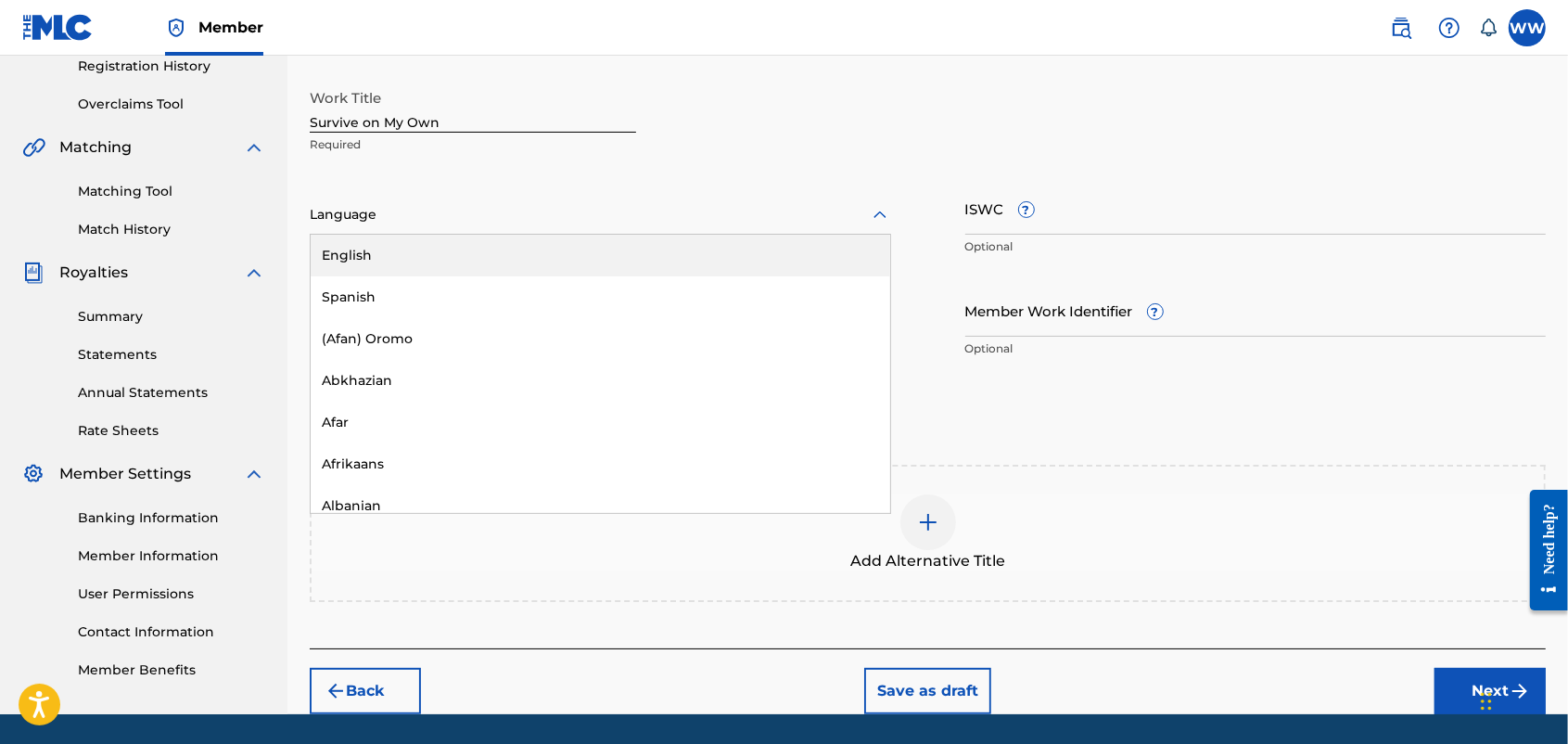
click at [887, 213] on icon at bounding box center [880, 215] width 23 height 23
click at [788, 246] on div "English" at bounding box center [600, 255] width 579 height 41
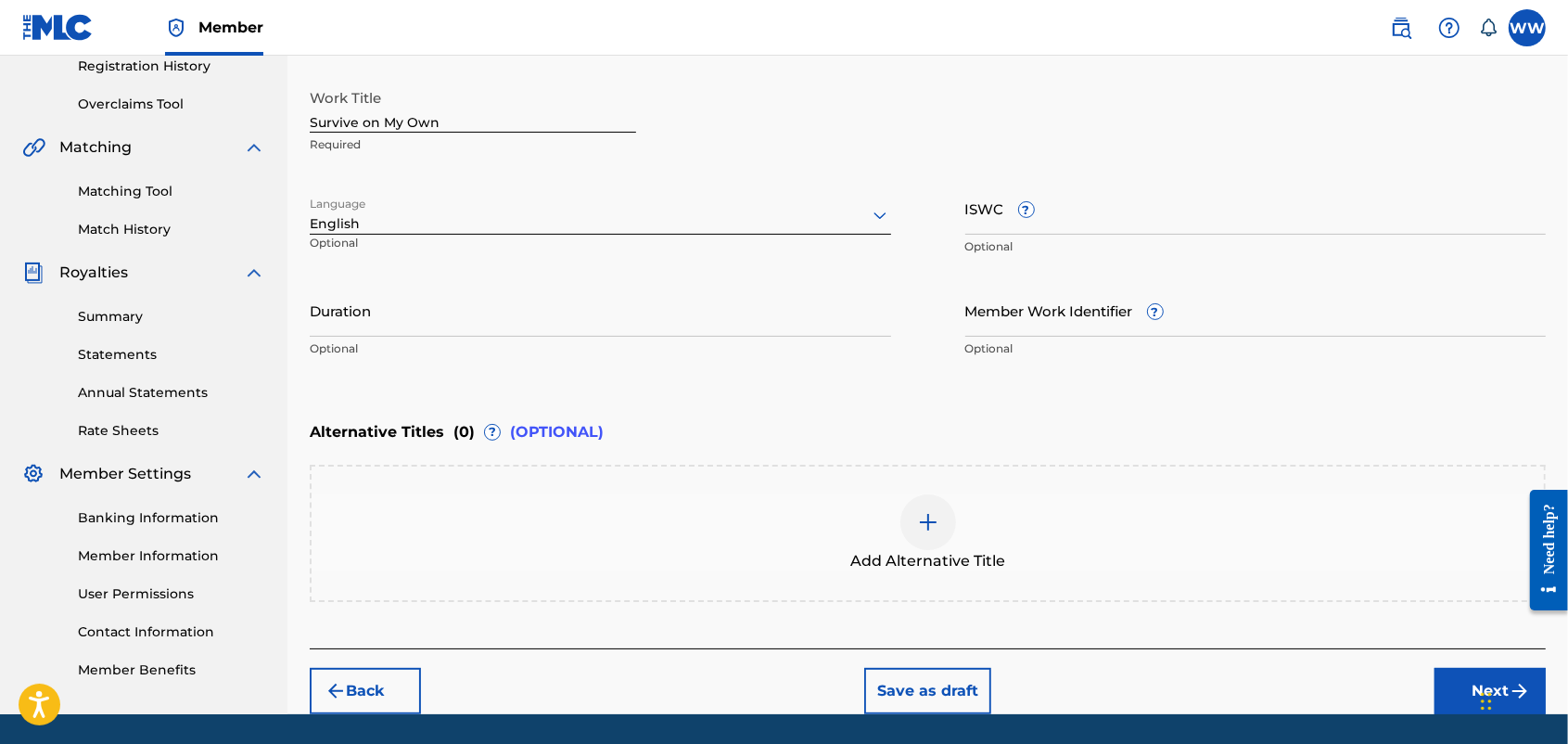
click at [1157, 266] on div "Work Title Survive on My Own Required Language option English, selected. Englis…" at bounding box center [927, 224] width 1236 height 288
drag, startPoint x: 1567, startPoint y: 251, endPoint x: 1569, endPoint y: 355, distance: 104.0
click at [1252, 355] on html "Accessibility Screen-Reader Guide, Feedback, and Issue Reporting | New window M…" at bounding box center [784, 13] width 1568 height 744
click at [1252, 594] on button "Next" at bounding box center [1490, 691] width 111 height 46
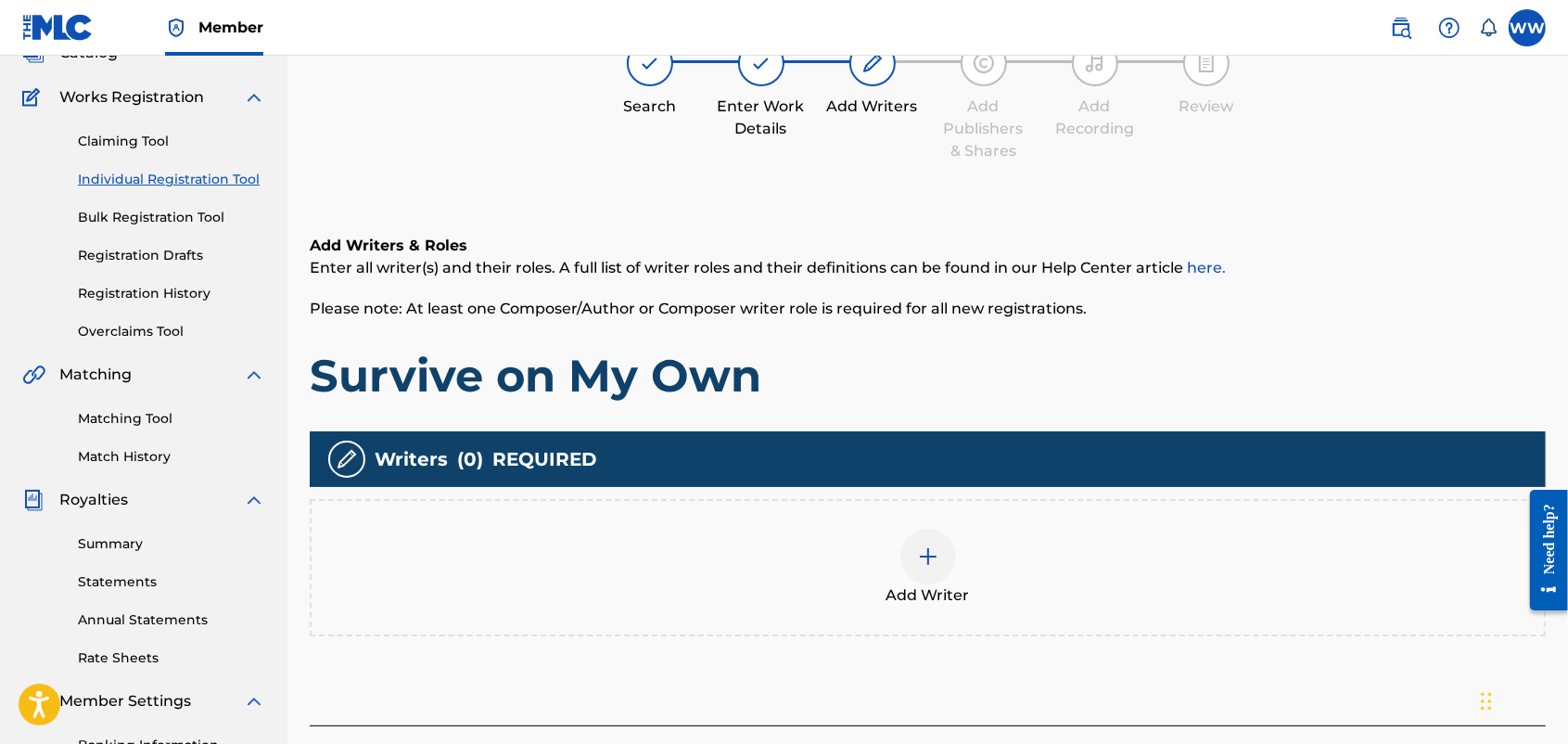
scroll to position [84, 0]
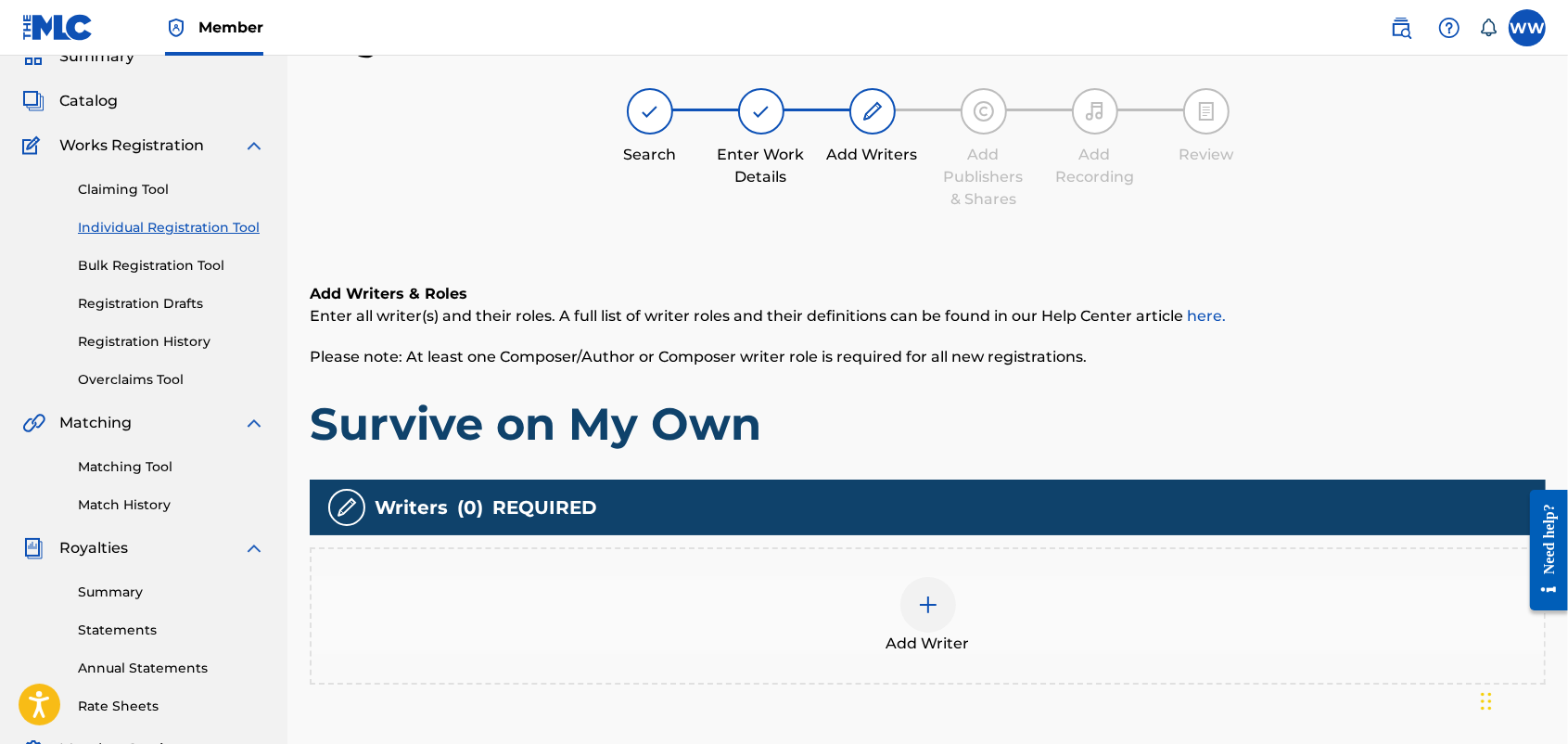
click at [922, 594] on img at bounding box center [928, 604] width 23 height 23
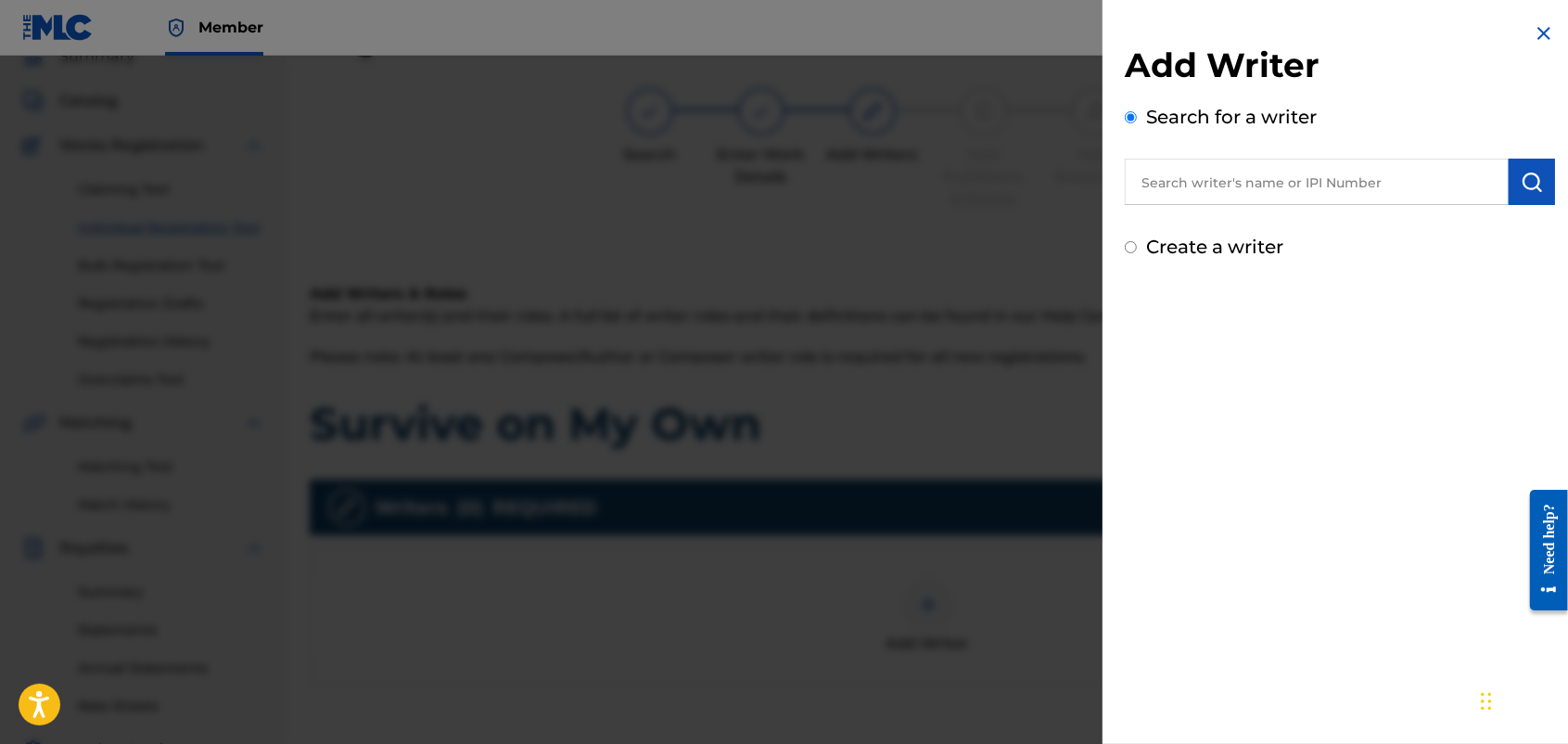
click at [1252, 171] on input "text" at bounding box center [1318, 181] width 384 height 46
type input "[PERSON_NAME]"
click at [1252, 182] on img "submit" at bounding box center [1532, 181] width 23 height 23
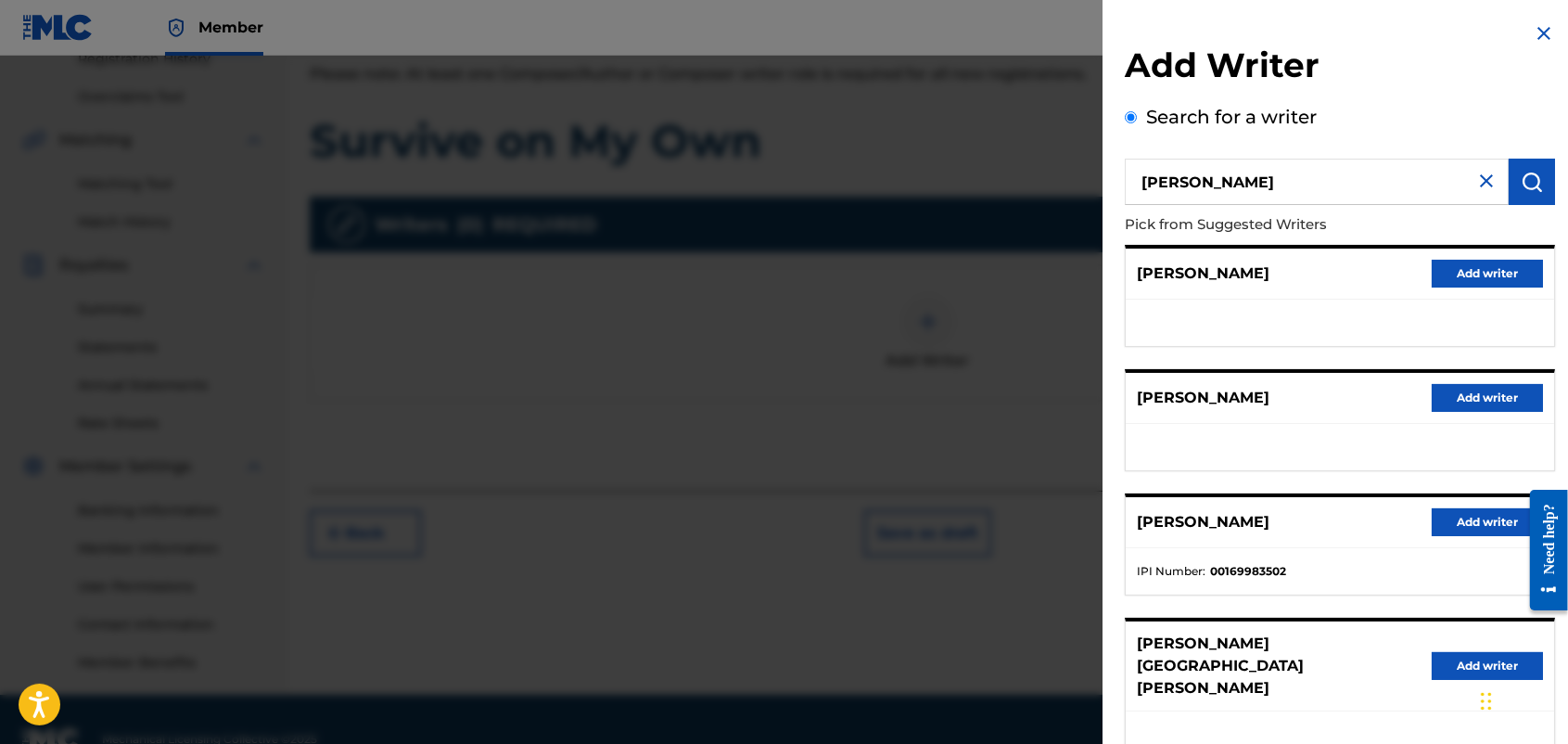
scroll to position [368, 0]
click at [1252, 17] on div "Add Writer Search for a writer [PERSON_NAME] Pick from Suggested Writers [PERSO…" at bounding box center [1340, 500] width 475 height 999
click at [1252, 23] on img at bounding box center [1544, 34] width 23 height 23
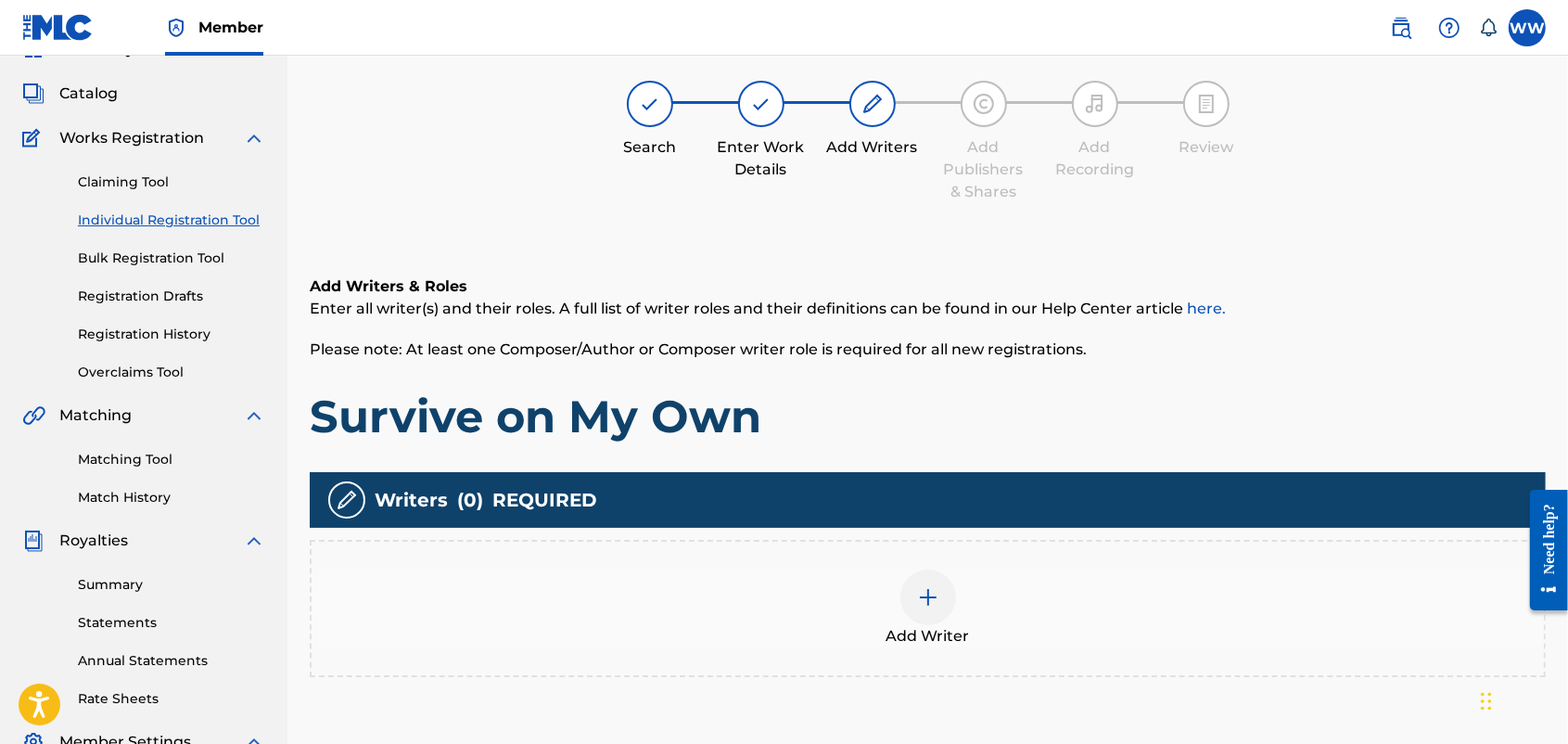
scroll to position [85, 0]
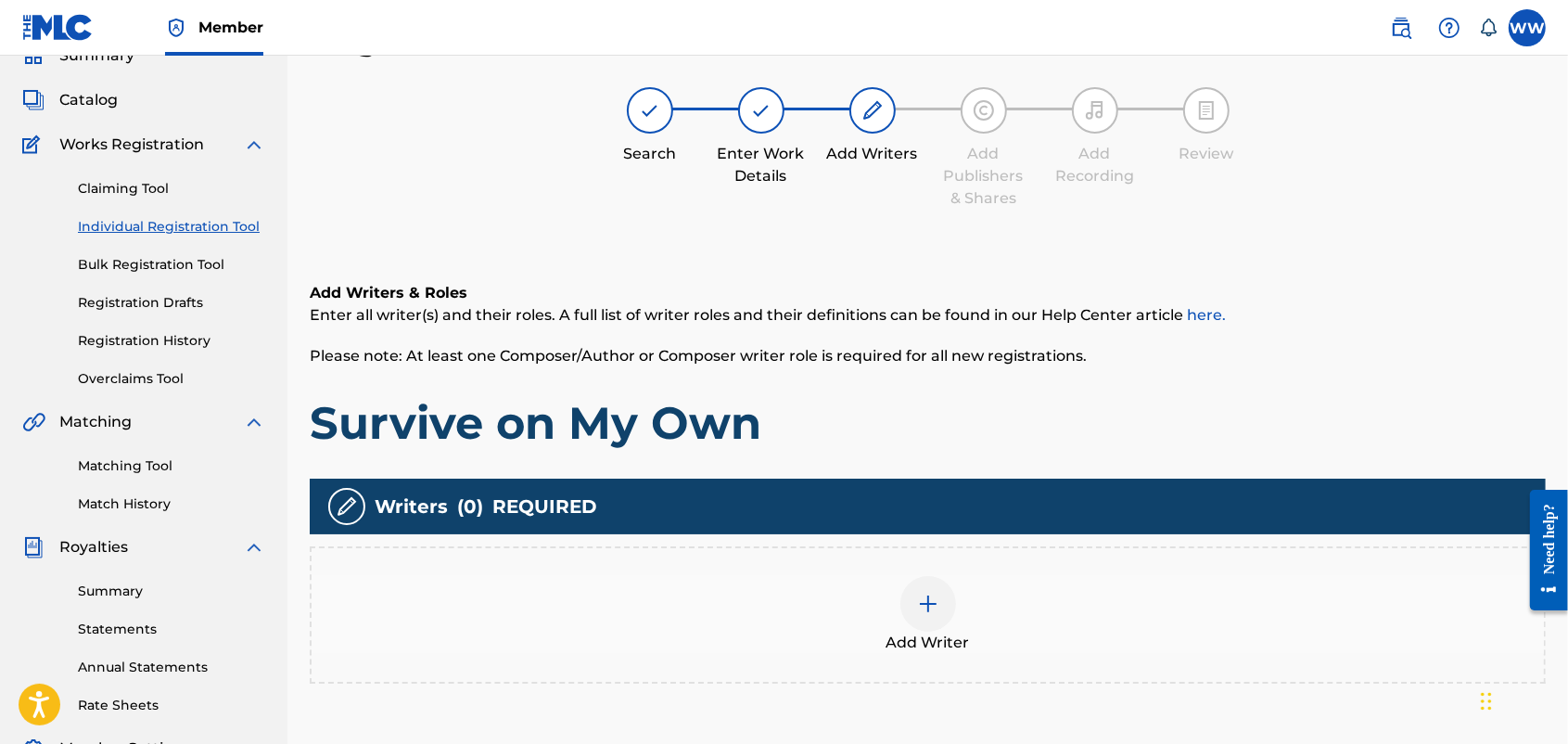
click at [1252, 127] on div "Register Work Search Enter Work Details Add Writers Add Publishers & Shares Add…" at bounding box center [928, 497] width 1281 height 959
click at [653, 237] on div "Add Writers & Roles Enter all writer(s) and their roles. A full list of writer …" at bounding box center [927, 505] width 1236 height 535
click at [87, 95] on span "Catalog" at bounding box center [88, 100] width 58 height 23
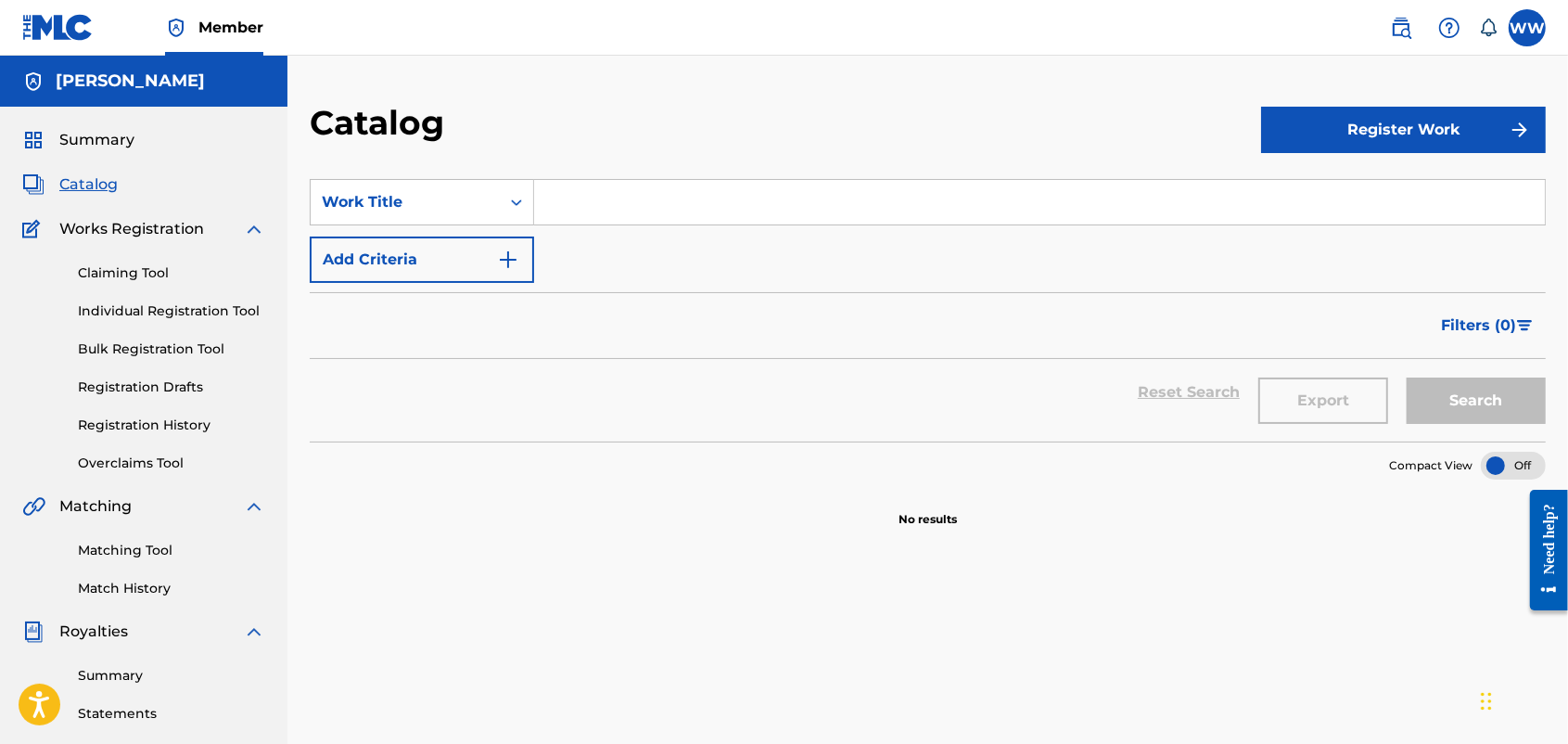
click at [87, 95] on div "[PERSON_NAME]" at bounding box center [144, 81] width 288 height 51
click at [1252, 126] on button "Register Work" at bounding box center [1403, 129] width 285 height 46
click at [1252, 181] on link "Individual" at bounding box center [1403, 189] width 285 height 44
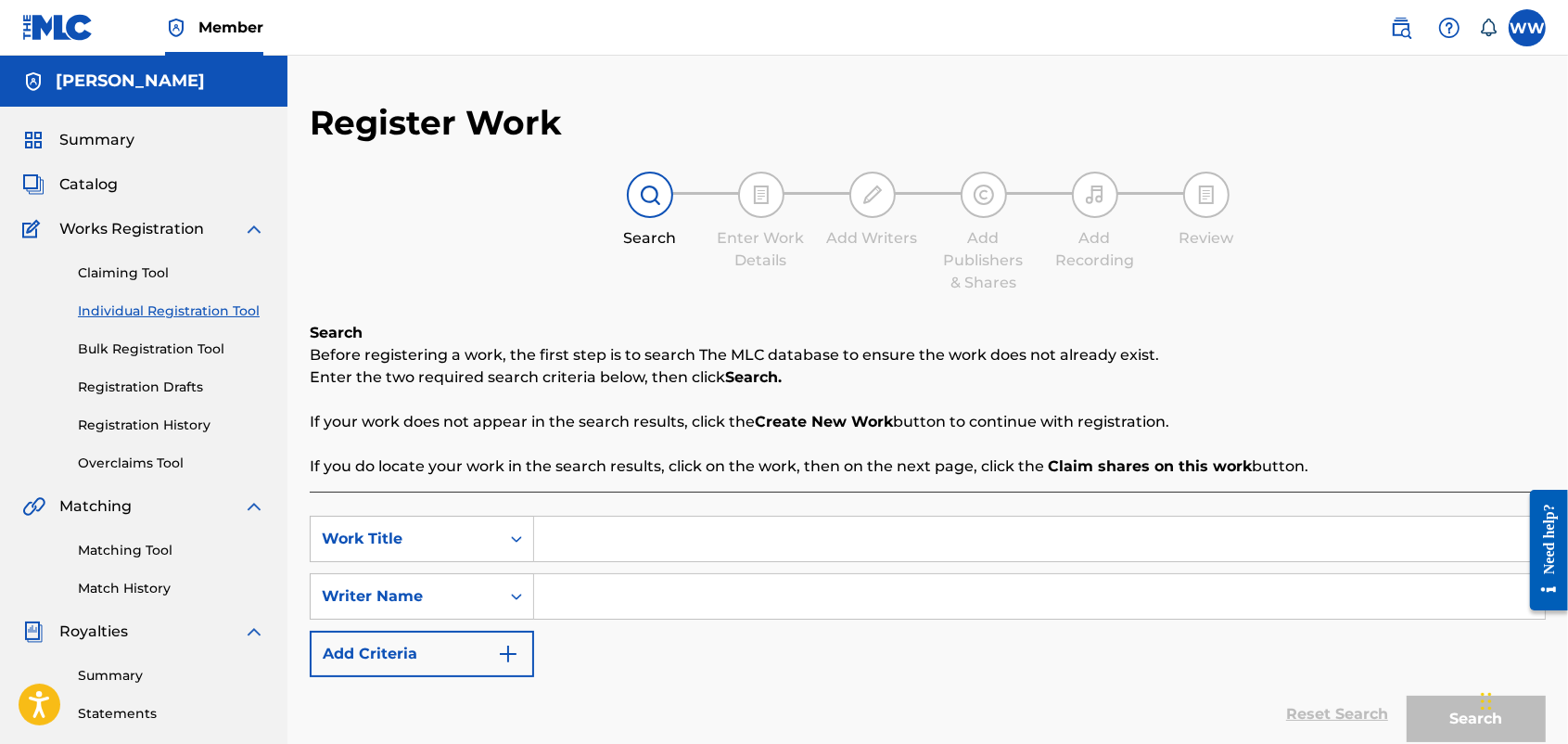
click at [675, 171] on div "Search" at bounding box center [650, 210] width 93 height 78
click at [87, 132] on span "Summary" at bounding box center [97, 140] width 75 height 23
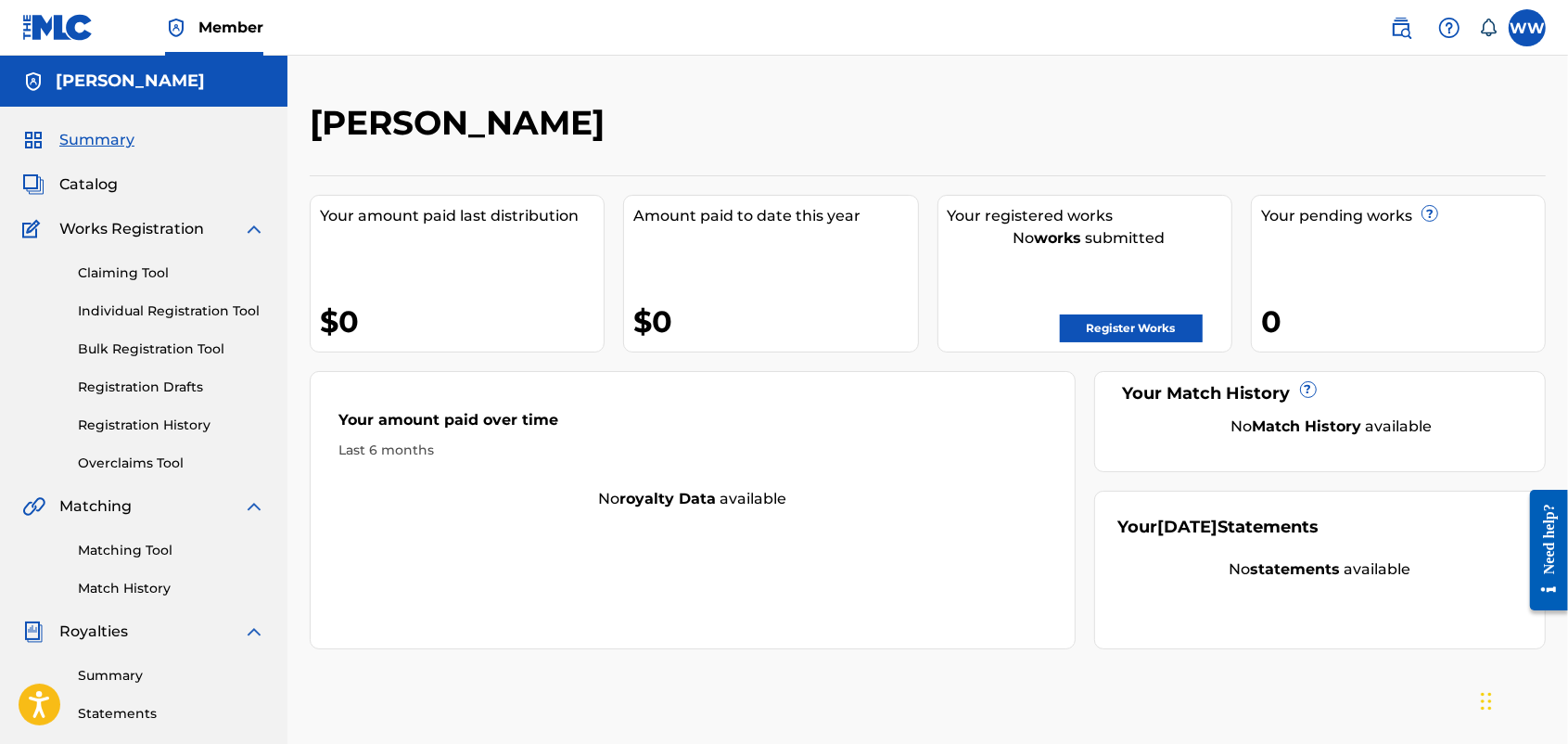
click at [1166, 316] on link "Register Works" at bounding box center [1131, 328] width 143 height 28
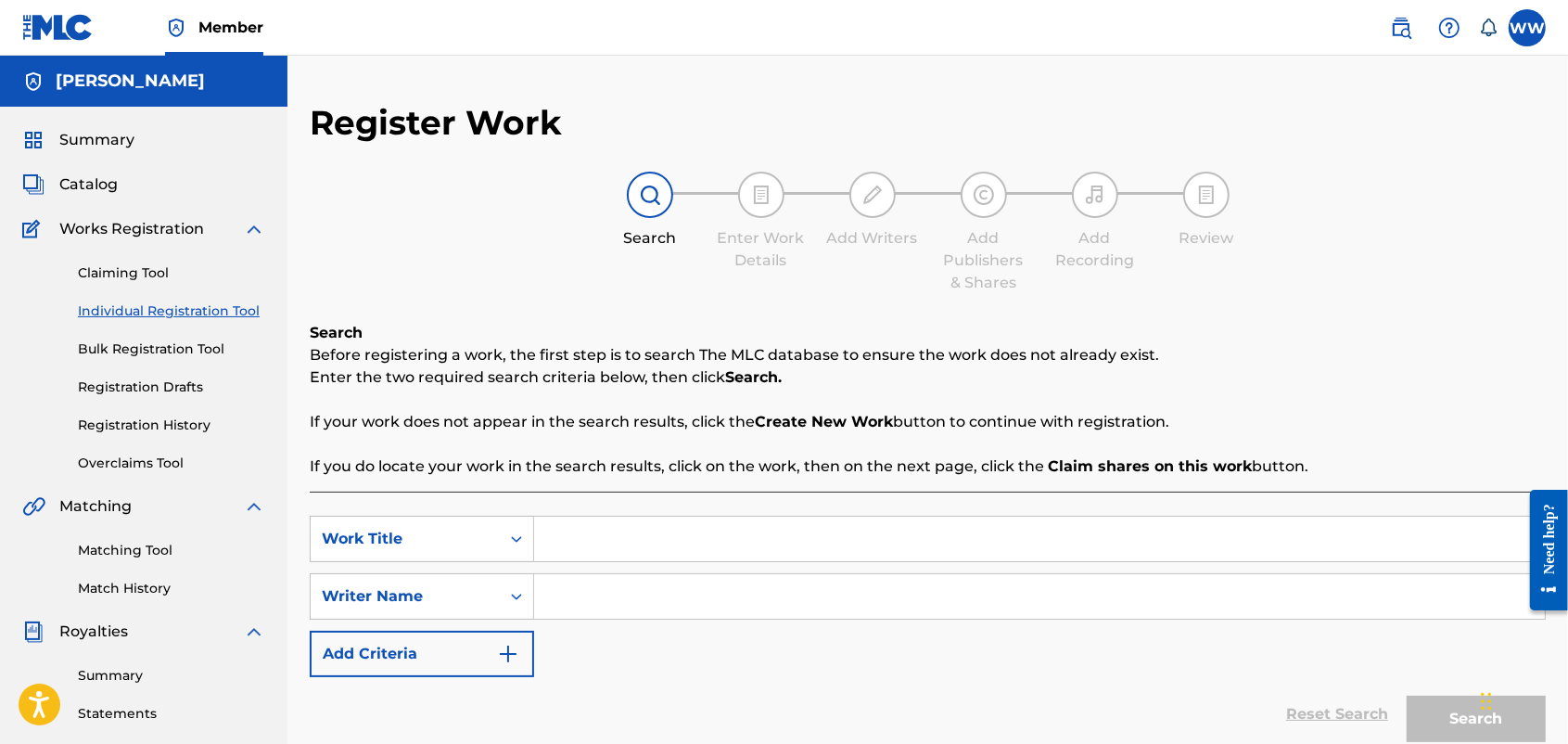
click at [615, 539] on input "Search Form" at bounding box center [1040, 538] width 1011 height 44
type input "exiles"
click at [832, 594] on input "Search Form" at bounding box center [1040, 596] width 1011 height 44
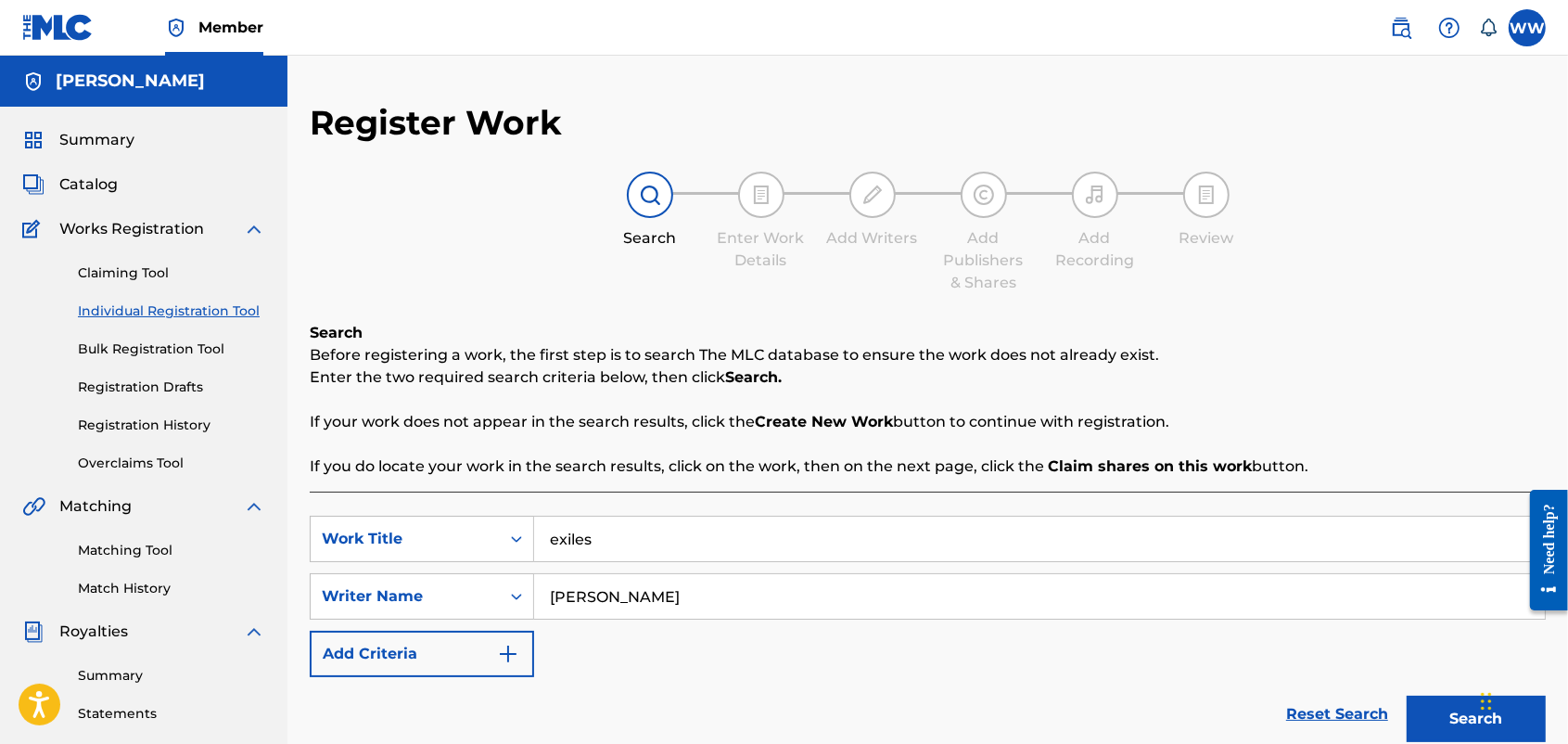
type input "[PERSON_NAME]"
click at [1252, 594] on button "Search" at bounding box center [1476, 718] width 139 height 46
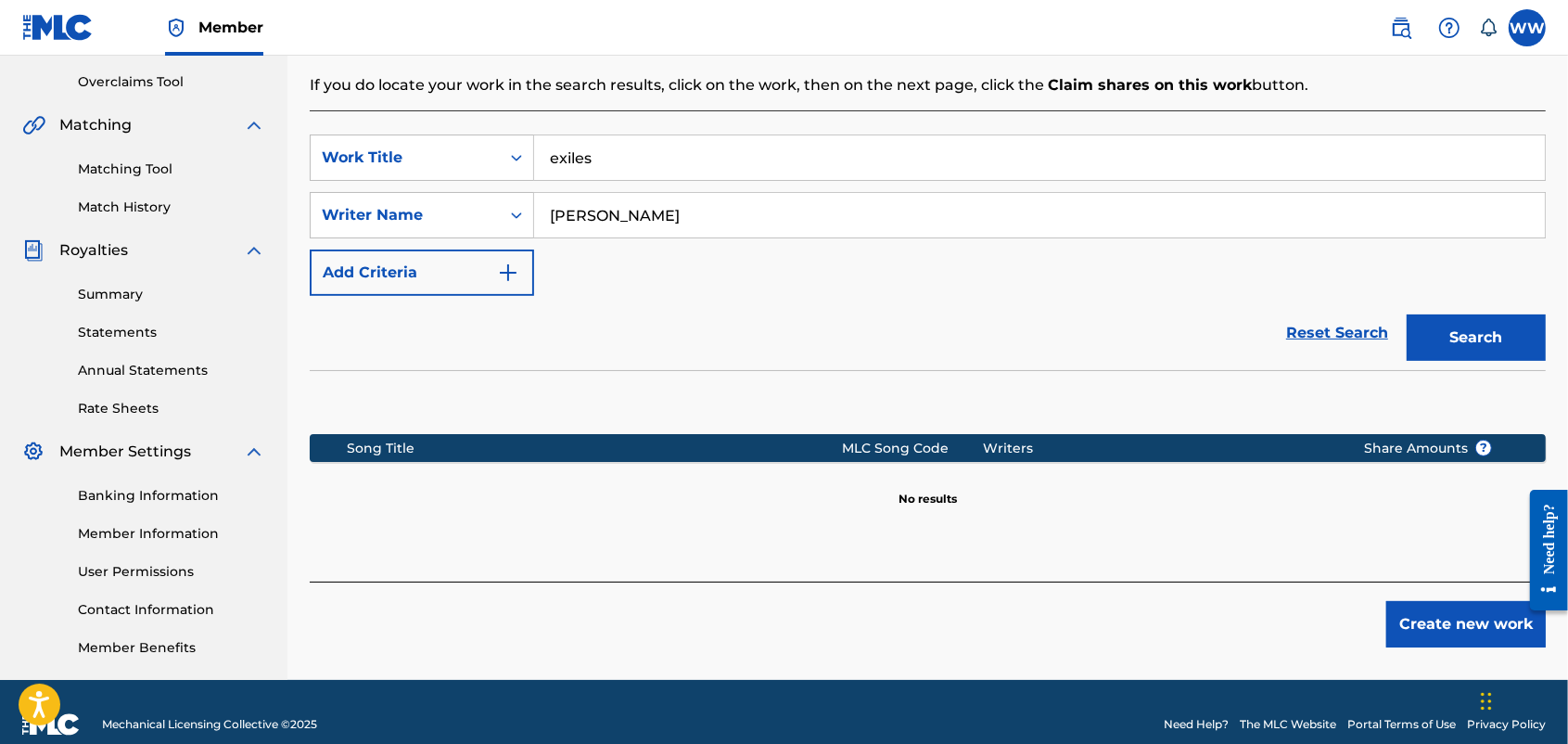
scroll to position [395, 0]
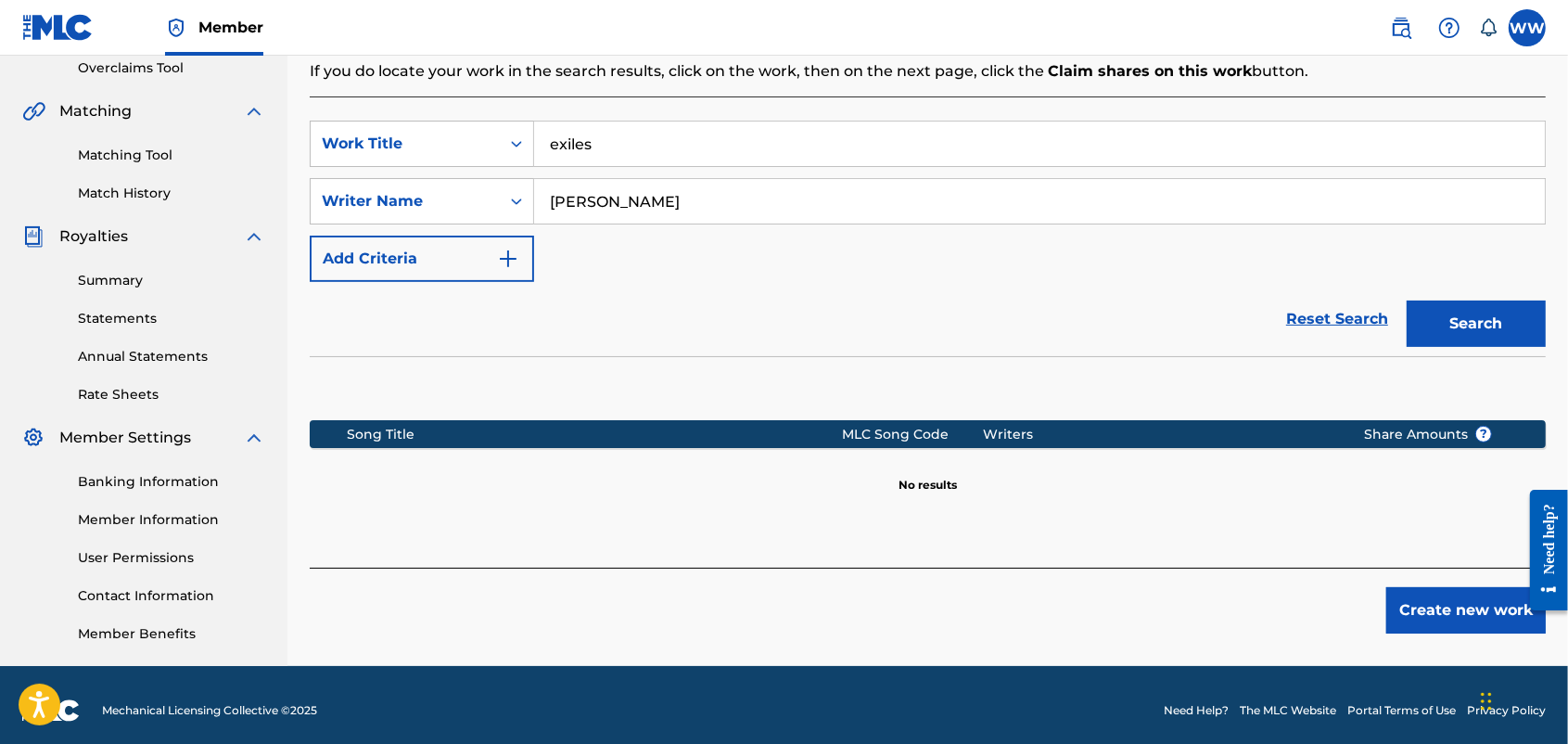
click at [719, 272] on div "SearchWithCriteria9e5defdc-ff63-4b00-992f-e8dade42c875 Work Title exiles Search…" at bounding box center [927, 201] width 1236 height 162
click at [195, 135] on div "Matching Tool Match History" at bounding box center [144, 163] width 243 height 81
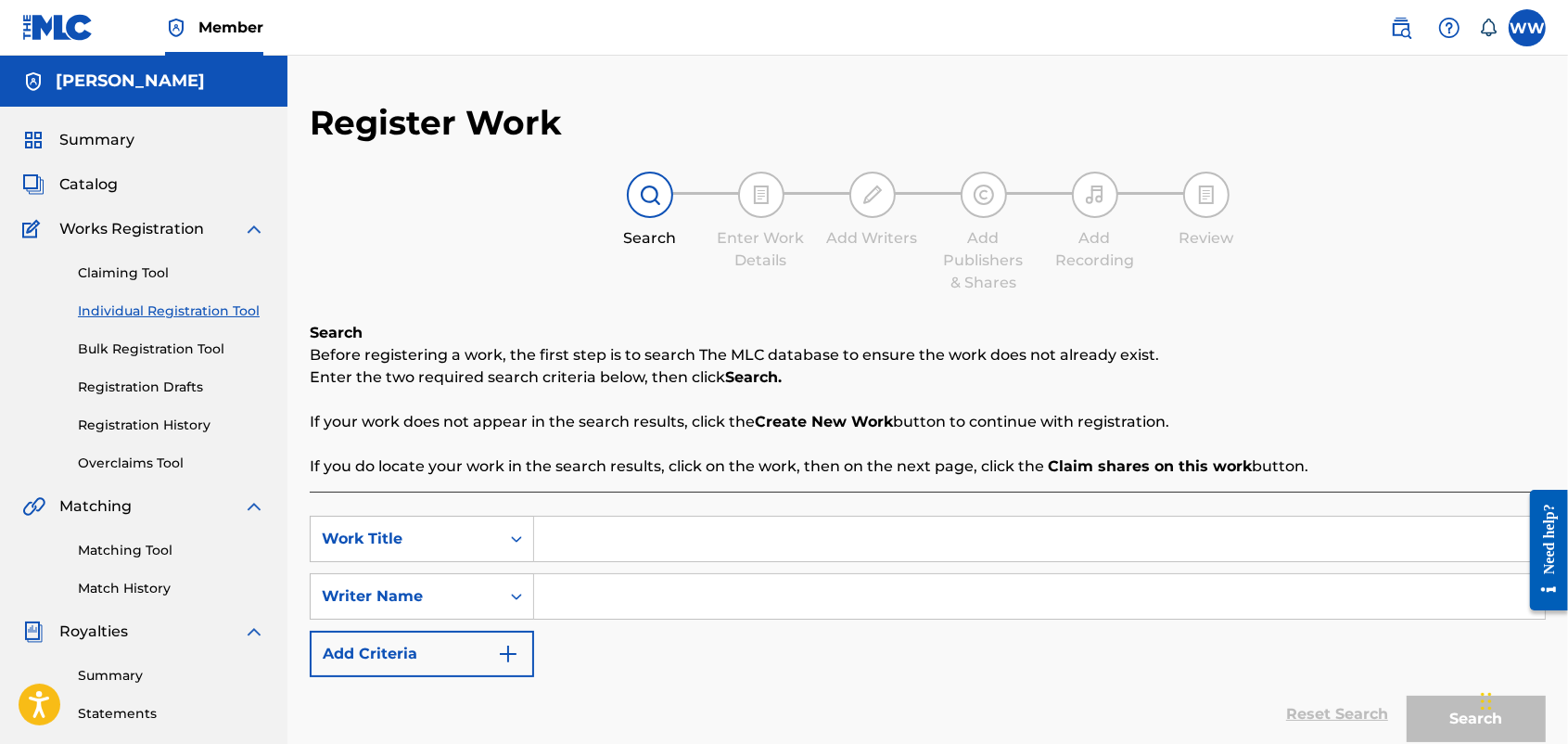
scroll to position [85, 0]
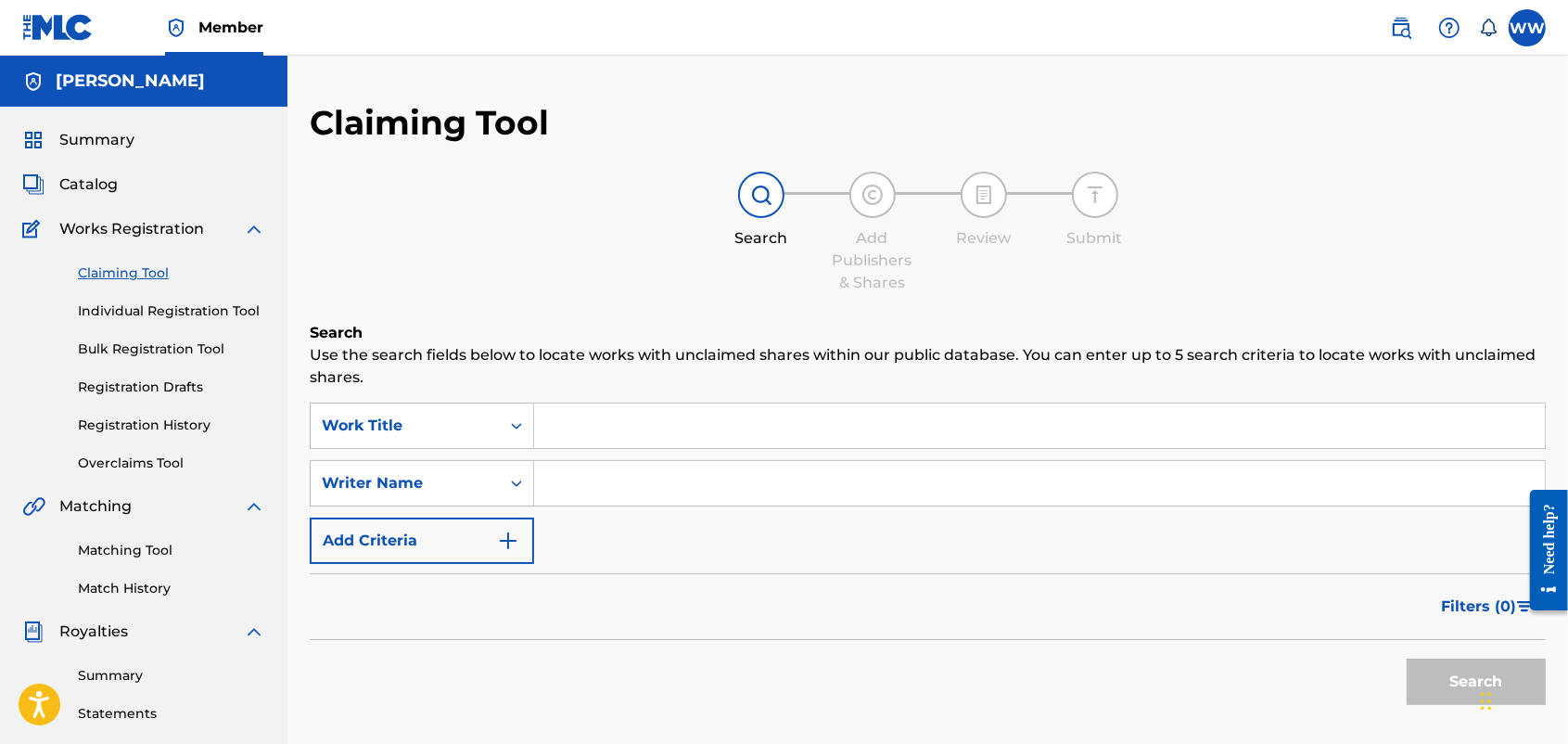
scroll to position [30, 0]
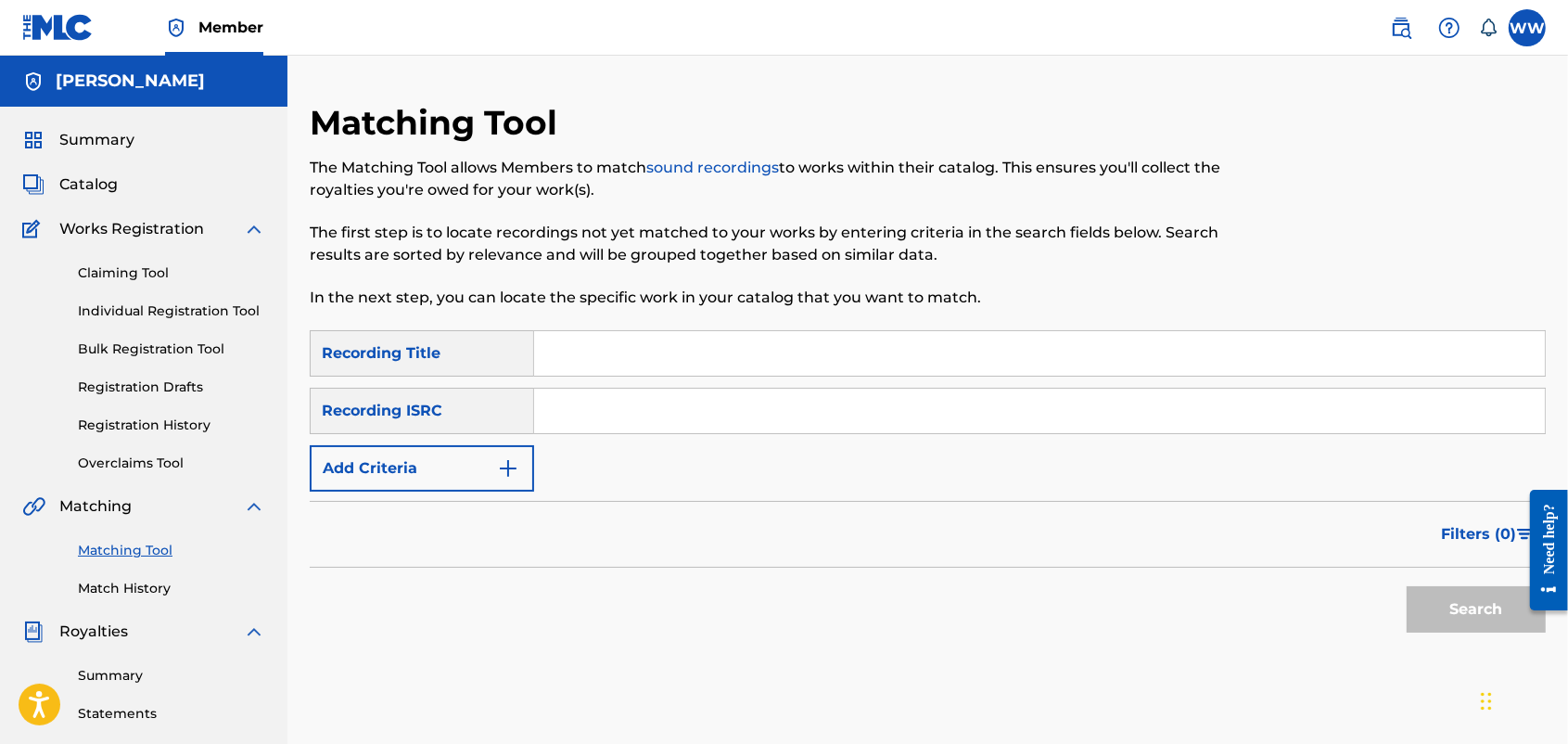
scroll to position [247, 0]
click at [703, 423] on input "Search Form" at bounding box center [1040, 410] width 1011 height 44
paste input "usdy42539703"
type input "usdy42539703"
click at [1252, 594] on button "Search" at bounding box center [1476, 609] width 139 height 46
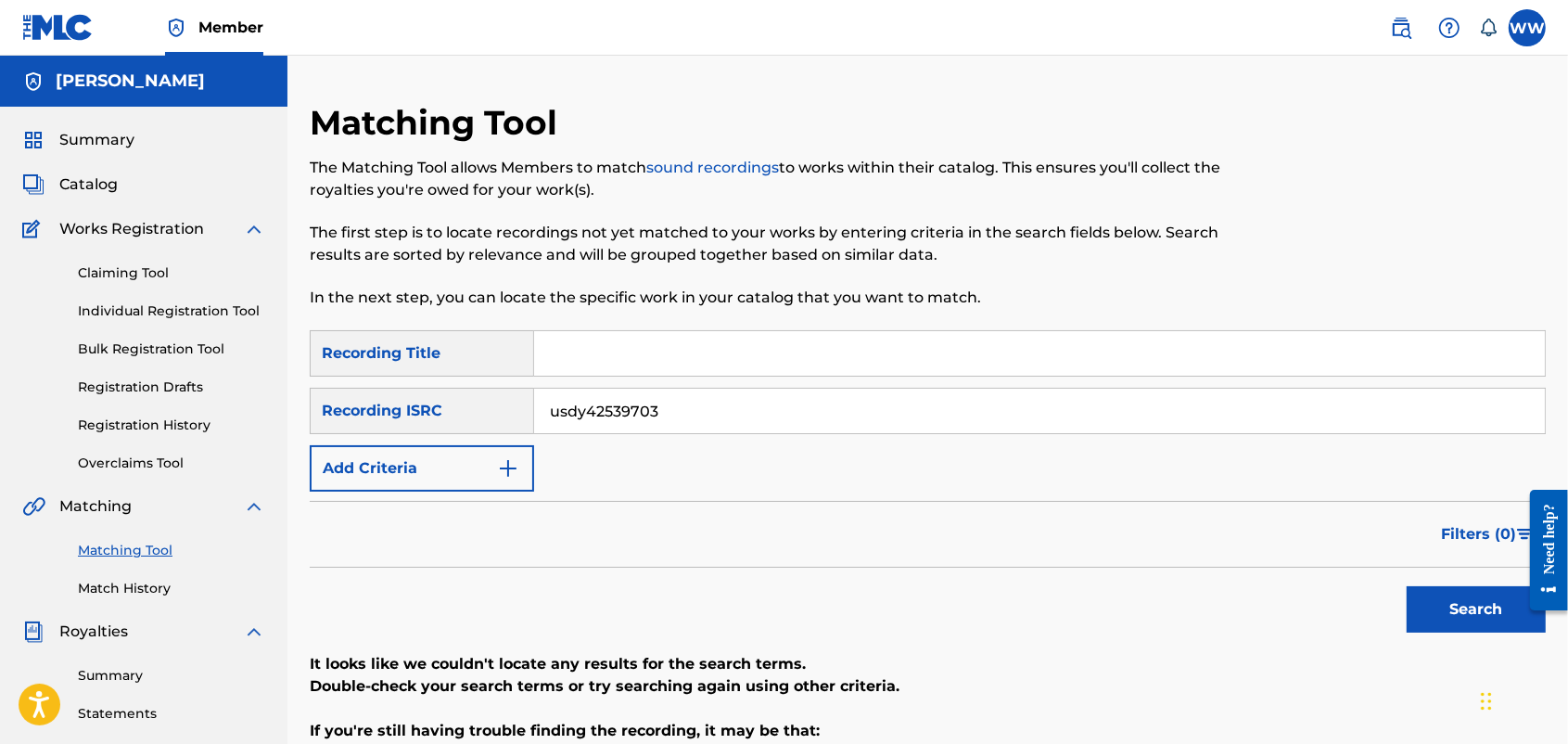
drag, startPoint x: 701, startPoint y: 359, endPoint x: 501, endPoint y: 291, distance: 211.2
click at [701, 359] on input "Search Form" at bounding box center [1040, 353] width 1011 height 44
click at [197, 80] on h5 "[PERSON_NAME]" at bounding box center [130, 82] width 150 height 22
click at [107, 133] on span "Summary" at bounding box center [97, 140] width 75 height 23
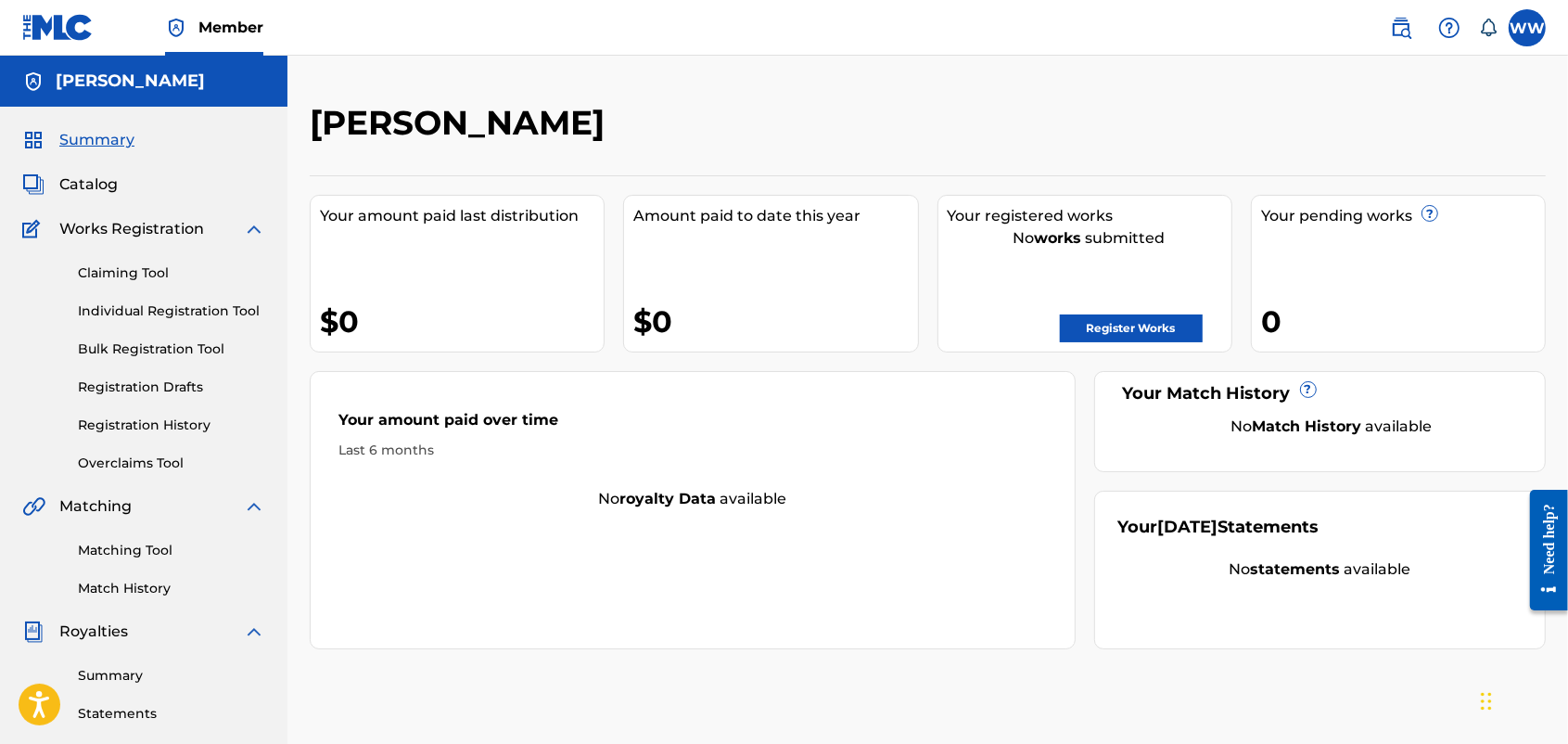
click at [99, 173] on span "Catalog" at bounding box center [88, 184] width 58 height 23
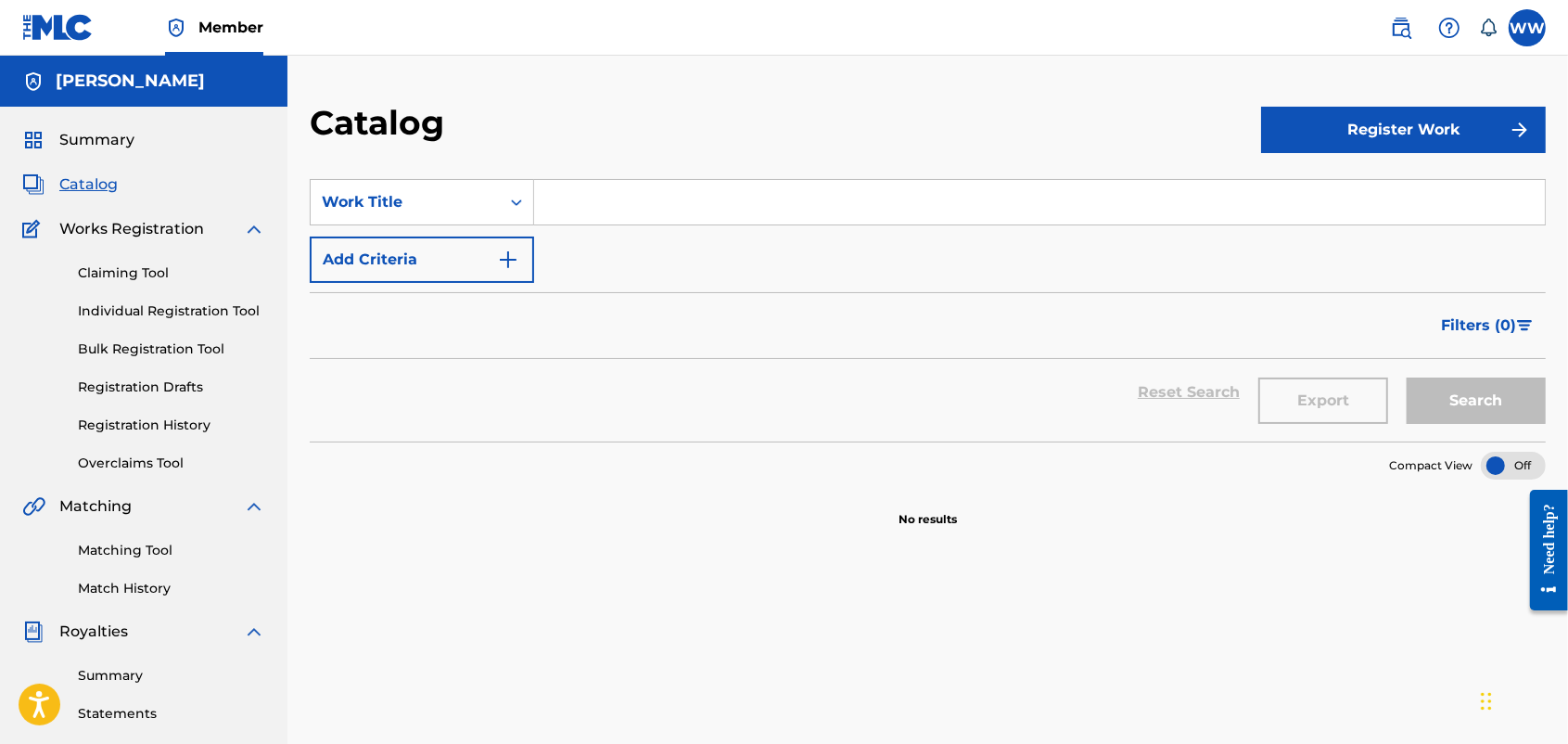
click at [1252, 117] on button "Register Work" at bounding box center [1403, 129] width 285 height 46
click at [1252, 182] on link "Individual" at bounding box center [1403, 189] width 285 height 44
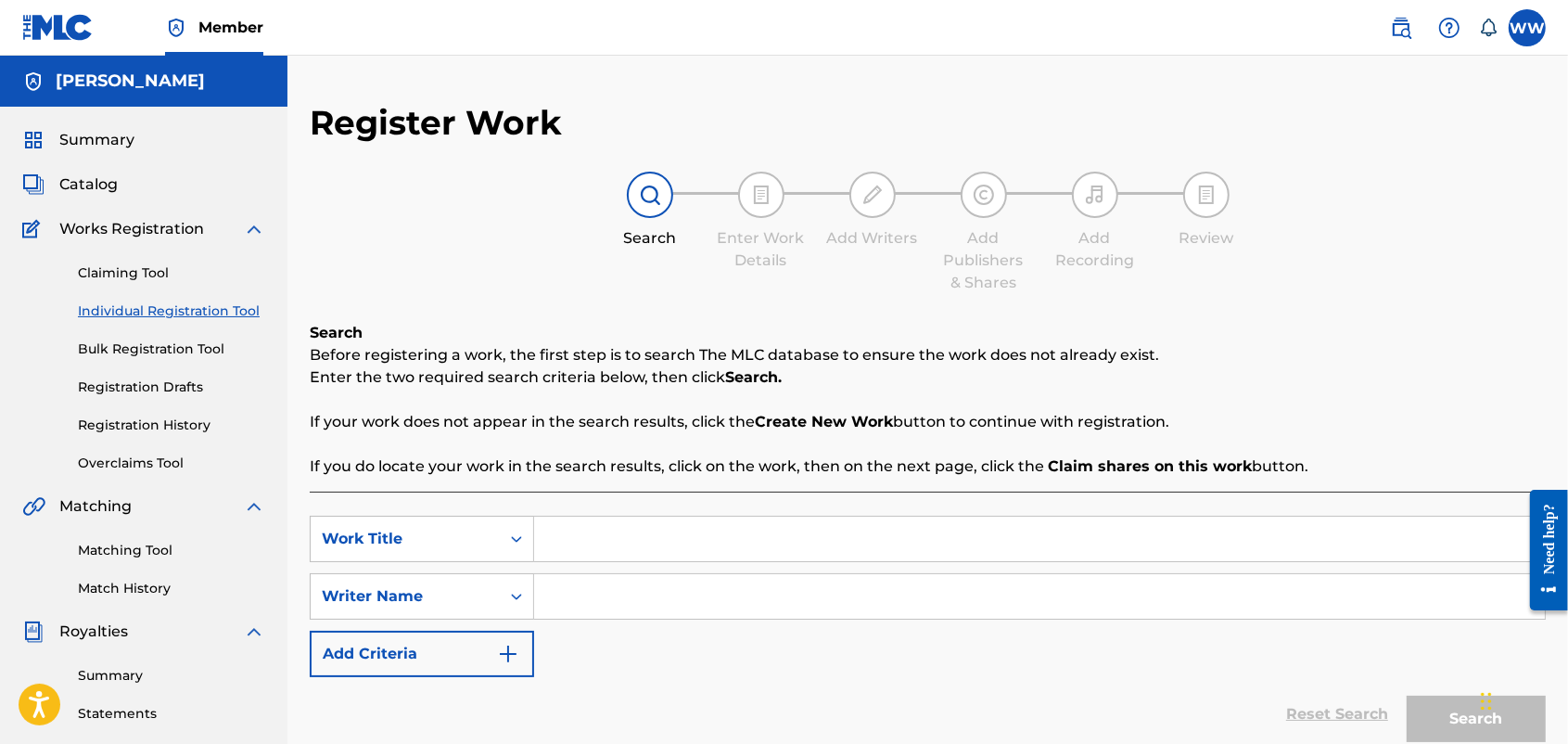
click at [658, 536] on input "Search Form" at bounding box center [1040, 538] width 1011 height 44
type input "Exiles"
click at [664, 590] on input "Search Form" at bounding box center [1040, 596] width 1011 height 44
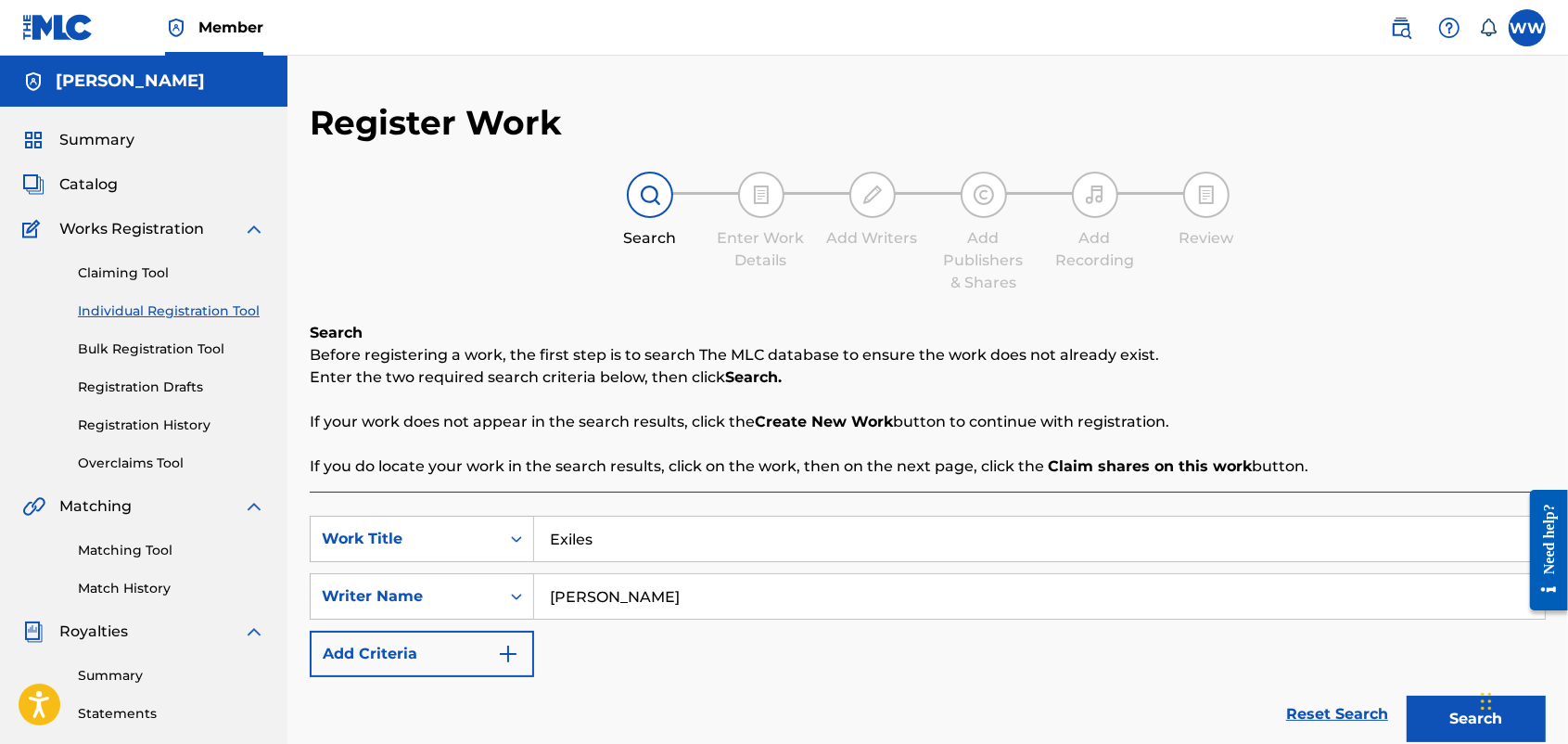
type input "[PERSON_NAME]"
click at [1252, 594] on button "Search" at bounding box center [1476, 718] width 139 height 46
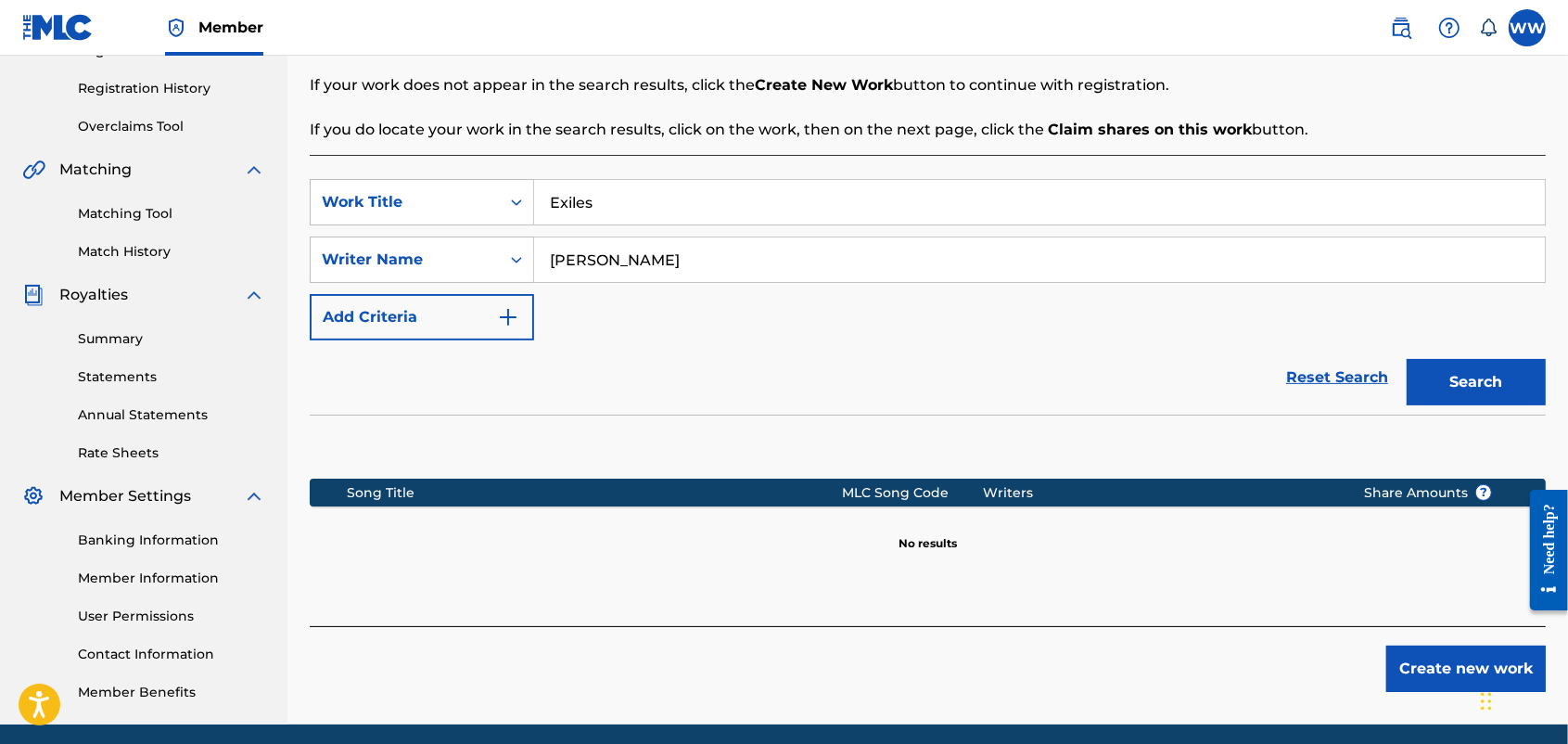
scroll to position [350, 0]
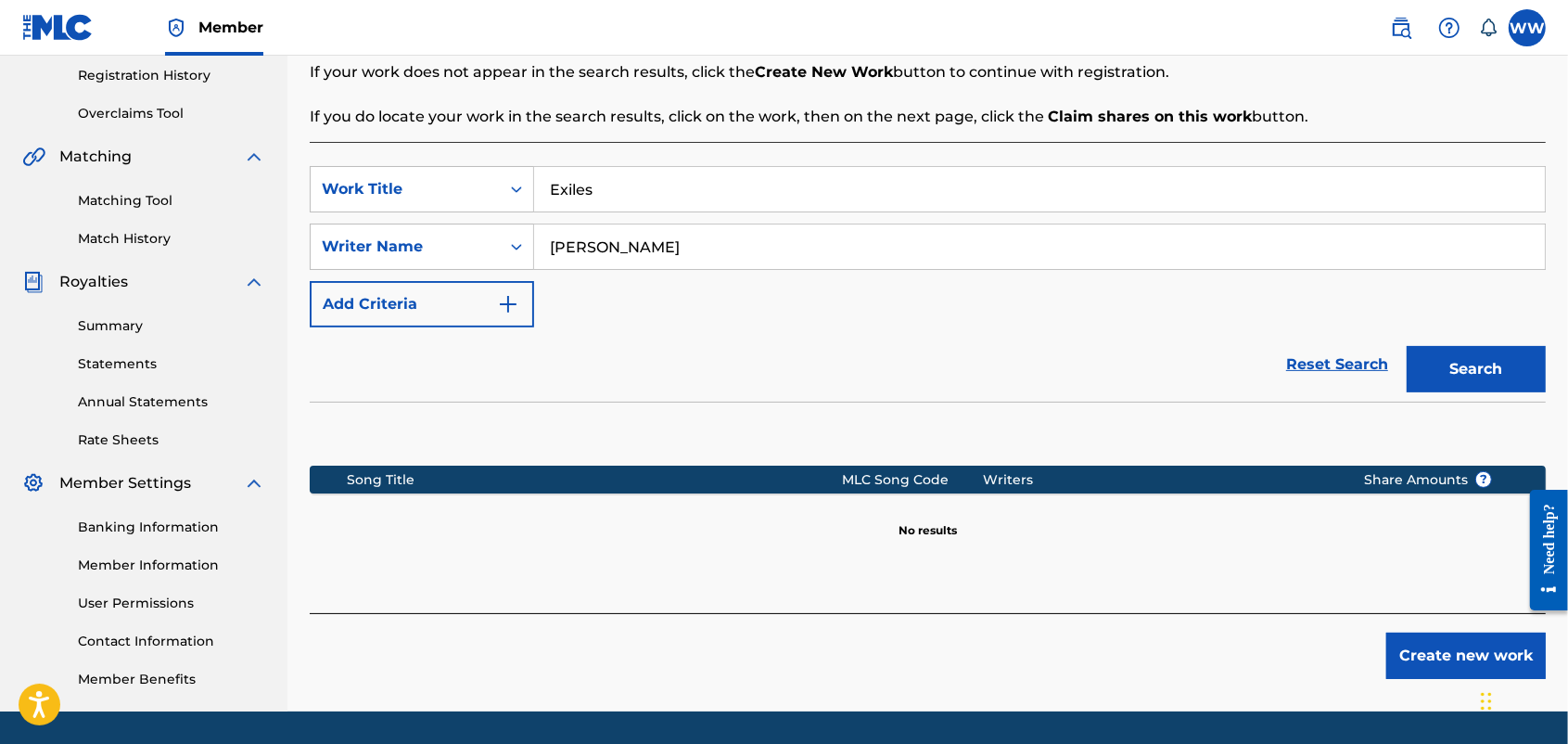
click at [1252, 410] on div "Register Work Search Enter Work Details Add Writers Add Publishers & Shares Add…" at bounding box center [928, 232] width 1281 height 959
click at [1252, 594] on button "Create new work" at bounding box center [1466, 655] width 160 height 46
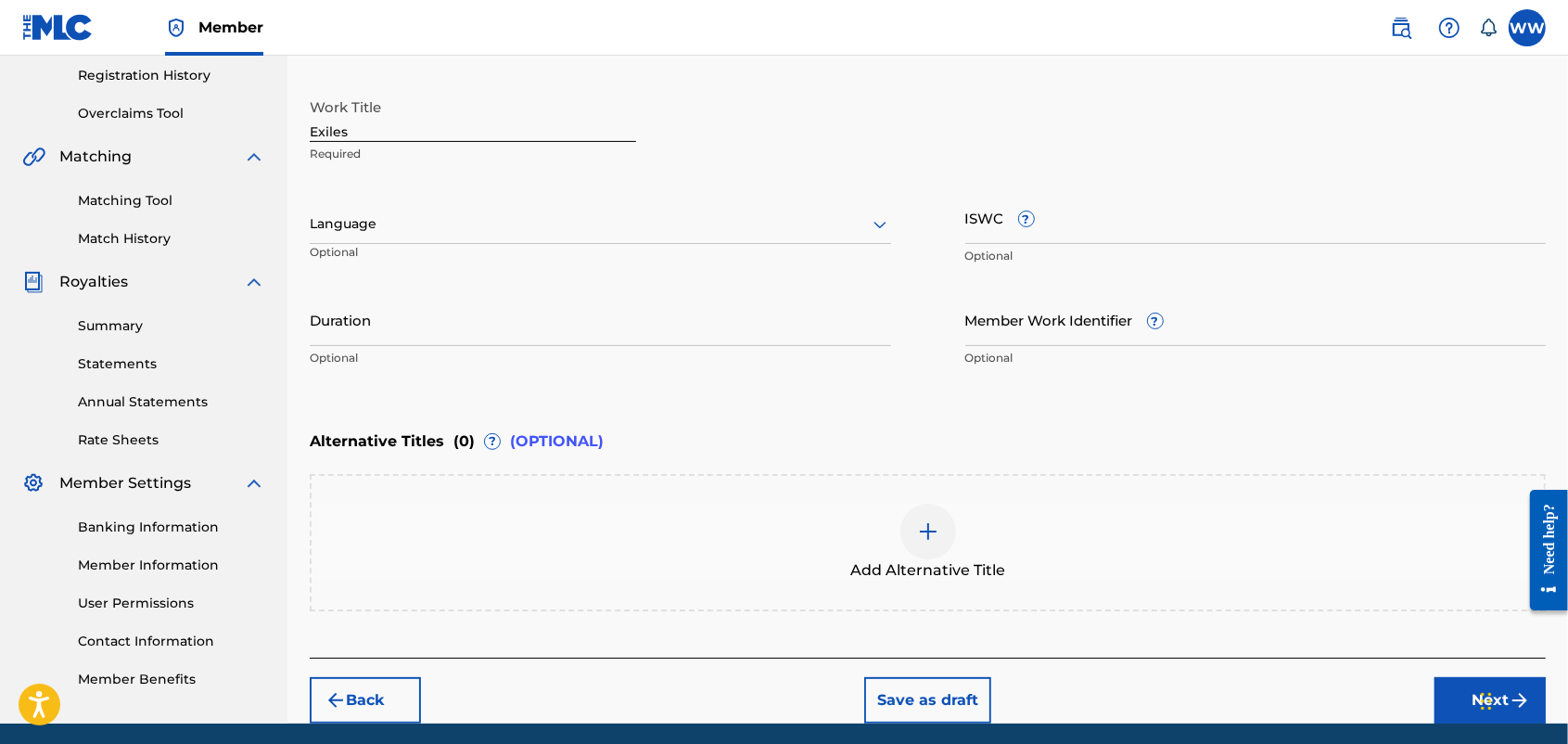
click at [823, 221] on div at bounding box center [600, 225] width 581 height 24
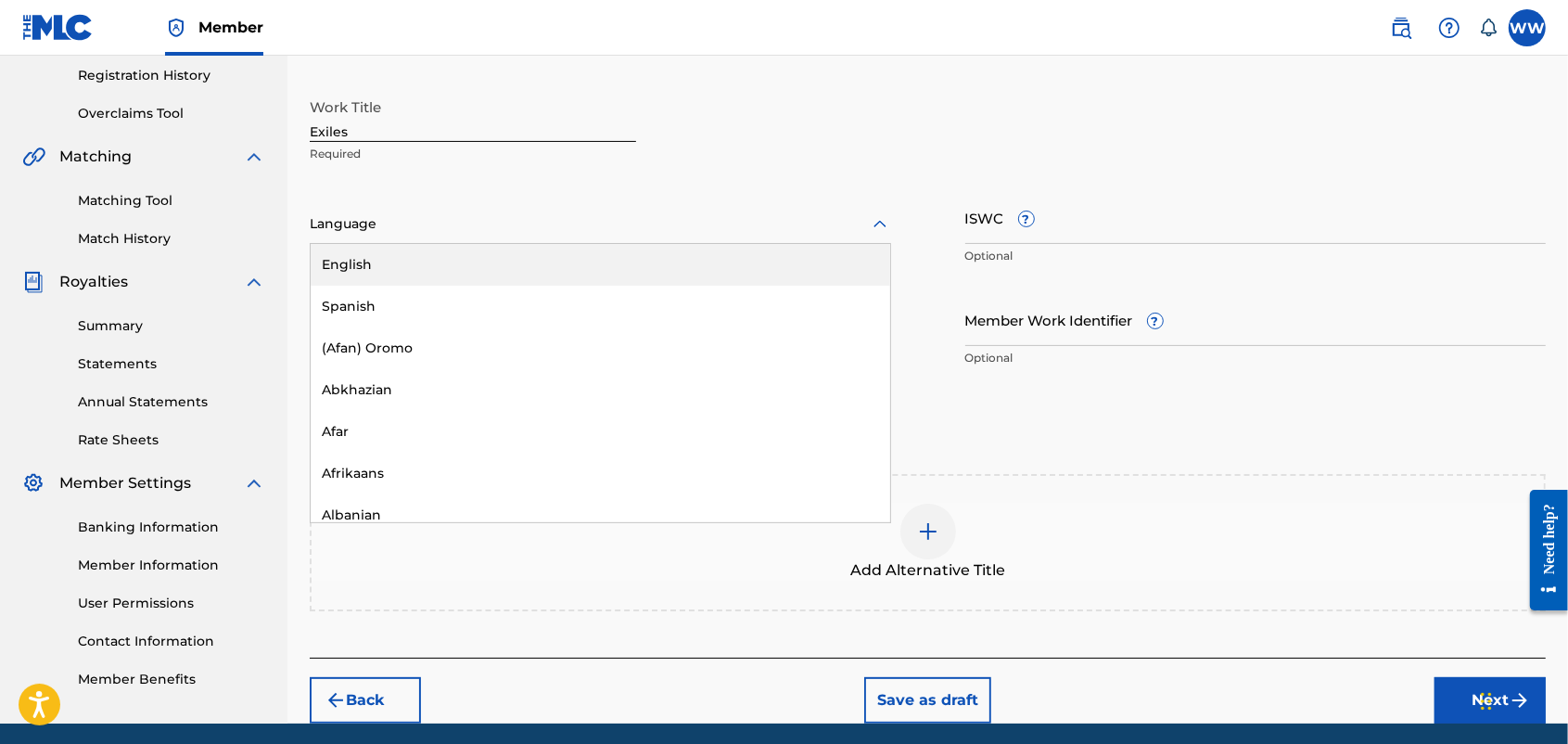
click at [773, 252] on div "English" at bounding box center [600, 264] width 579 height 41
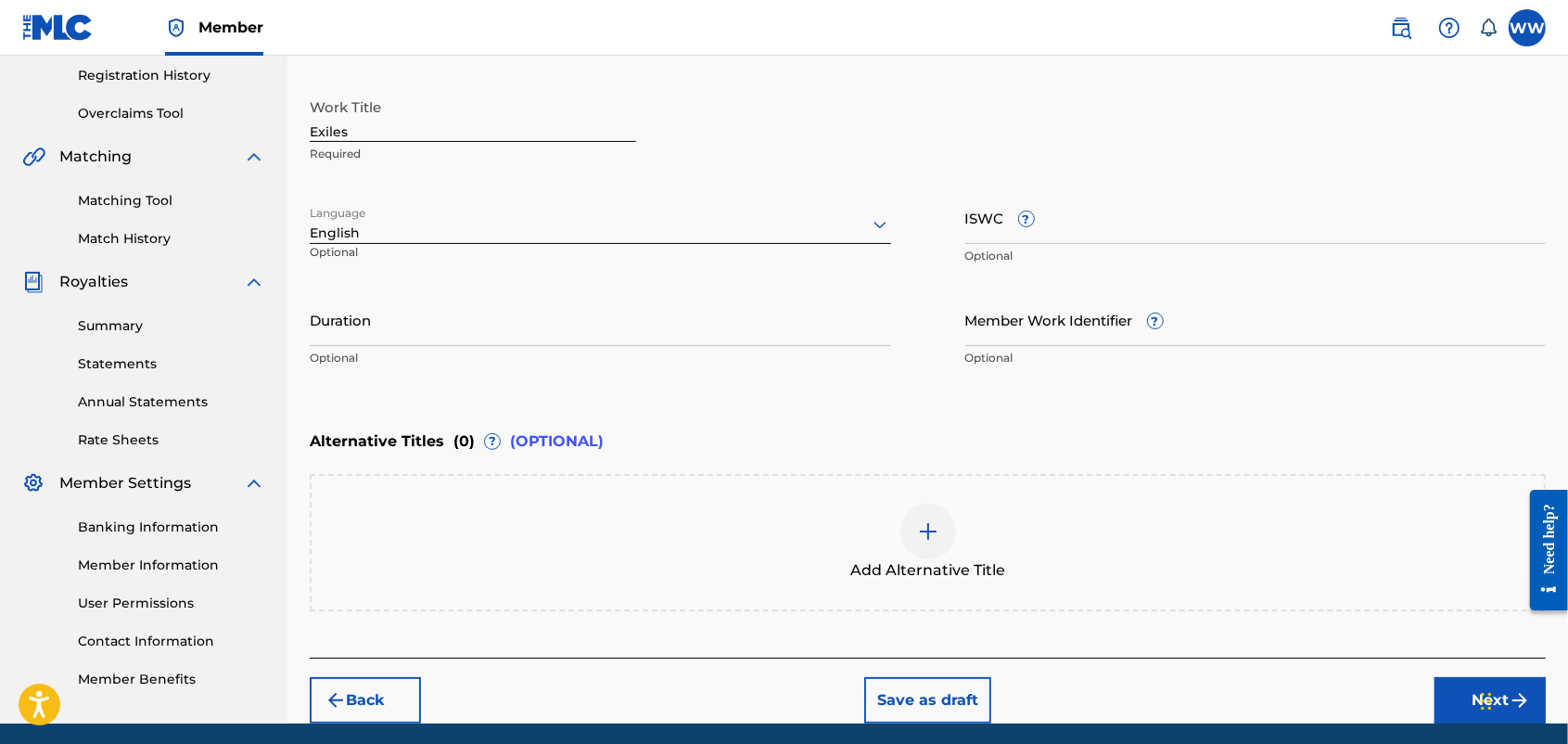
scroll to position [416, 0]
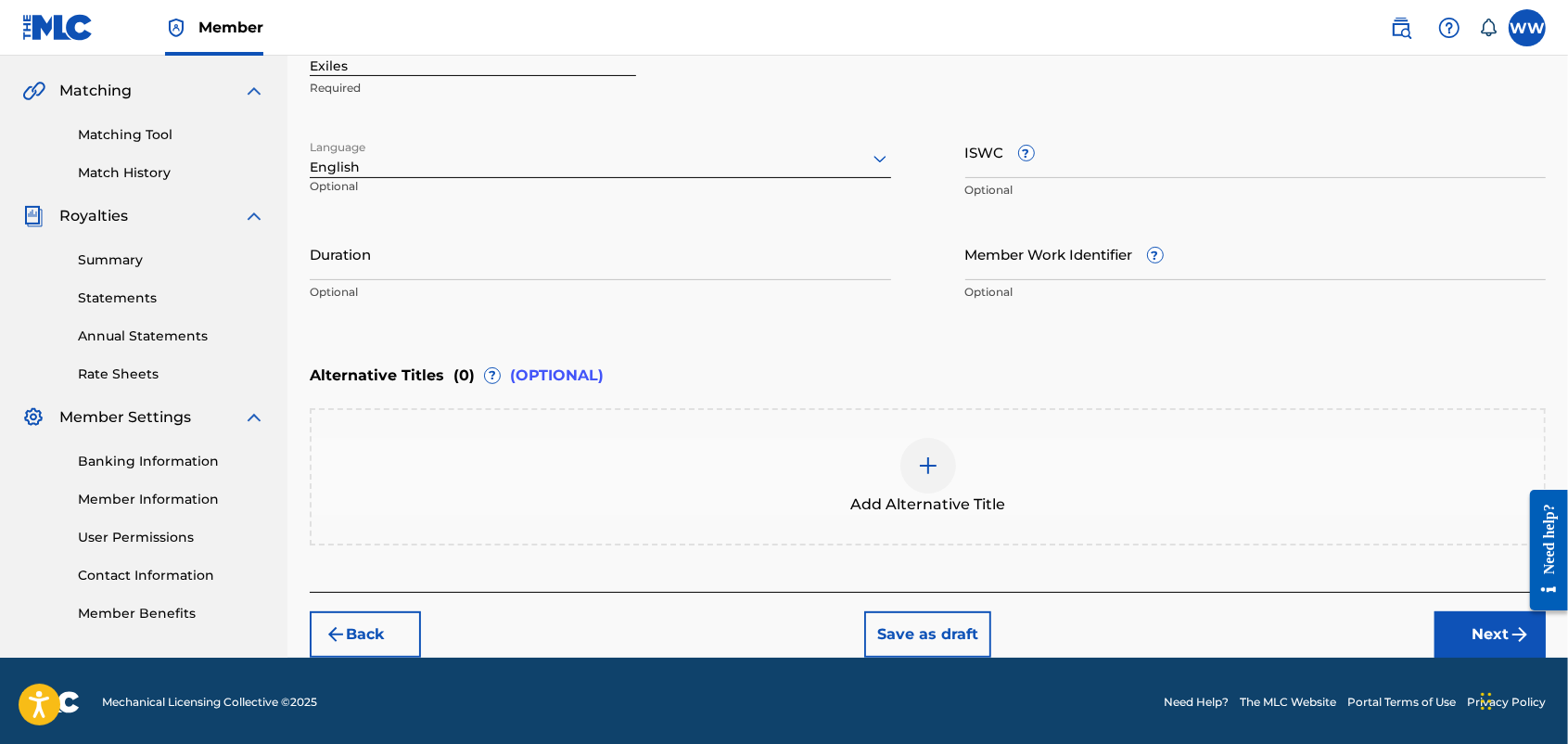
click at [1252, 594] on button "Next" at bounding box center [1490, 634] width 111 height 46
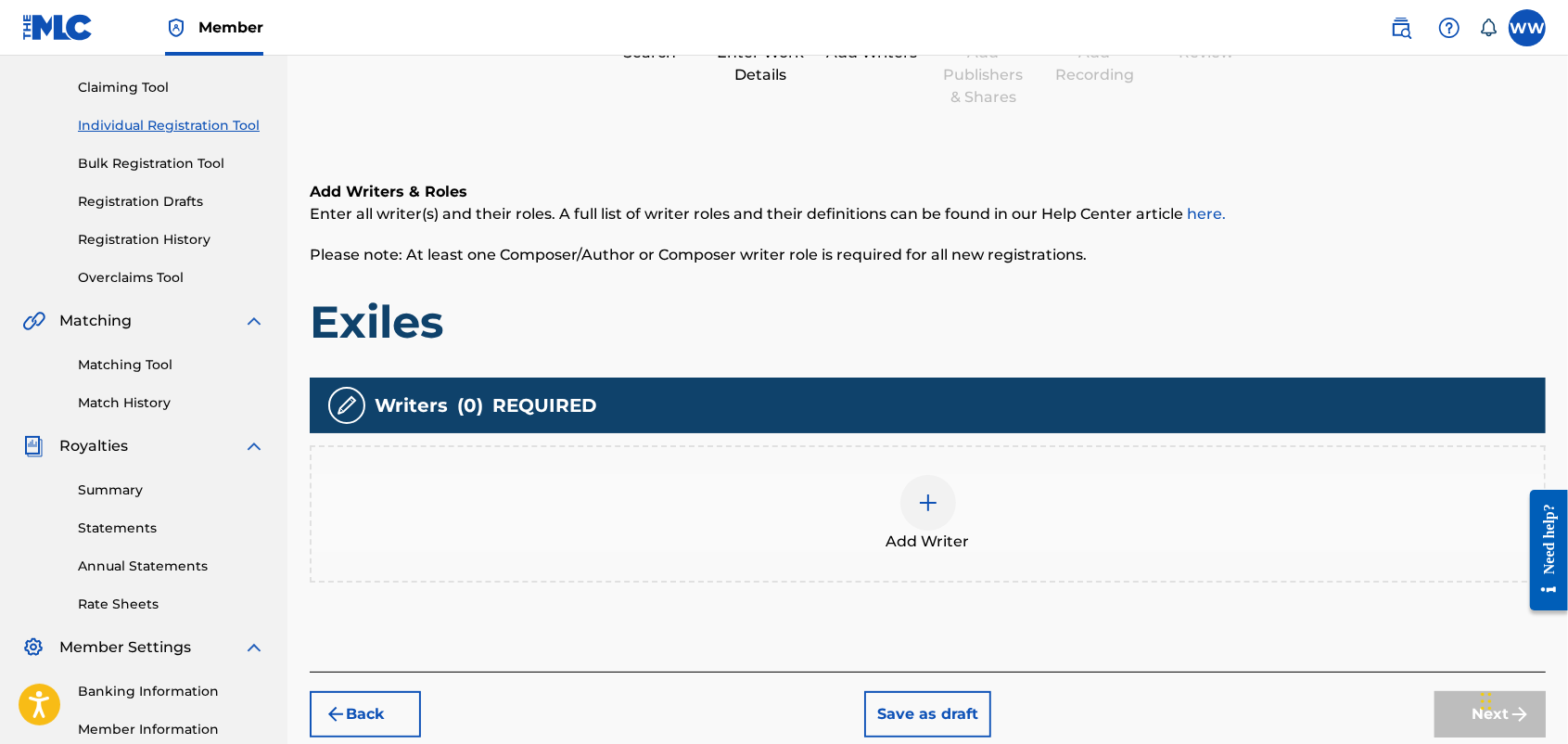
scroll to position [84, 0]
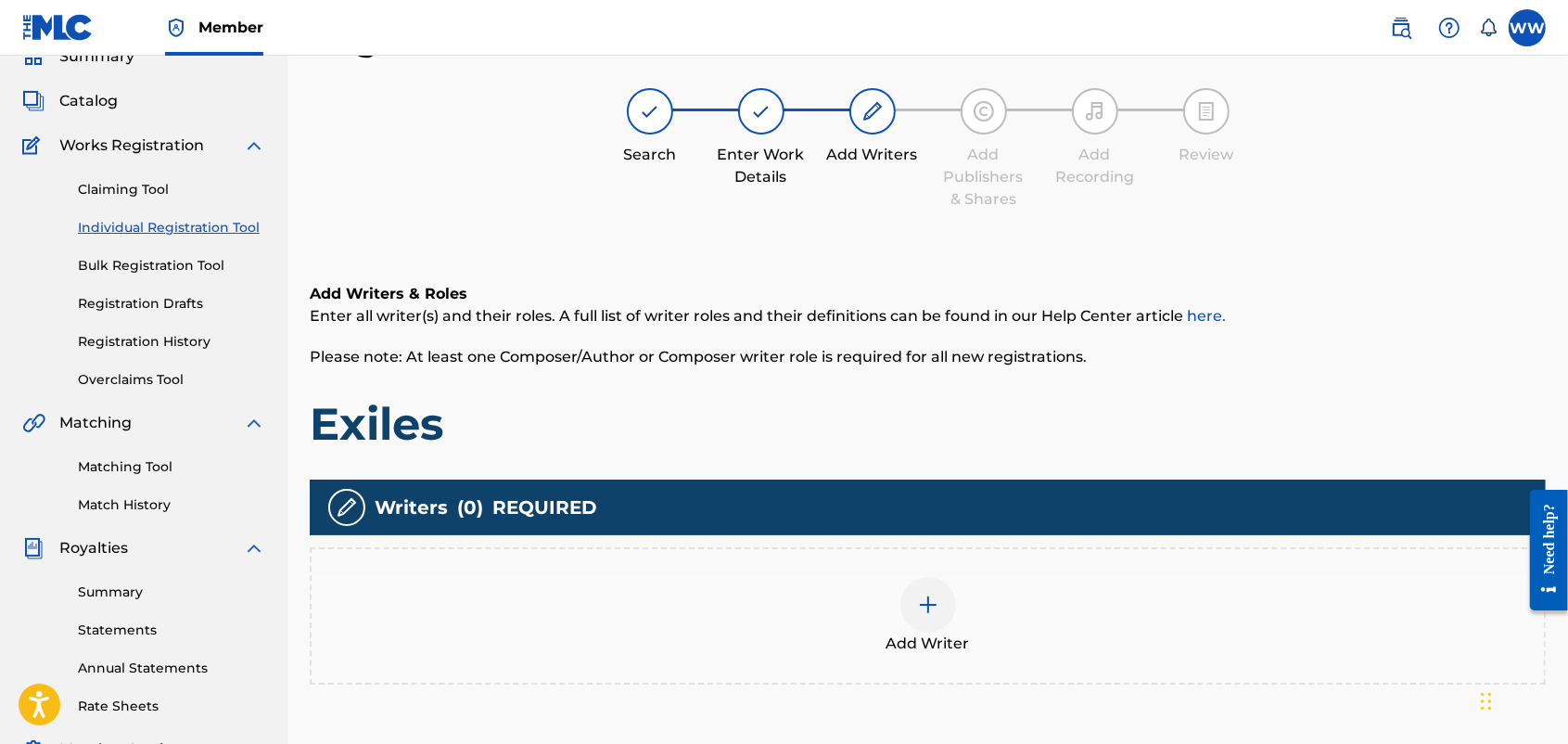
click at [939, 585] on div at bounding box center [928, 604] width 55 height 55
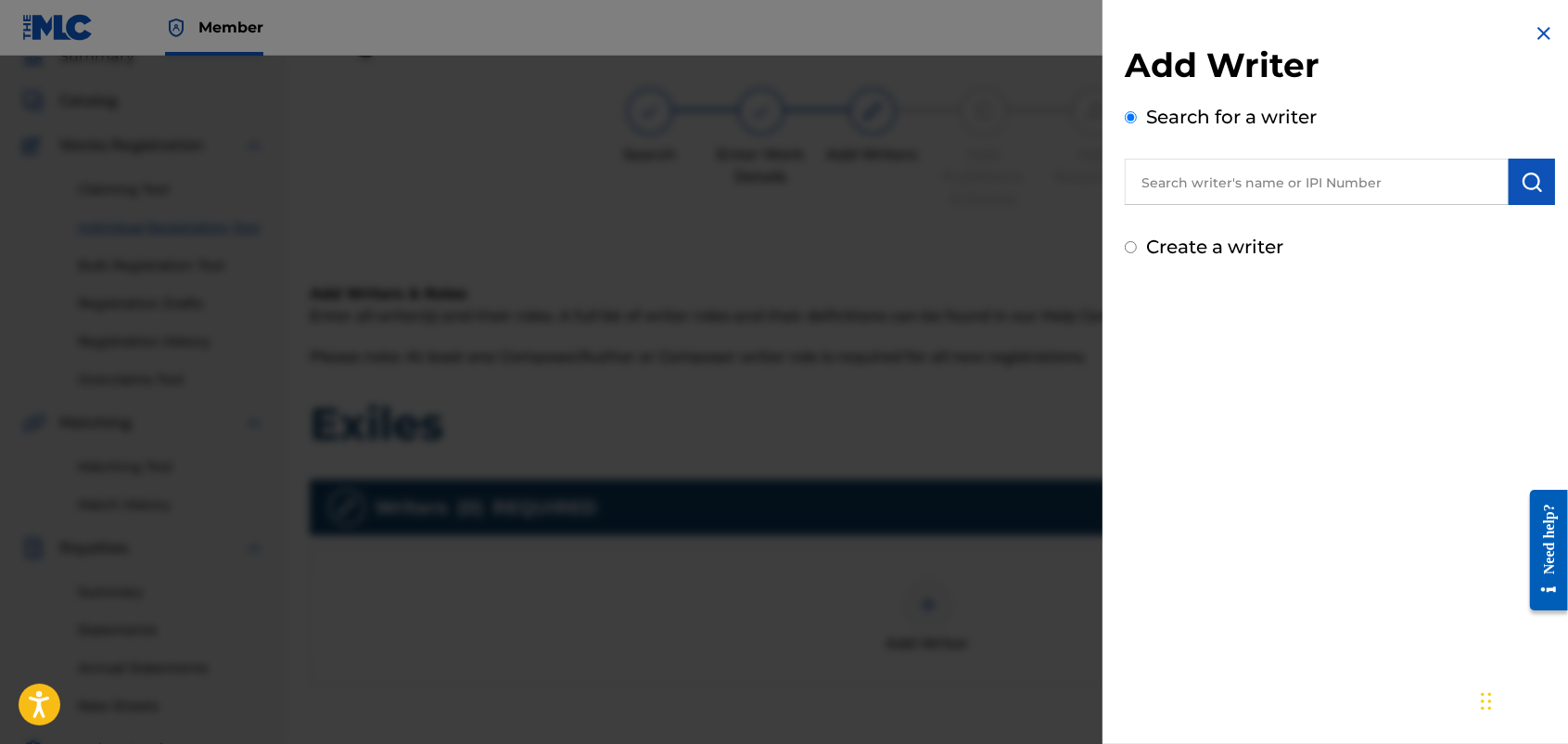
click at [1224, 171] on input "text" at bounding box center [1318, 181] width 384 height 46
drag, startPoint x: 1234, startPoint y: 185, endPoint x: 1216, endPoint y: 185, distance: 18.0
click at [1216, 185] on input "text" at bounding box center [1318, 181] width 384 height 46
paste input "1270029485"
type input "1270029485"
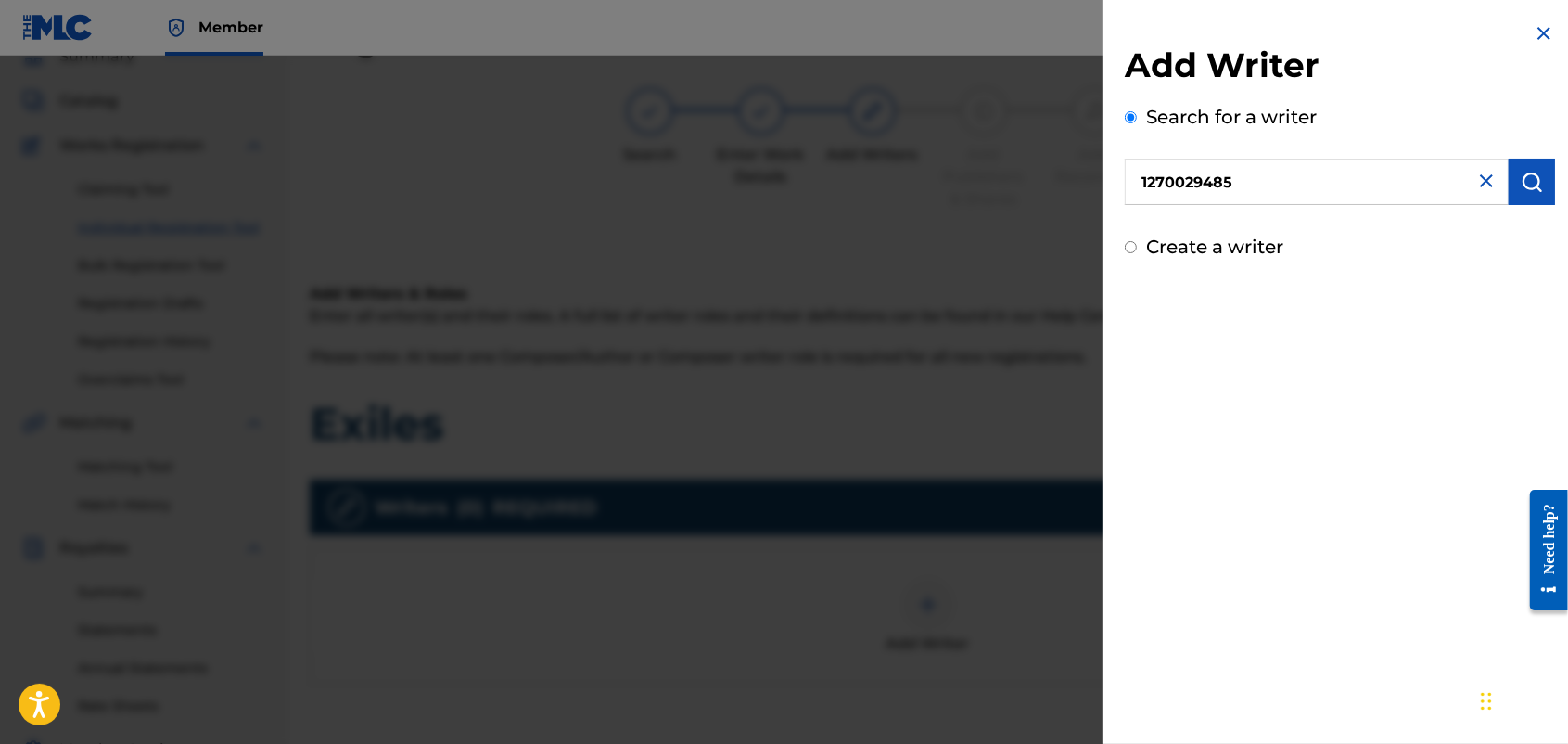
click at [1252, 171] on img "submit" at bounding box center [1532, 181] width 23 height 23
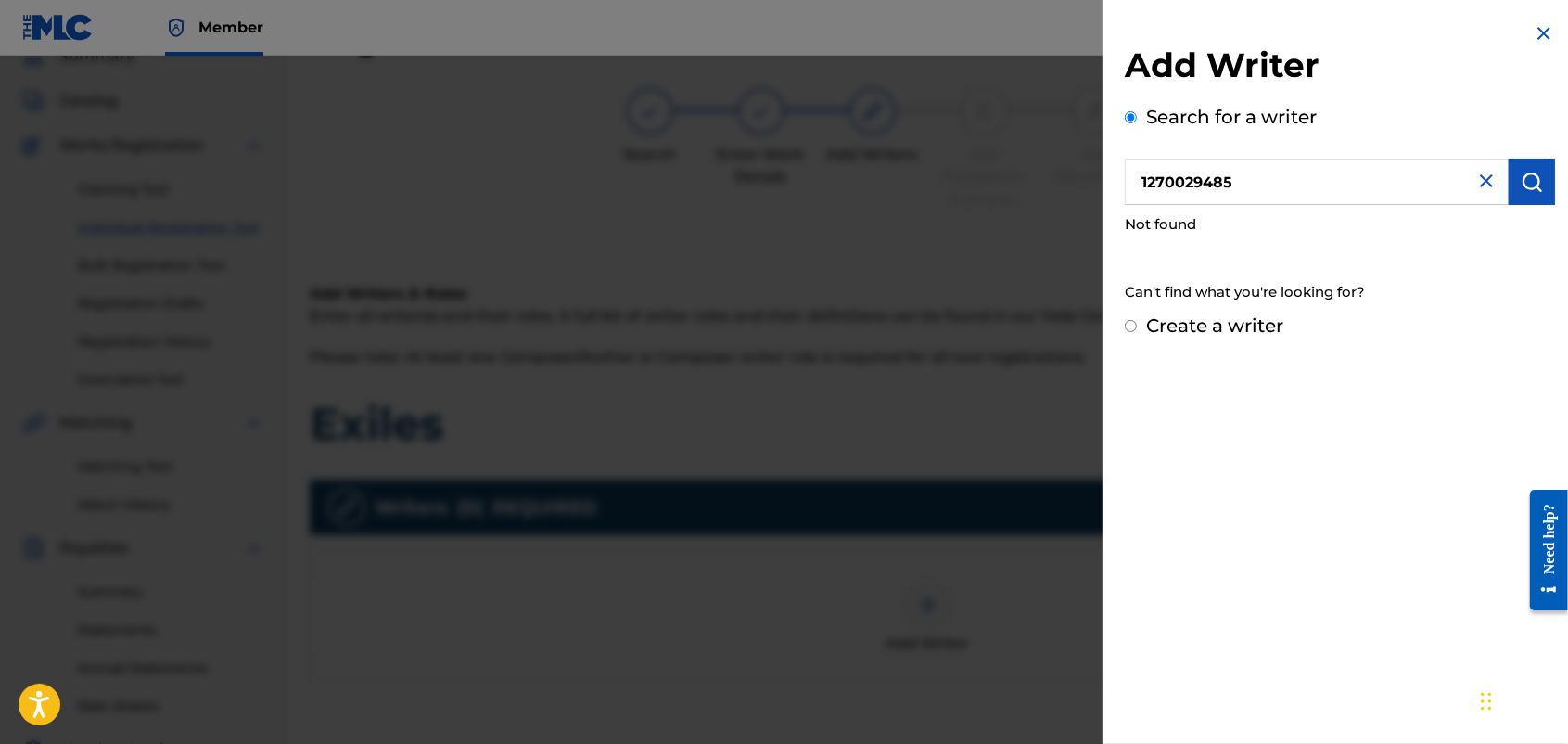
click at [1131, 321] on input "Create a writer" at bounding box center [1131, 326] width 12 height 12
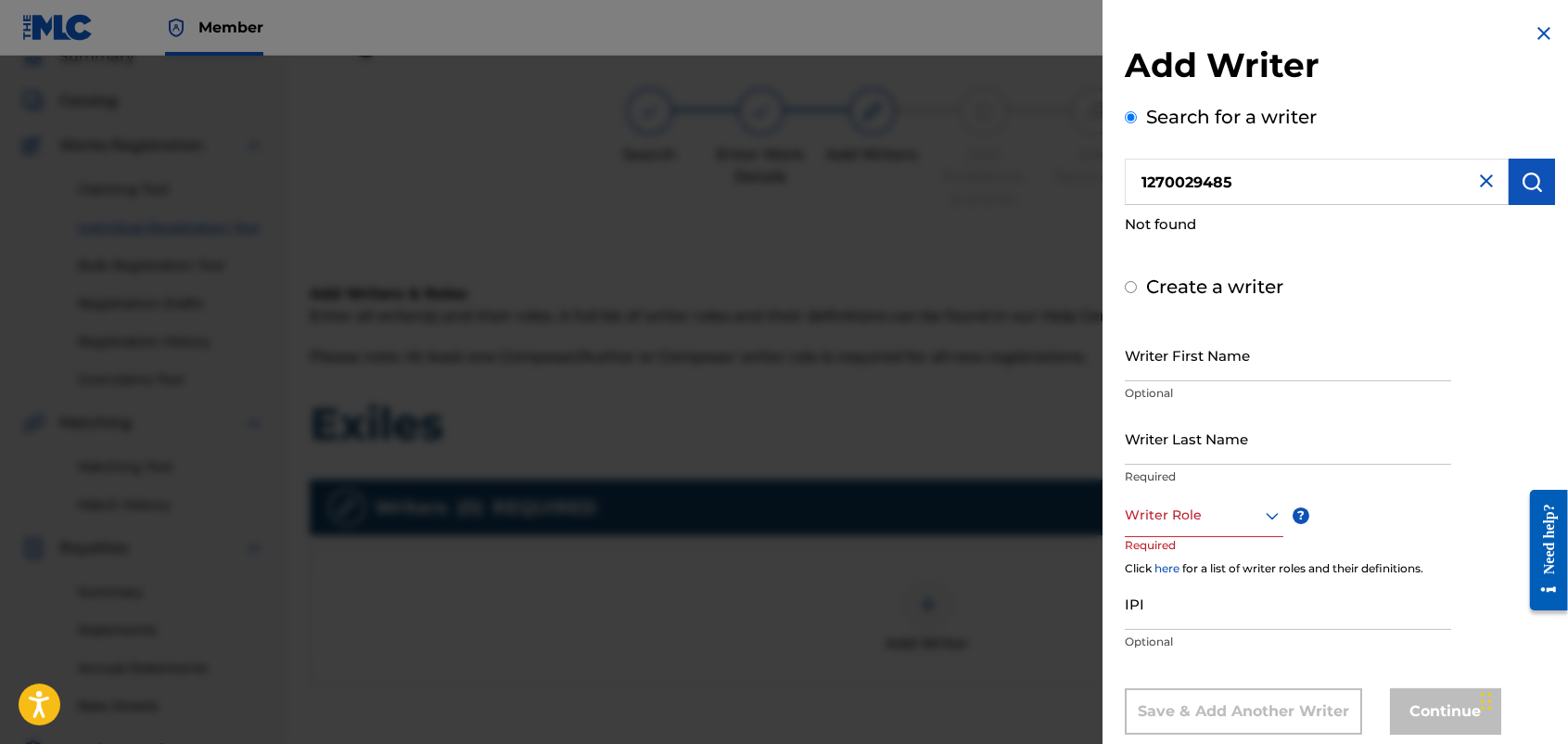
radio input "false"
radio input "true"
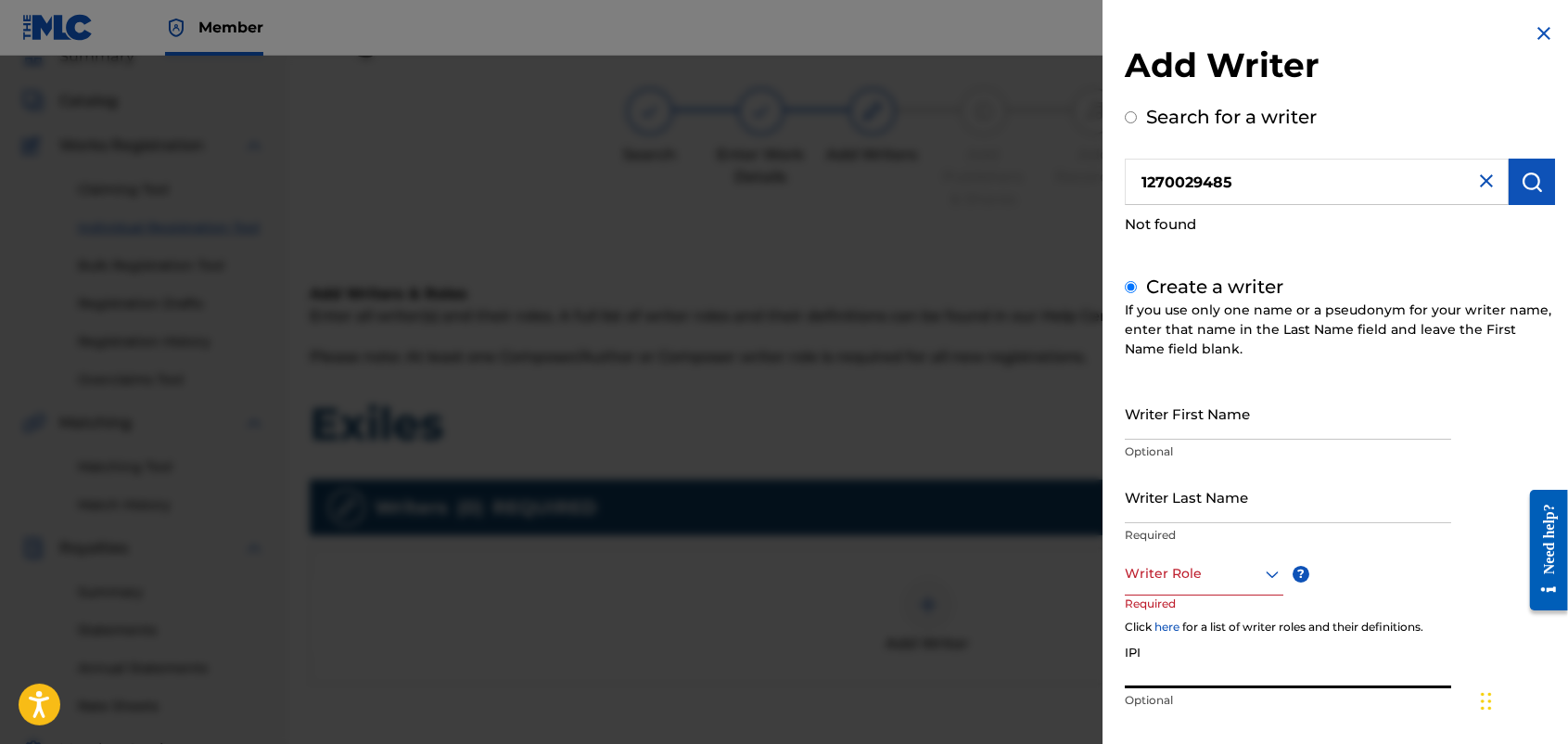
click at [1215, 594] on input "IPI" at bounding box center [1288, 662] width 326 height 53
paste input "1270029485"
type input "1270029485"
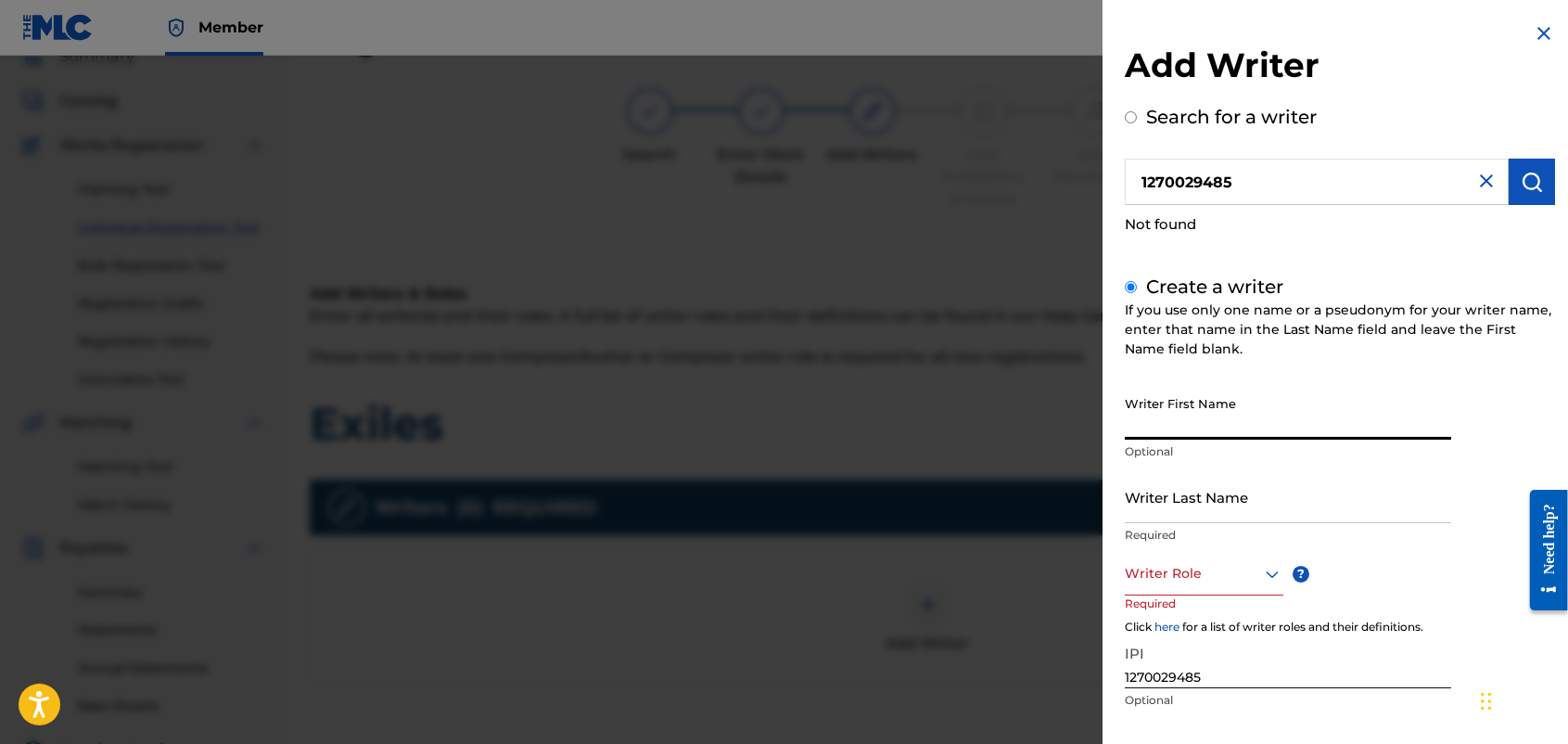
click at [1231, 405] on input "Writer First Name" at bounding box center [1288, 413] width 326 height 53
type input "[PERSON_NAME]"
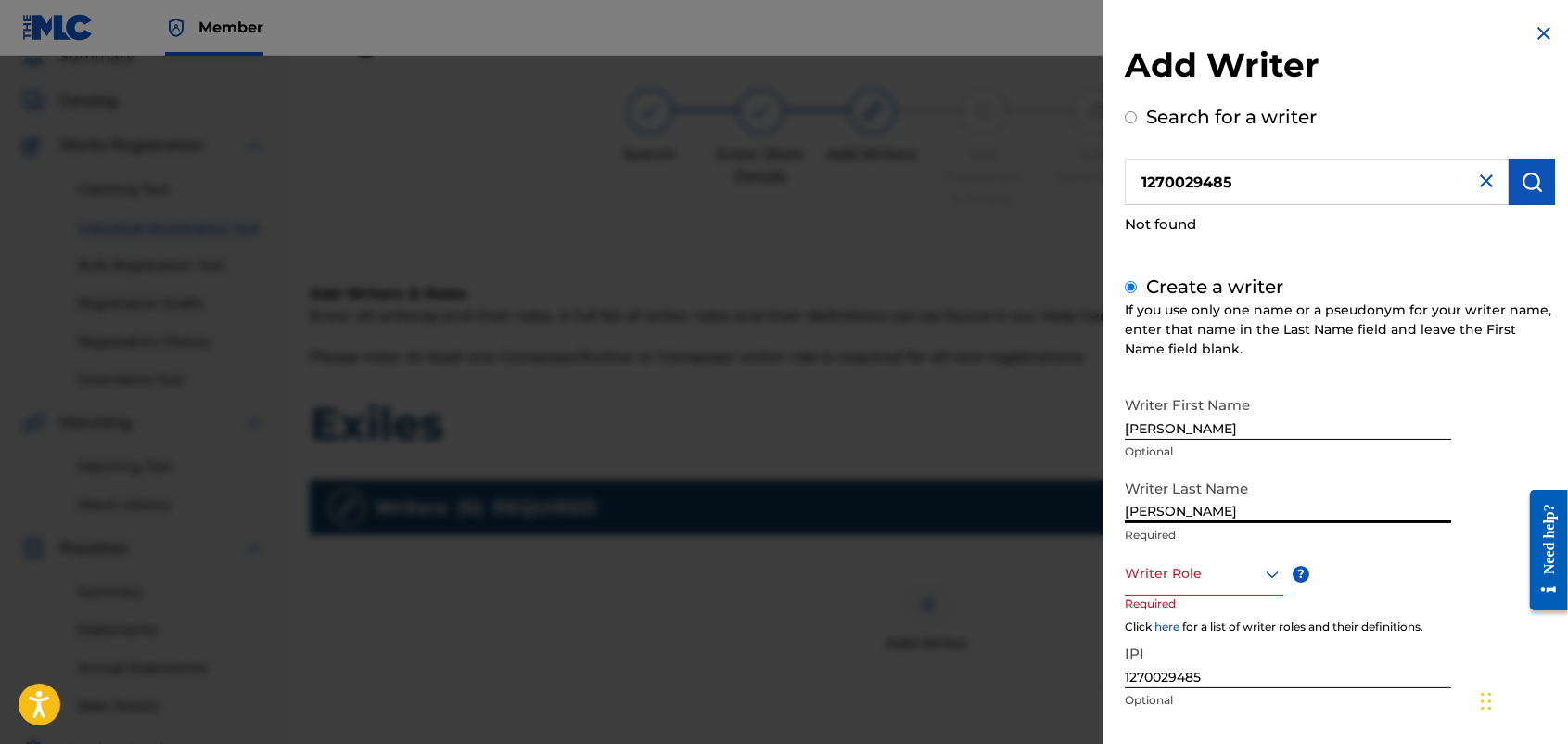
type input "[PERSON_NAME]"
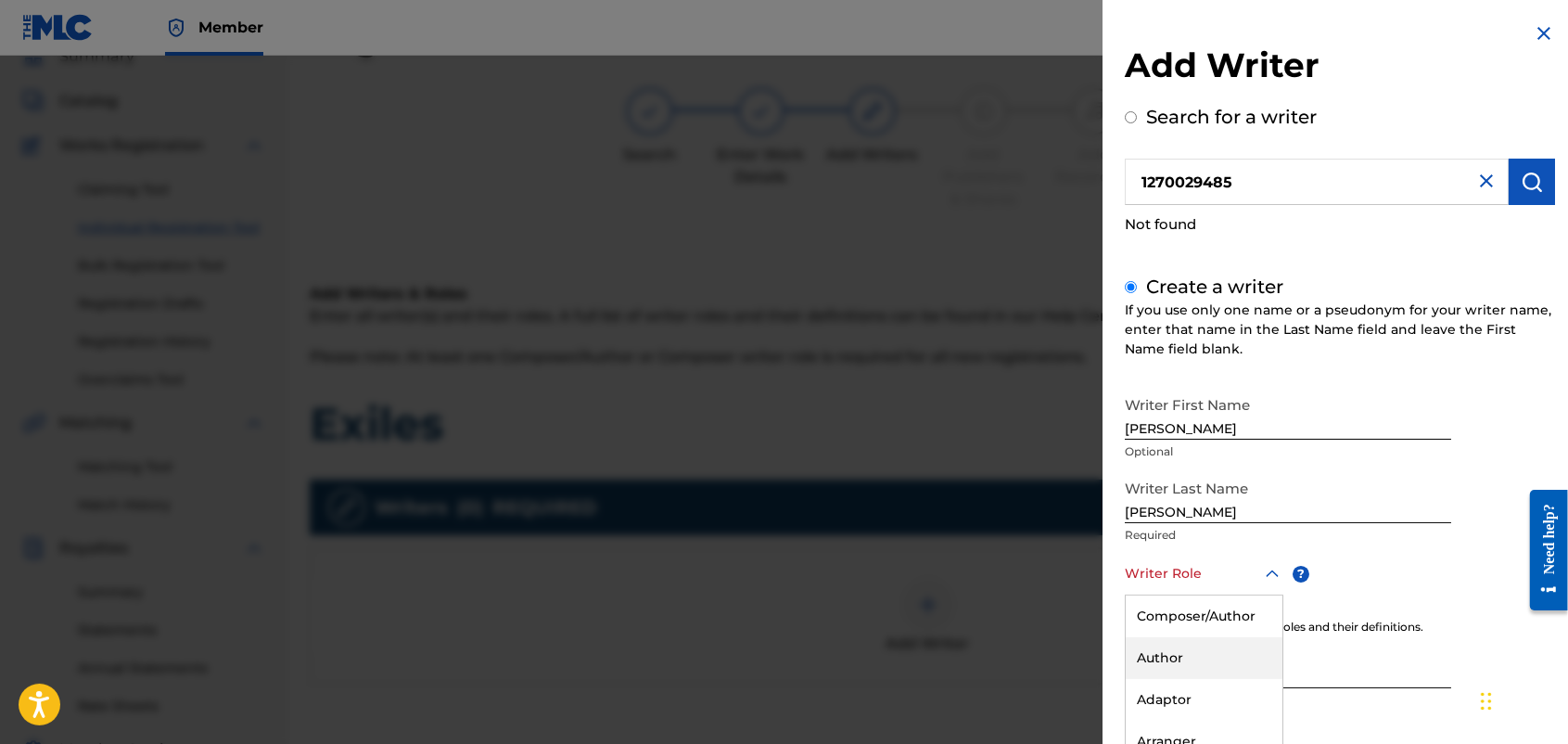
click at [1252, 564] on div "8 results available. Use Up and Down to choose options, press Enter to select t…" at bounding box center [1204, 575] width 159 height 41
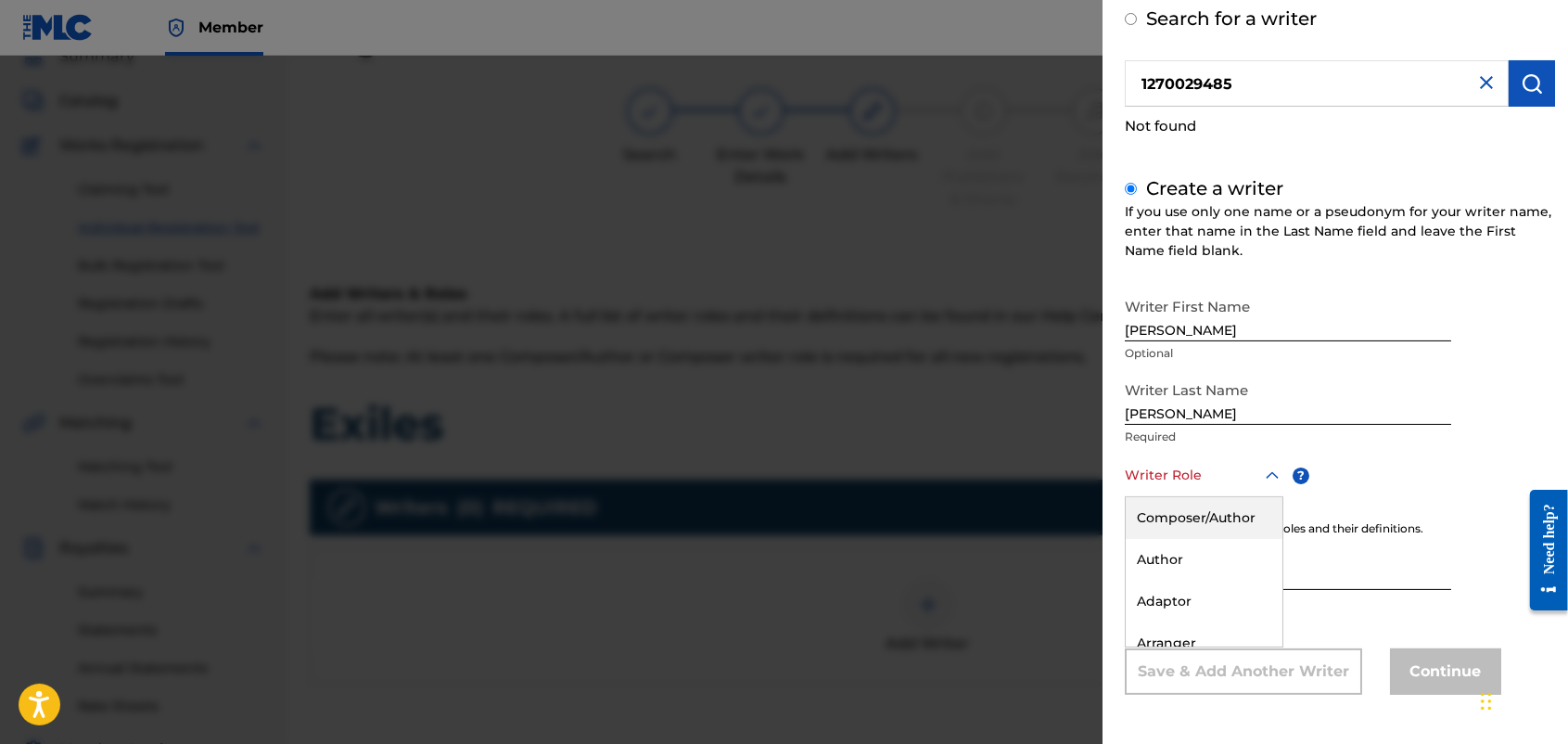
click at [1239, 514] on div "Composer/Author" at bounding box center [1203, 517] width 157 height 41
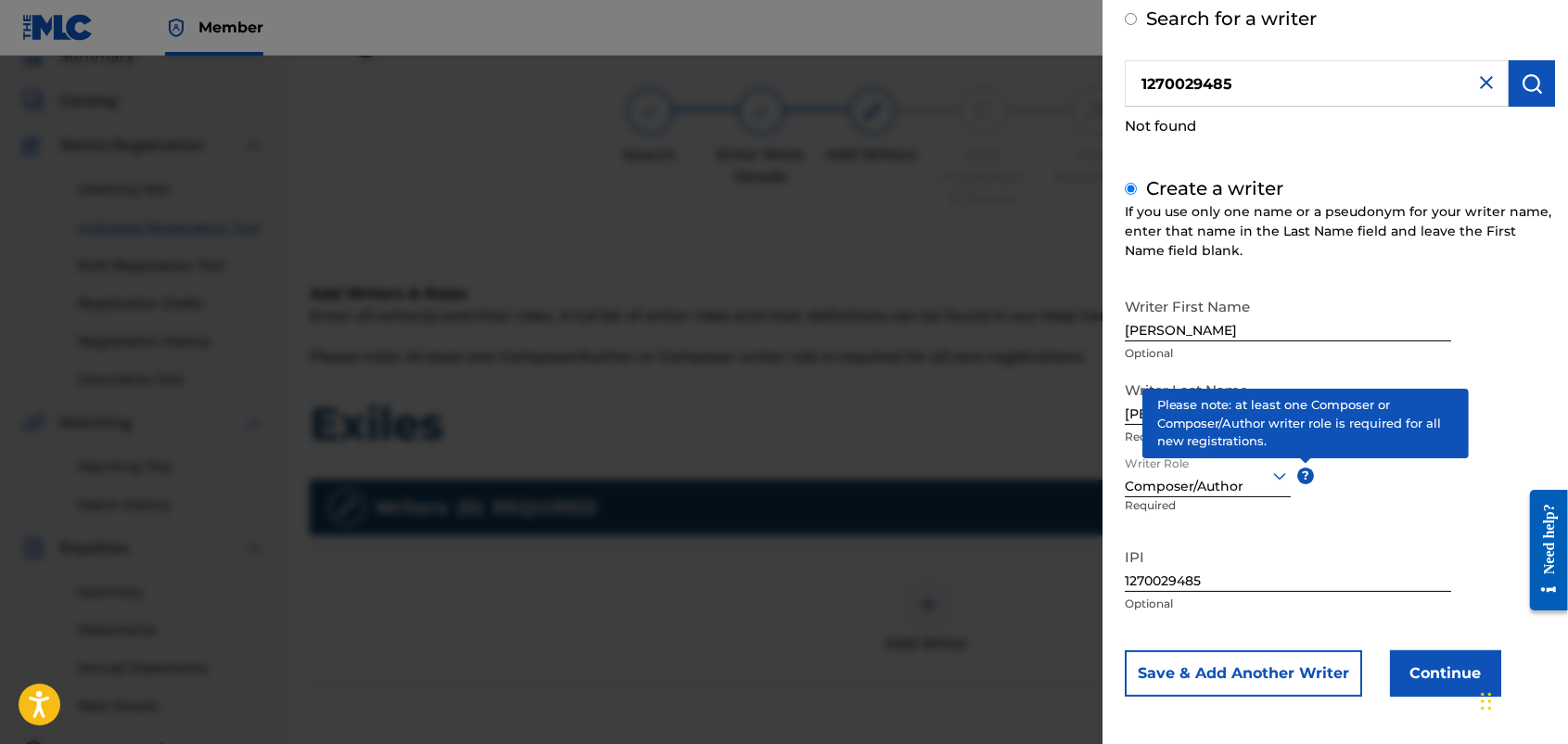
click at [1252, 594] on button "Continue" at bounding box center [1446, 673] width 111 height 46
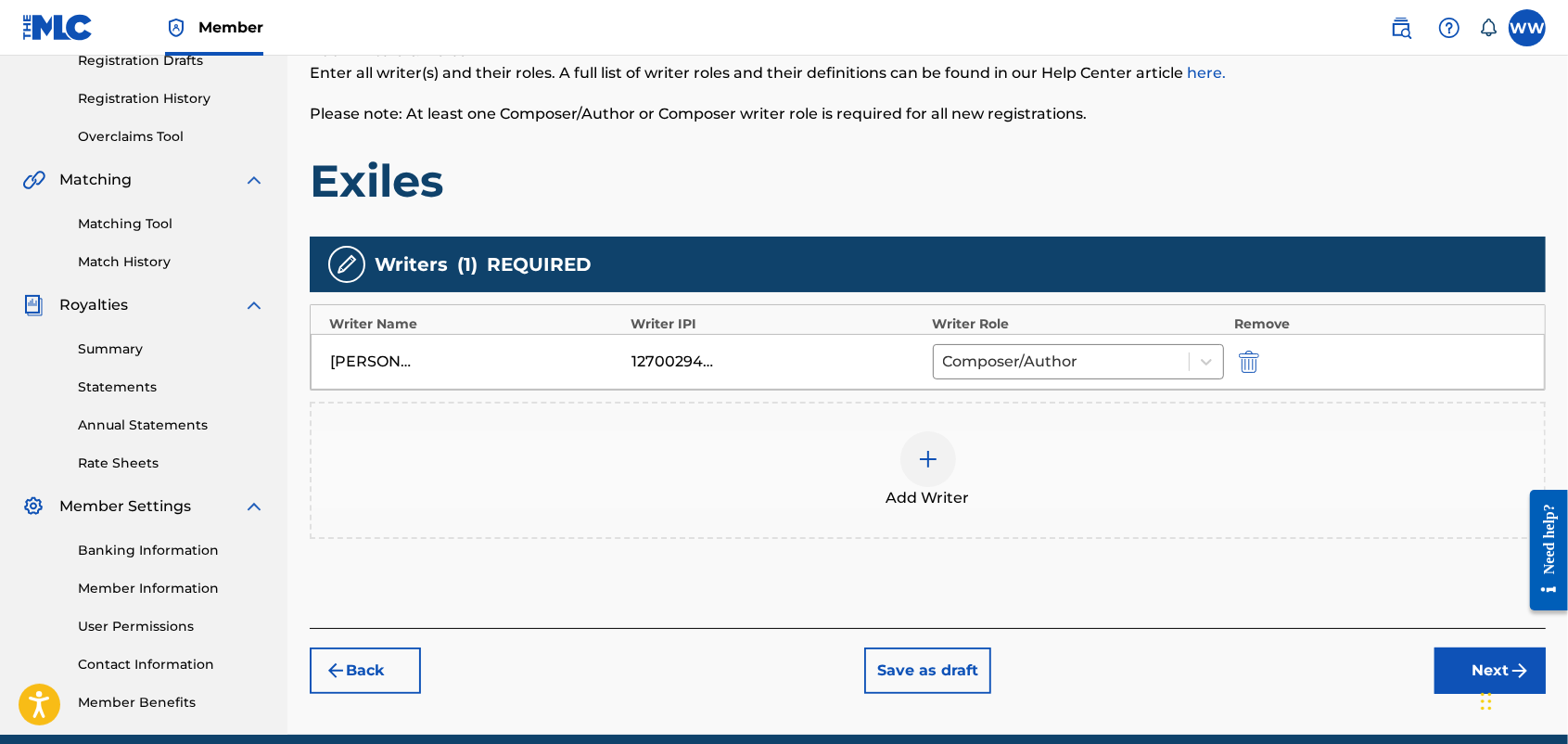
scroll to position [357, 0]
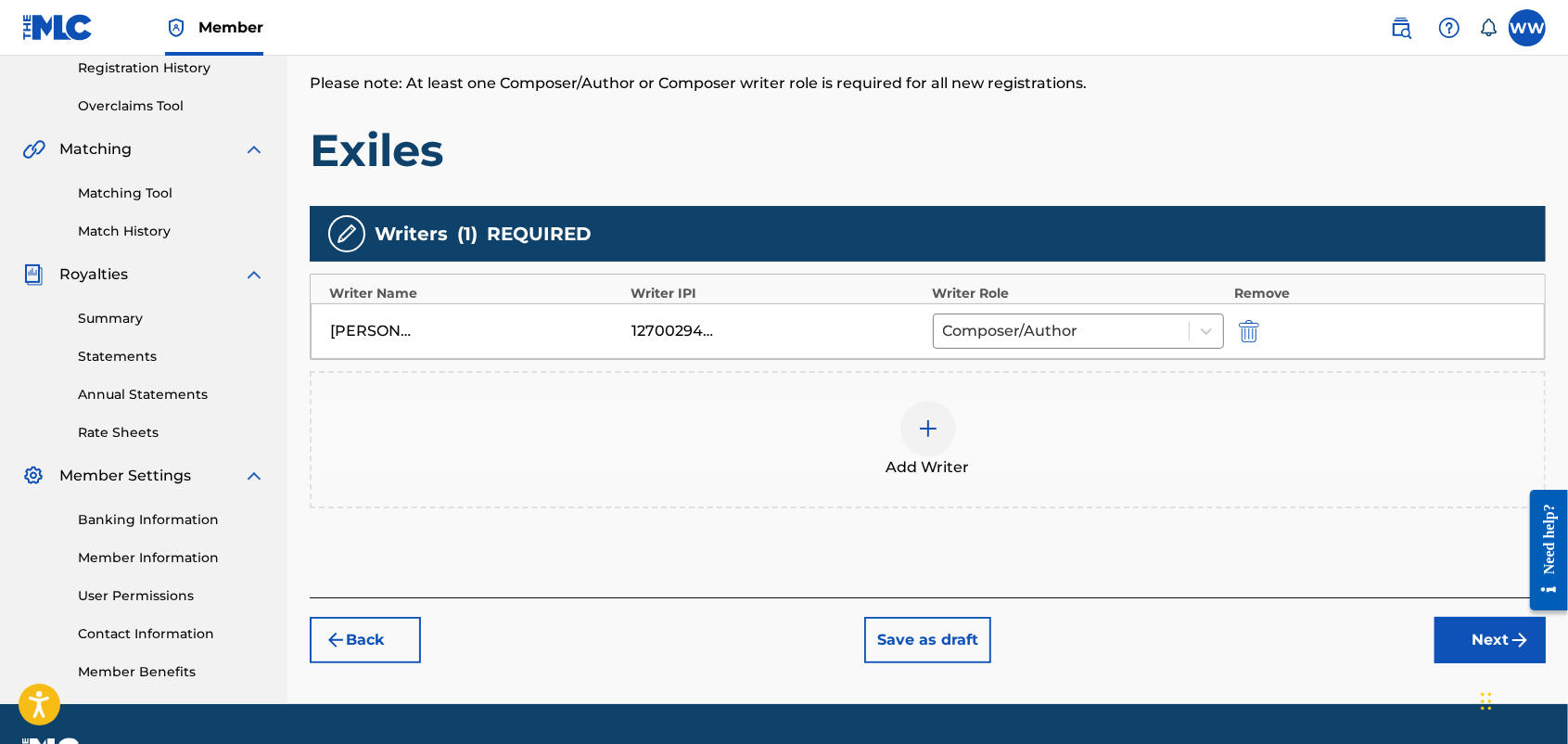
click at [480, 322] on div "[PERSON_NAME]" at bounding box center [476, 331] width 292 height 23
click at [1252, 594] on button "Next" at bounding box center [1490, 640] width 111 height 46
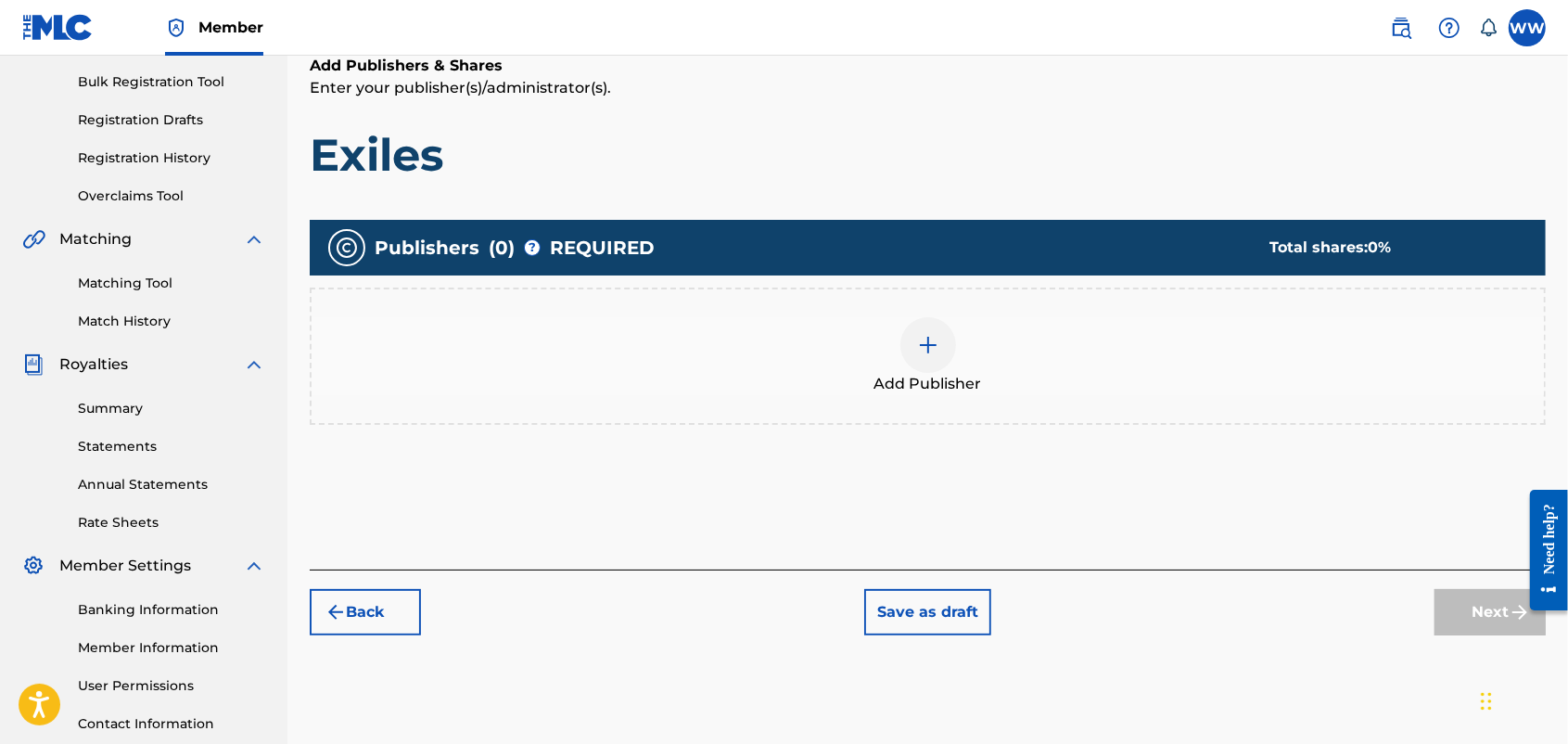
scroll to position [84, 0]
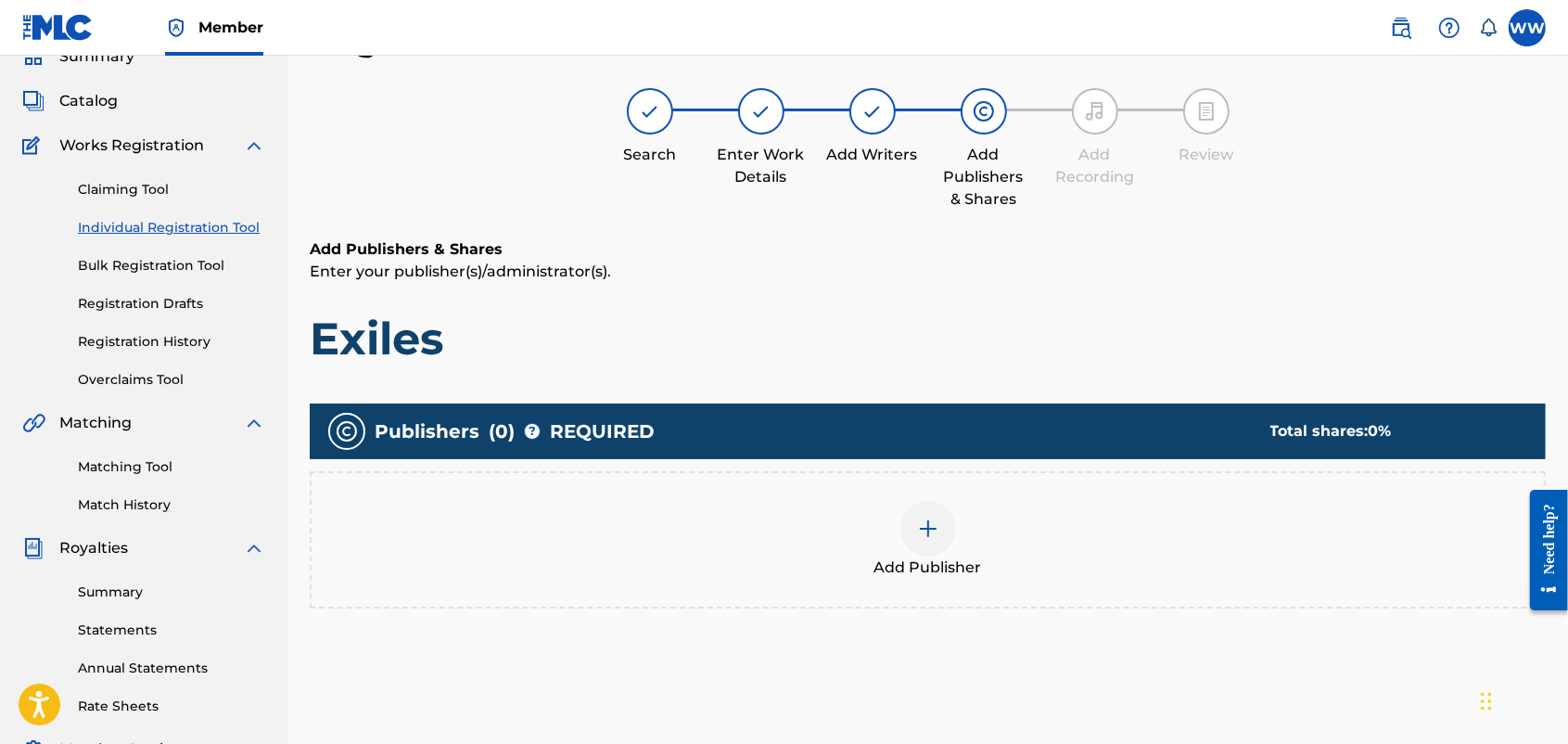
click at [933, 519] on img at bounding box center [928, 528] width 23 height 23
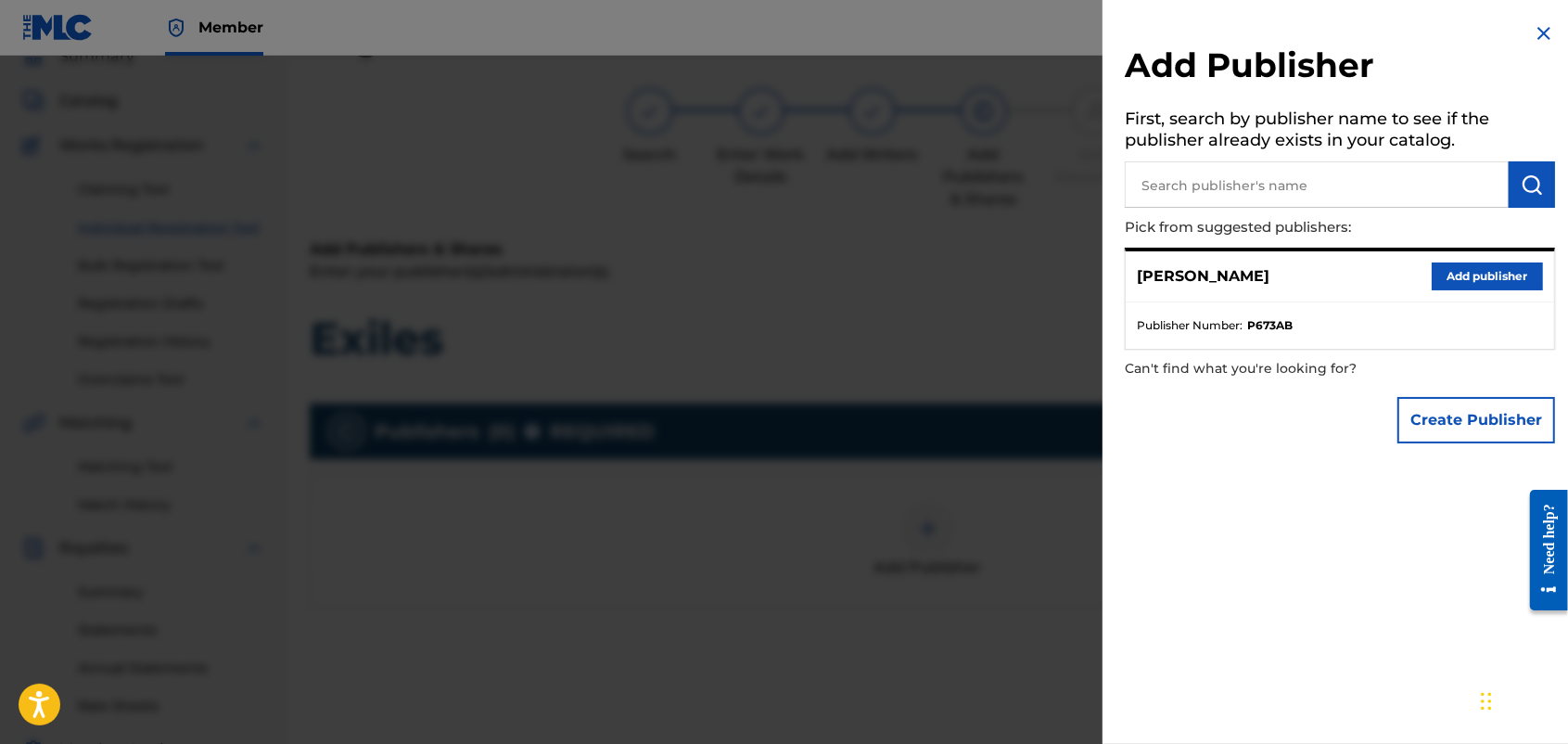
click at [1252, 262] on button "Add publisher" at bounding box center [1487, 276] width 111 height 28
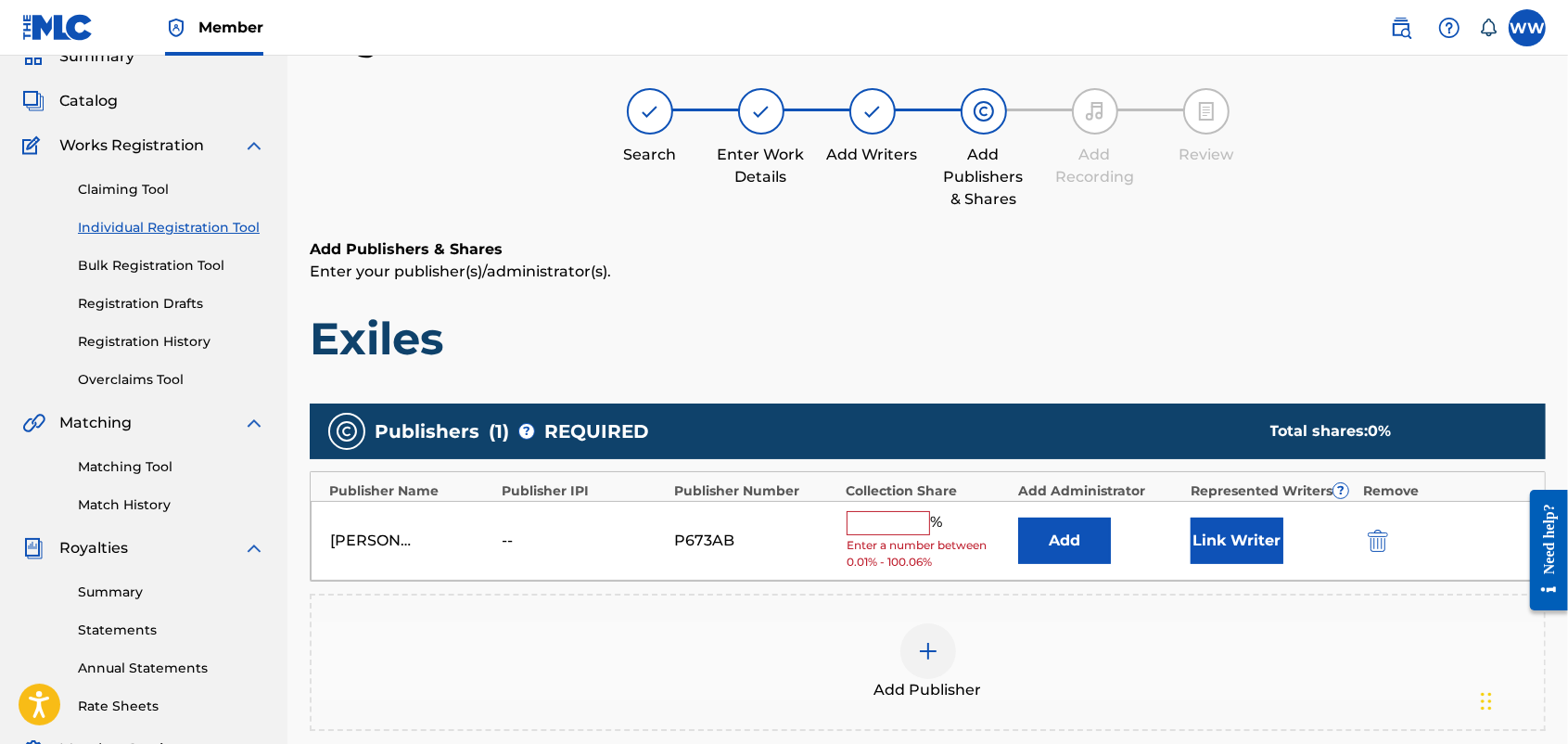
click at [872, 521] on input "text" at bounding box center [888, 523] width 84 height 24
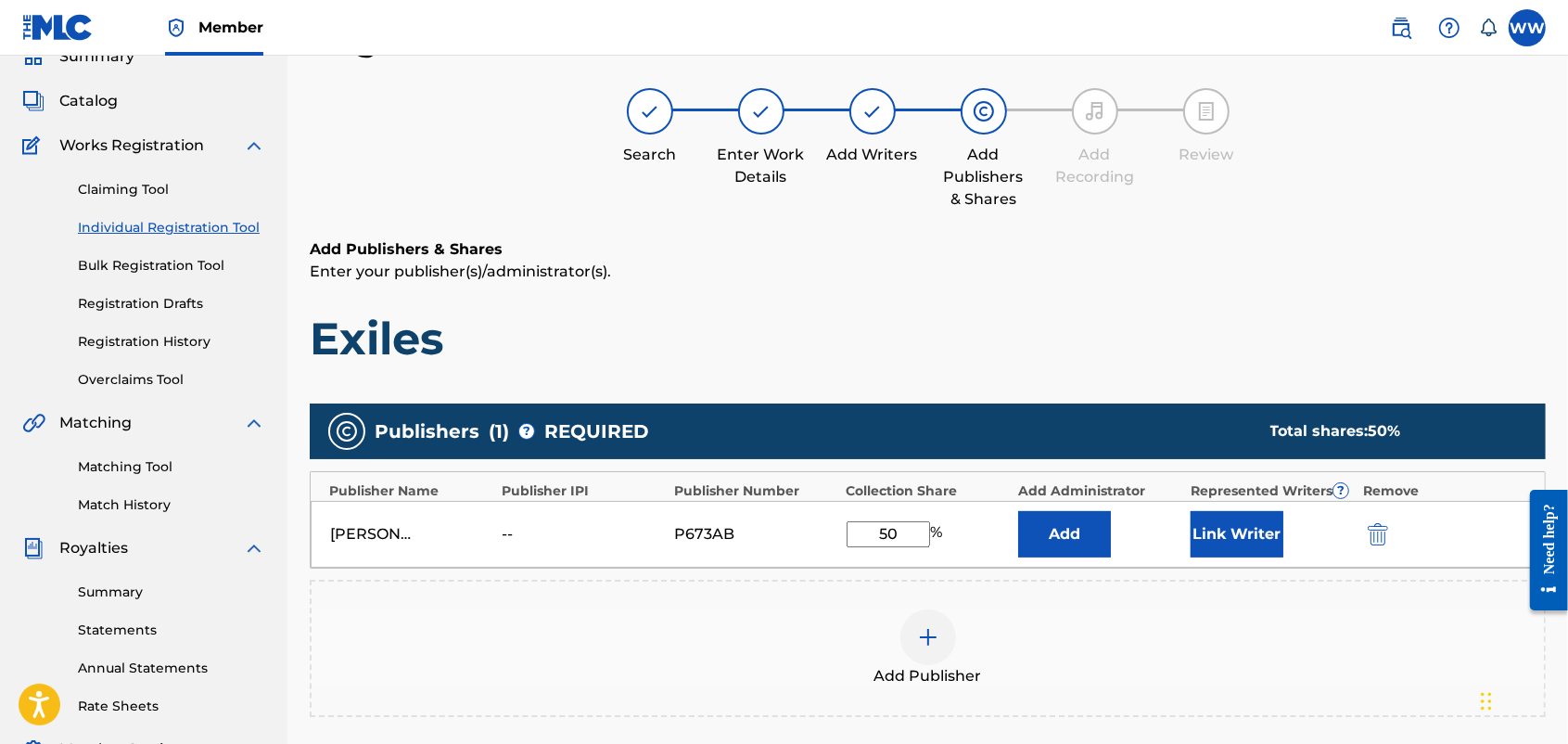
type input "50"
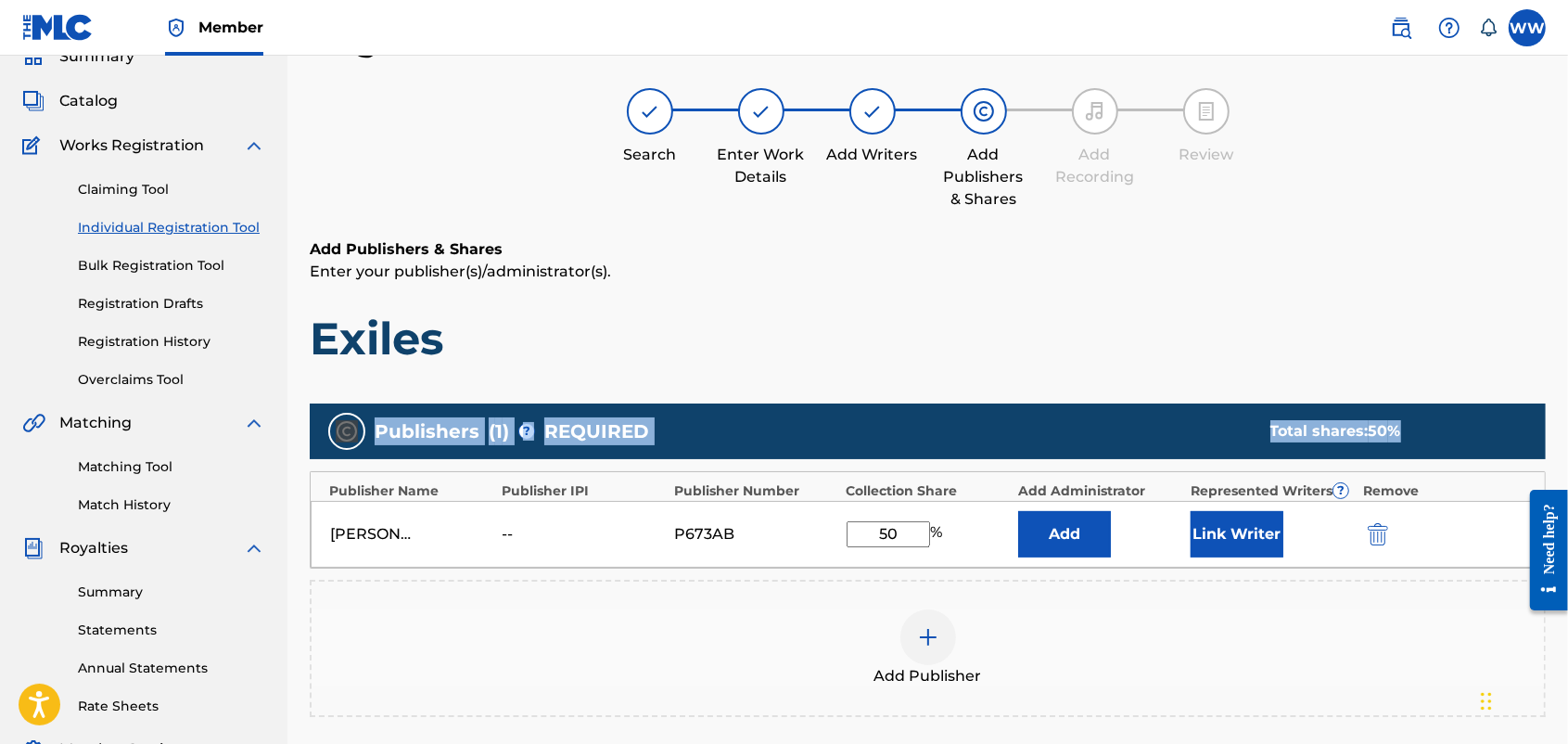
drag, startPoint x: 1567, startPoint y: 298, endPoint x: 1573, endPoint y: 417, distance: 119.2
click at [1252, 417] on html "Accessibility Screen-Reader Guide, Feedback, and Issue Reporting | New window M…" at bounding box center [784, 288] width 1568 height 744
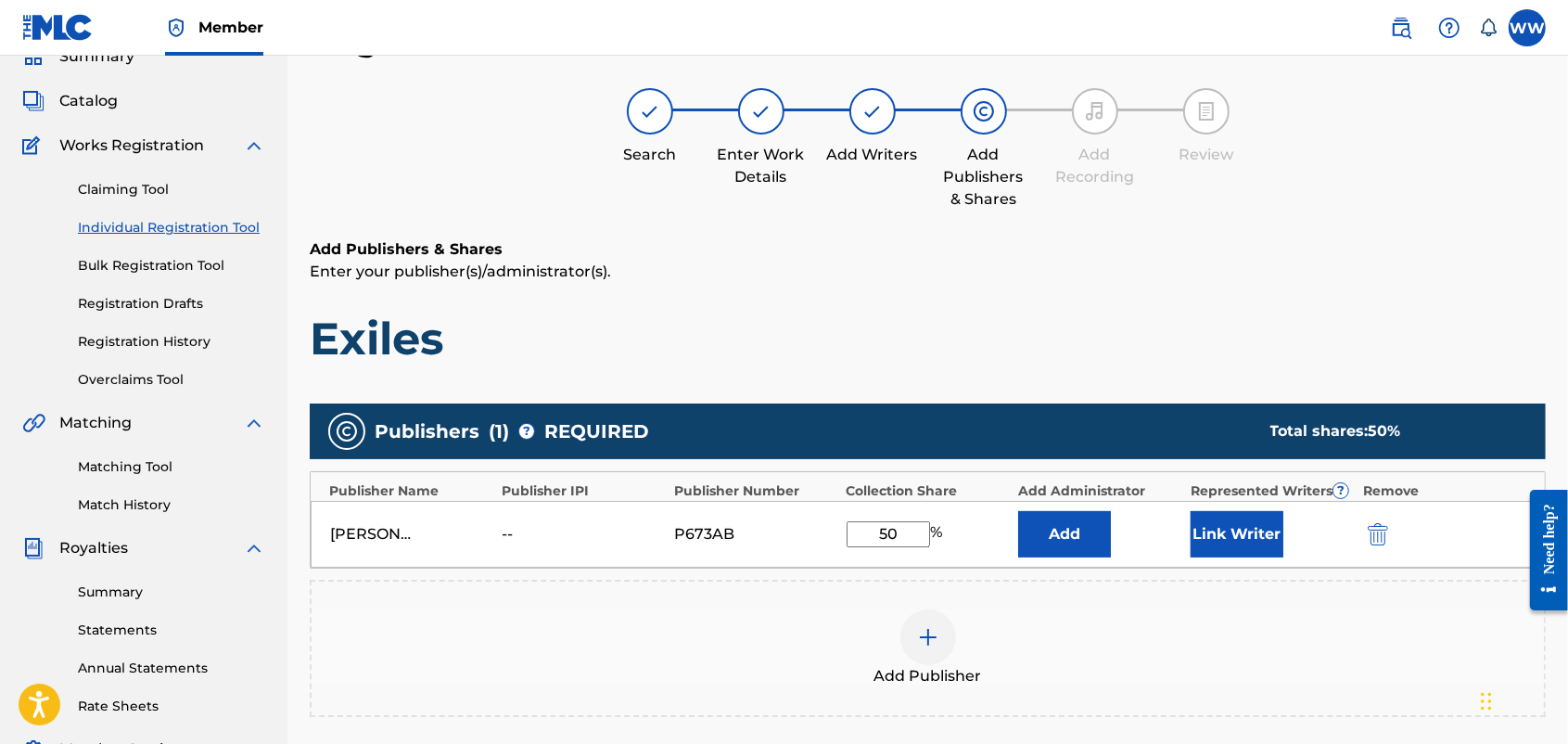
drag, startPoint x: 1573, startPoint y: 417, endPoint x: 1495, endPoint y: 118, distance: 309.0
click at [1252, 118] on div "Search Enter Work Details Add Writers Add Publishers & Shares Add Recording Rev…" at bounding box center [927, 149] width 1236 height 122
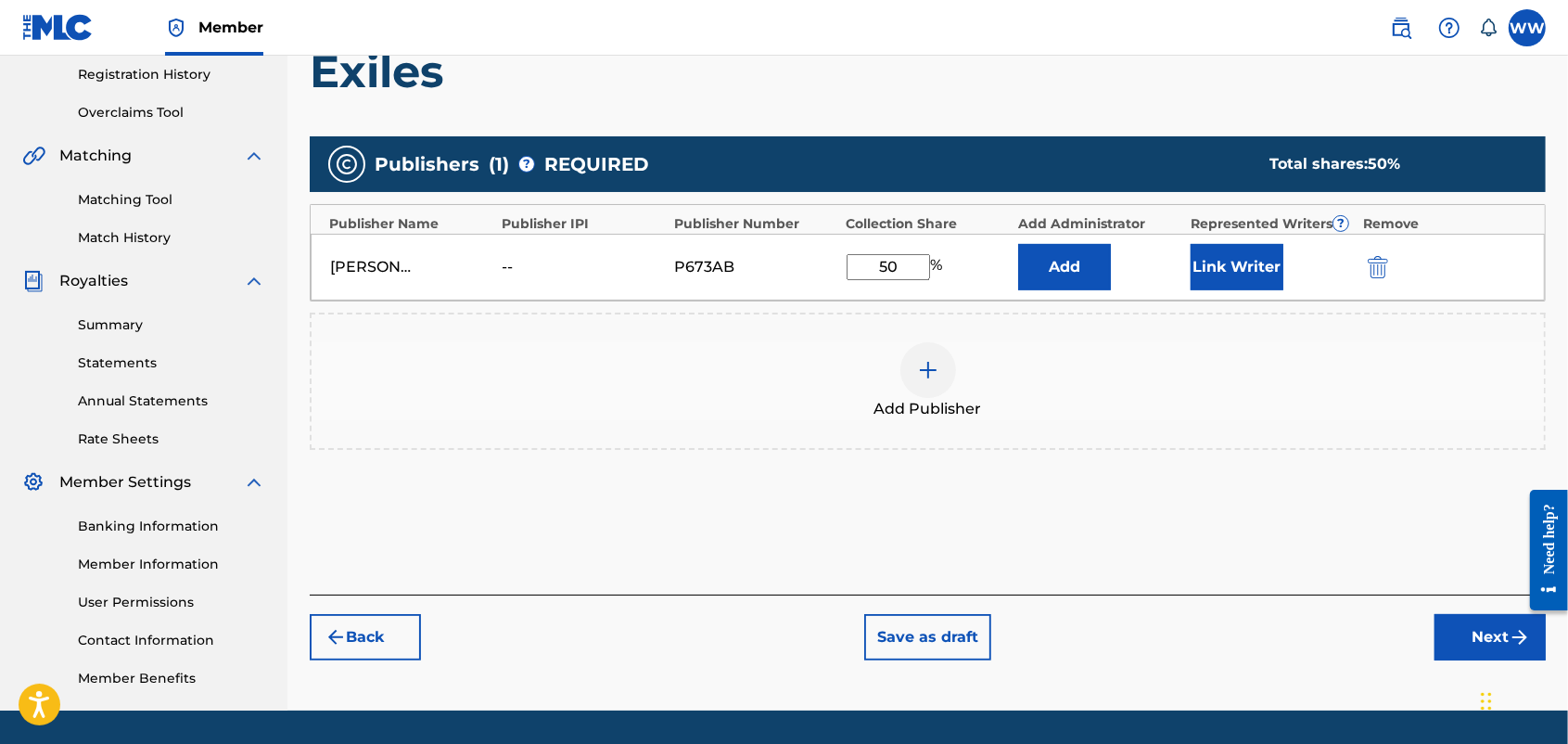
scroll to position [385, 0]
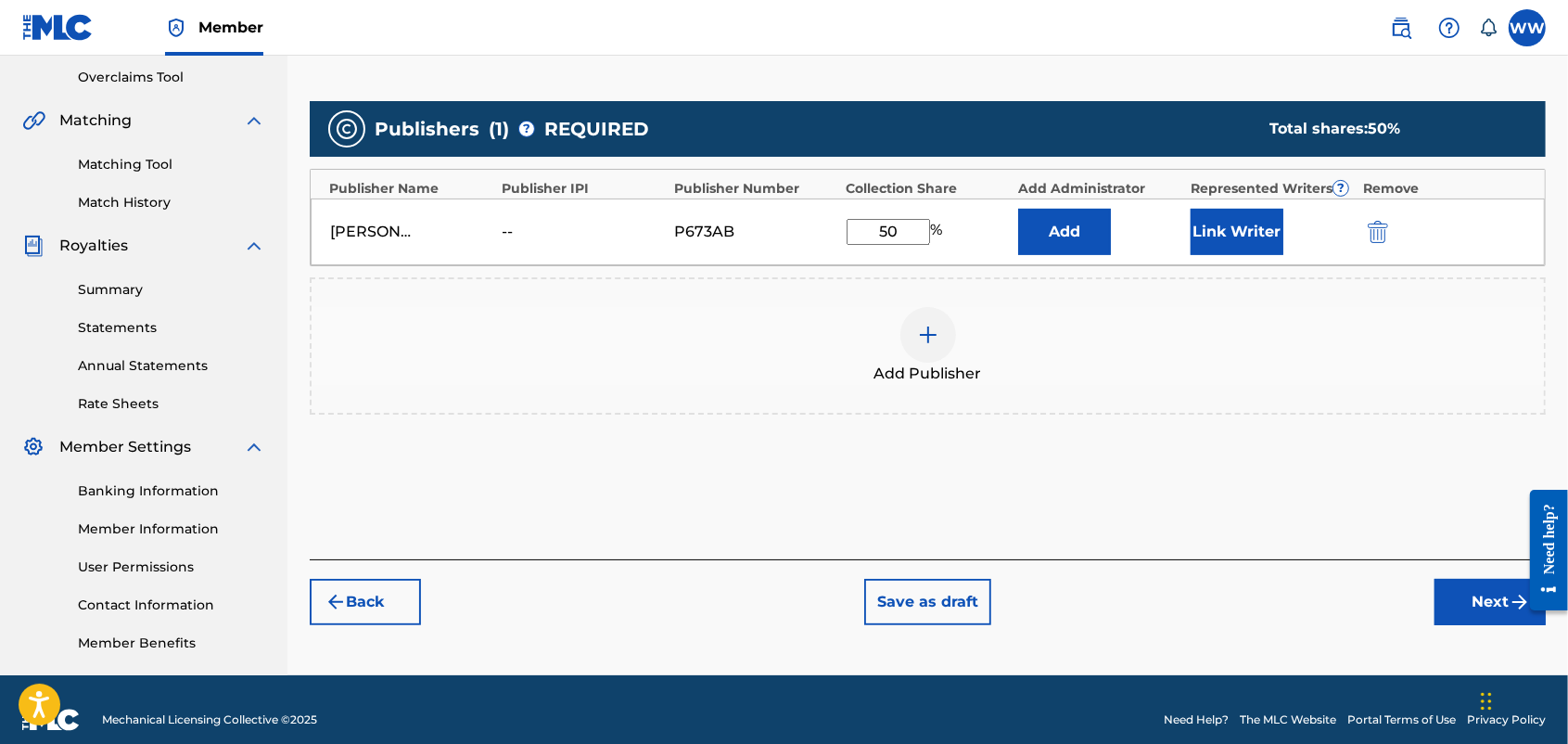
click at [1252, 594] on button "Next" at bounding box center [1490, 601] width 111 height 46
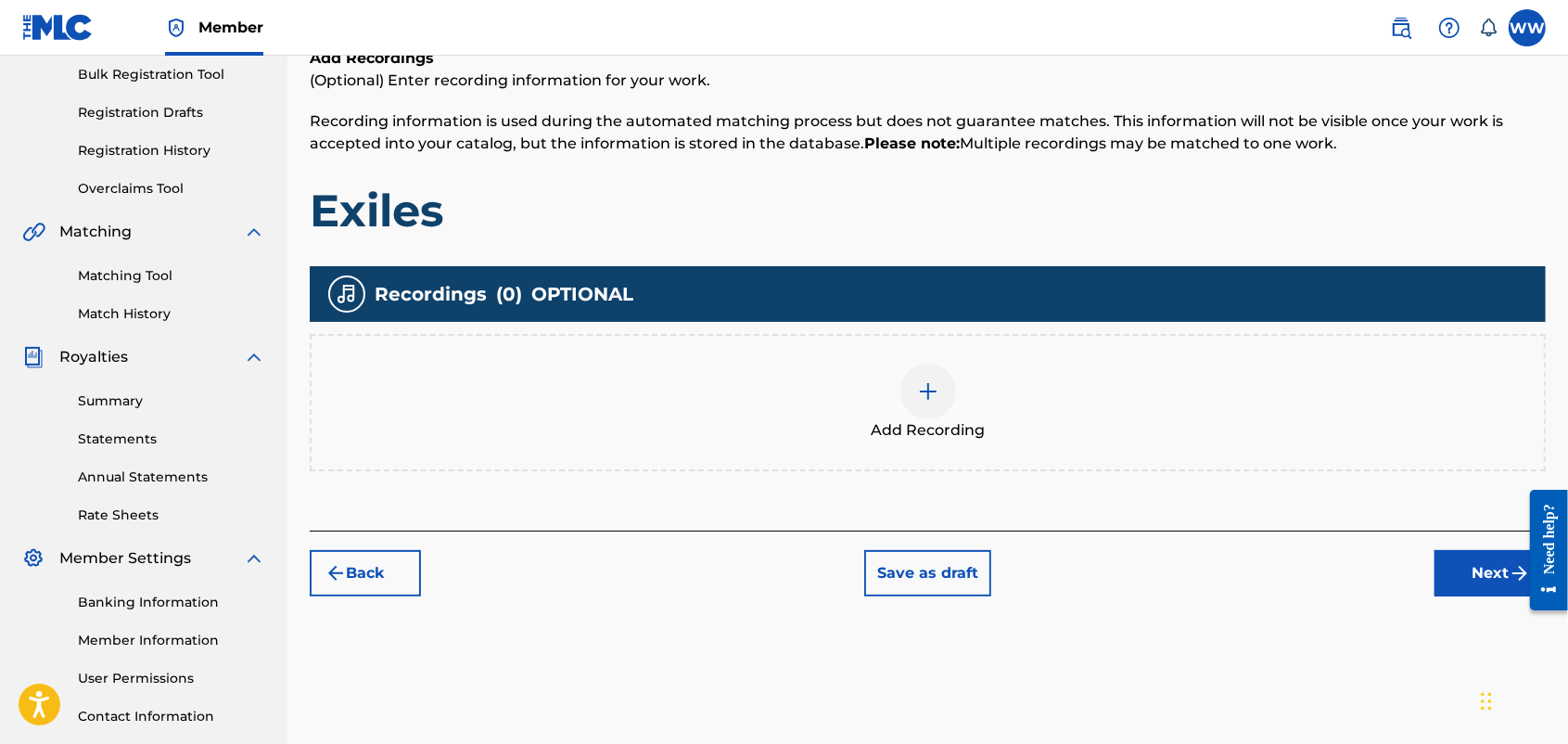
scroll to position [278, 0]
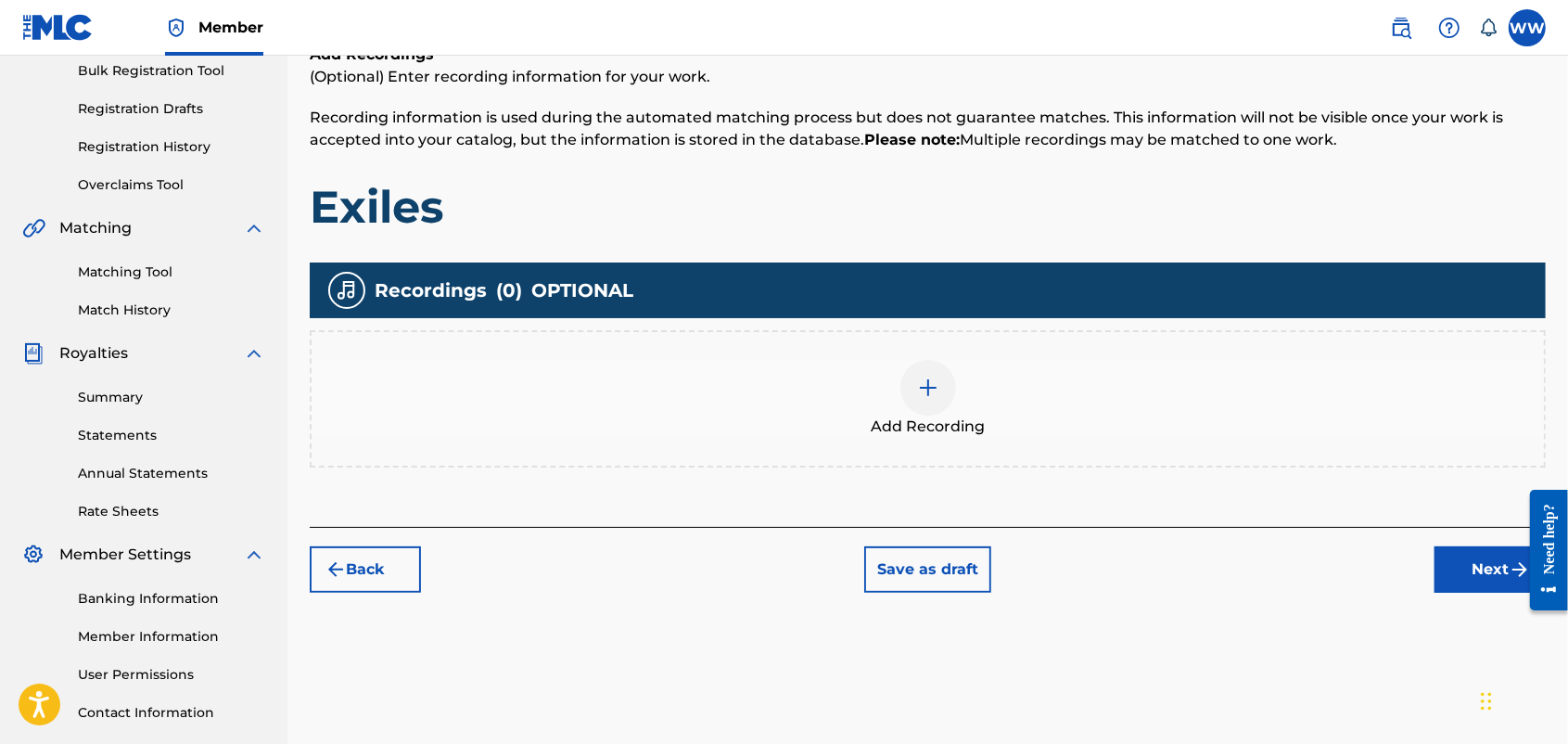
click at [928, 385] on img at bounding box center [928, 387] width 23 height 23
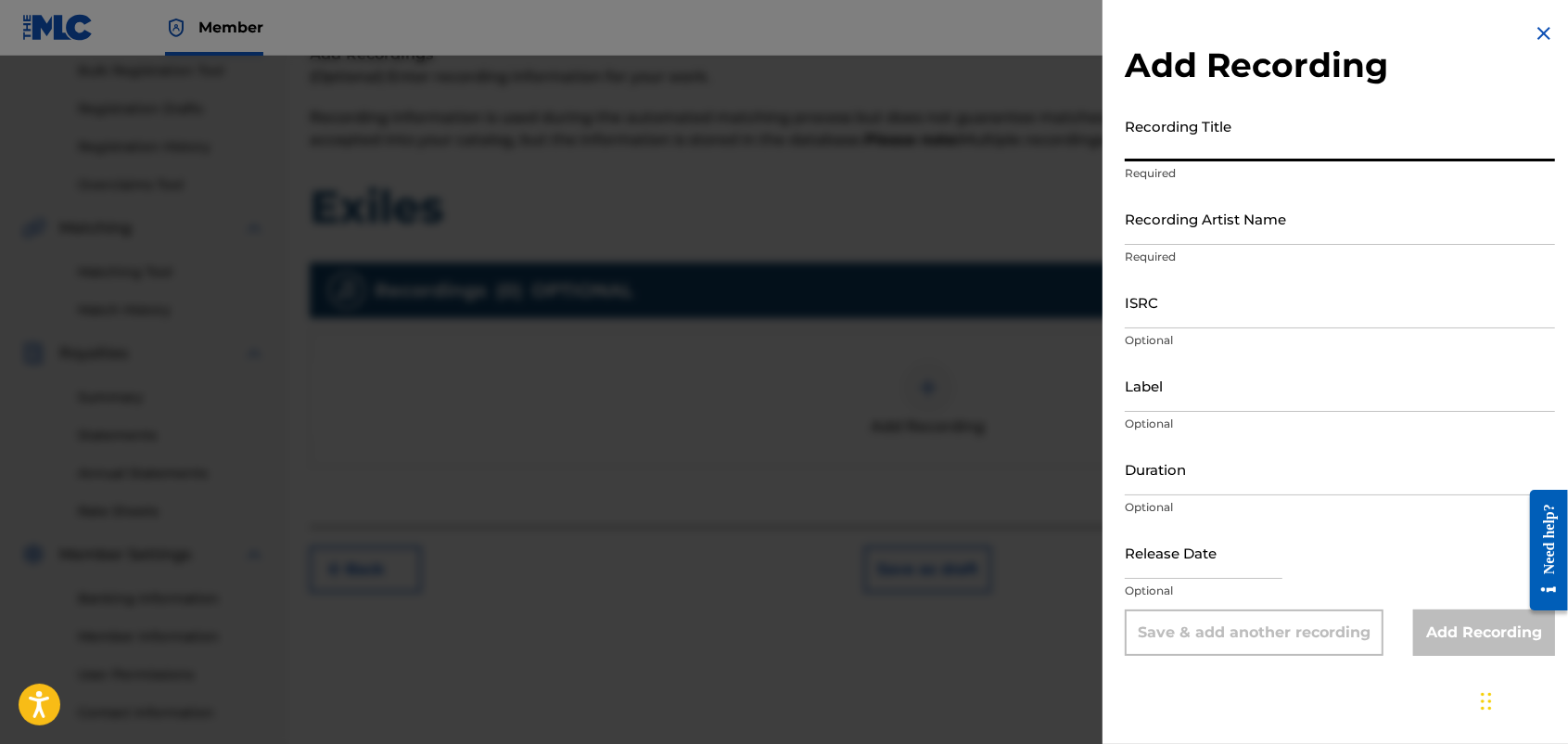
click at [1252, 145] on input "Recording Title" at bounding box center [1340, 135] width 431 height 53
type input "Exiles"
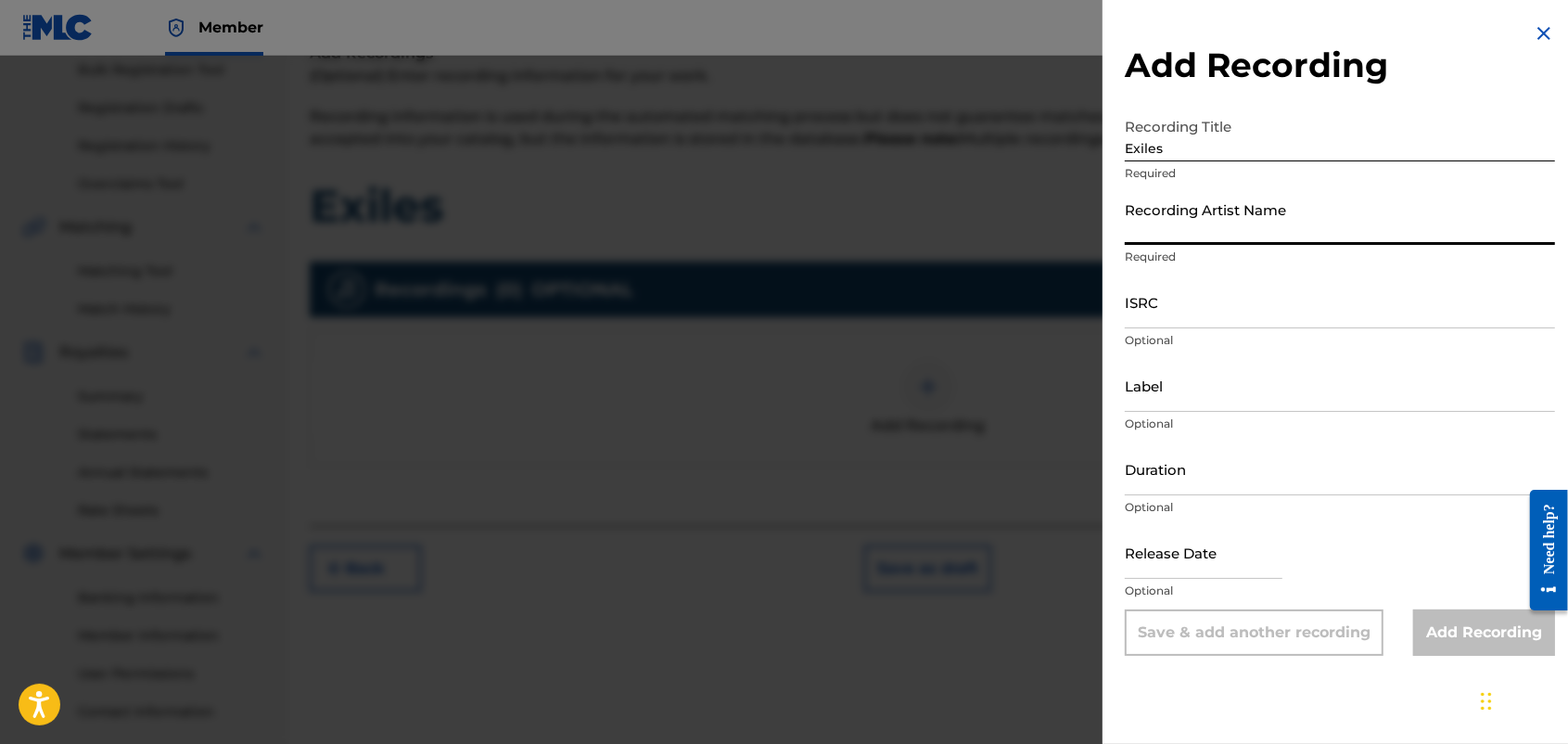
click at [1252, 233] on input "Recording Artist Name" at bounding box center [1340, 219] width 431 height 53
type input "FORTUNES FAZE"
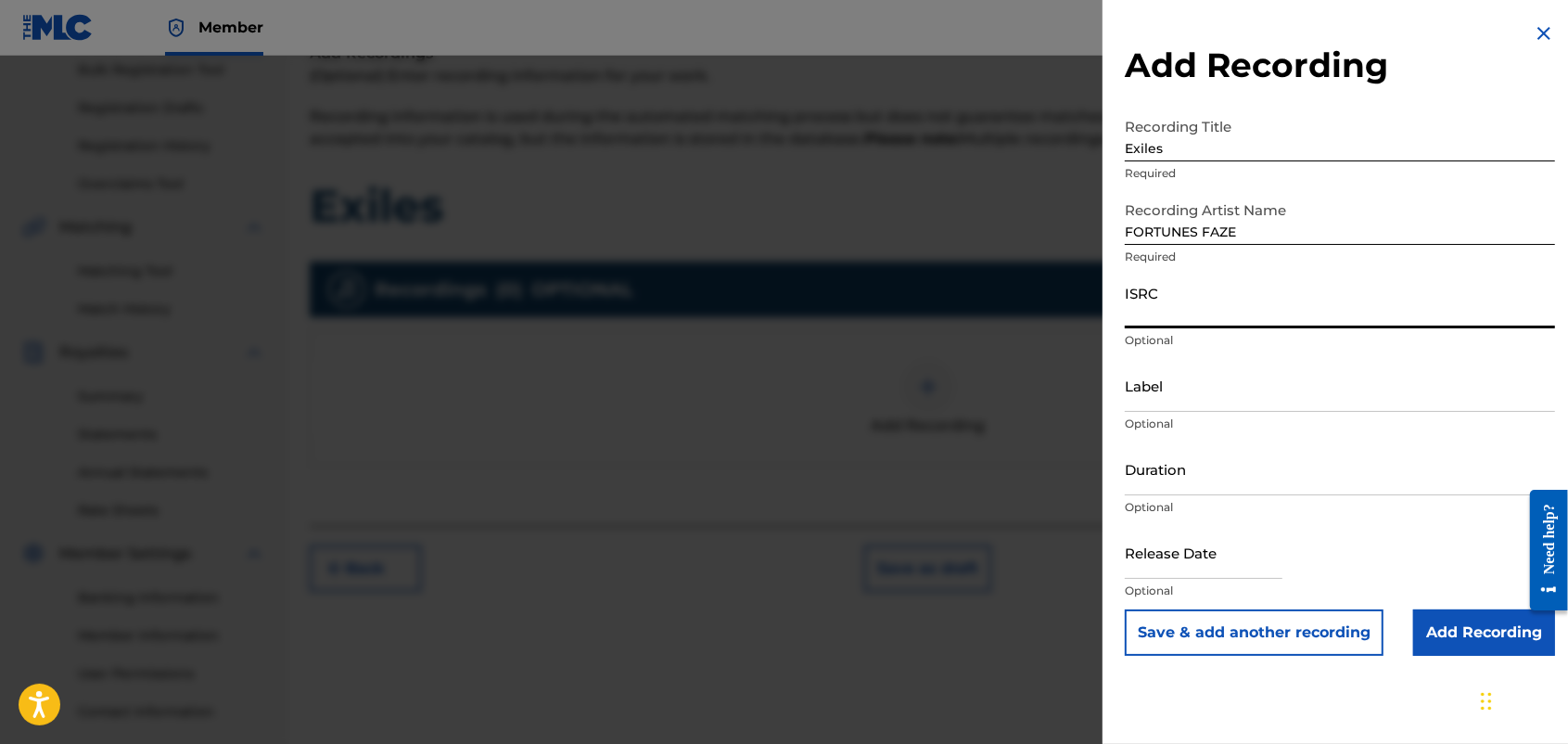
click at [1235, 310] on input "ISRC" at bounding box center [1340, 302] width 431 height 53
click at [1184, 311] on input "ISRC" at bounding box center [1340, 302] width 431 height 53
paste input "usdy42539695"
type input "usdy42539695"
click at [1252, 594] on button "Save & add another recording" at bounding box center [1255, 632] width 259 height 46
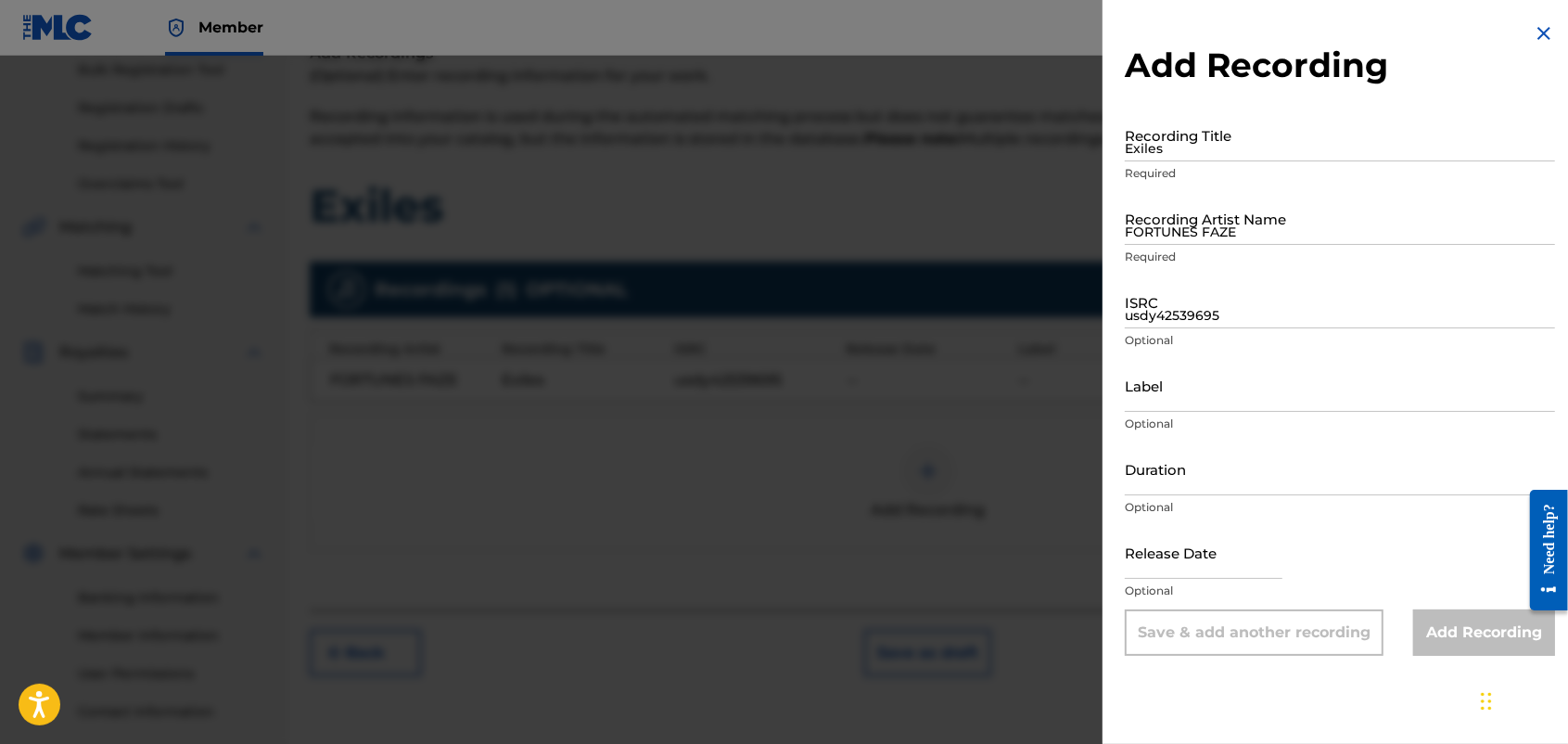
click at [1252, 26] on img at bounding box center [1544, 34] width 23 height 23
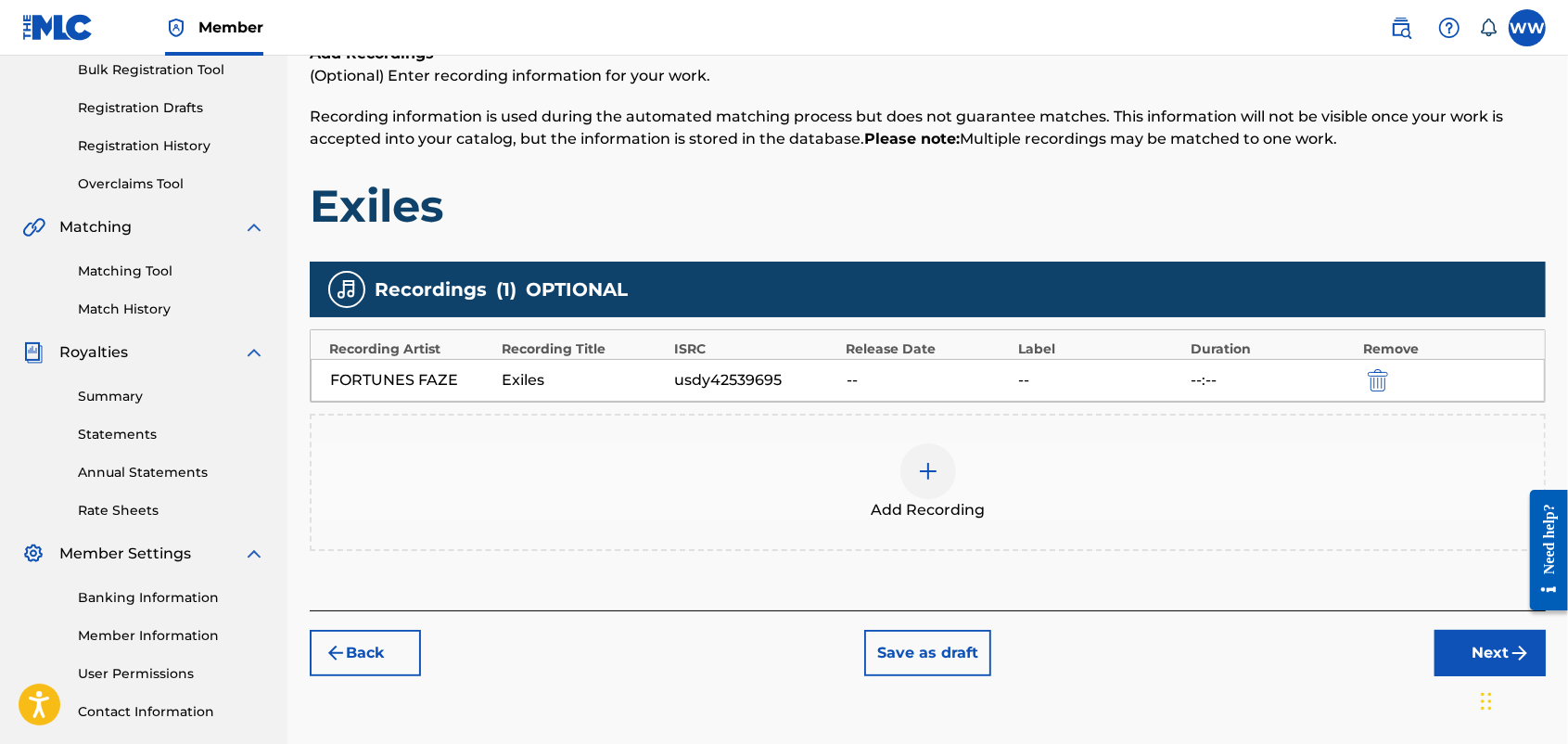
click at [1252, 594] on button "Next" at bounding box center [1490, 652] width 111 height 46
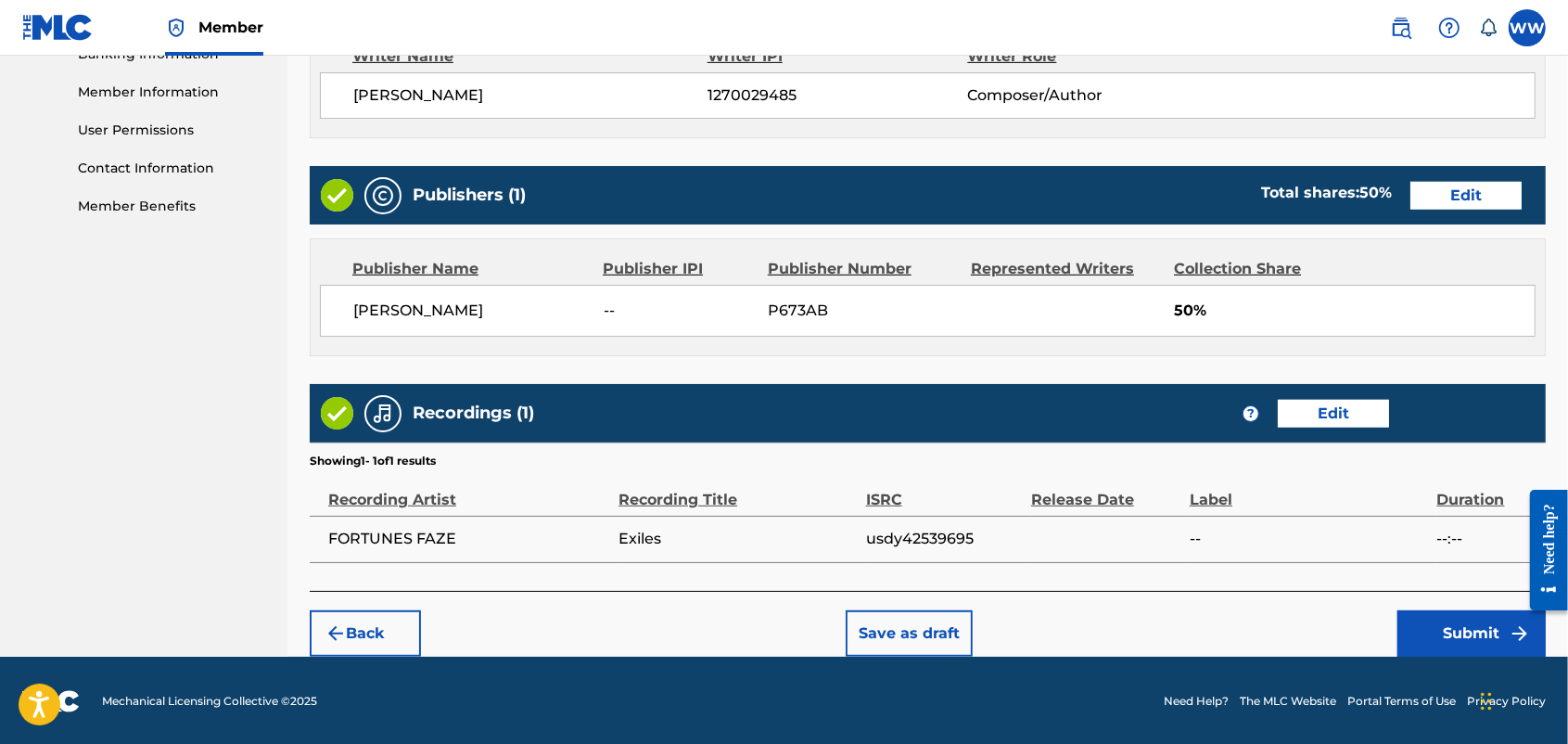
scroll to position [826, 0]
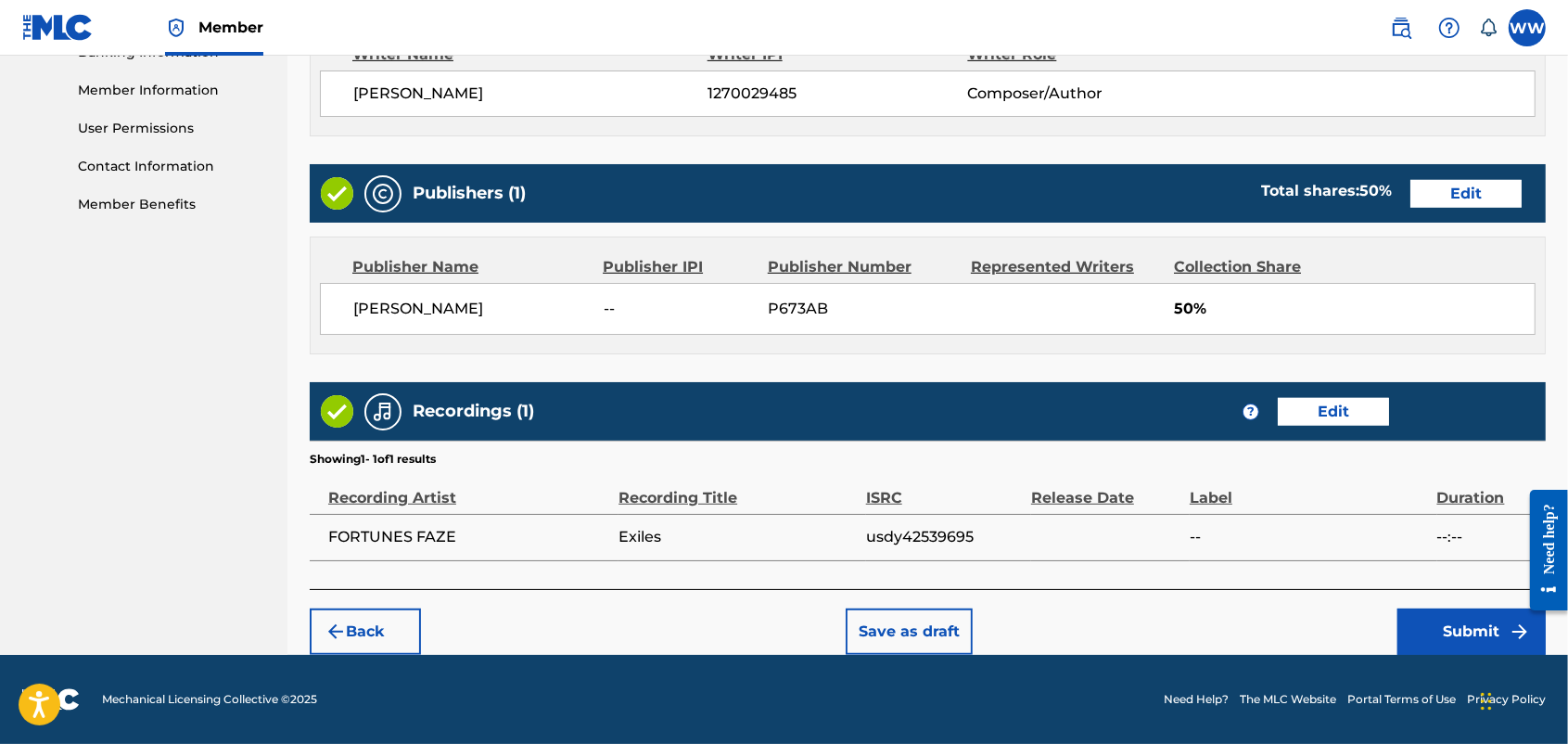
click at [1252, 594] on button "Submit" at bounding box center [1471, 631] width 149 height 46
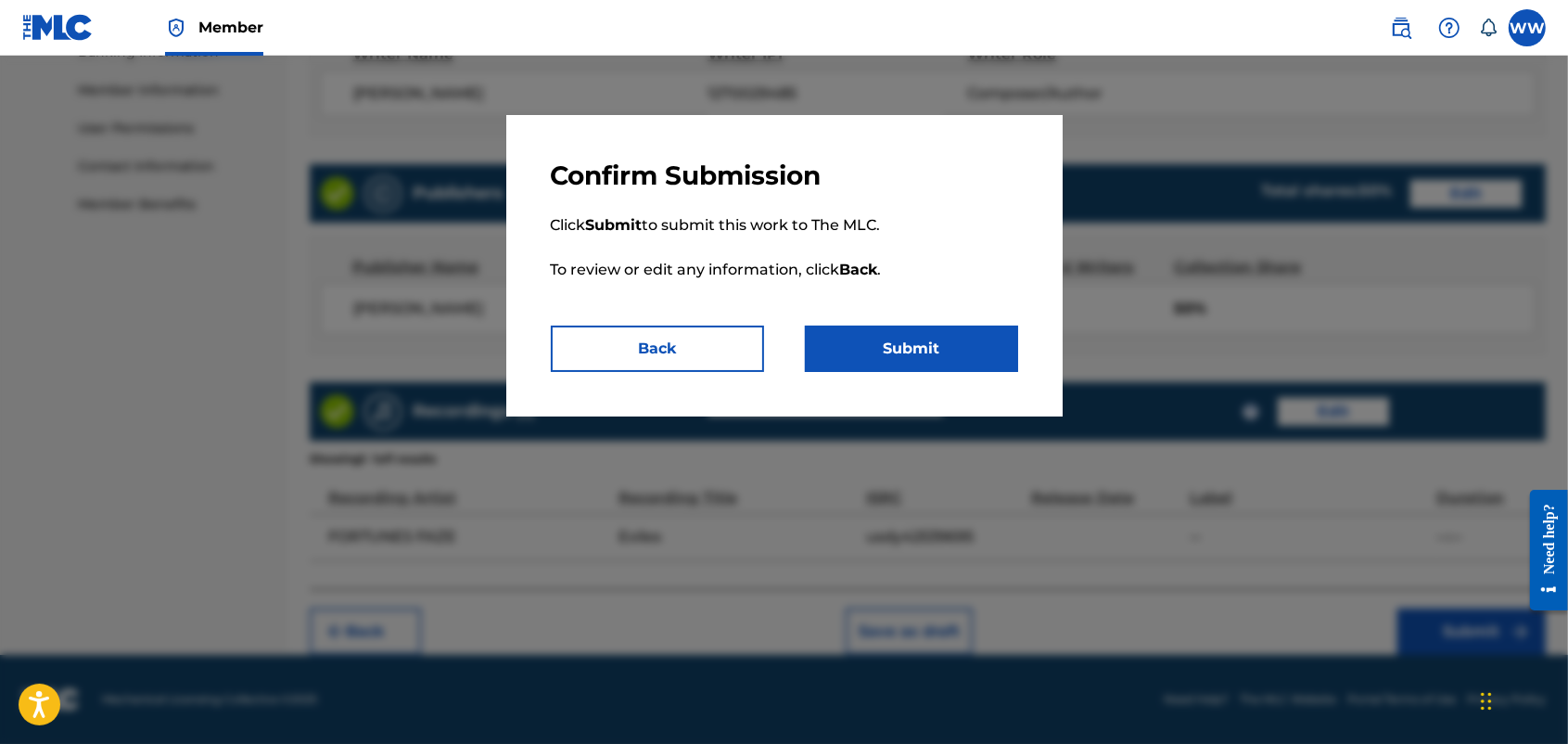
click at [967, 340] on button "Submit" at bounding box center [912, 348] width 213 height 46
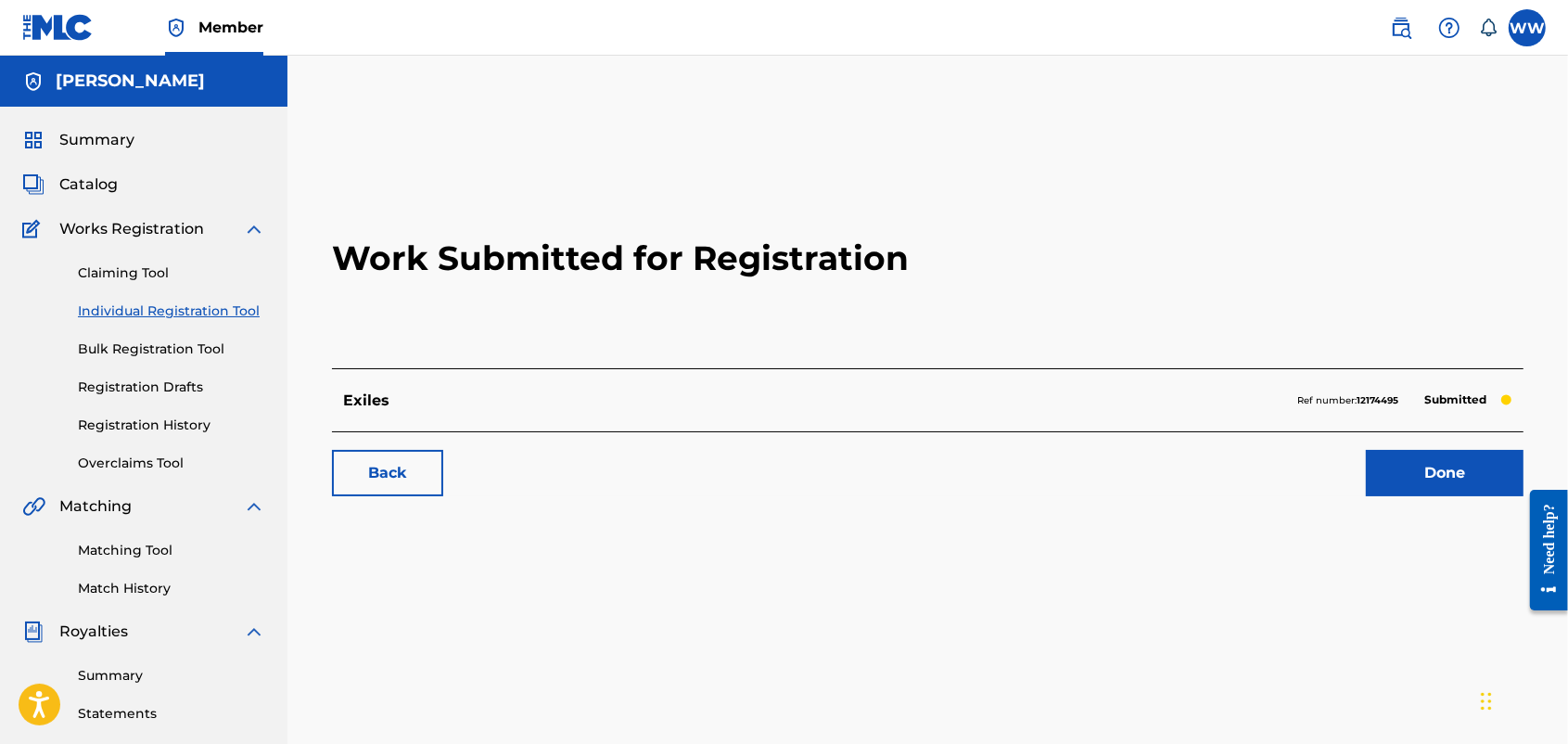
click at [603, 177] on h2 "Work Submitted for Registration" at bounding box center [927, 258] width 1192 height 220
click at [743, 118] on div "Work Submitted for Registration Exiles Ref number: 12174495 Submitted Back Done" at bounding box center [928, 581] width 1281 height 959
click at [145, 354] on link "Bulk Registration Tool" at bounding box center [171, 349] width 187 height 20
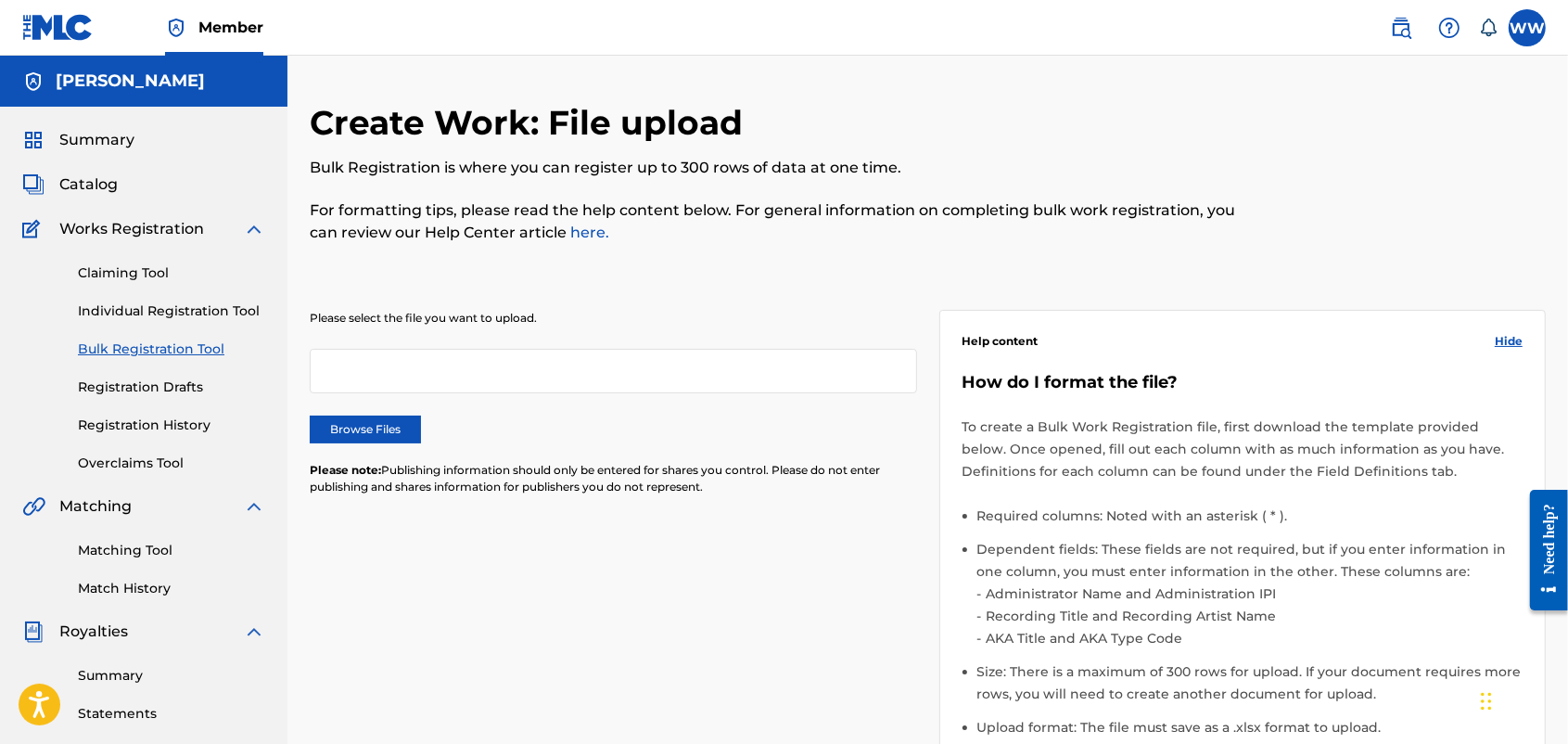
click at [155, 344] on link "Bulk Registration Tool" at bounding box center [171, 349] width 187 height 20
click at [111, 264] on link "Claiming Tool" at bounding box center [171, 273] width 187 height 20
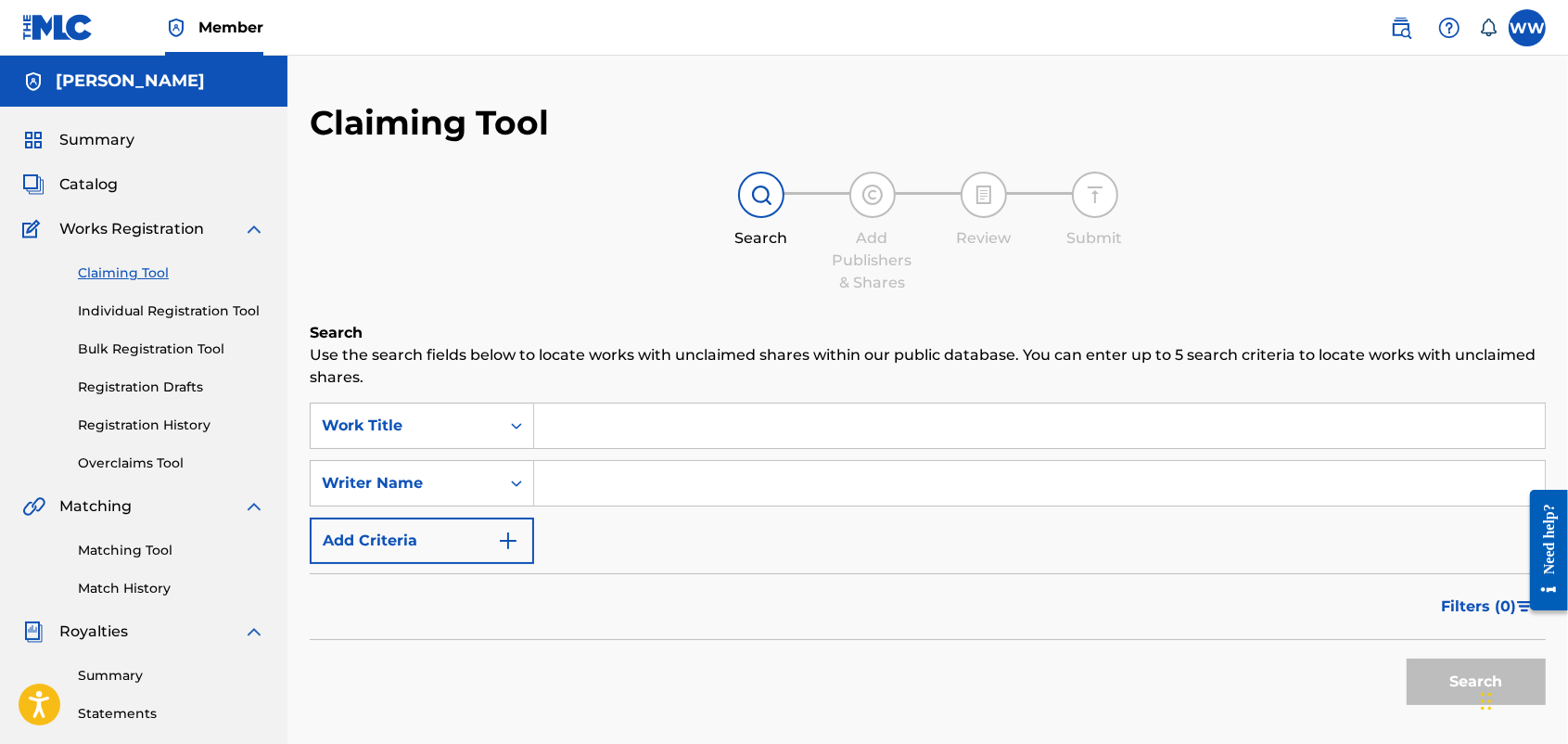
click at [713, 420] on input "Search Form" at bounding box center [1040, 425] width 1011 height 44
click at [703, 440] on input "Search Form" at bounding box center [1040, 425] width 1011 height 44
type input "fame in a click"
click at [1252, 594] on button "Search" at bounding box center [1476, 681] width 139 height 46
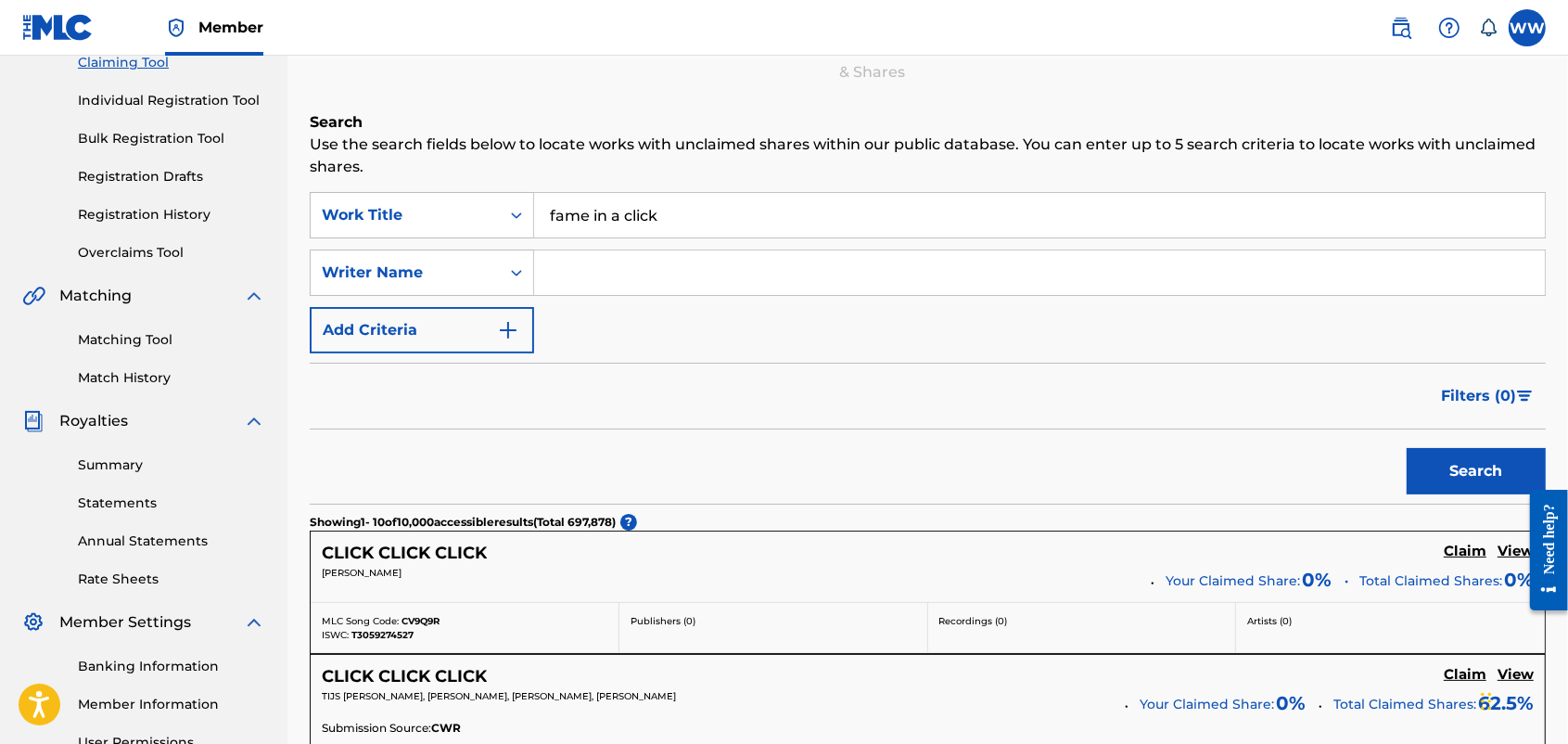
scroll to position [205, 0]
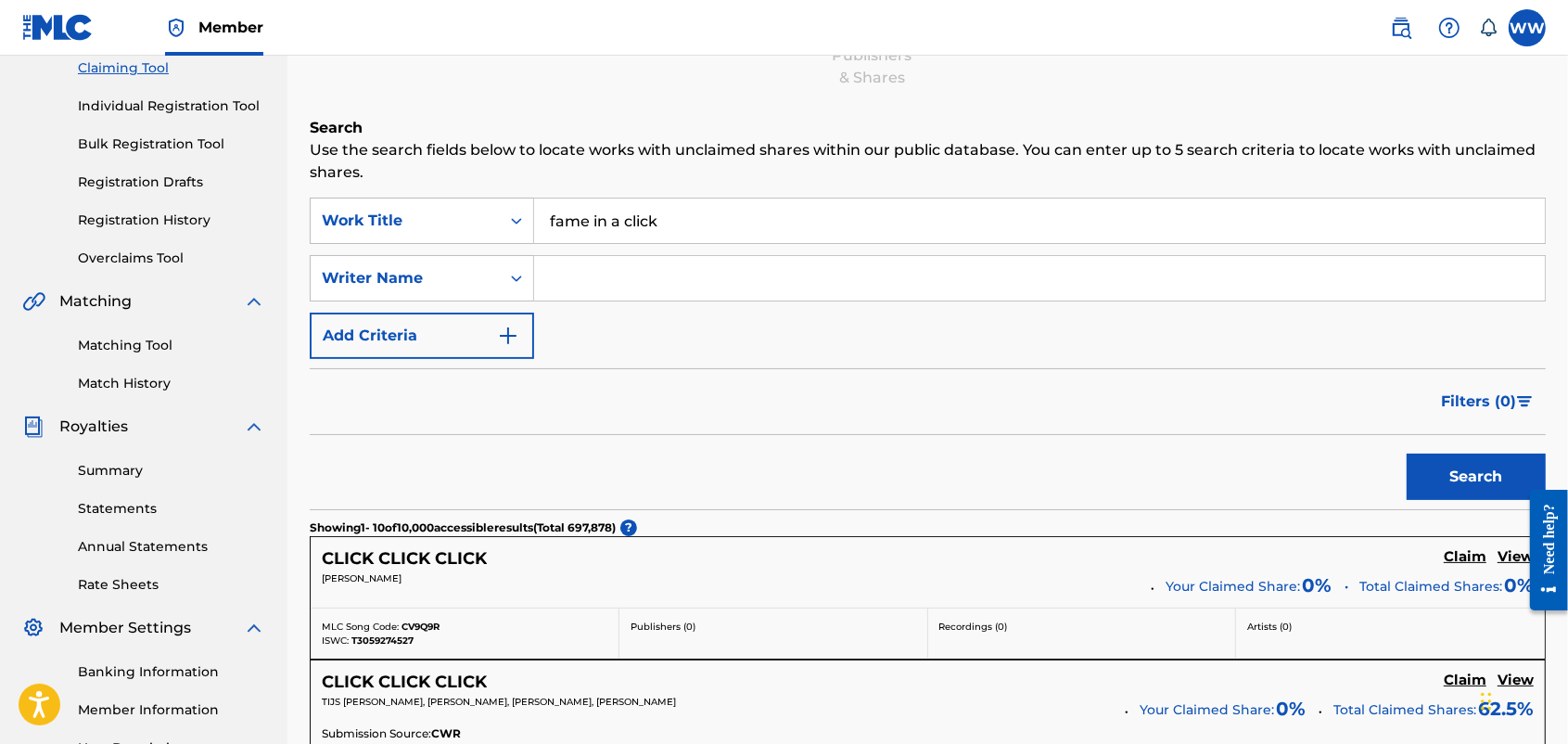
click at [723, 265] on input "Search Form" at bounding box center [1040, 278] width 1011 height 44
drag, startPoint x: 723, startPoint y: 265, endPoint x: 719, endPoint y: 286, distance: 21.4
click at [723, 265] on input "Search Form" at bounding box center [1040, 278] width 1011 height 44
type input "[PERSON_NAME]"
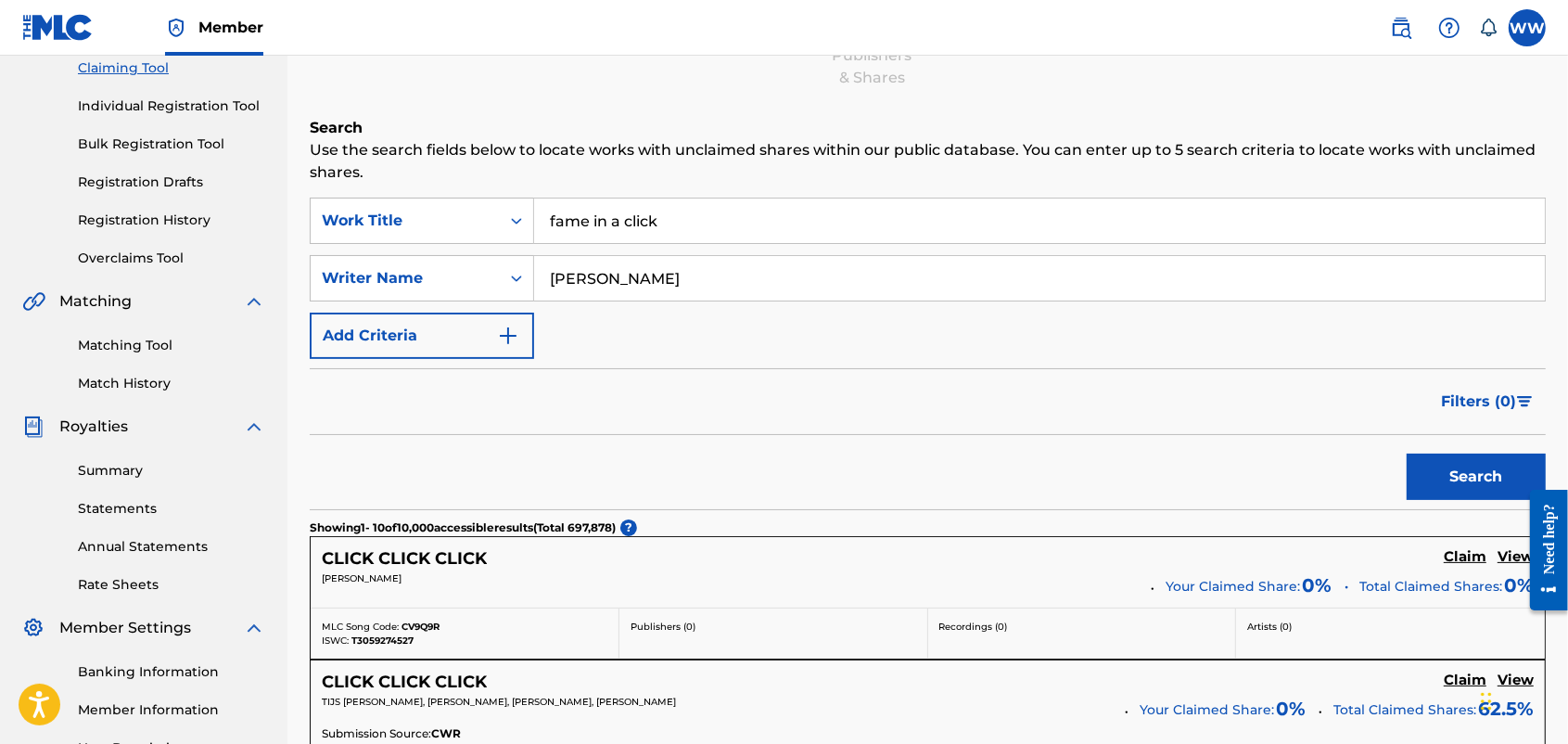
click at [1252, 471] on button "Search" at bounding box center [1476, 476] width 139 height 46
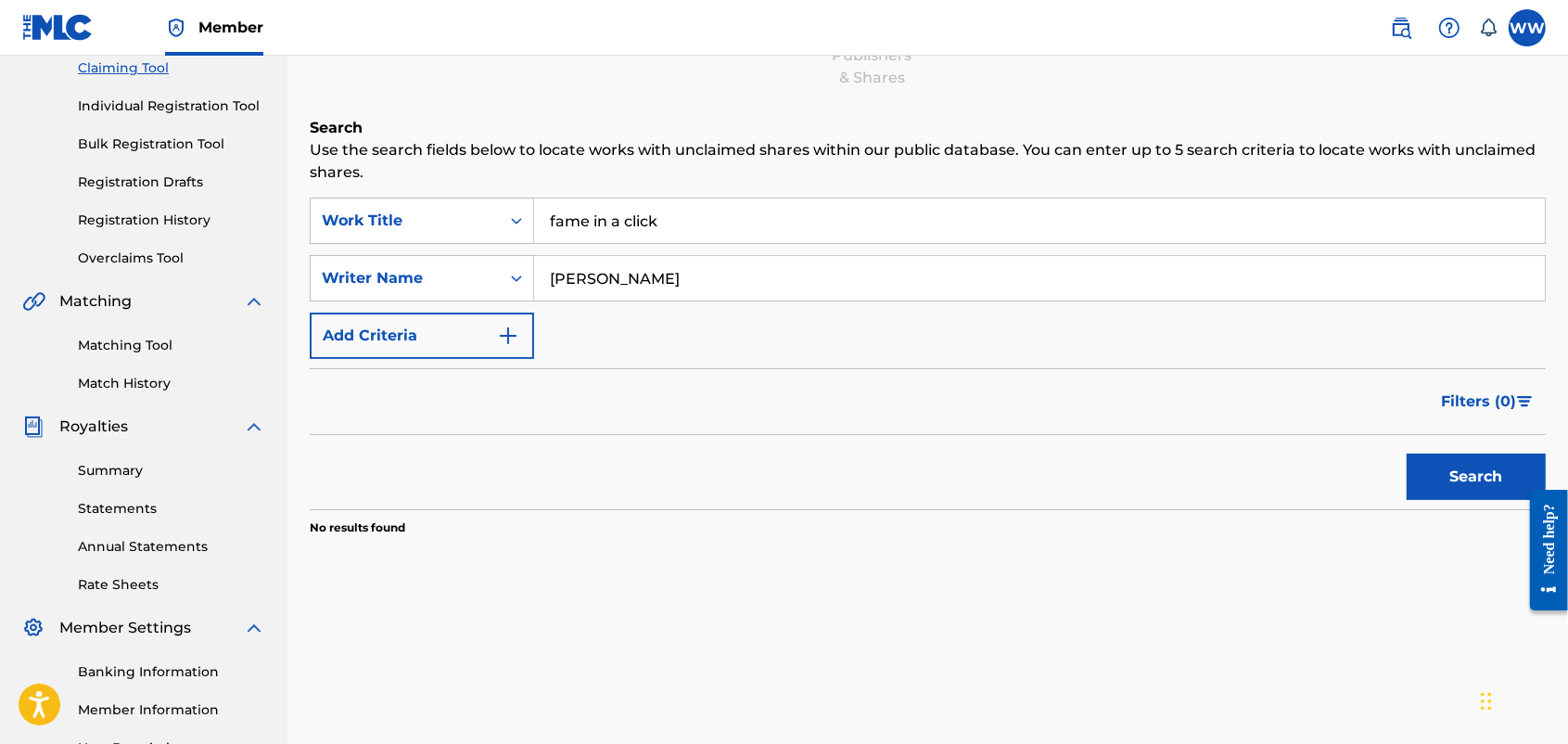
click at [1252, 28] on nav "Member WW WW [PERSON_NAME] [EMAIL_ADDRESS][DOMAIN_NAME] Notification Preference…" at bounding box center [784, 28] width 1568 height 55
click at [1188, 25] on nav "Member WW WW [PERSON_NAME] [EMAIL_ADDRESS][DOMAIN_NAME] Notification Preference…" at bounding box center [784, 28] width 1568 height 55
click at [1252, 68] on div "Search Add Publishers & Shares Review Submit" at bounding box center [927, 28] width 1236 height 122
